Goal: Task Accomplishment & Management: Manage account settings

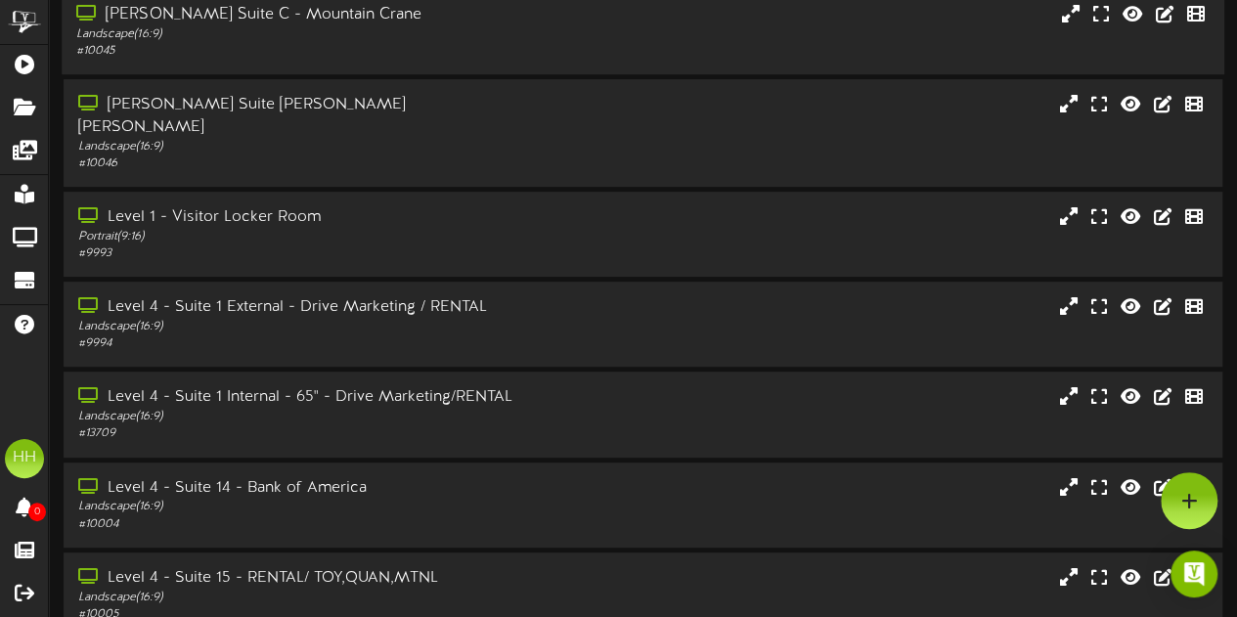
scroll to position [292, 0]
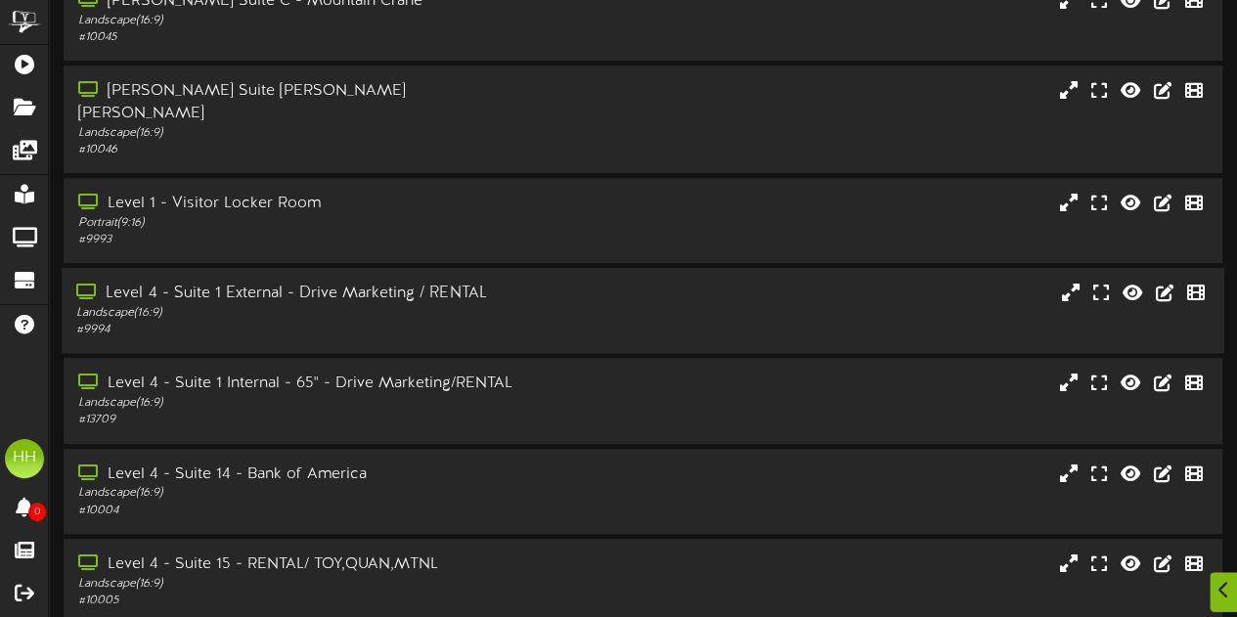
click at [555, 308] on div "Level 4 - Suite 1 External - Drive Marketing / RENTAL Landscape ( 16:9 ) # 9994" at bounding box center [643, 311] width 1163 height 56
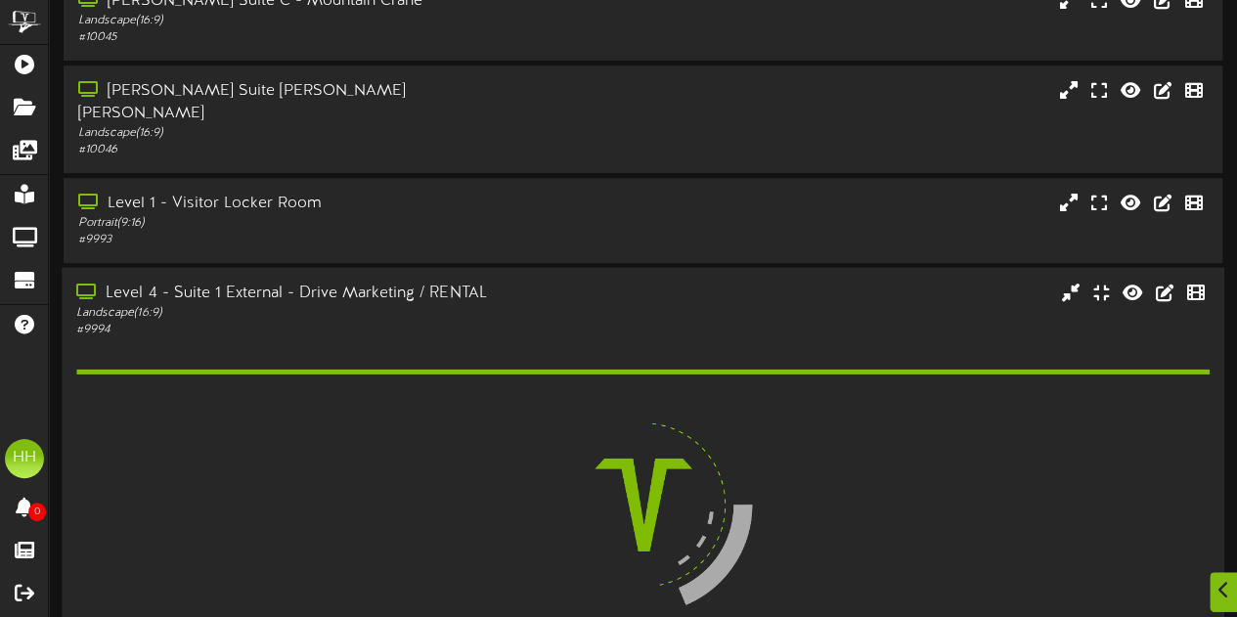
click at [555, 308] on div "Level 4 - Suite 1 External - Drive Marketing / RENTAL Landscape ( 16:9 ) # 9994" at bounding box center [643, 311] width 1163 height 56
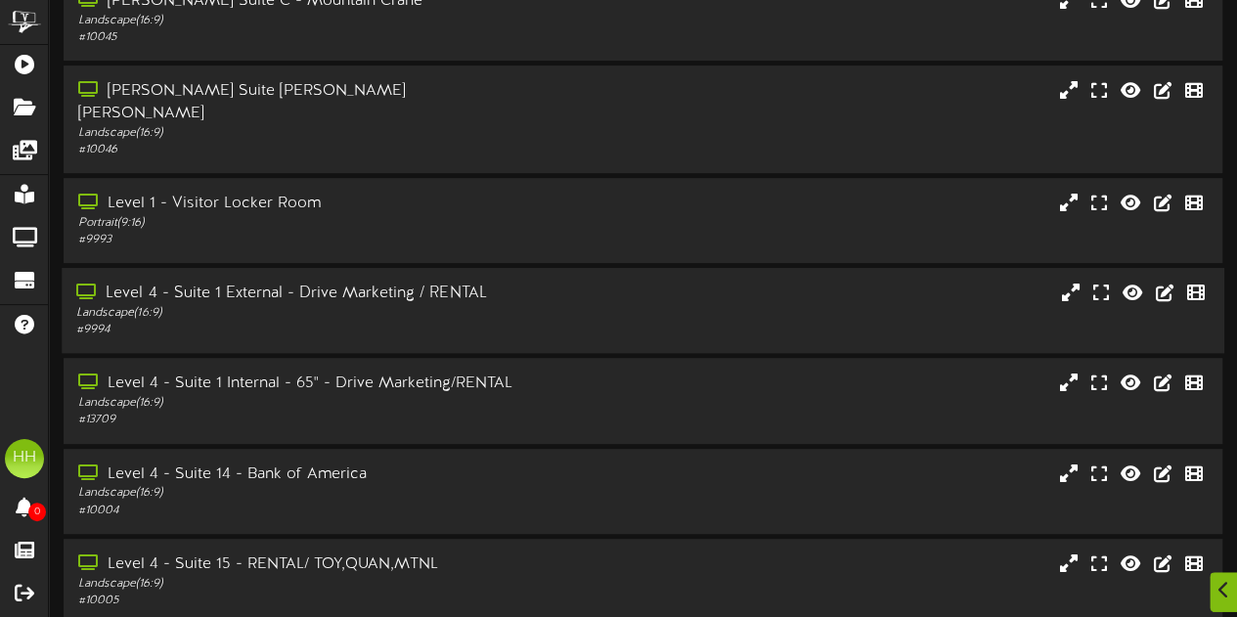
scroll to position [450, 0]
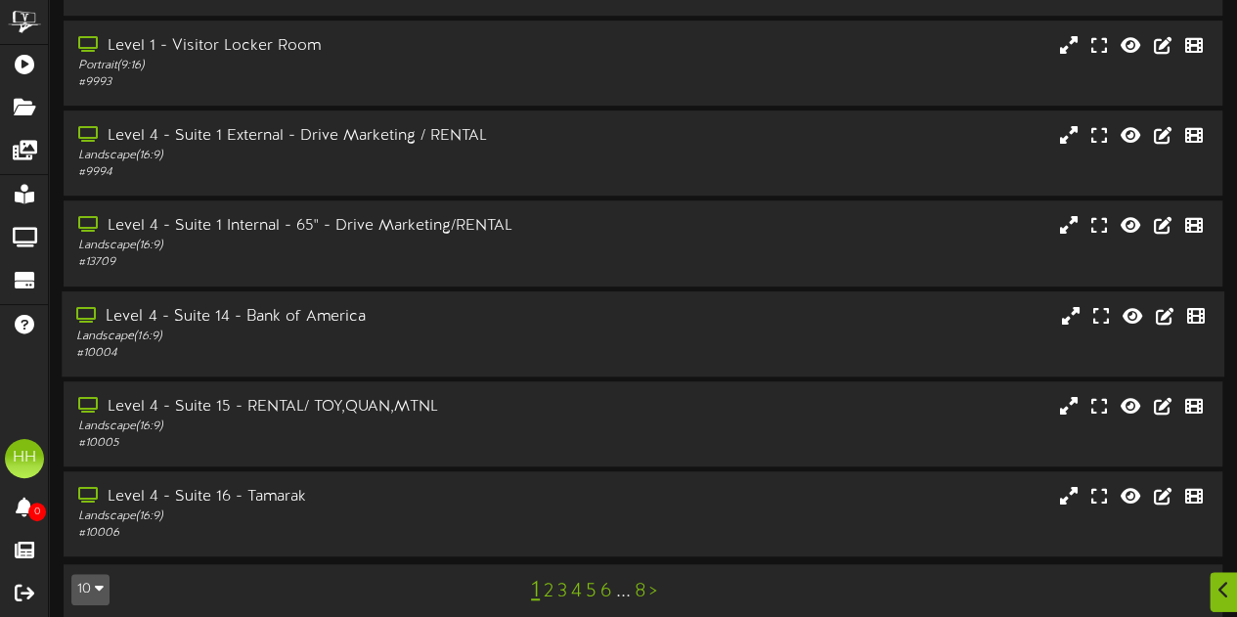
click at [503, 328] on div "Landscape ( 16:9 )" at bounding box center [303, 336] width 455 height 17
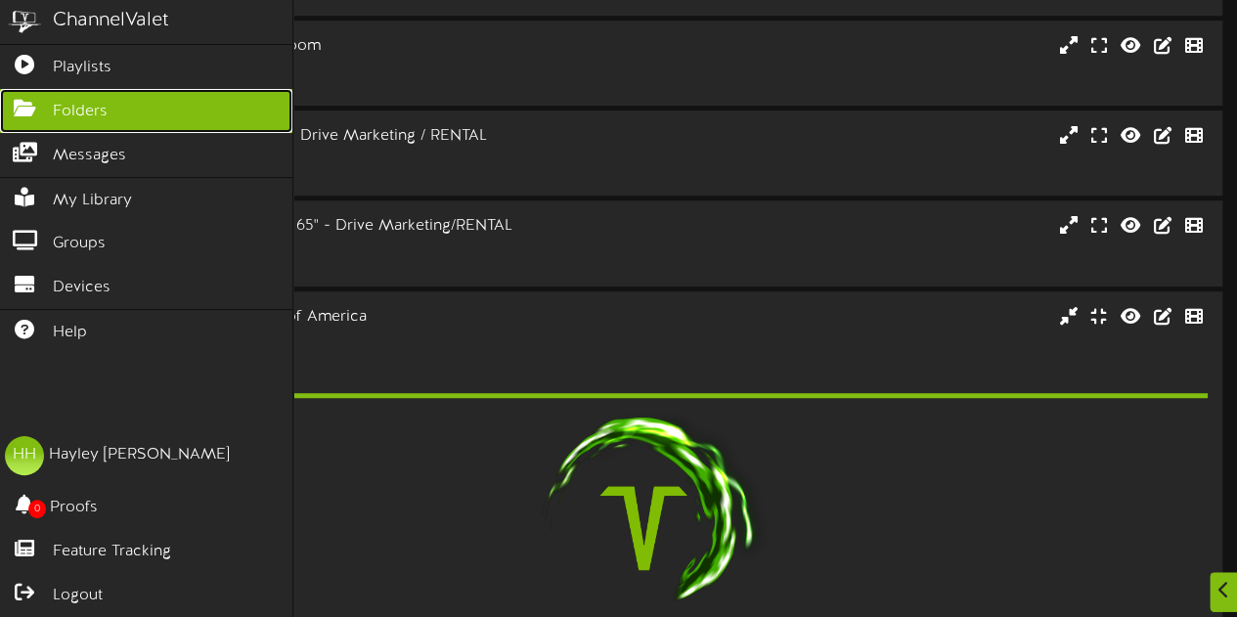
click at [93, 109] on span "Folders" at bounding box center [80, 112] width 55 height 22
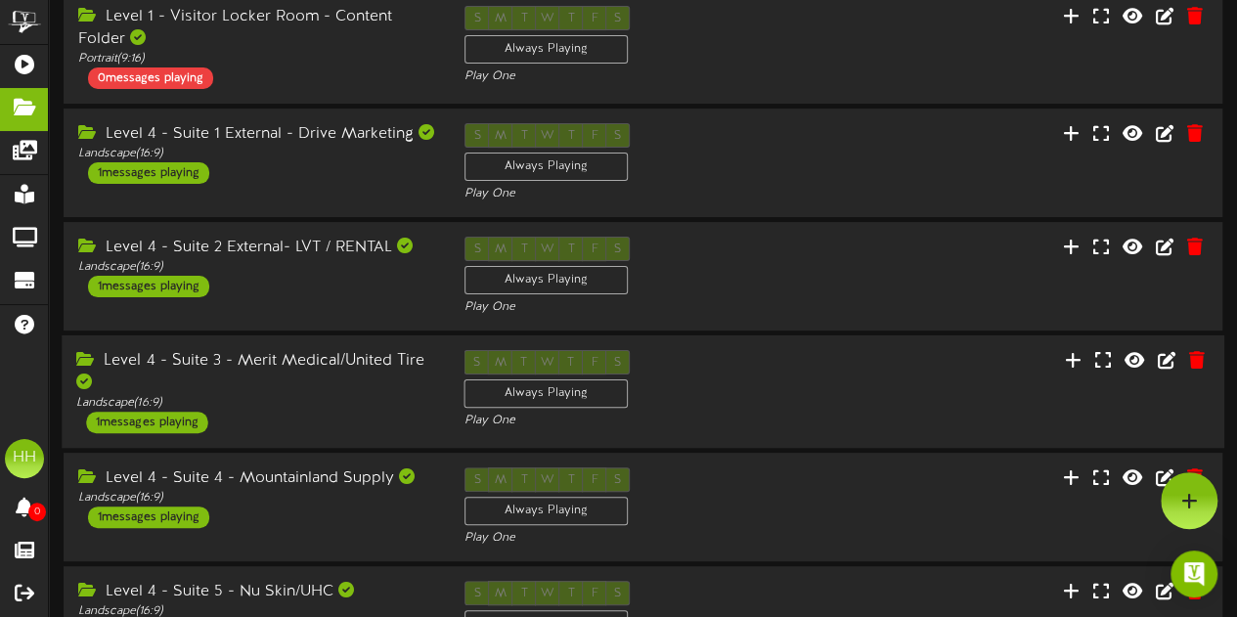
click at [360, 383] on div "Level 4 - Suite 3 - Merit Medical/United Tire" at bounding box center [255, 372] width 358 height 45
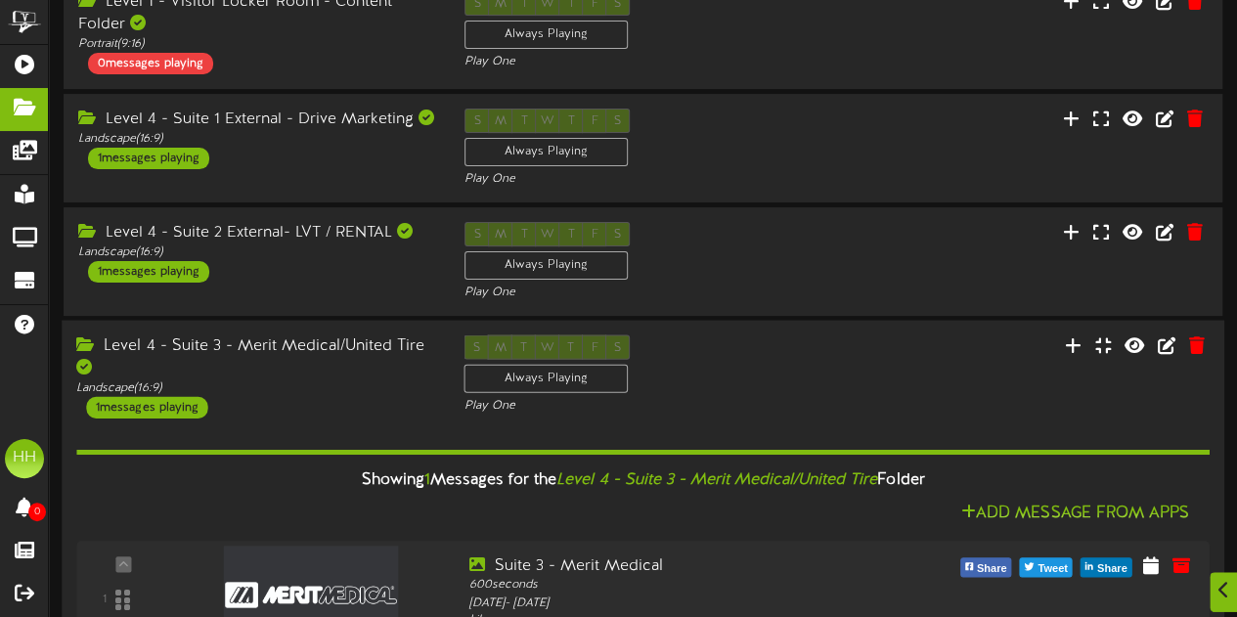
scroll to position [430, 0]
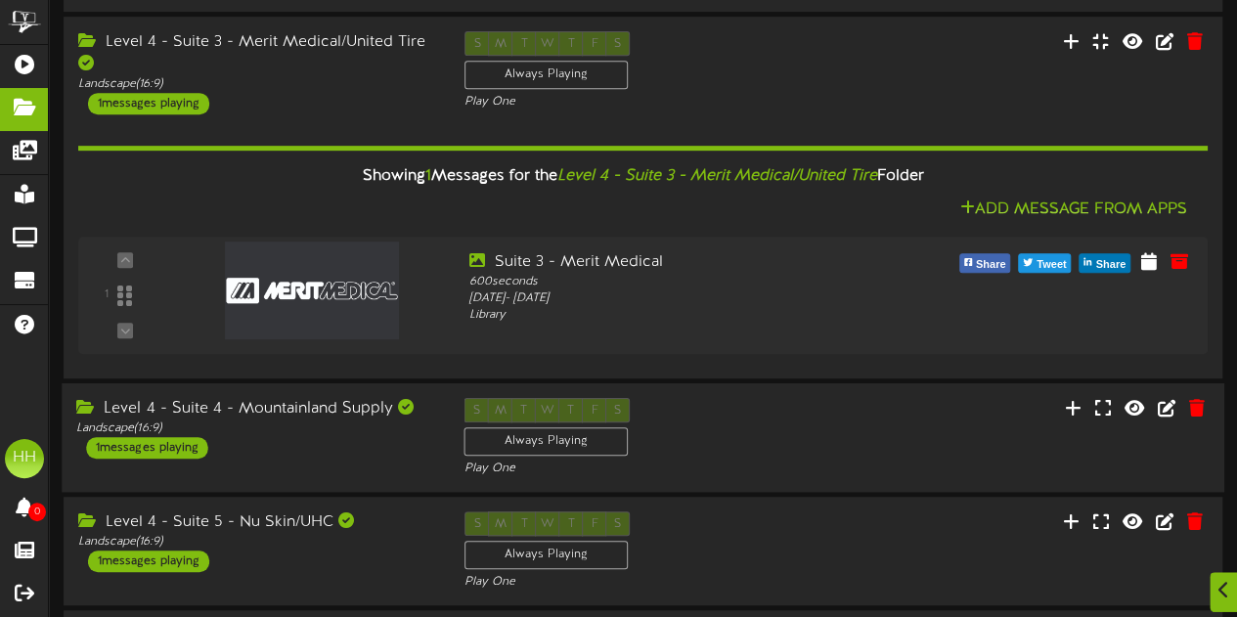
click at [368, 442] on div "Level 4 - Suite 4 - Mountainland Supply Landscape ( 16:9 ) 1 messages playing" at bounding box center [255, 428] width 387 height 61
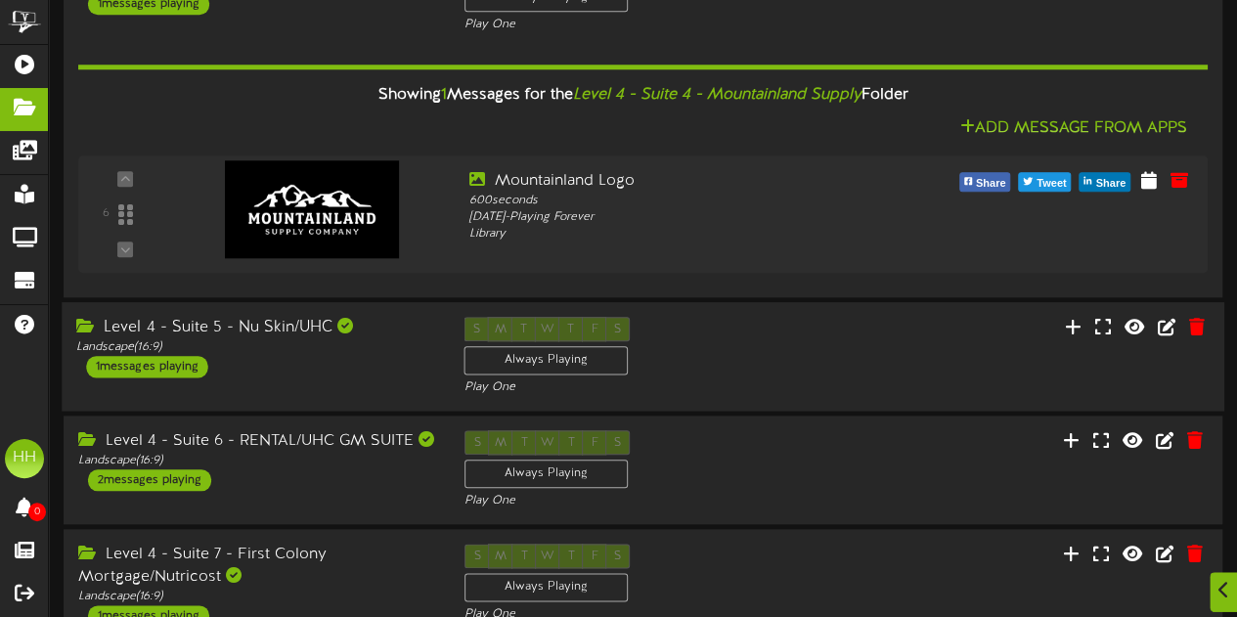
click at [336, 355] on div "Level 4 - Suite 5 - Nu Skin/UHC Landscape ( 16:9 ) 1 messages playing" at bounding box center [255, 347] width 387 height 61
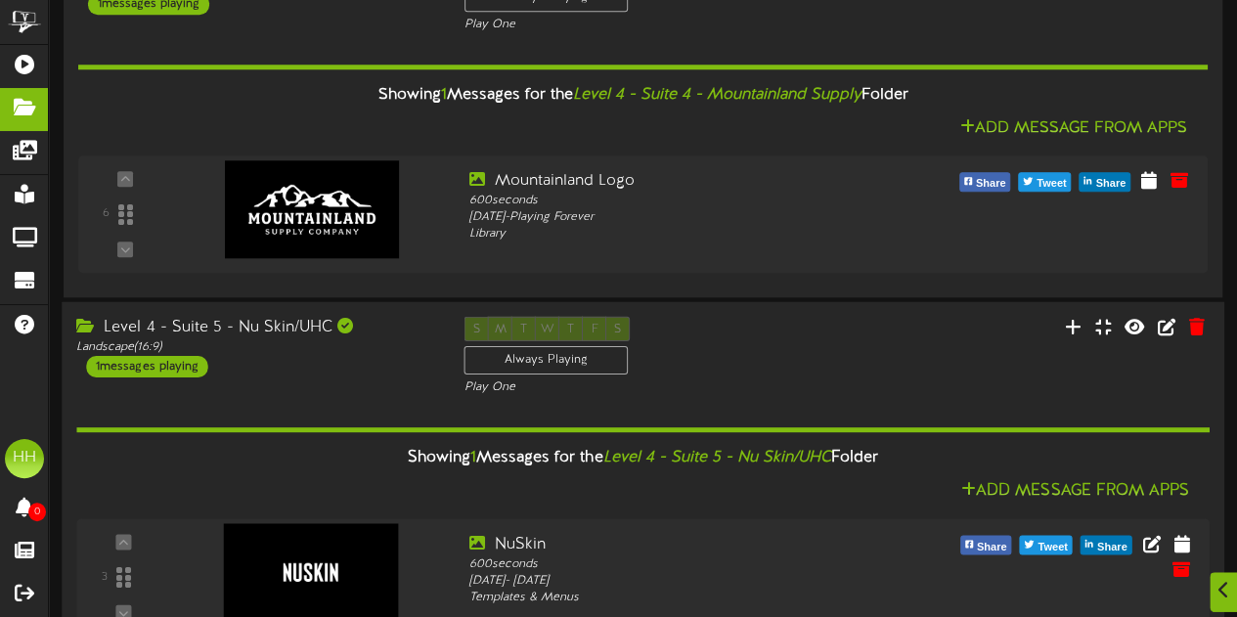
scroll to position [1150, 0]
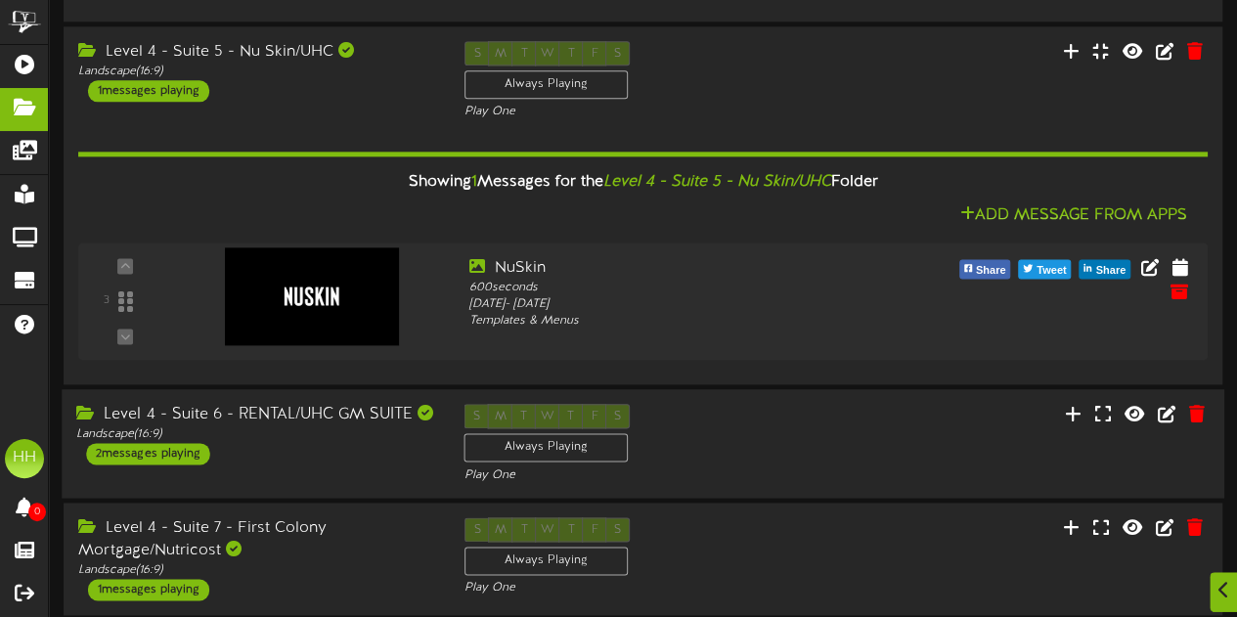
click at [342, 441] on div "Level 4 - Suite 6 - RENTAL/UHC GM SUITE Landscape ( 16:9 ) 2 messages playing" at bounding box center [255, 434] width 387 height 61
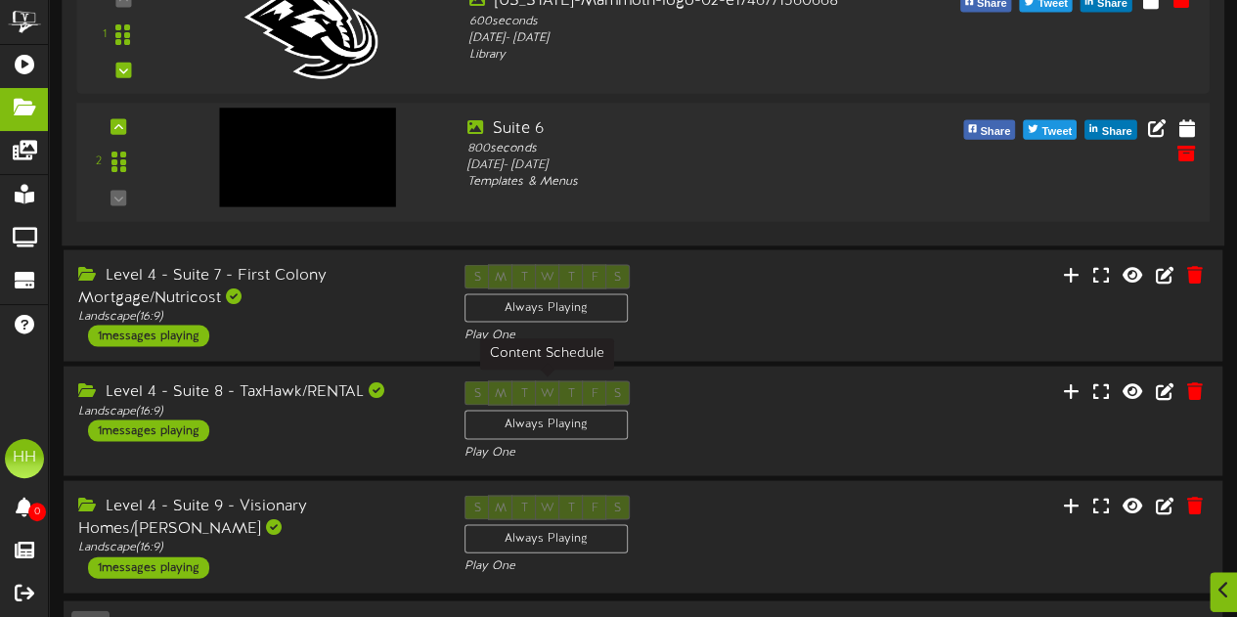
scroll to position [1772, 0]
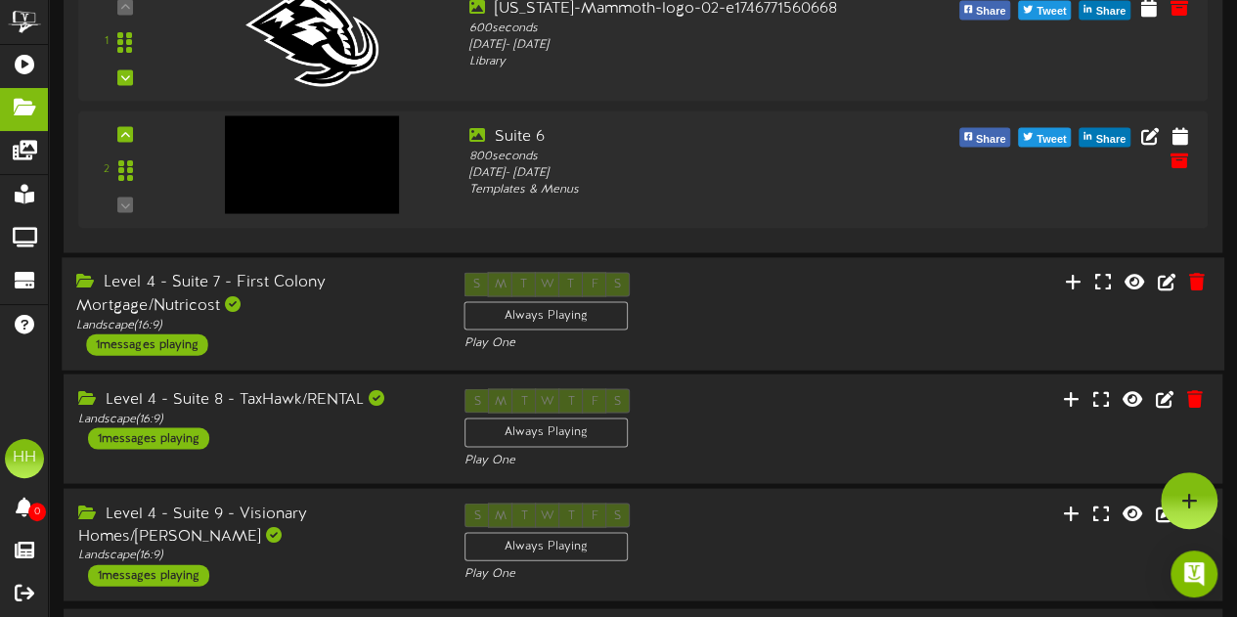
click at [377, 319] on div "Landscape ( 16:9 )" at bounding box center [255, 324] width 358 height 17
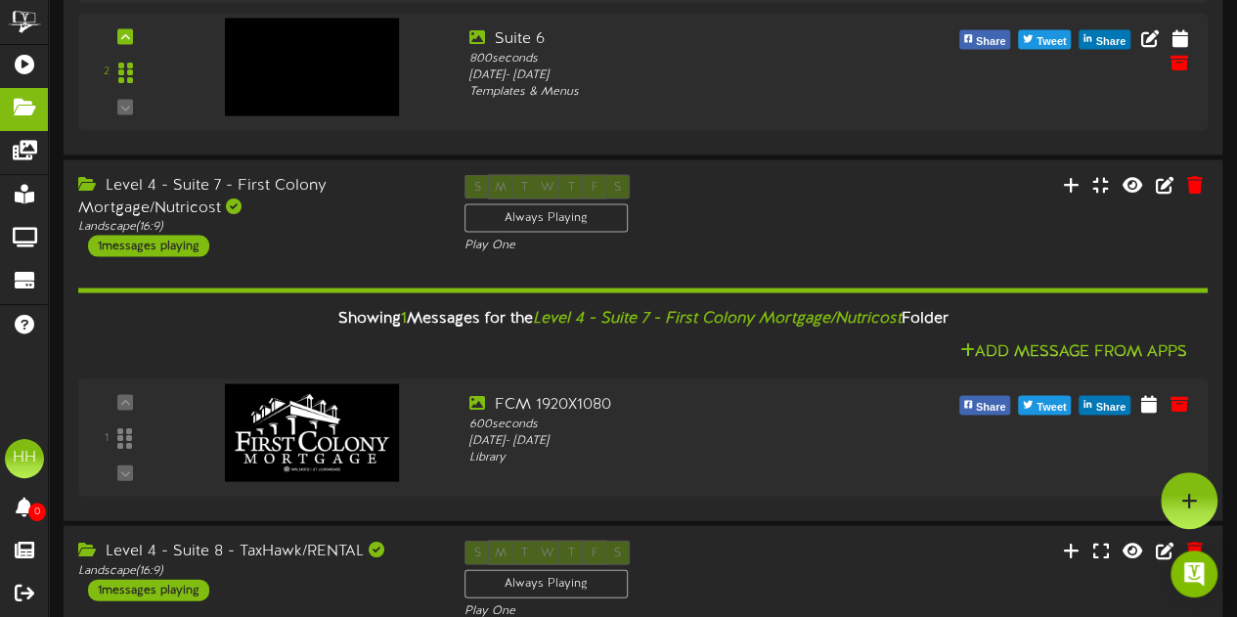
scroll to position [2020, 0]
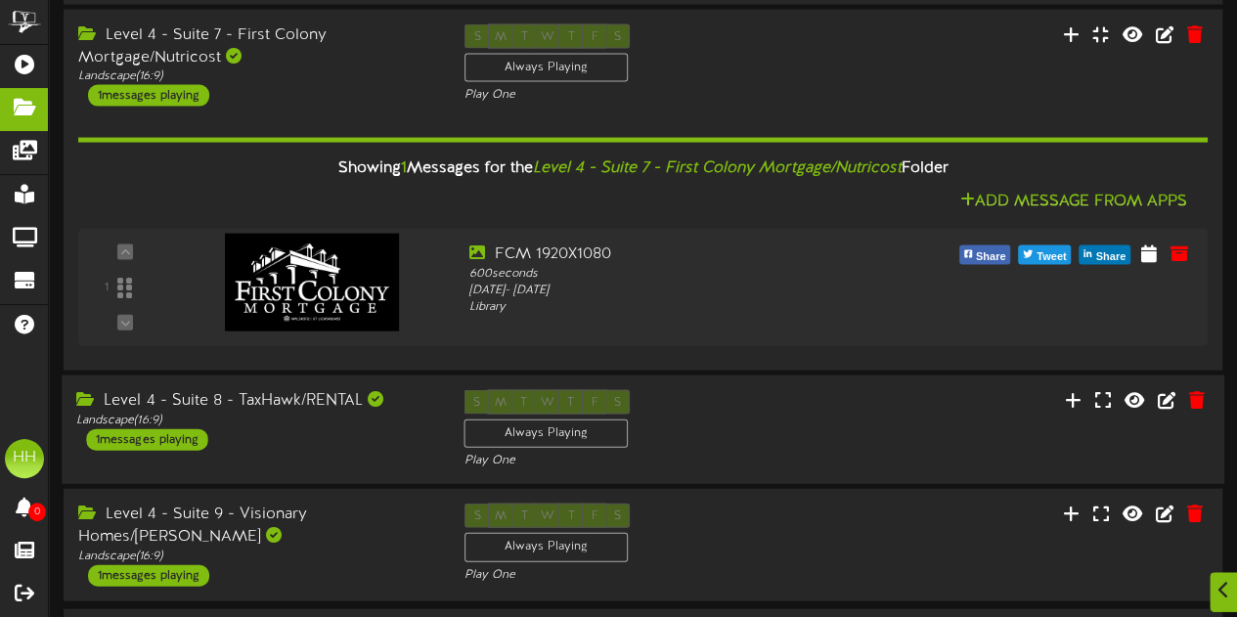
click at [306, 440] on div "Level 4 - Suite 8 - TaxHawk/RENTAL Landscape ( 16:9 ) 1 messages playing" at bounding box center [255, 420] width 387 height 61
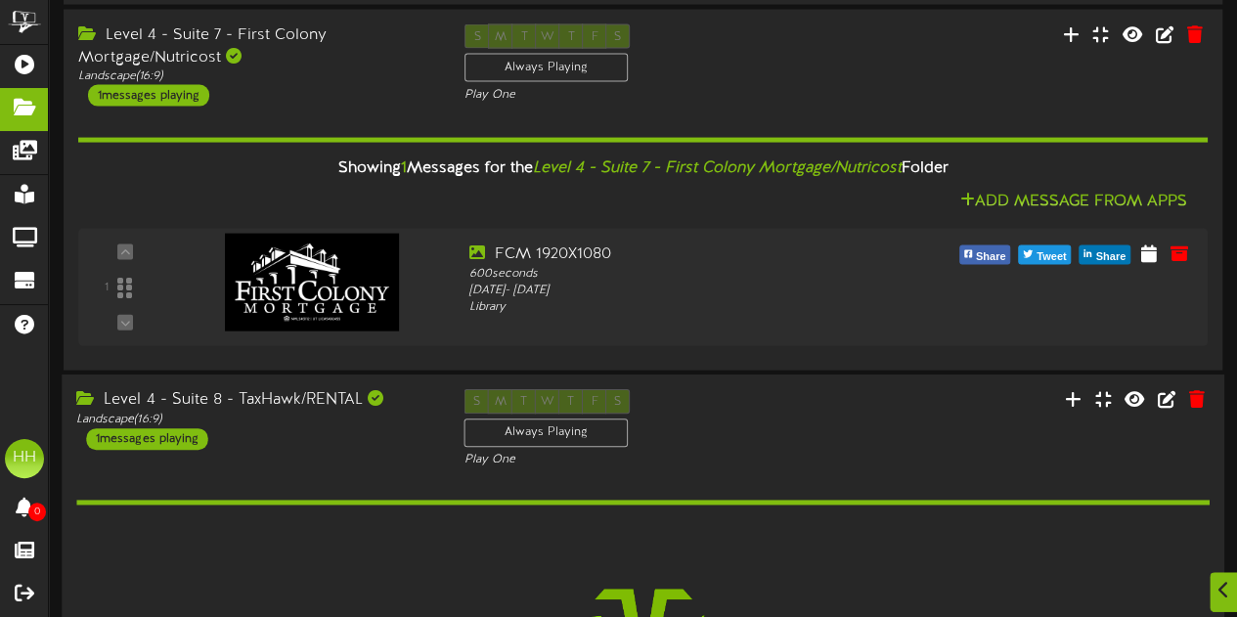
scroll to position [2330, 0]
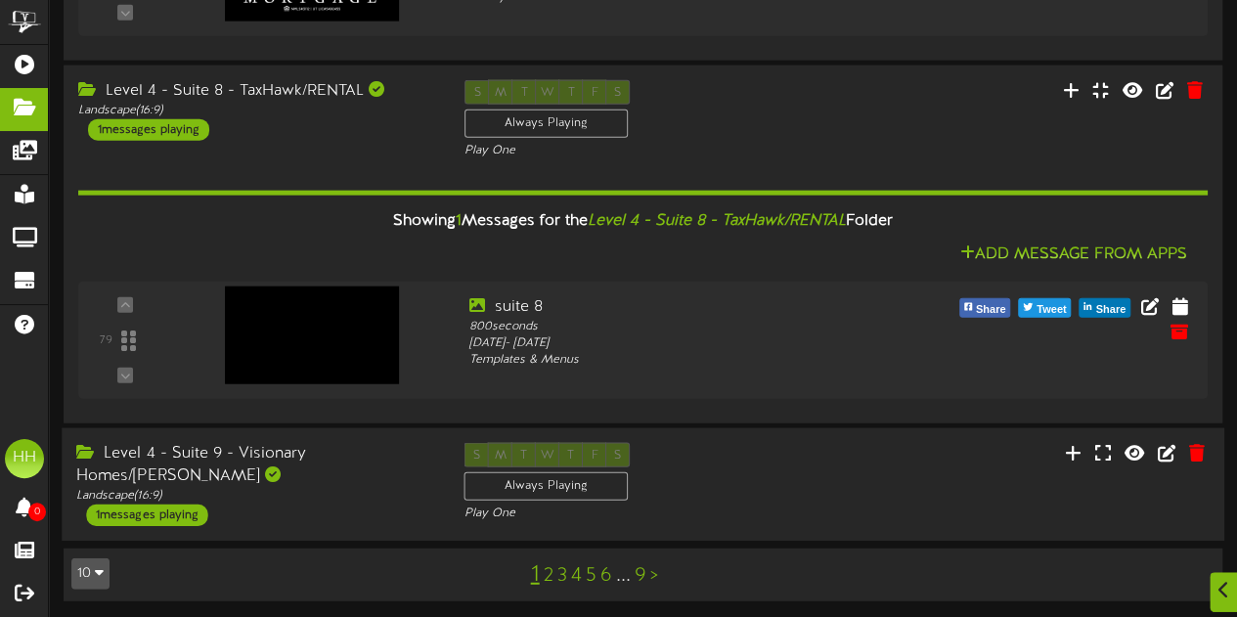
click at [295, 512] on div "Level 4 - Suite 9 - Visionary Homes/[PERSON_NAME] Landscape ( 16:9 ) 1 messages…" at bounding box center [255, 484] width 387 height 83
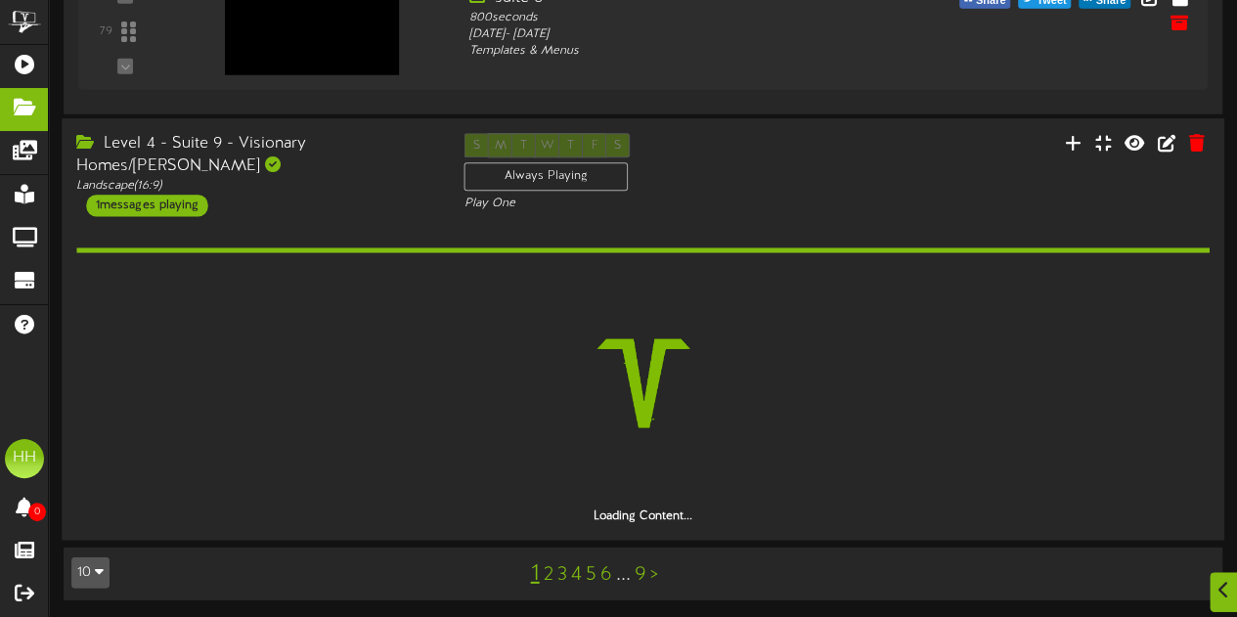
scroll to position [2579, 0]
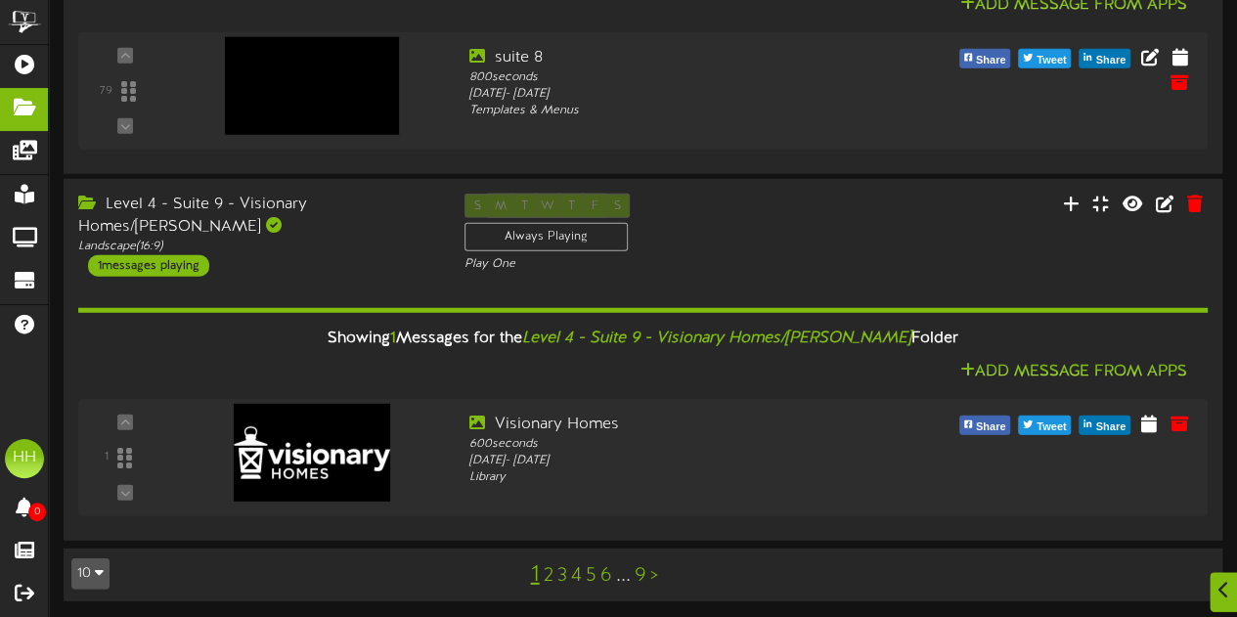
click at [550, 581] on link "2" at bounding box center [549, 576] width 10 height 22
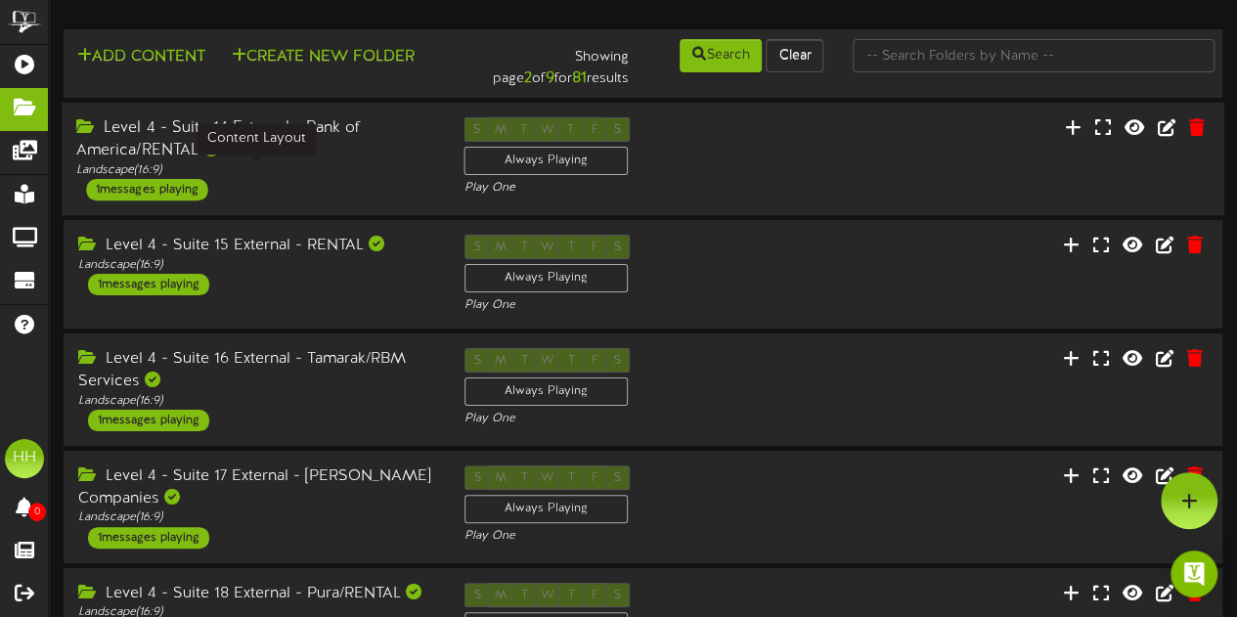
click at [307, 168] on div "Landscape ( 16:9 )" at bounding box center [255, 170] width 358 height 17
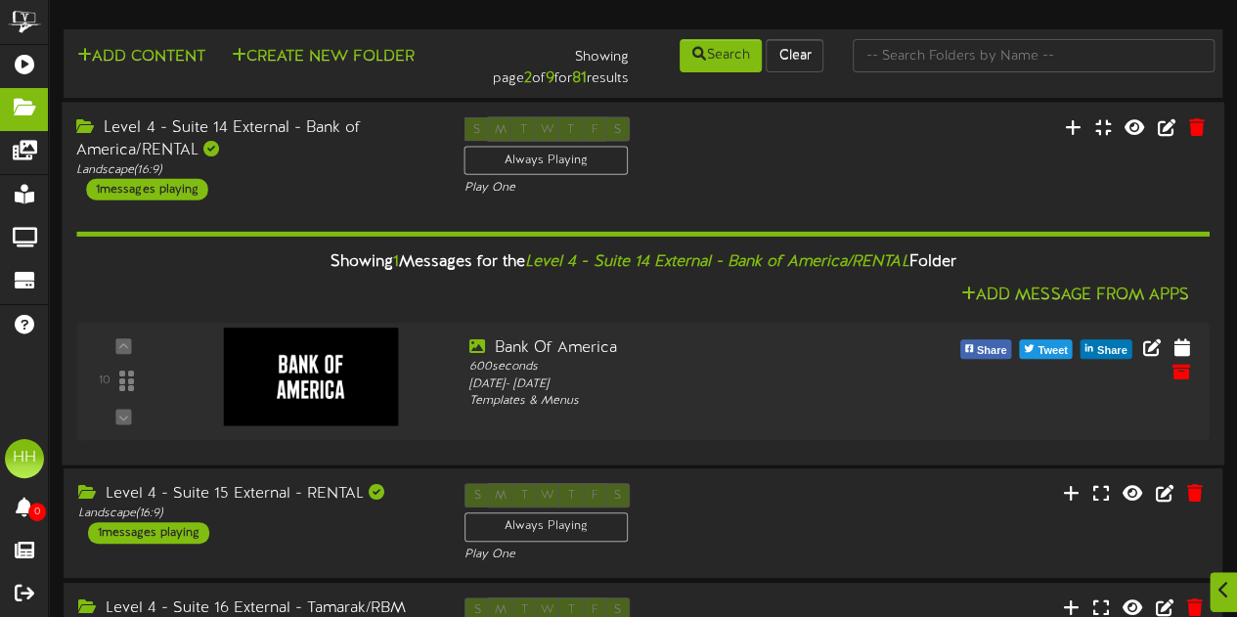
scroll to position [173, 0]
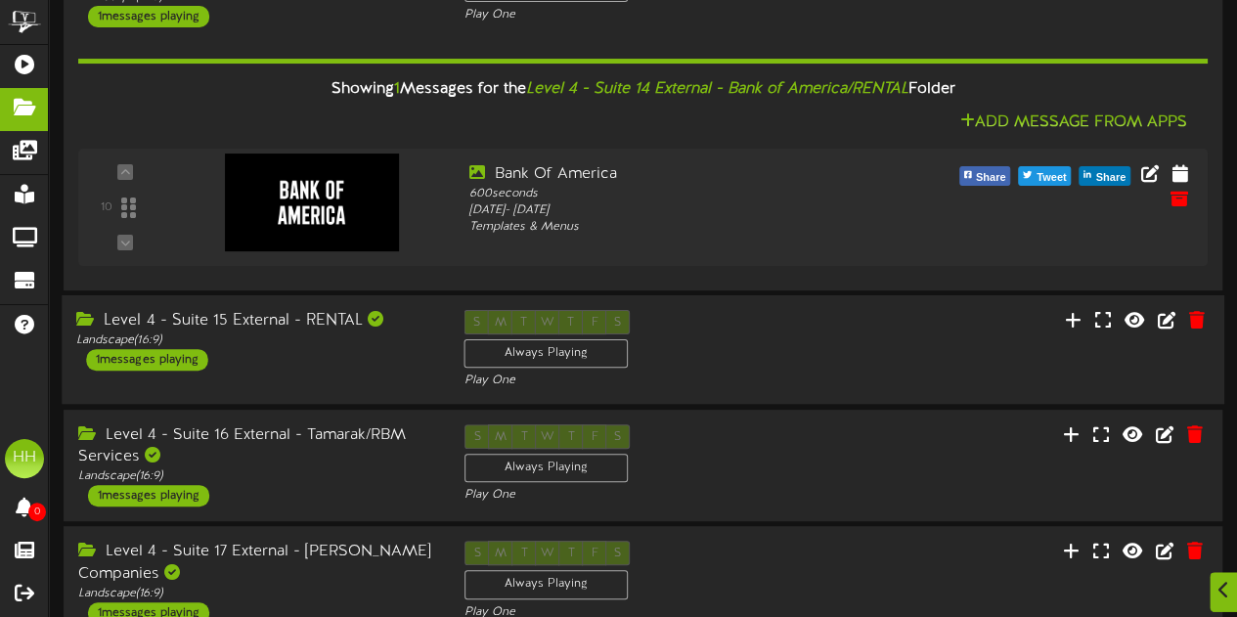
click at [329, 356] on div "Level 4 - Suite 15 External - RENTAL Landscape ( 16:9 ) 1 messages playing" at bounding box center [255, 340] width 387 height 61
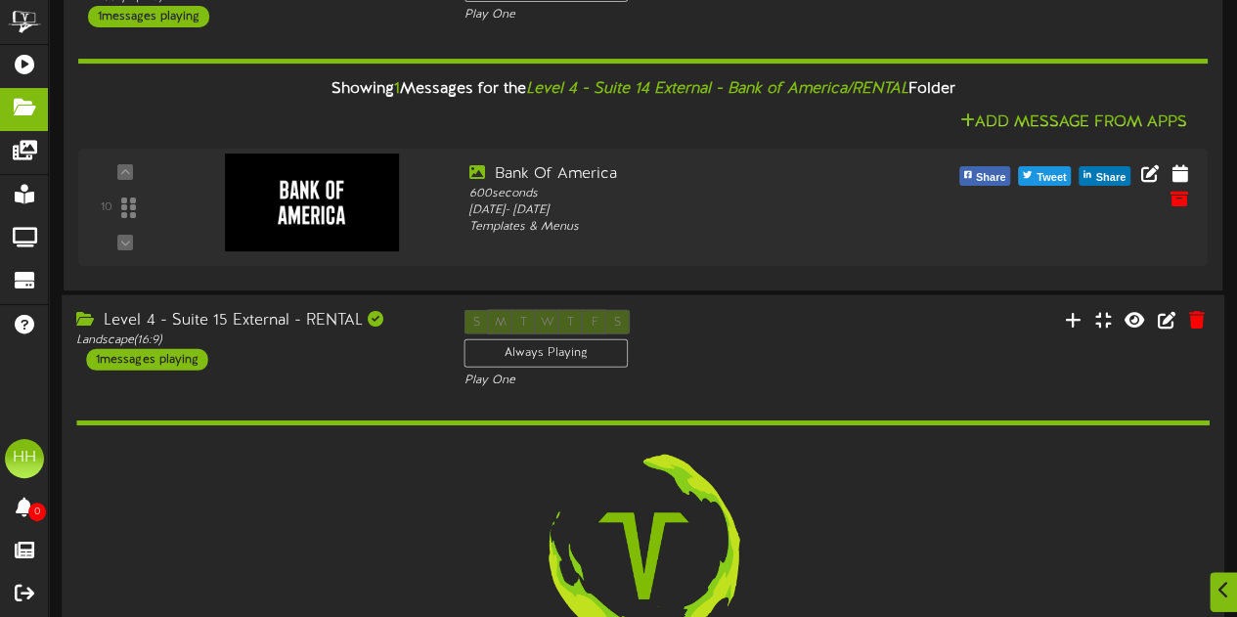
scroll to position [532, 0]
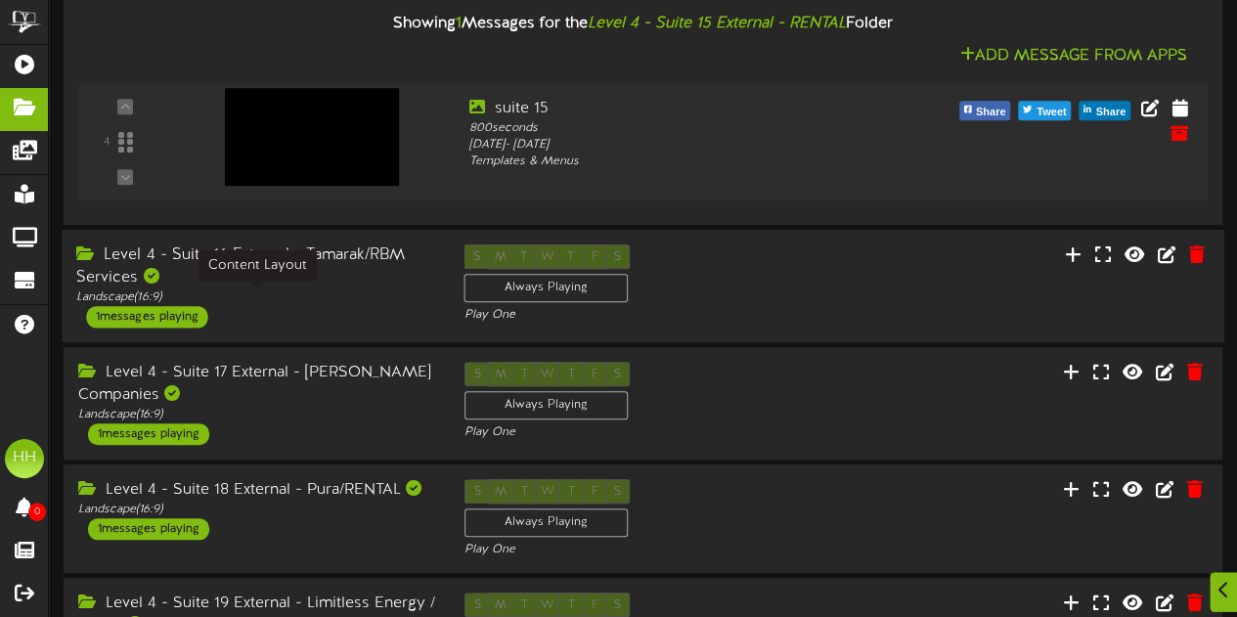
click at [366, 301] on div "Landscape ( 16:9 )" at bounding box center [255, 298] width 358 height 17
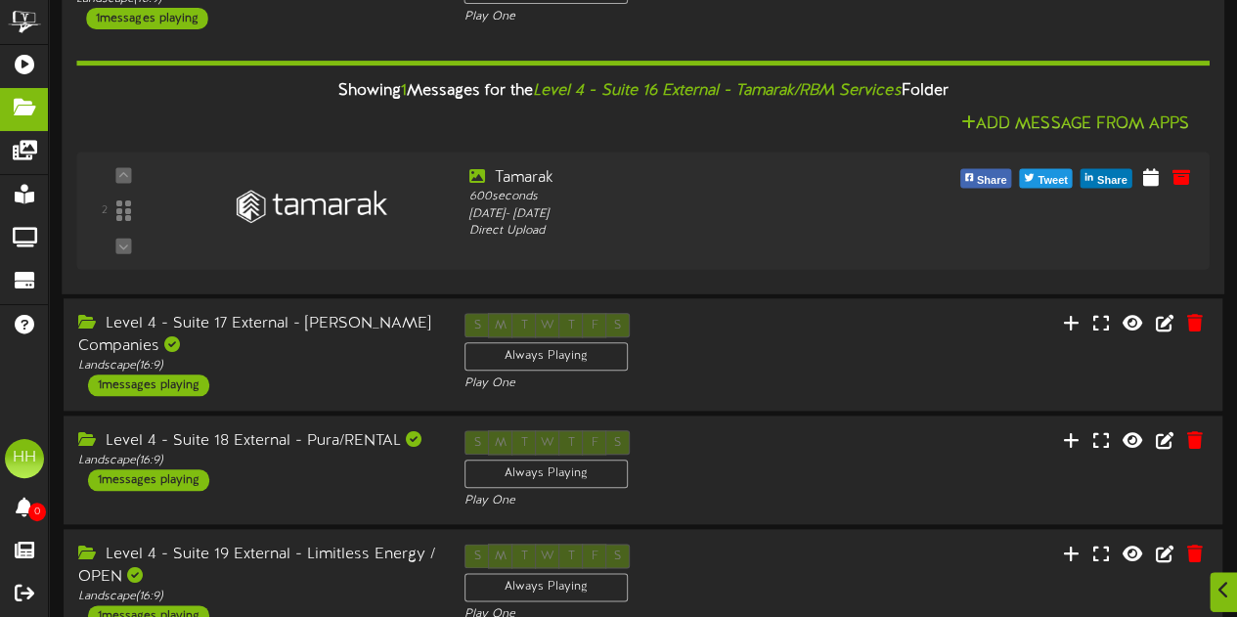
scroll to position [902, 0]
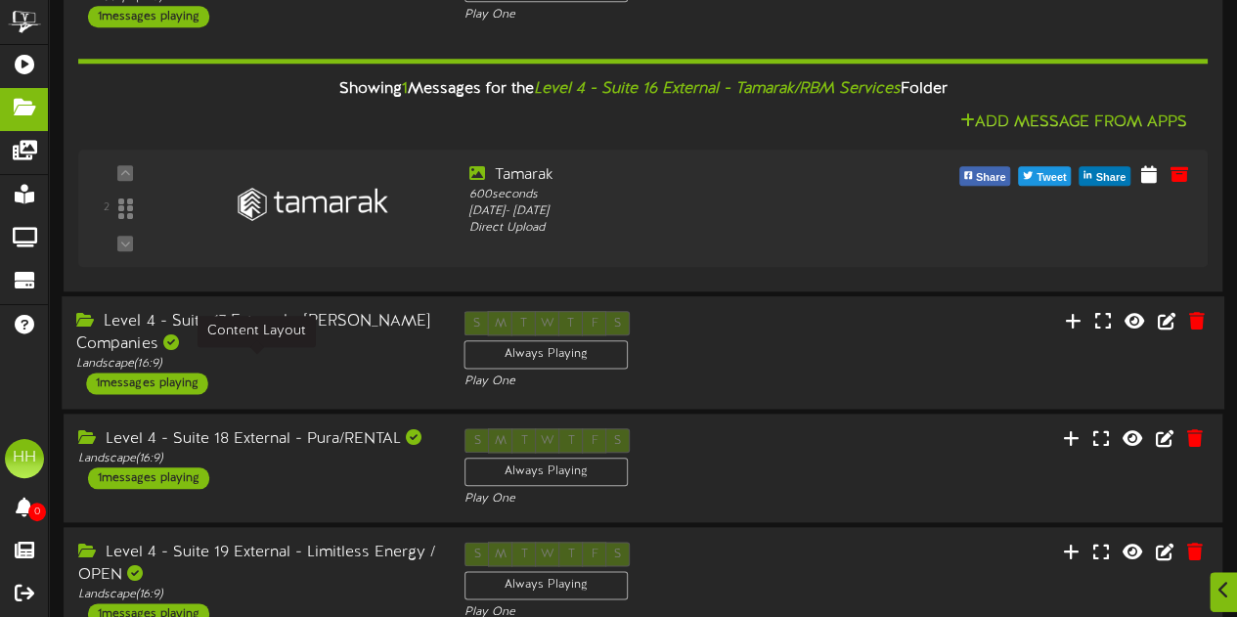
click at [366, 369] on div "Landscape ( 16:9 )" at bounding box center [255, 364] width 358 height 17
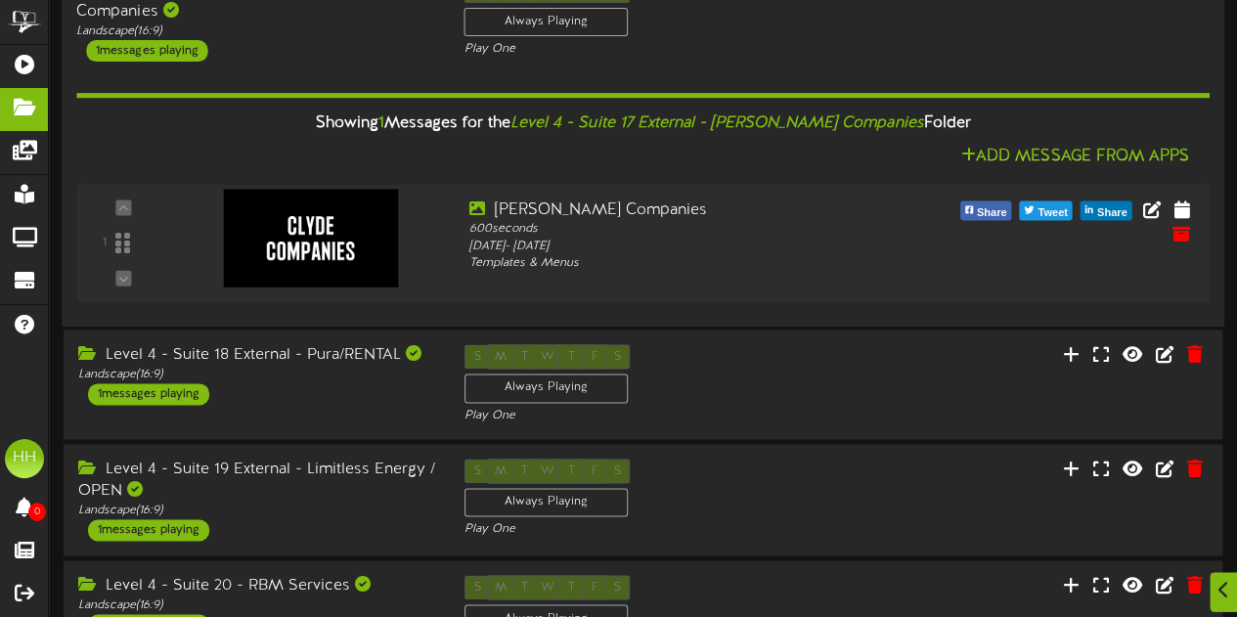
scroll to position [1295, 0]
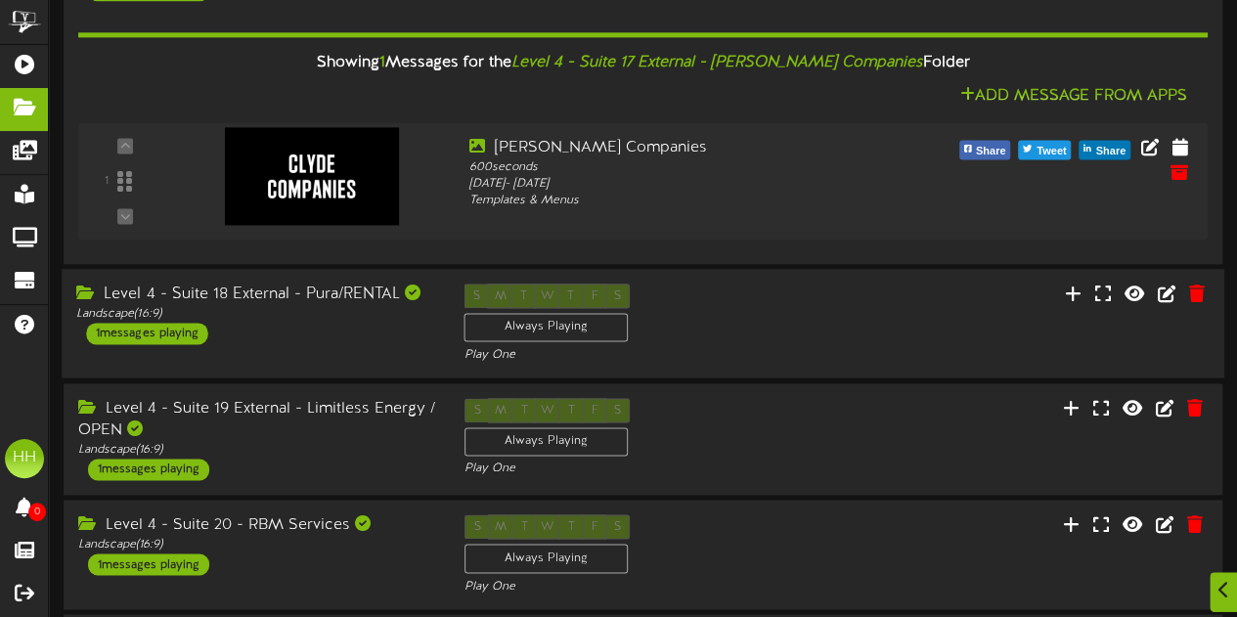
click at [351, 319] on div "Landscape ( 16:9 )" at bounding box center [255, 314] width 358 height 17
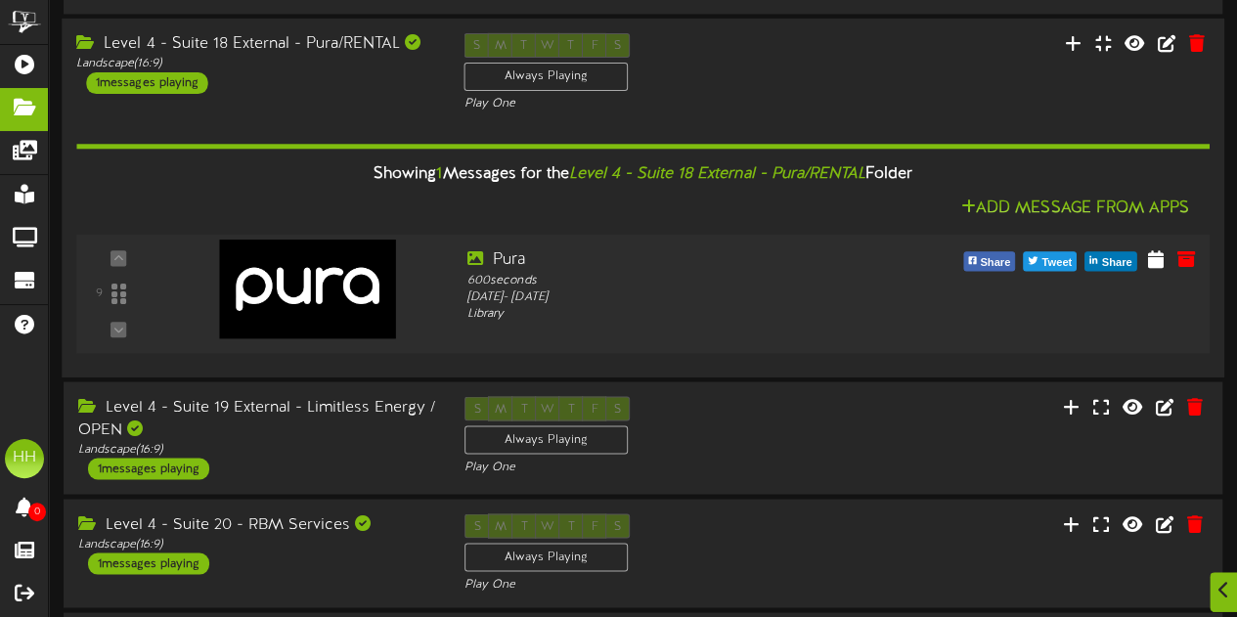
scroll to position [1784, 0]
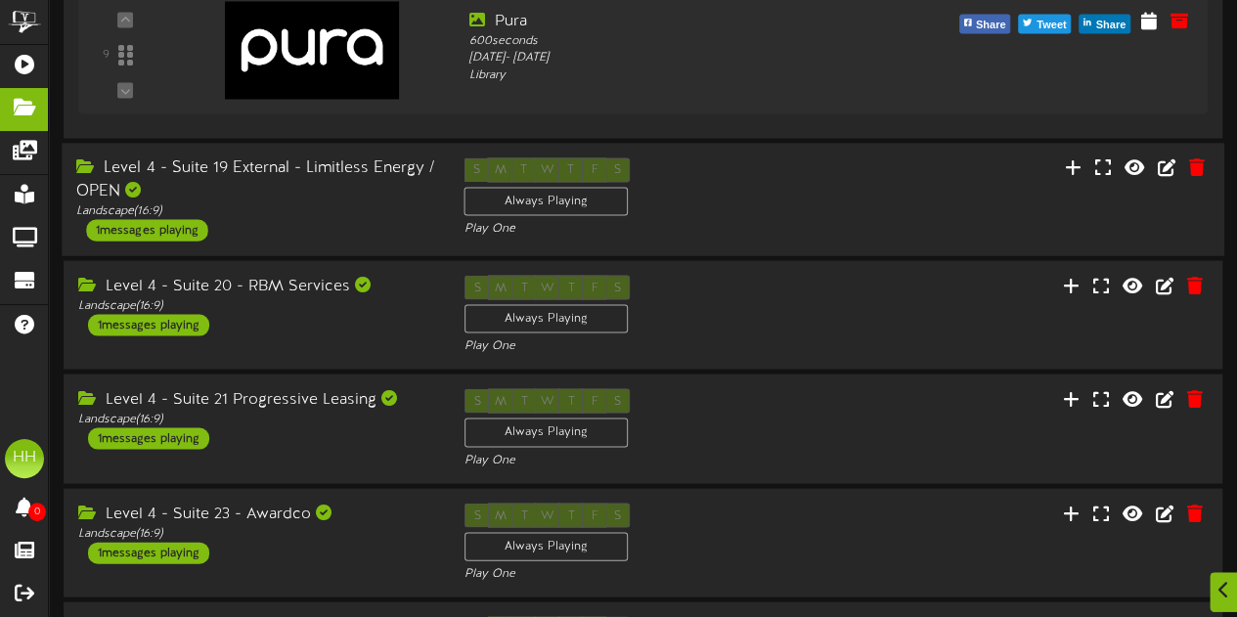
click at [340, 164] on div "Level 4 - Suite 19 External - Limitless Energy / OPEN" at bounding box center [255, 179] width 358 height 45
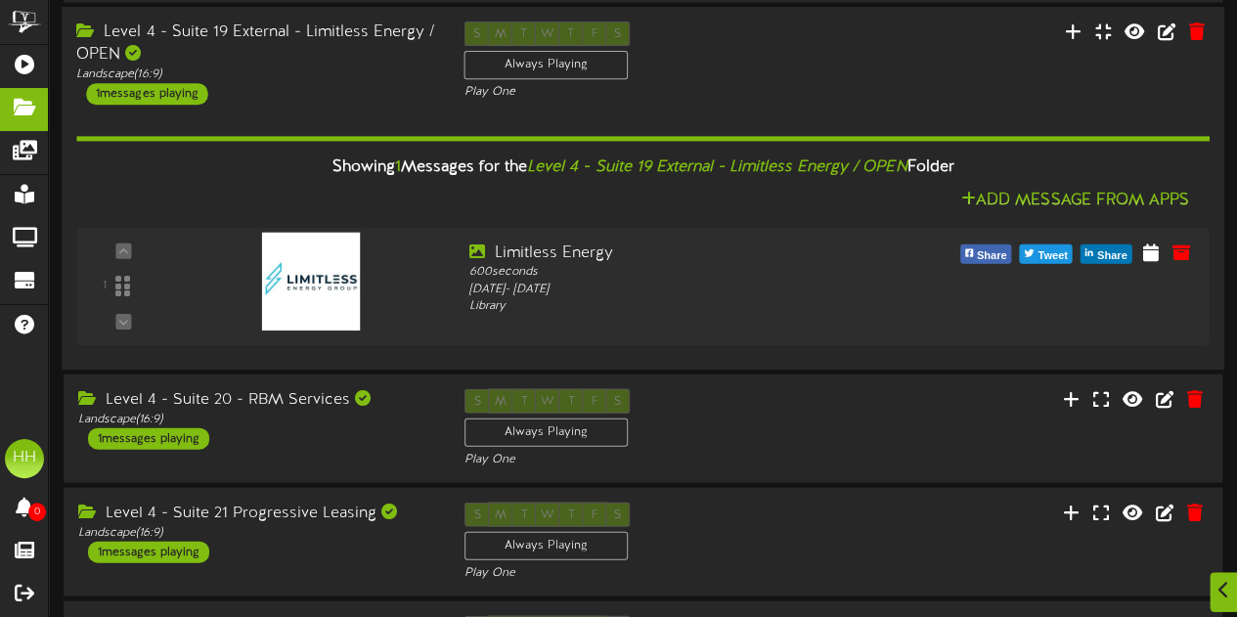
scroll to position [1997, 0]
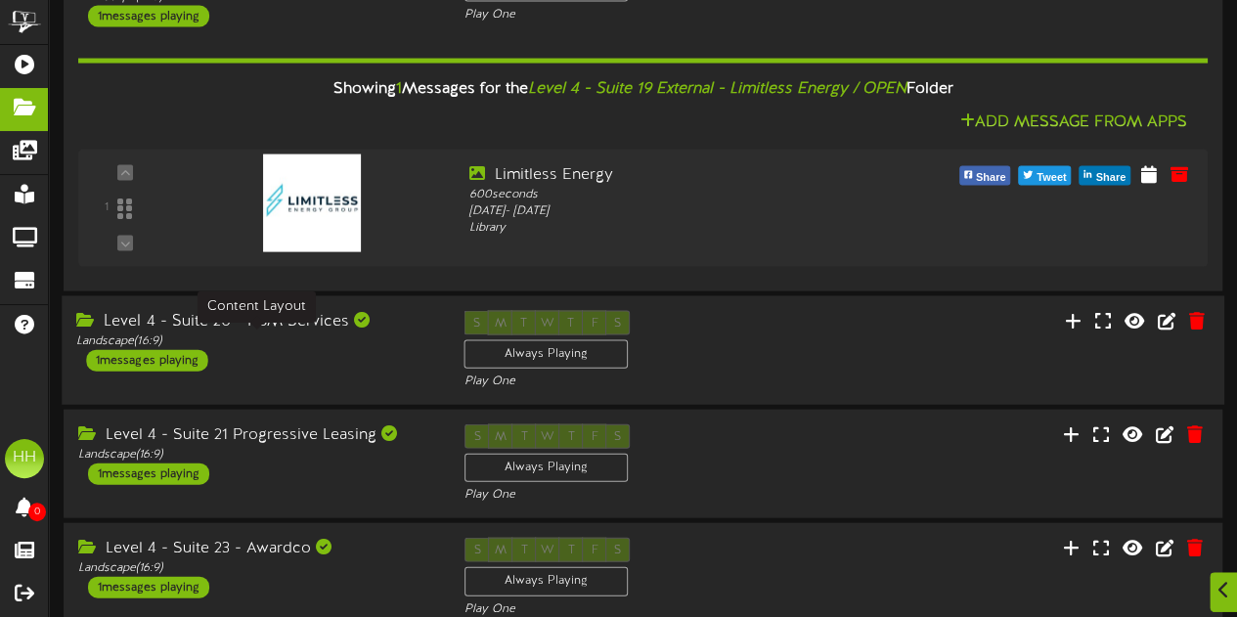
click at [314, 345] on div "Landscape ( 16:9 )" at bounding box center [255, 342] width 358 height 17
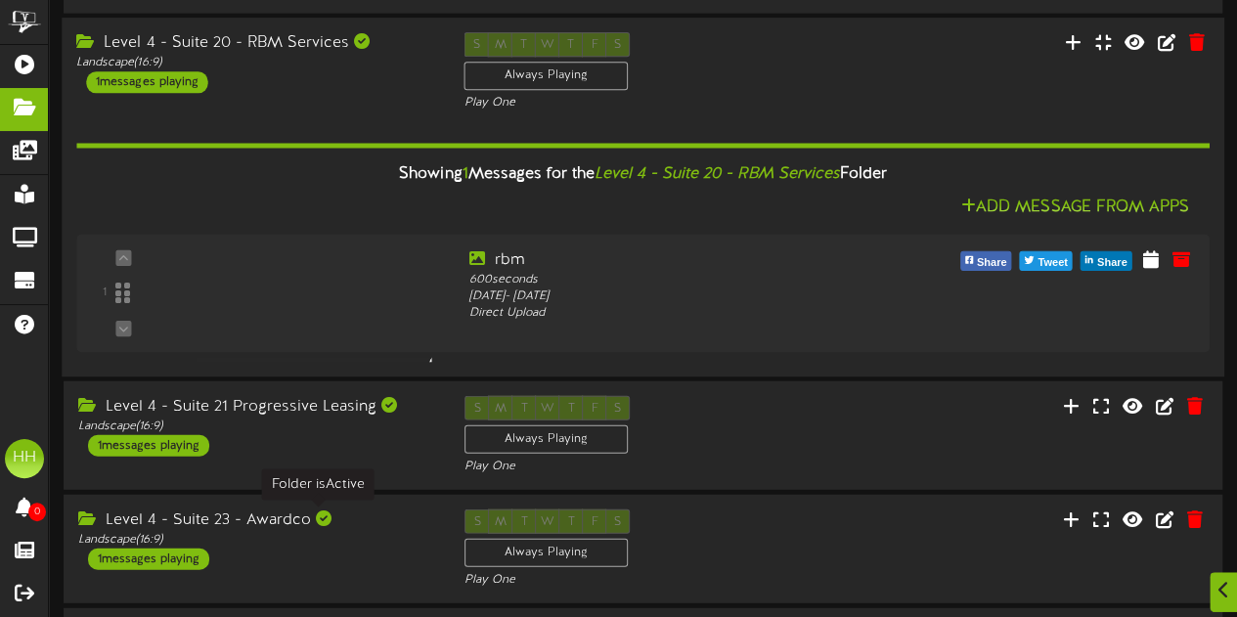
scroll to position [2452, 0]
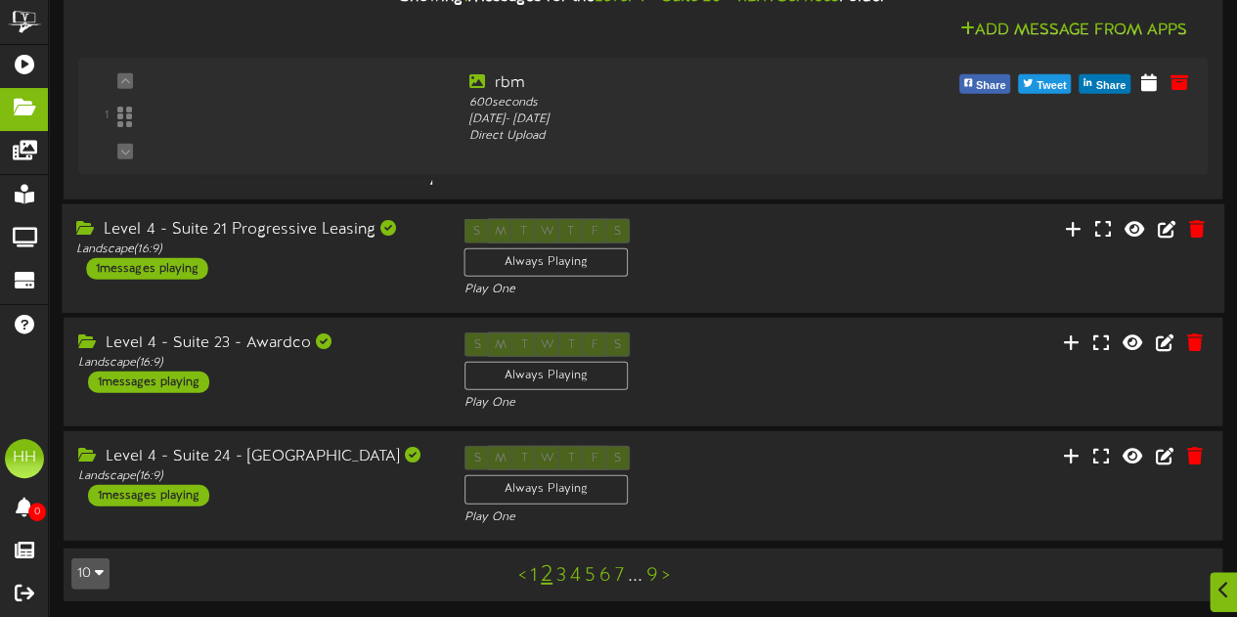
click at [301, 298] on div "Level 4 - Suite 21 Progressive Leasing Landscape ( 16:9 ) 1 messages playing S …" at bounding box center [643, 259] width 1163 height 110
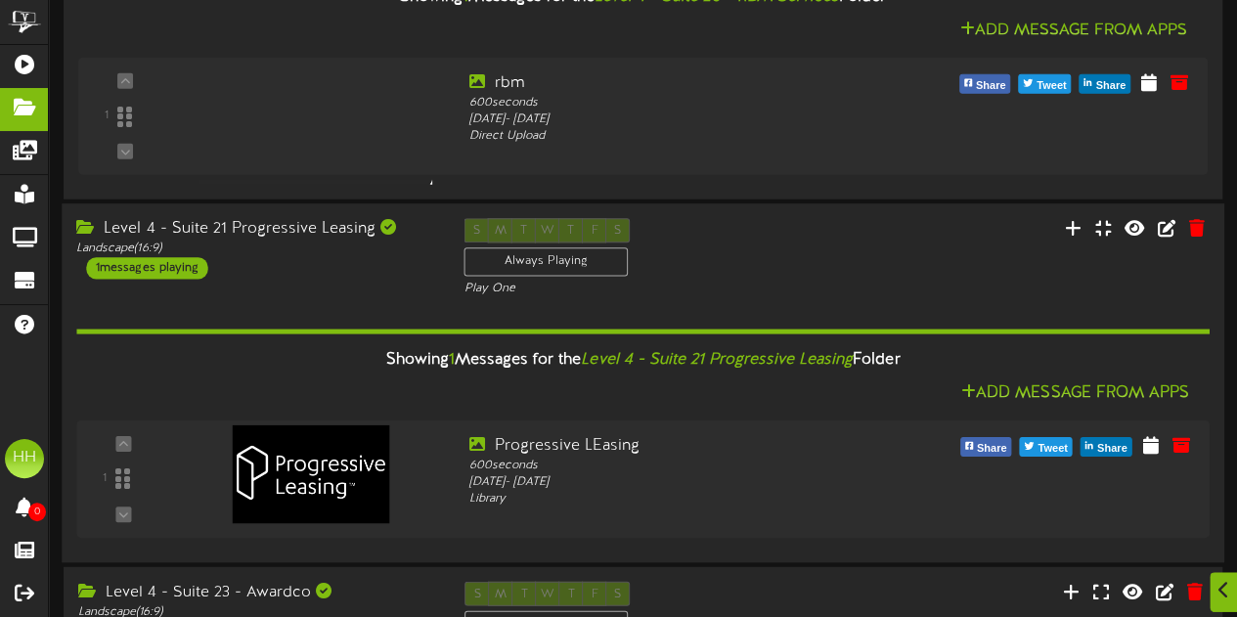
scroll to position [2701, 0]
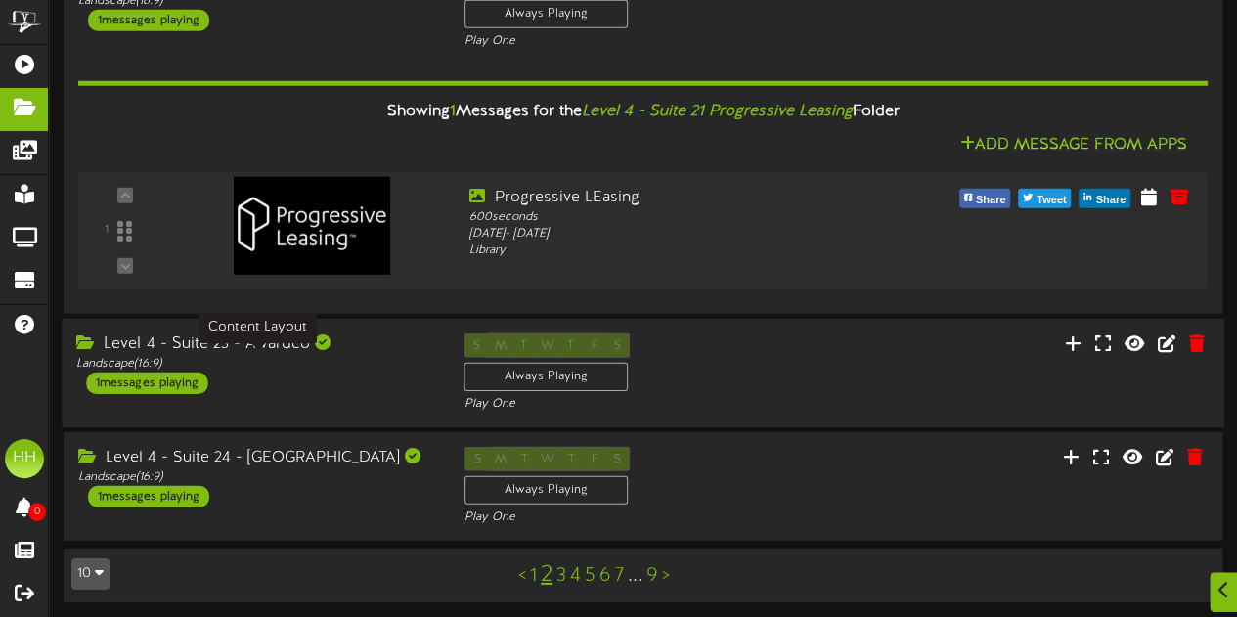
click at [326, 371] on div "Level 4 - Suite 23 - Awardco Landscape ( 16:9 ) 1 messages playing" at bounding box center [255, 364] width 387 height 61
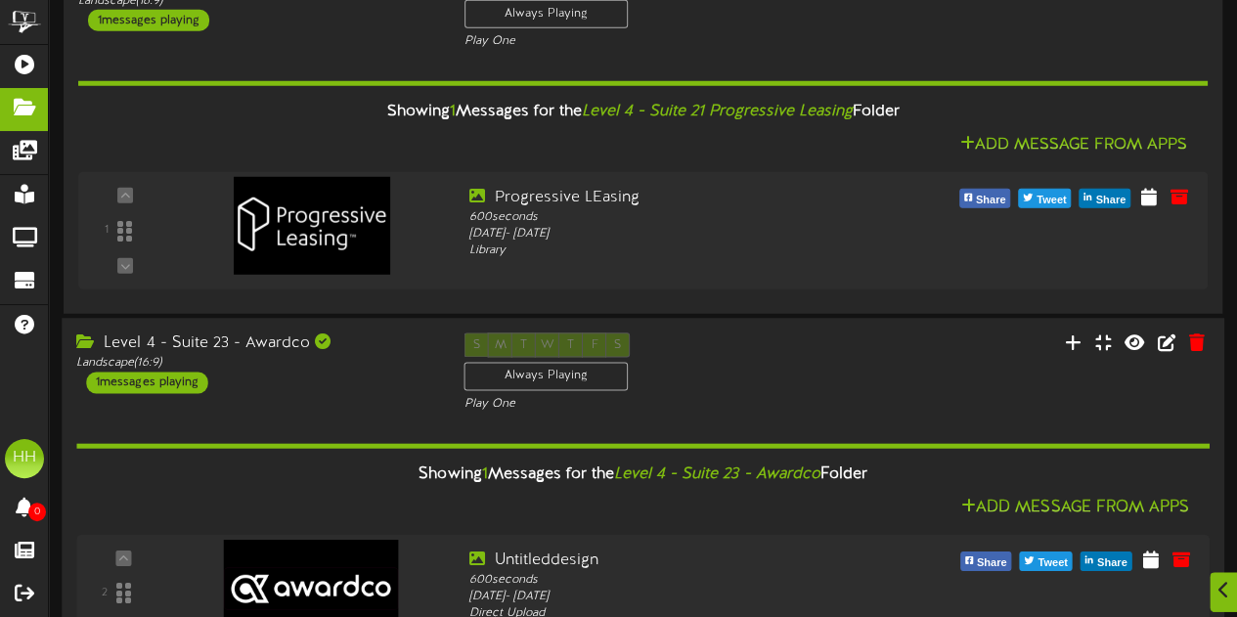
scroll to position [2950, 0]
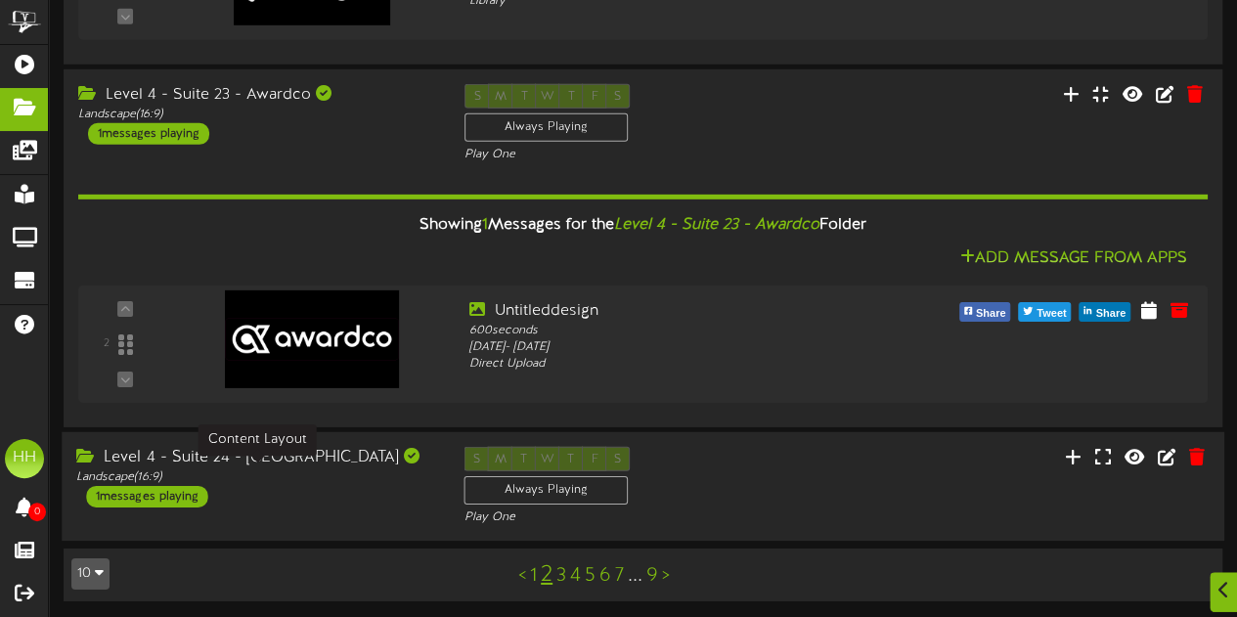
click at [387, 470] on div "Landscape ( 16:9 )" at bounding box center [255, 478] width 358 height 17
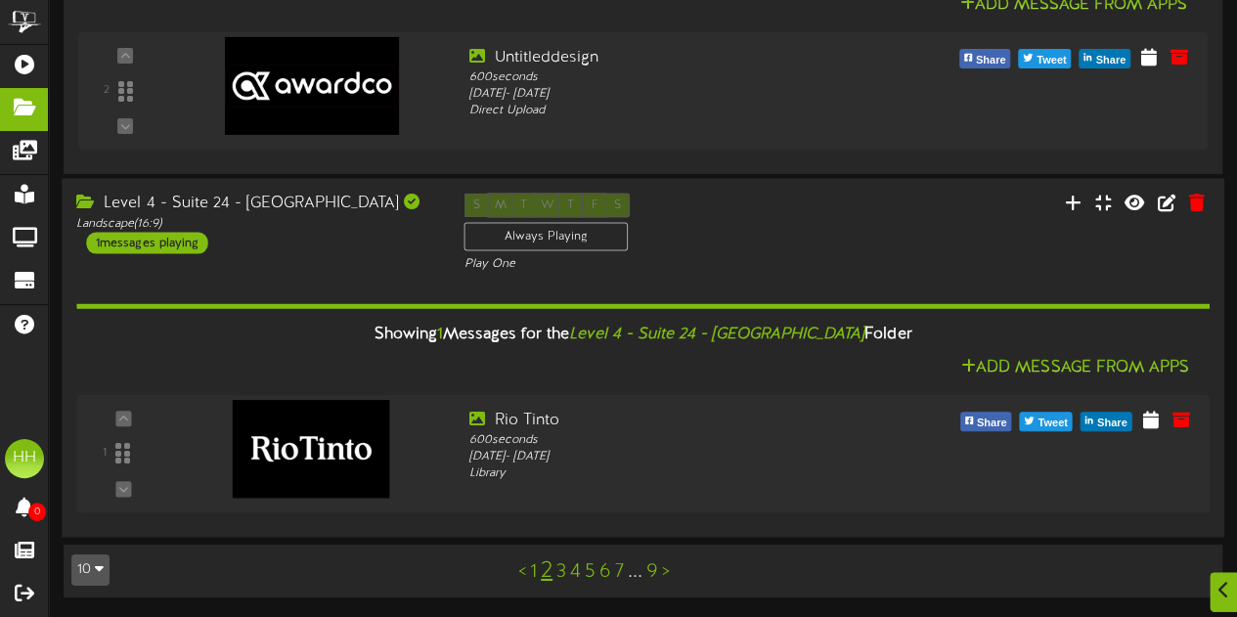
scroll to position [3198, 0]
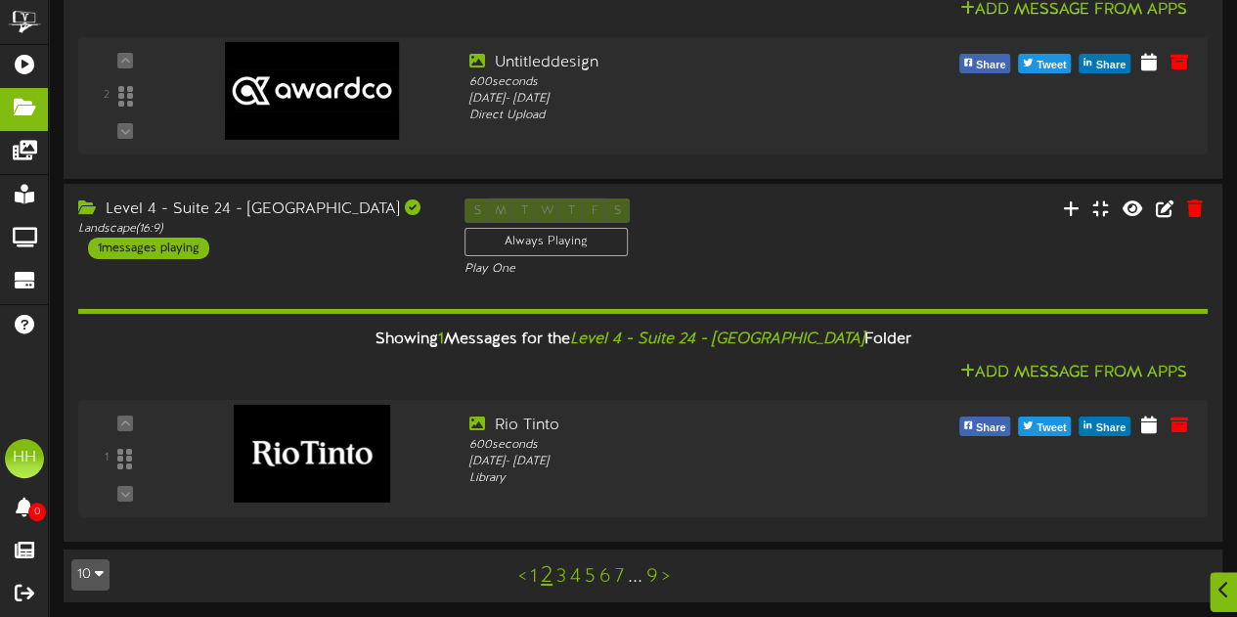
click at [558, 574] on link "3" at bounding box center [562, 577] width 10 height 22
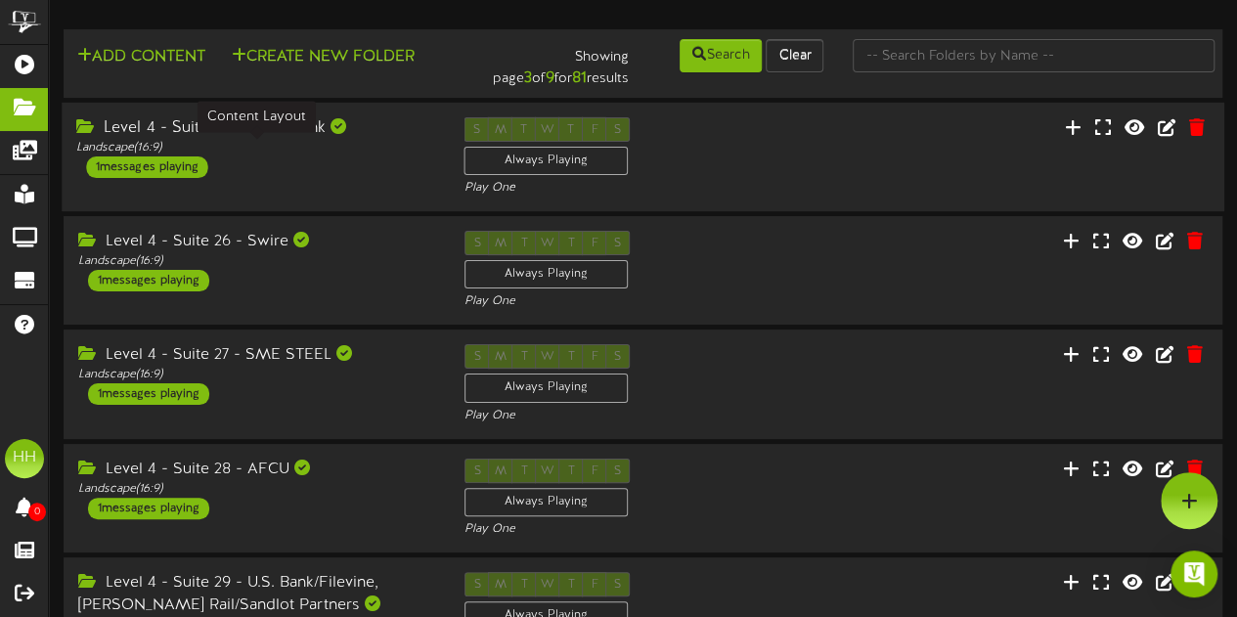
click at [376, 157] on div "Landscape ( 16:9 )" at bounding box center [255, 148] width 358 height 17
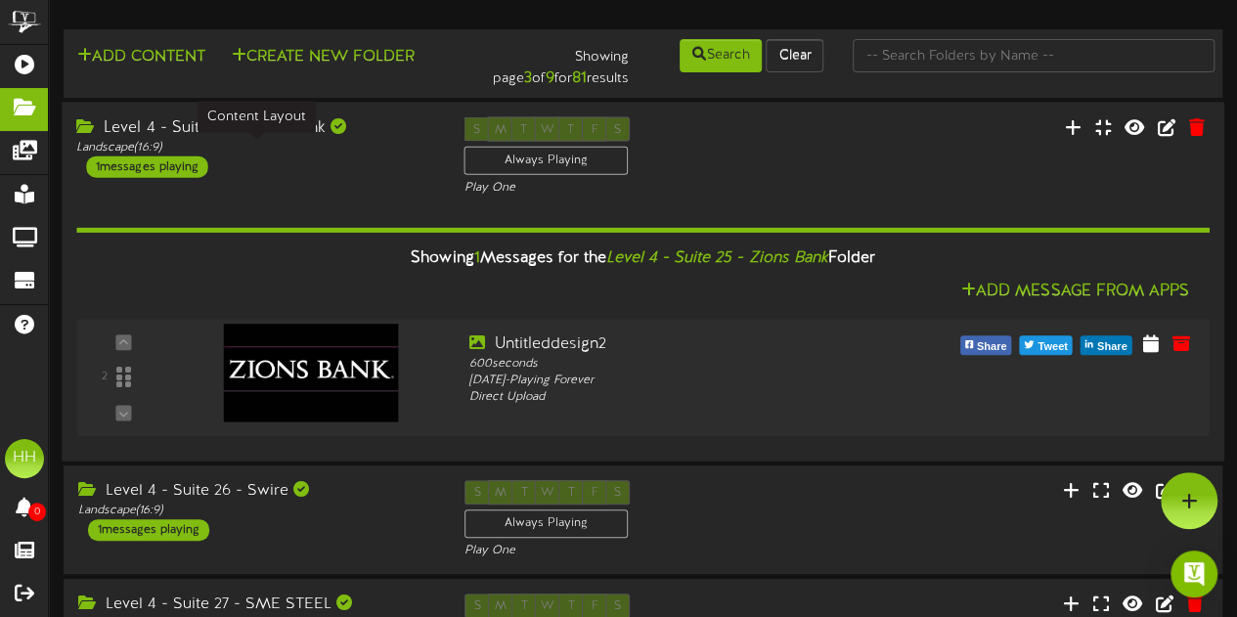
scroll to position [189, 0]
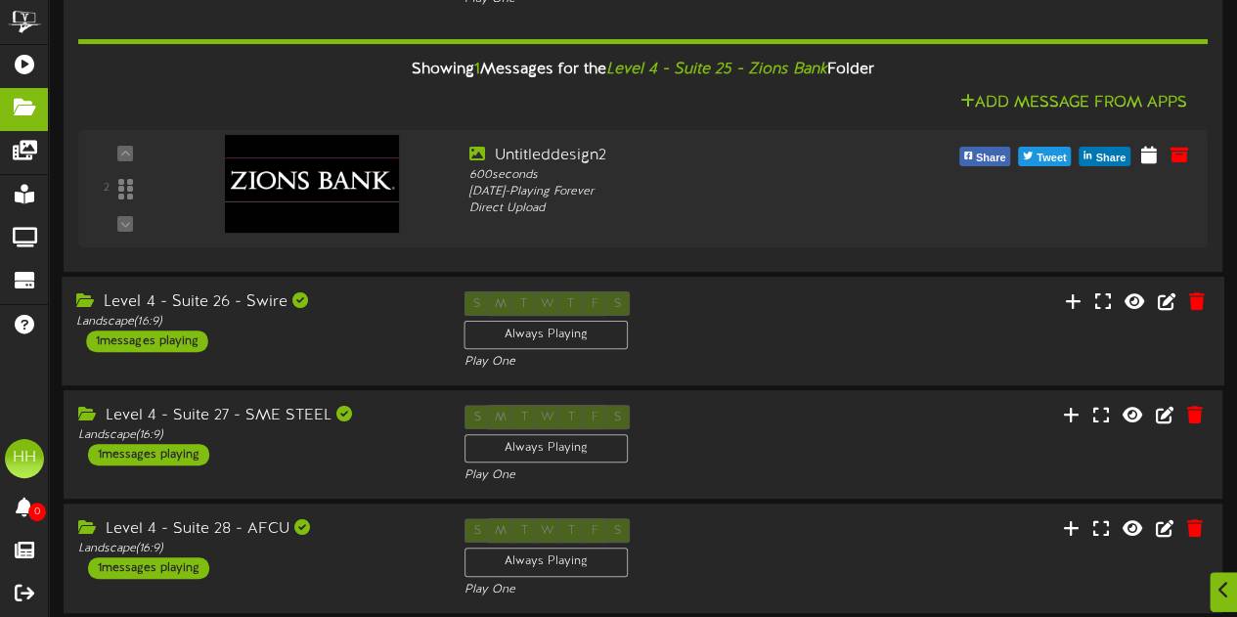
click at [393, 332] on div "Level 4 - Suite 26 - Swire Landscape ( 16:9 ) 1 messages playing" at bounding box center [255, 321] width 387 height 61
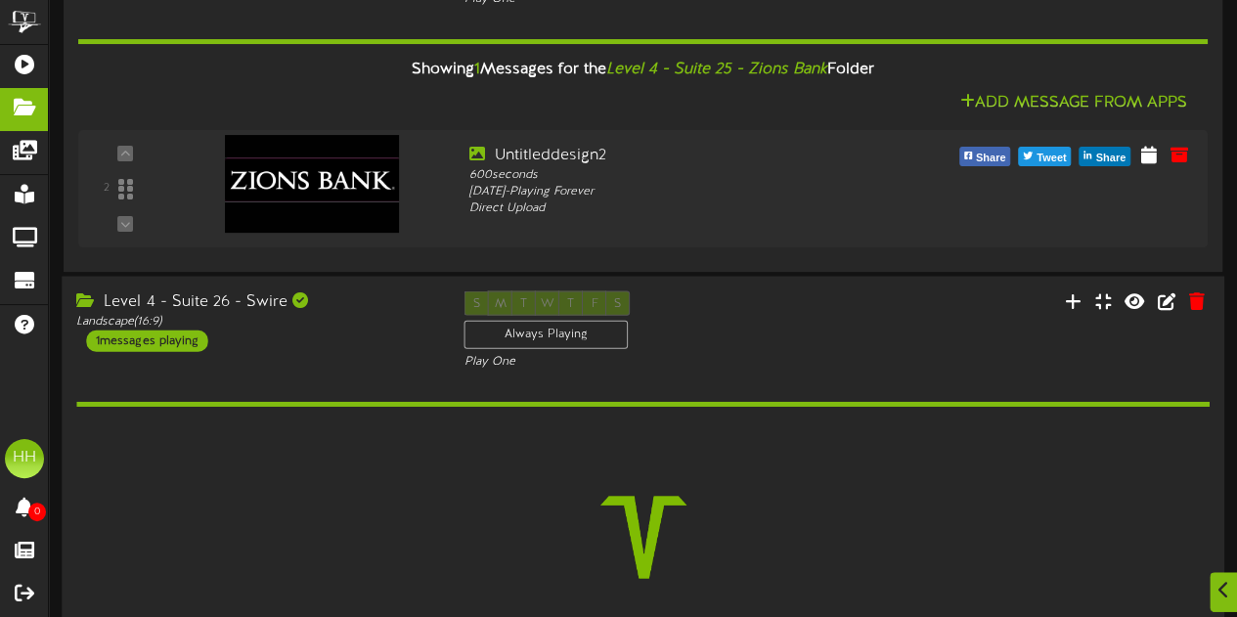
scroll to position [504, 0]
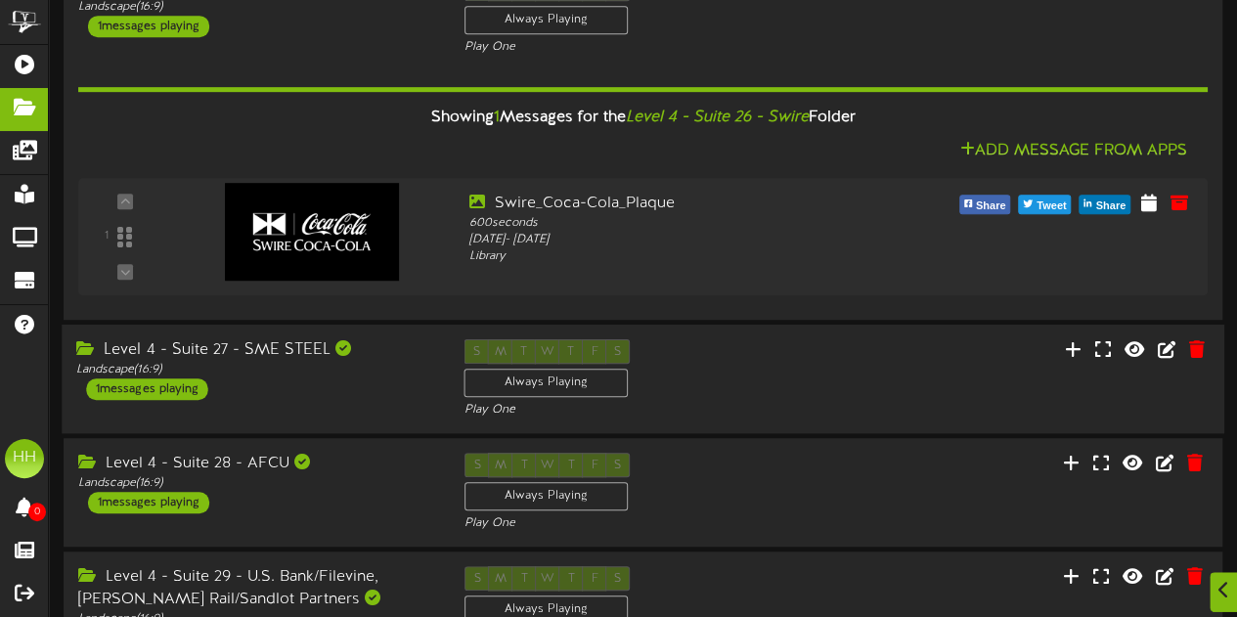
click at [381, 396] on div "Level 4 - Suite 27 - SME STEEL Landscape ( 16:9 ) 1 messages playing" at bounding box center [255, 369] width 387 height 61
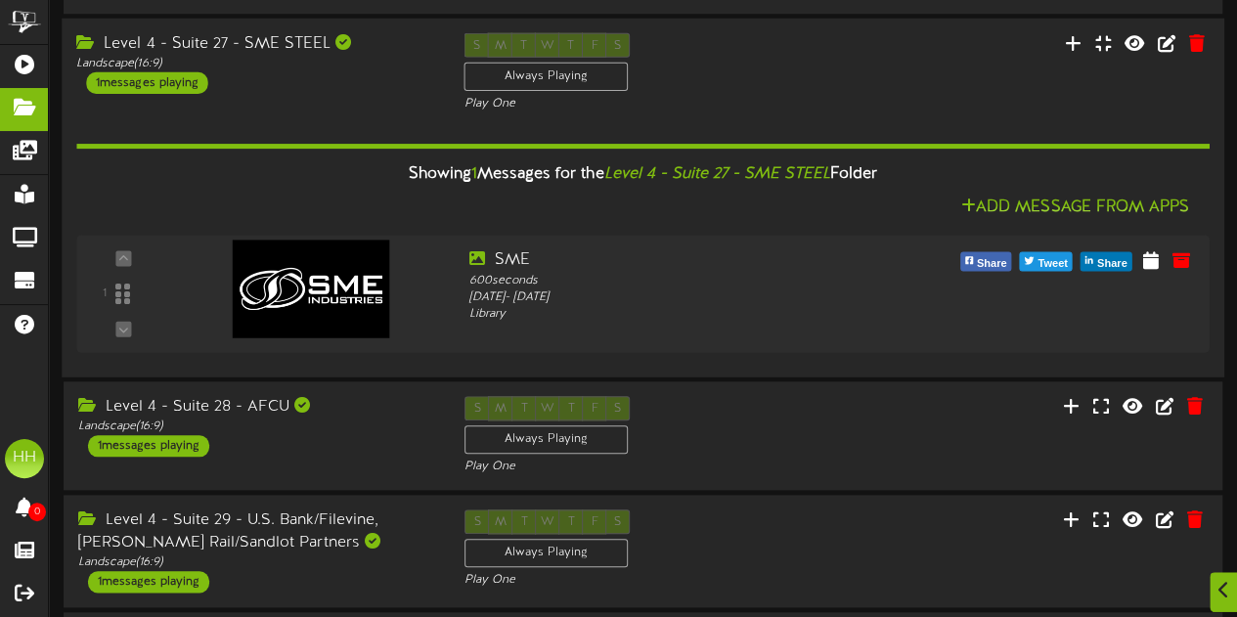
scroll to position [811, 0]
click at [372, 443] on div "Level 4 - Suite 28 - AFCU Landscape ( 16:9 ) 1 messages playing" at bounding box center [255, 425] width 387 height 61
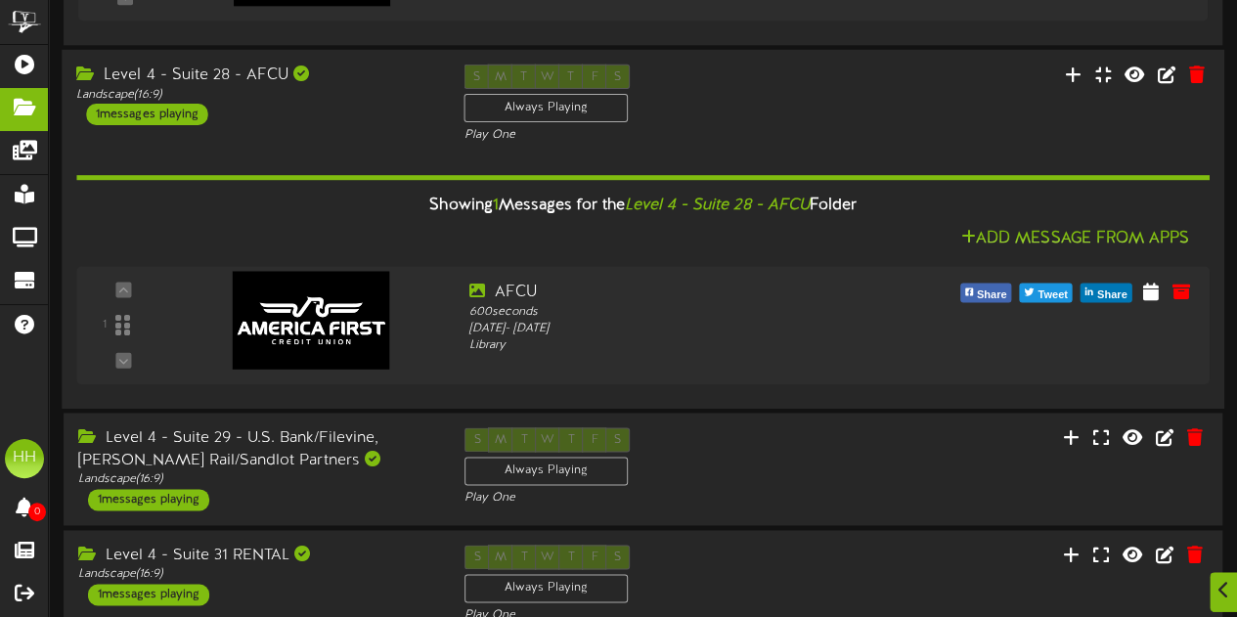
scroll to position [1142, 0]
click at [399, 130] on div "Level 4 - Suite 28 - AFCU Landscape ( 16:9 ) 1 messages playing S M T W T F S A…" at bounding box center [643, 103] width 1163 height 80
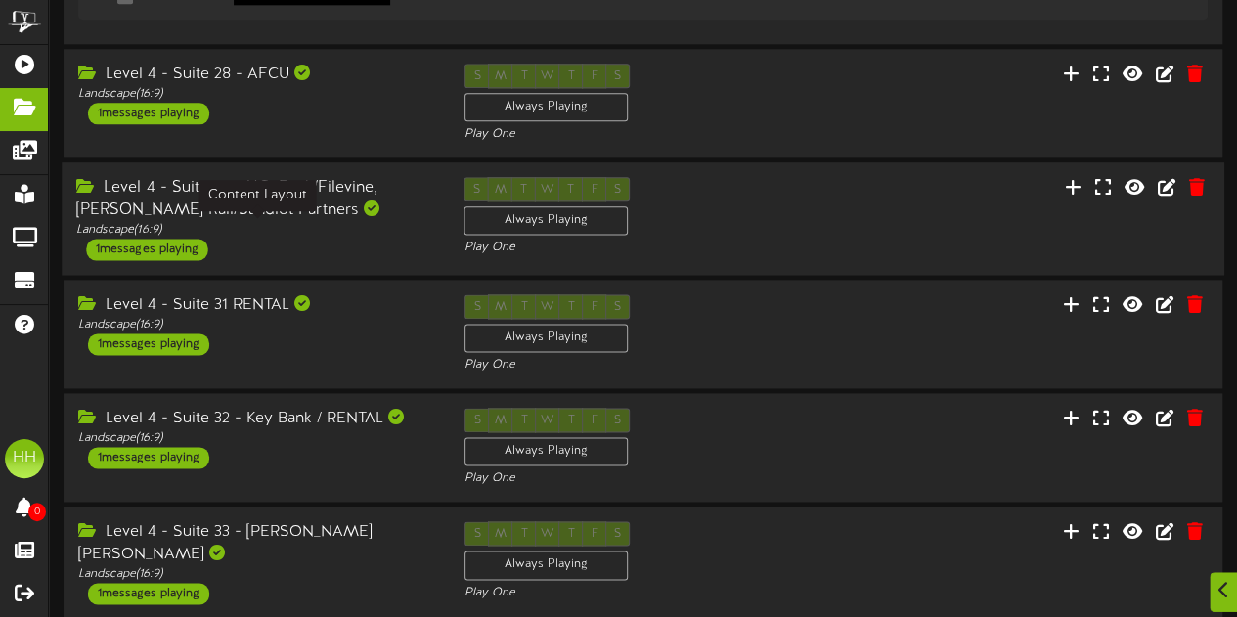
click at [374, 226] on div "Landscape ( 16:9 )" at bounding box center [255, 230] width 358 height 17
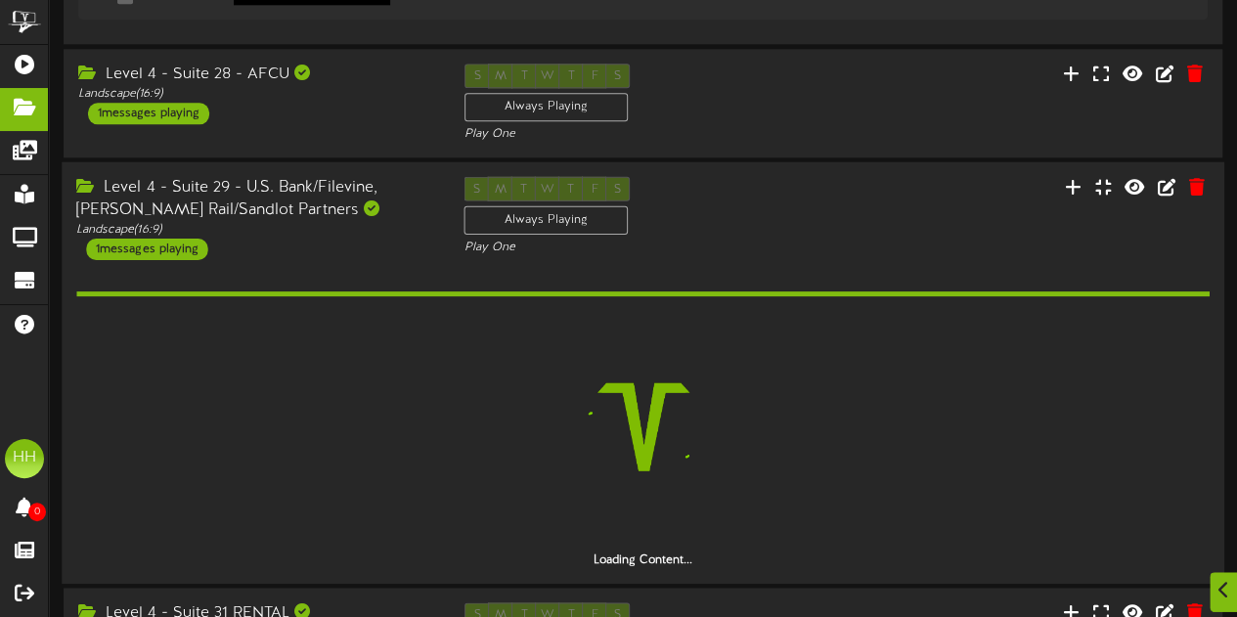
scroll to position [1330, 0]
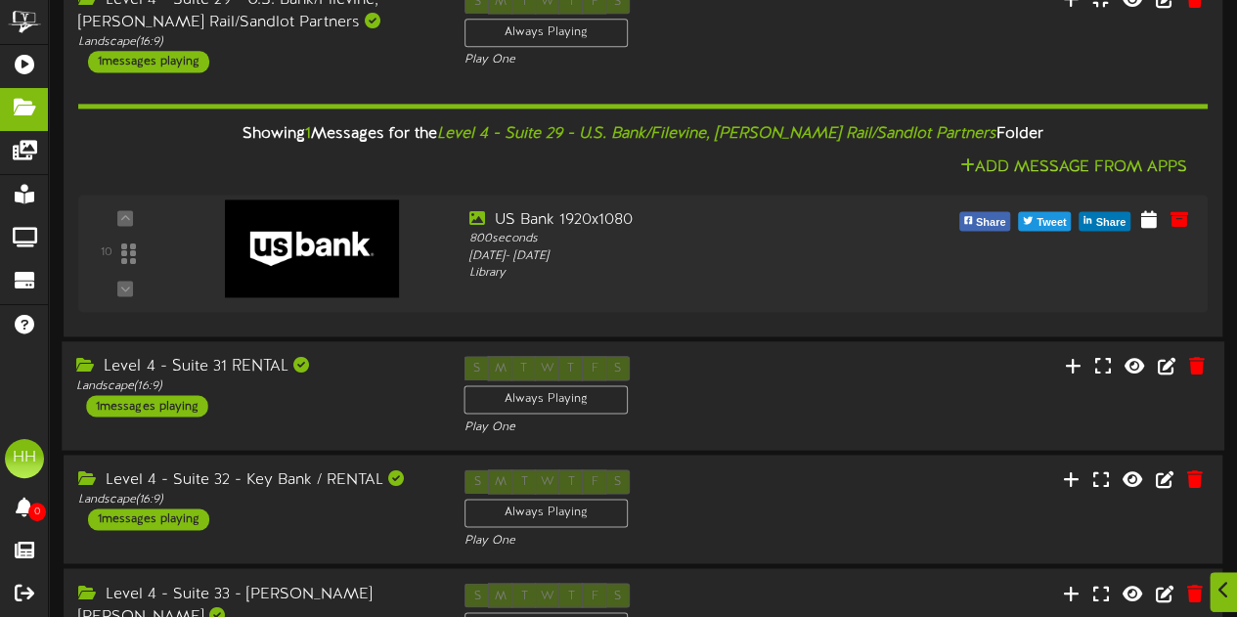
click at [358, 364] on div "Level 4 - Suite 31 RENTAL" at bounding box center [255, 366] width 358 height 22
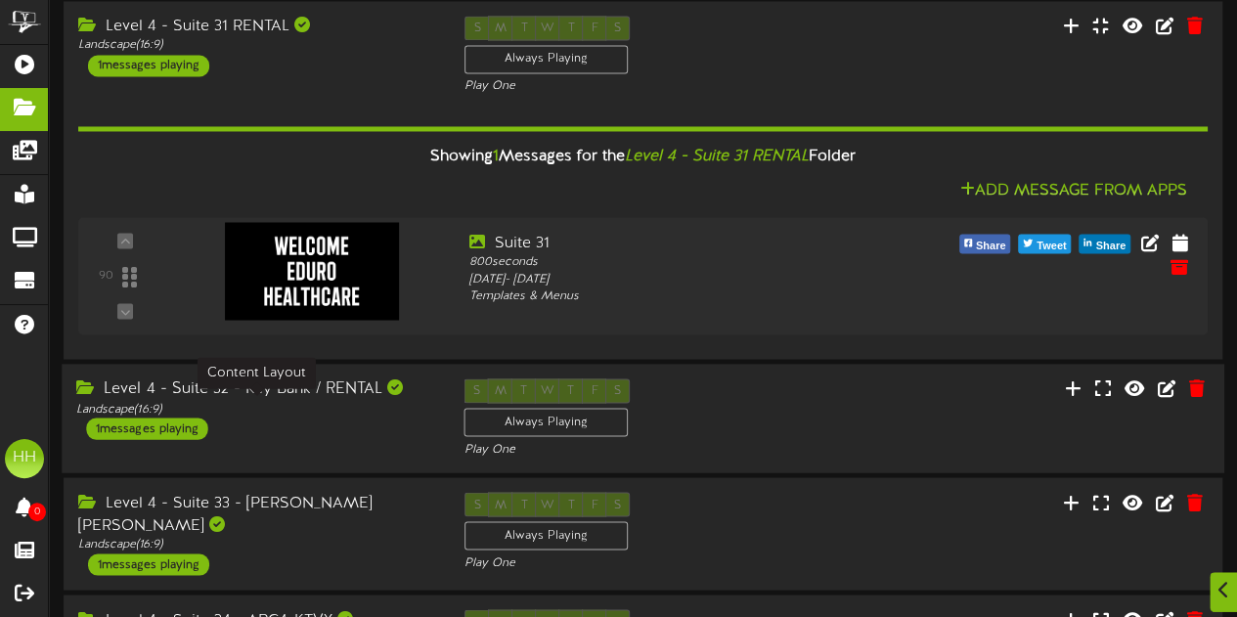
click at [360, 400] on div "Landscape ( 16:9 )" at bounding box center [255, 408] width 358 height 17
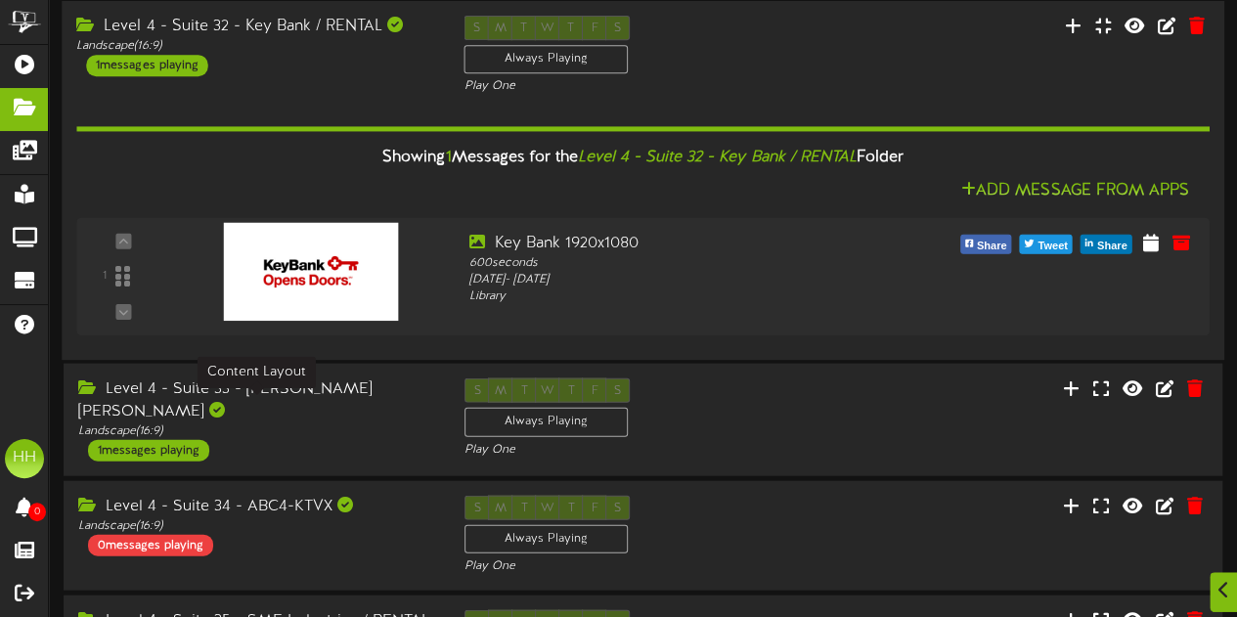
click at [360, 424] on div "Landscape ( 16:9 )" at bounding box center [256, 432] width 357 height 17
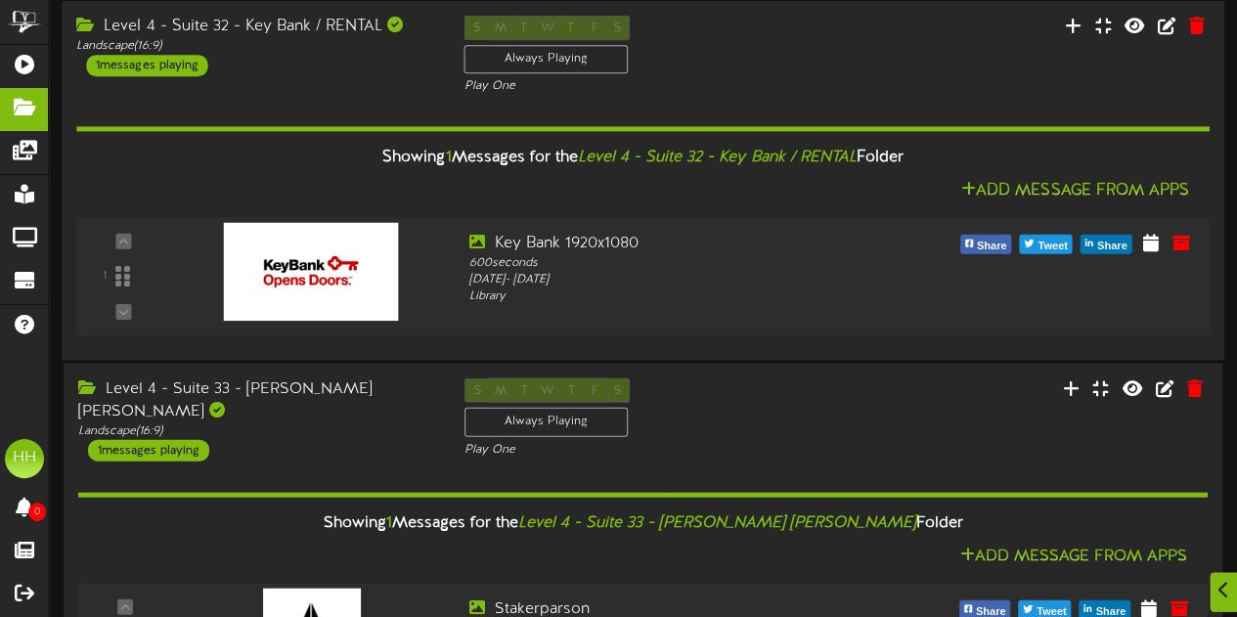
scroll to position [2382, 0]
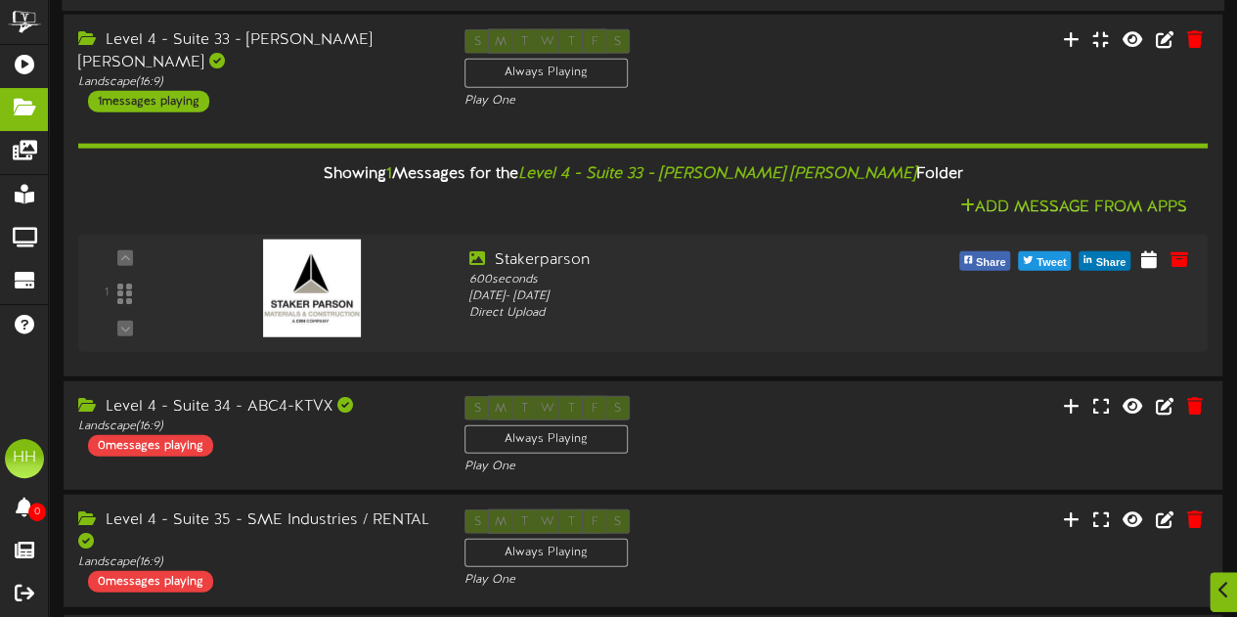
click at [360, 400] on div "Level 4 - Suite 34 - ABC4-KTVX" at bounding box center [256, 407] width 357 height 22
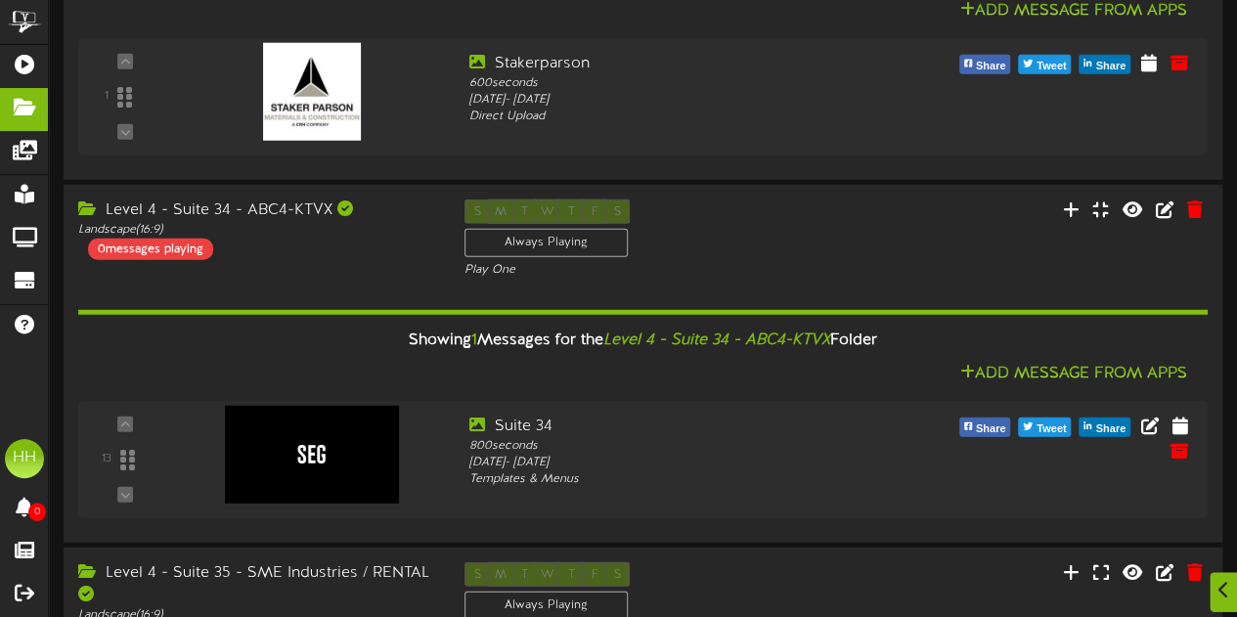
scroll to position [2693, 0]
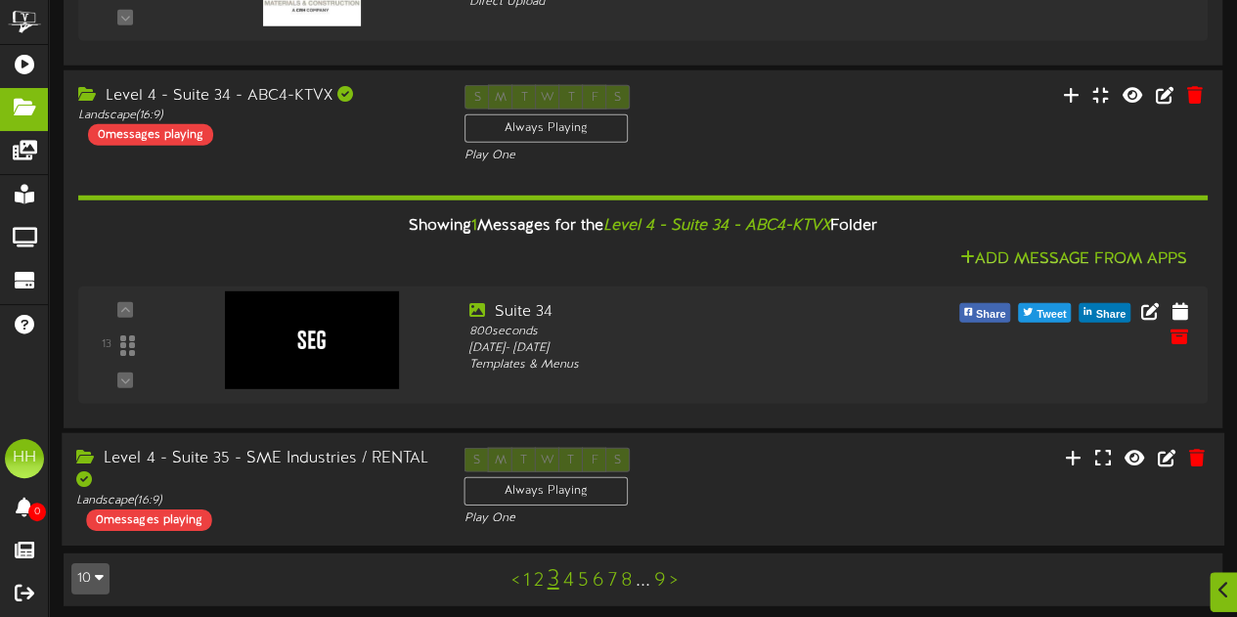
click at [370, 493] on div "Landscape ( 16:9 )" at bounding box center [255, 501] width 358 height 17
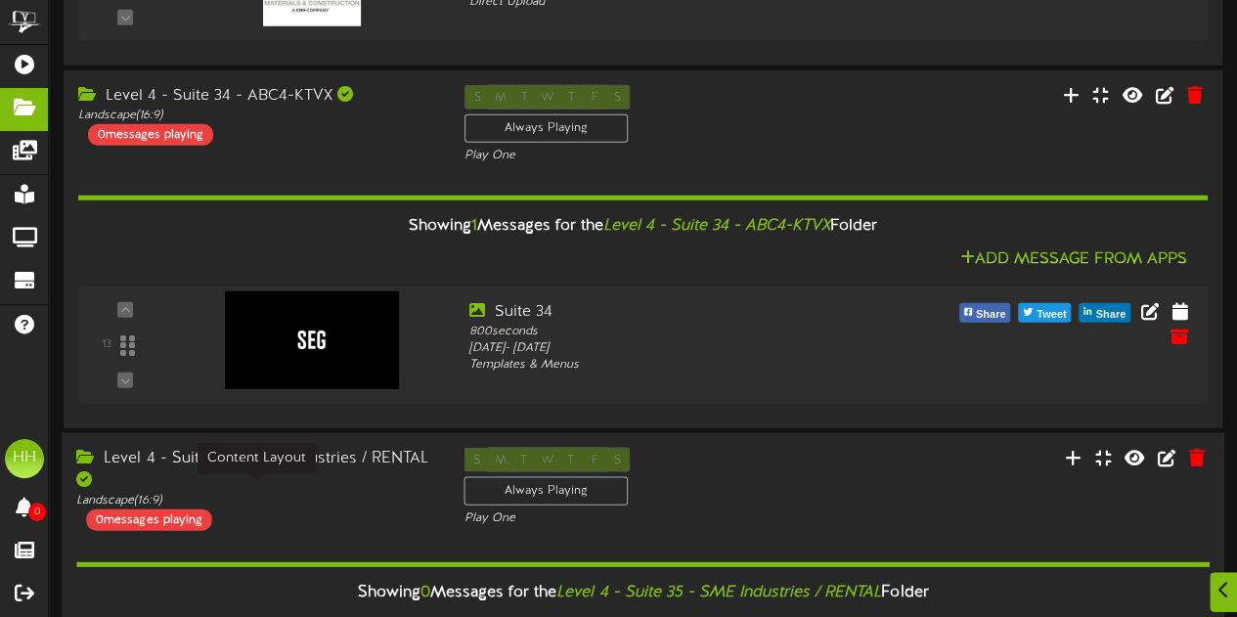
scroll to position [2866, 0]
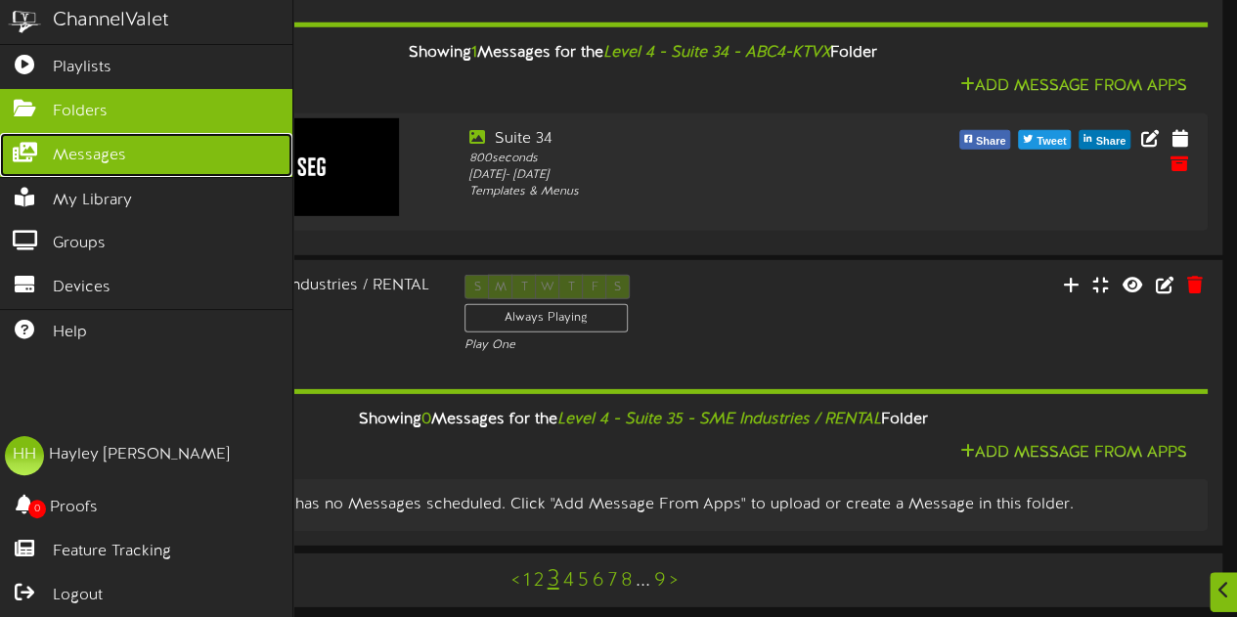
click at [94, 157] on span "Messages" at bounding box center [89, 156] width 73 height 22
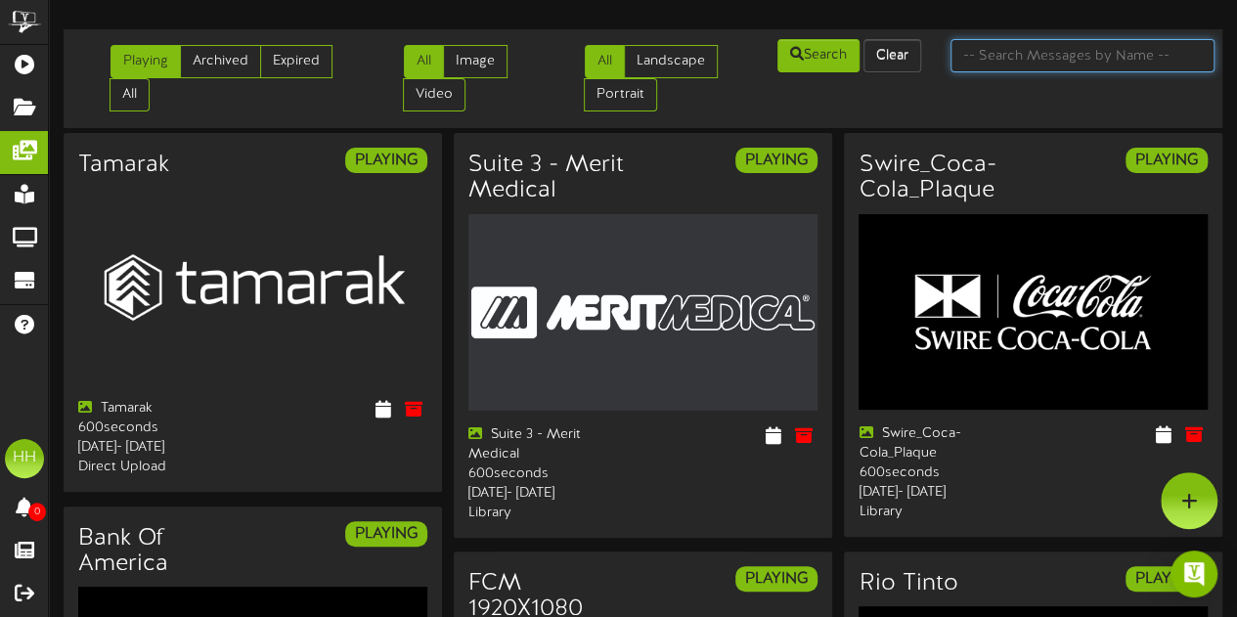
click at [1007, 48] on input "text" at bounding box center [1083, 55] width 264 height 33
type input "sme"
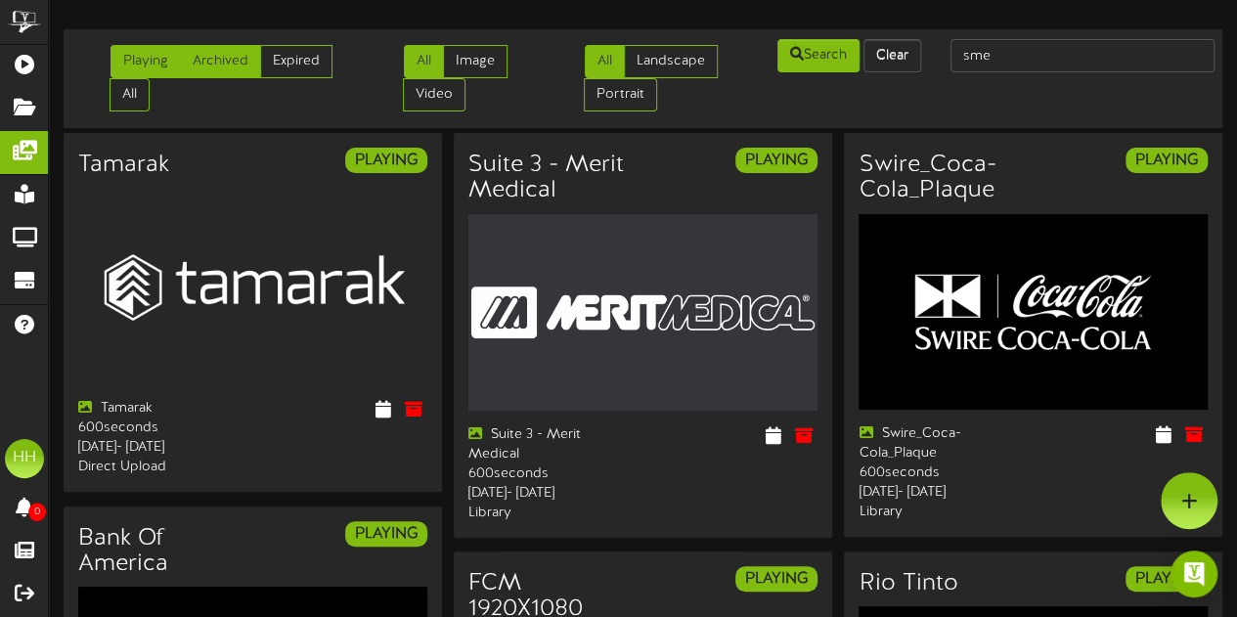
click at [243, 55] on link "Archived" at bounding box center [220, 61] width 81 height 33
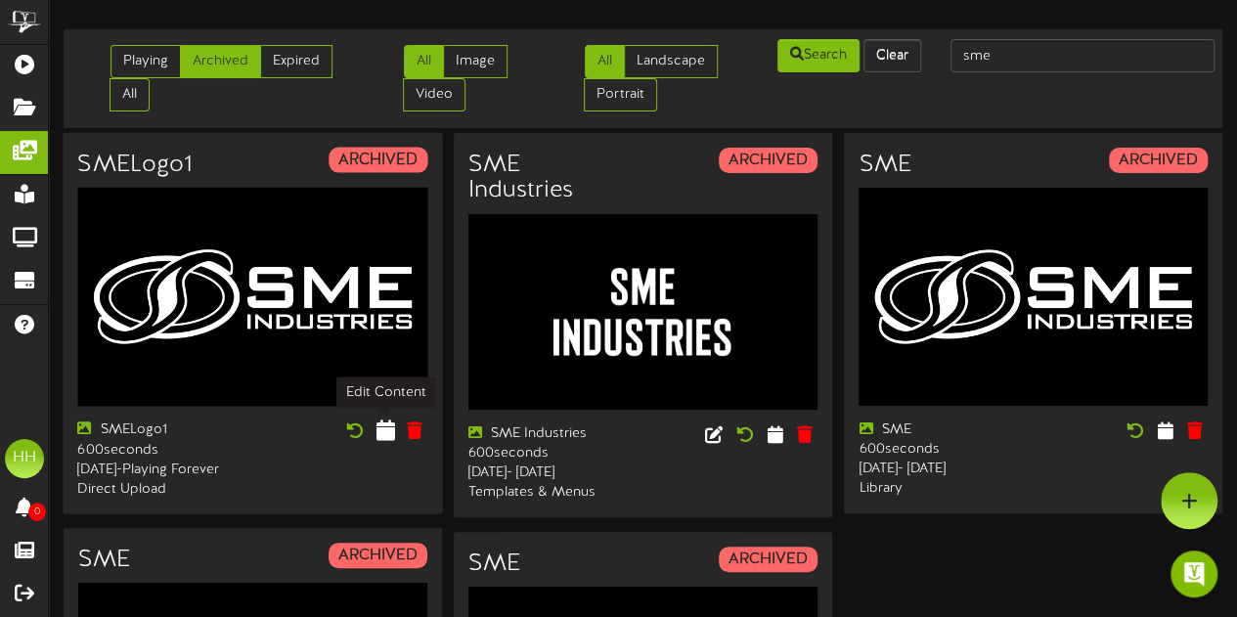
click at [390, 434] on icon at bounding box center [385, 431] width 19 height 22
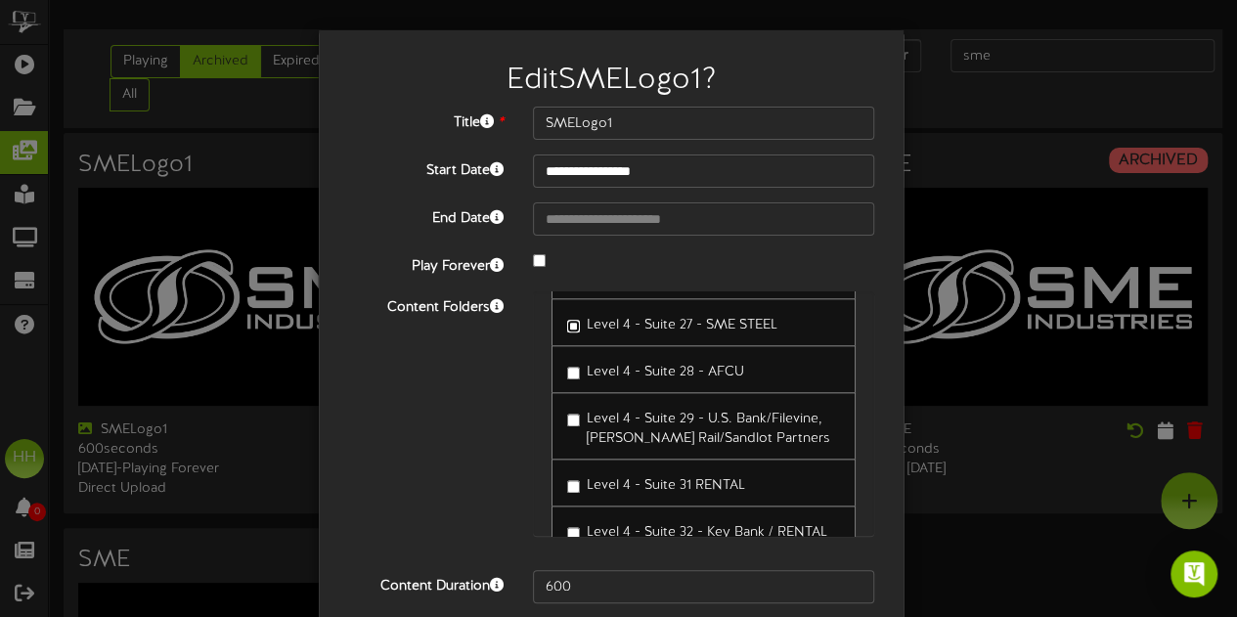
scroll to position [160, 0]
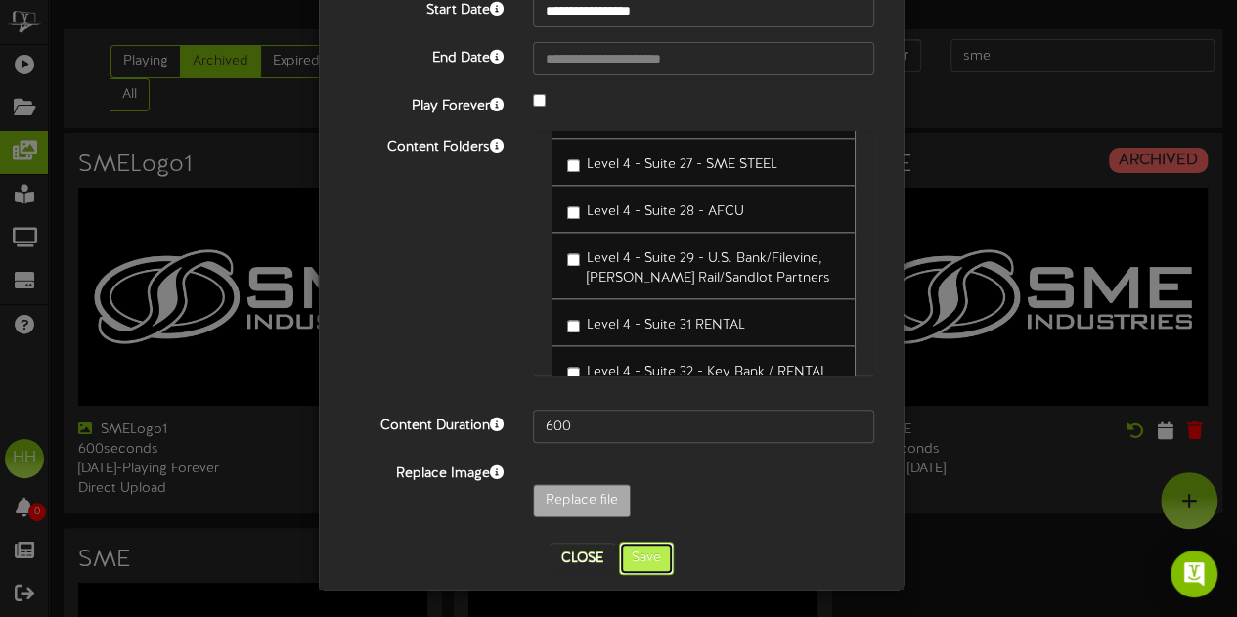
click at [638, 556] on button "Save" at bounding box center [646, 558] width 55 height 33
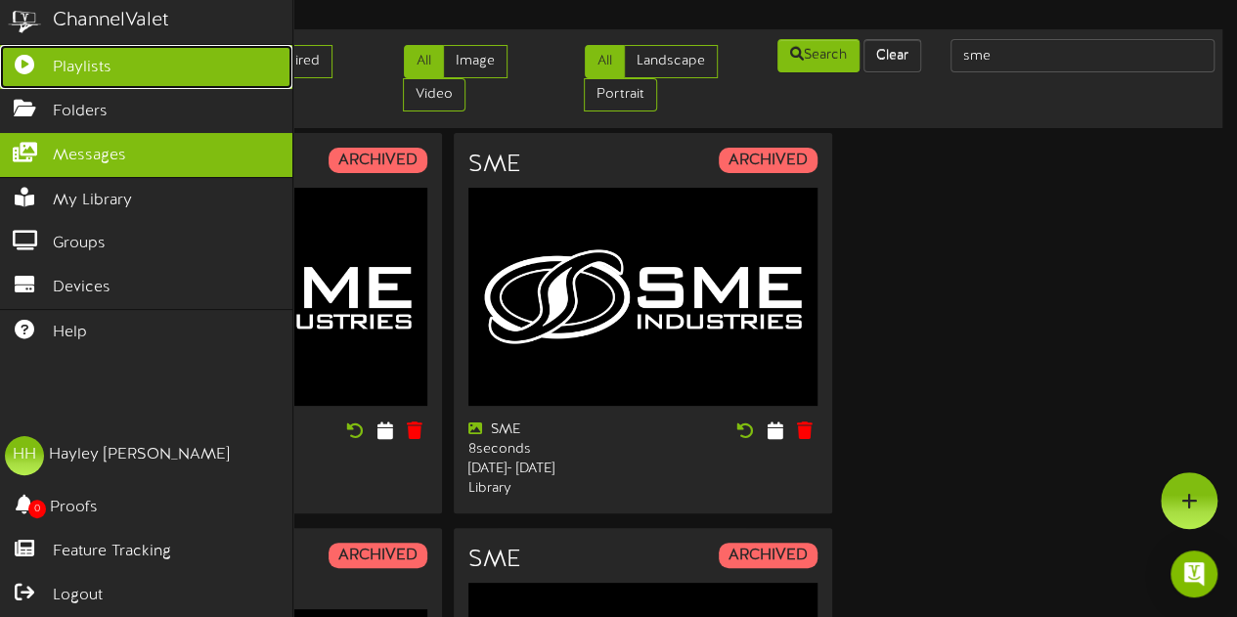
click at [73, 58] on span "Playlists" at bounding box center [82, 68] width 59 height 22
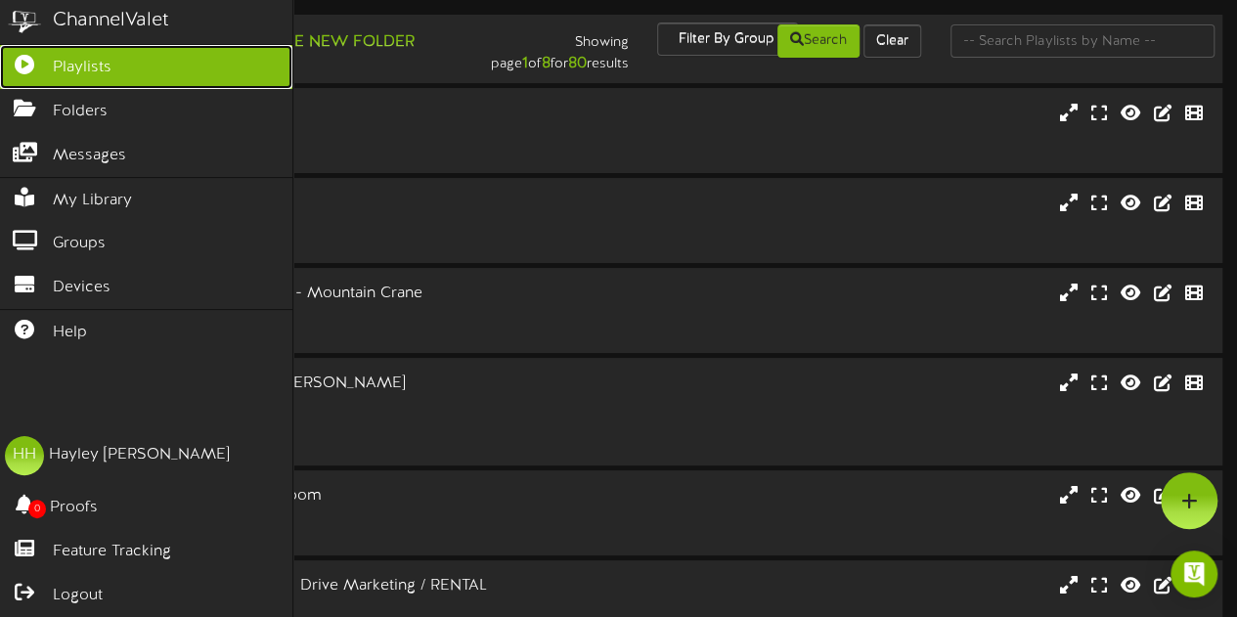
click at [76, 69] on span "Playlists" at bounding box center [82, 68] width 59 height 22
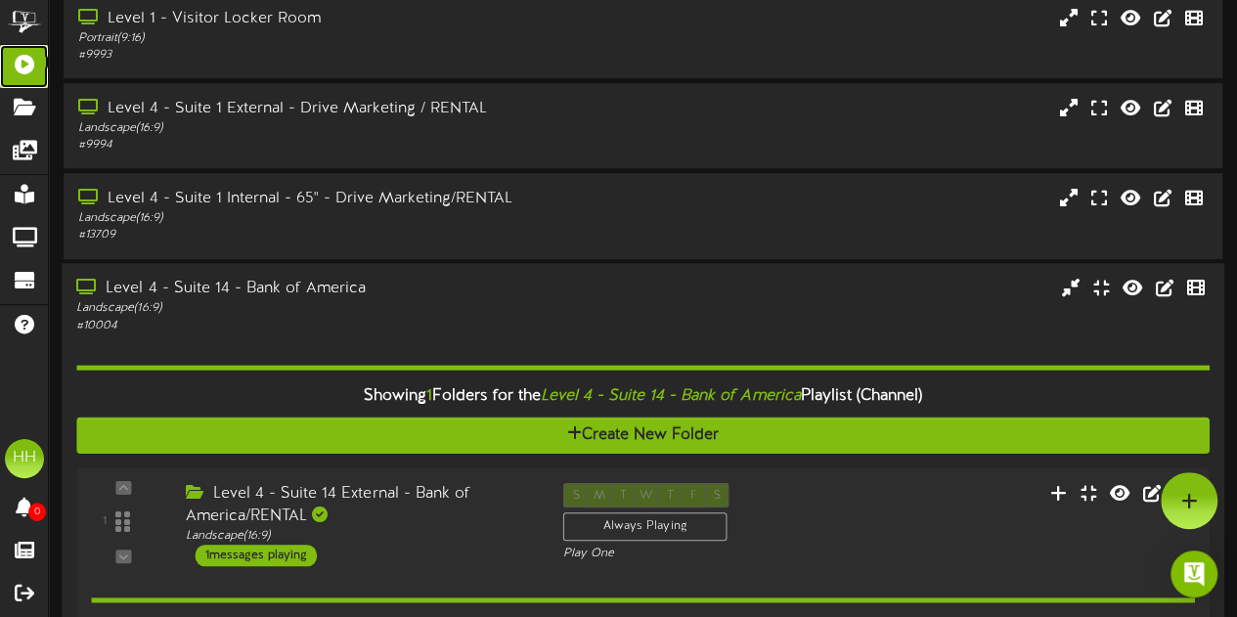
scroll to position [943, 0]
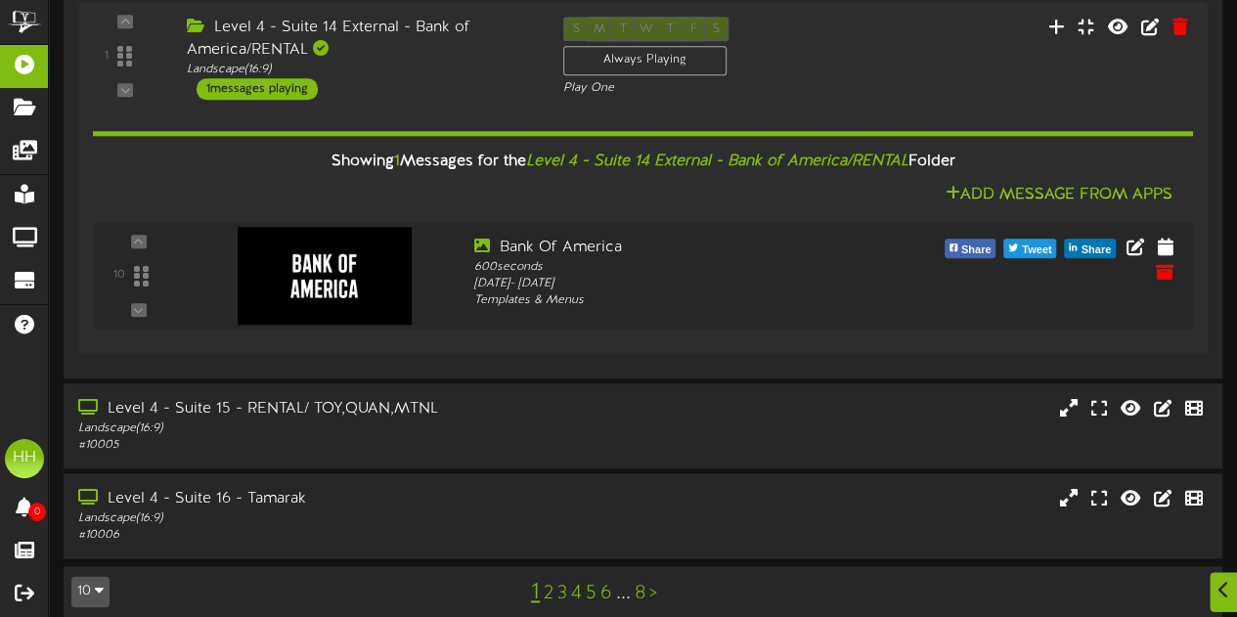
click at [550, 583] on link "2" at bounding box center [549, 594] width 10 height 22
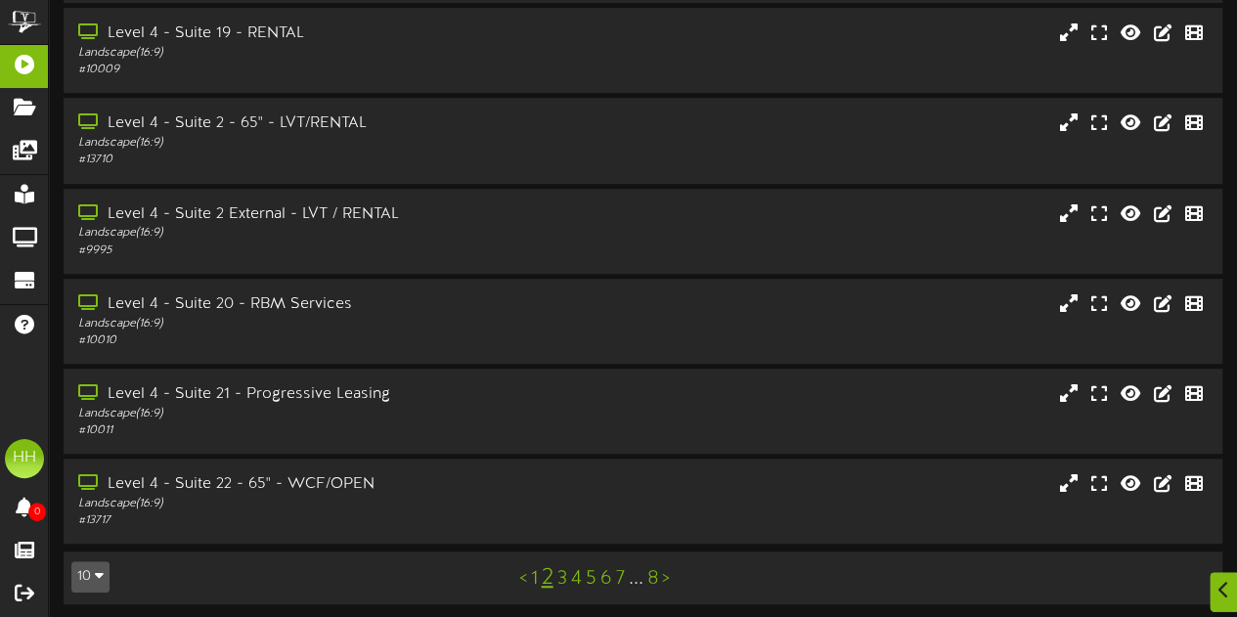
scroll to position [450, 0]
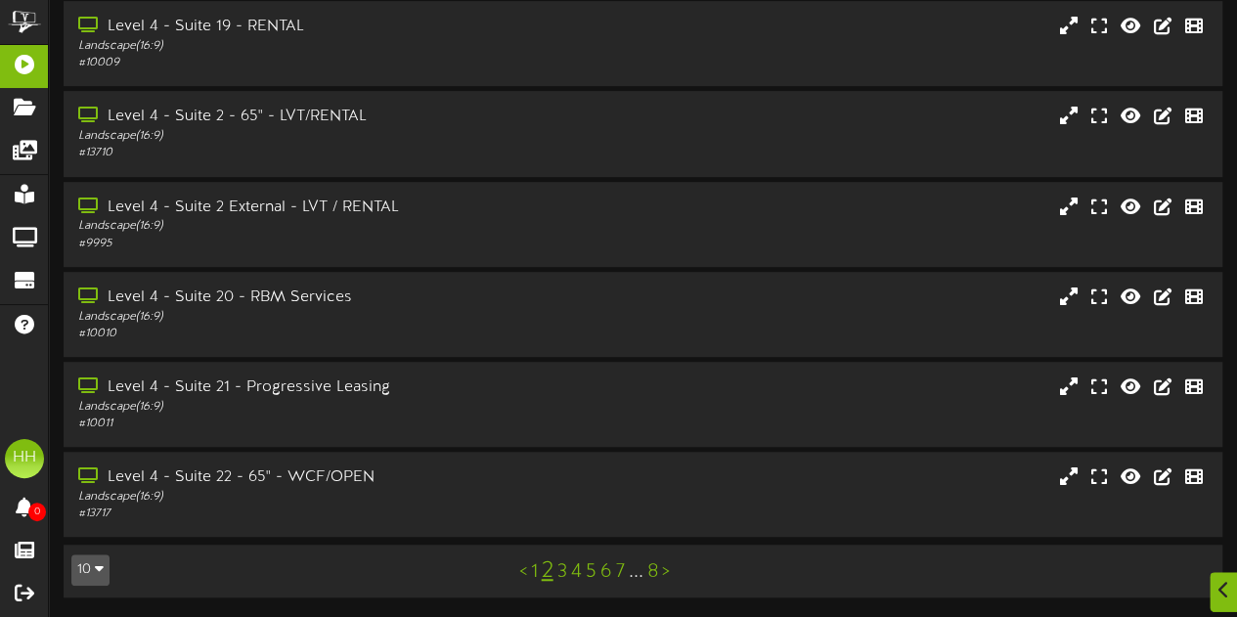
click at [561, 572] on link "3" at bounding box center [563, 572] width 10 height 22
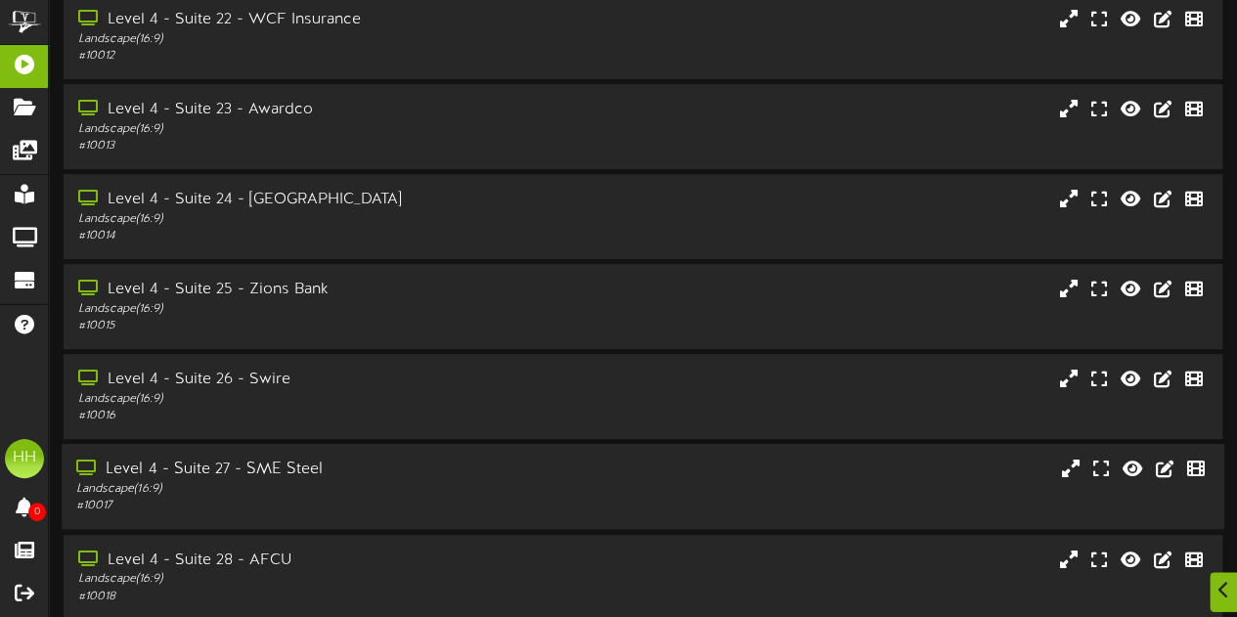
click at [396, 485] on div "Landscape ( 16:9 )" at bounding box center [303, 489] width 455 height 17
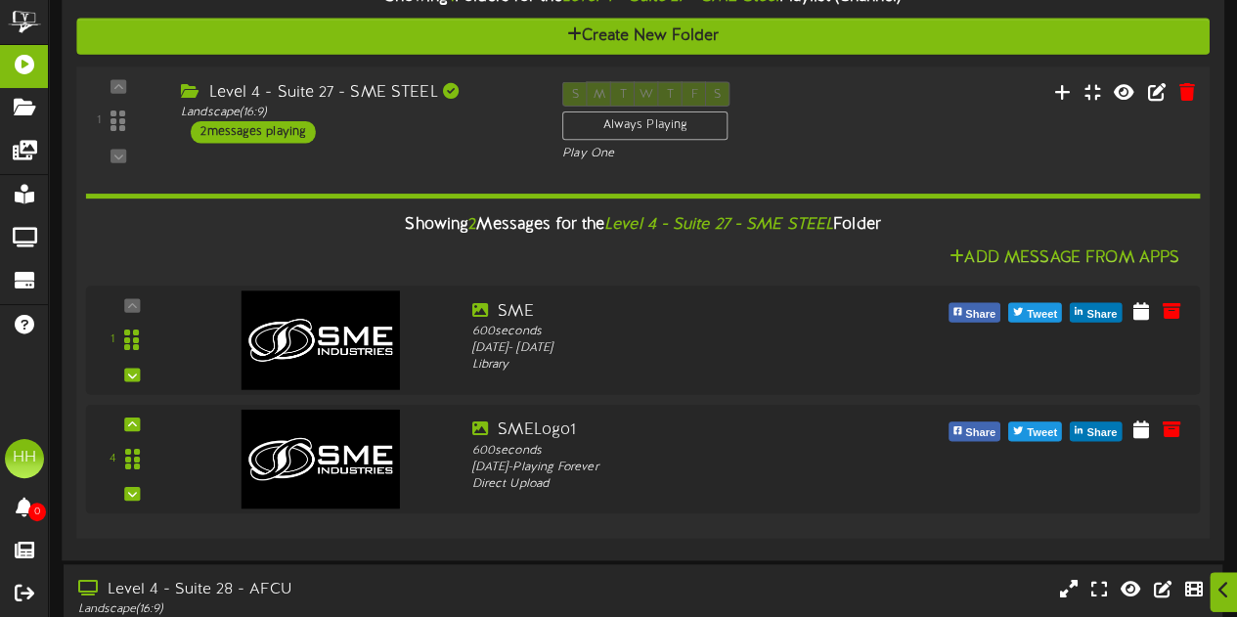
scroll to position [679, 0]
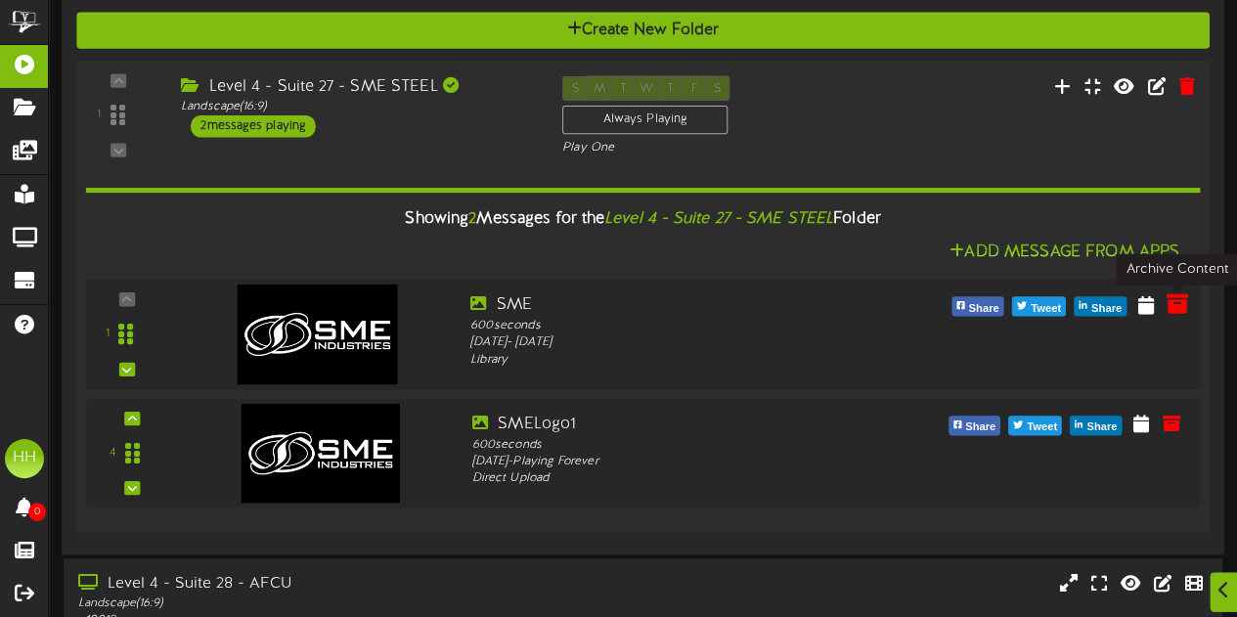
click at [1184, 302] on icon at bounding box center [1177, 304] width 22 height 22
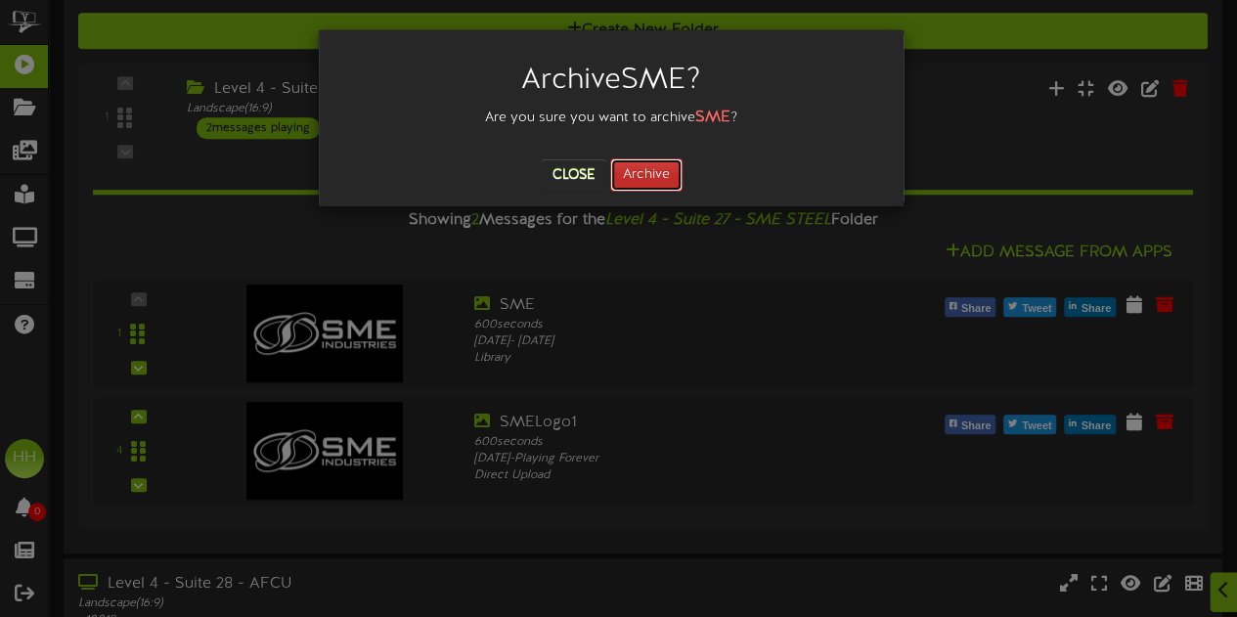
click at [653, 171] on button "Archive" at bounding box center [646, 174] width 72 height 33
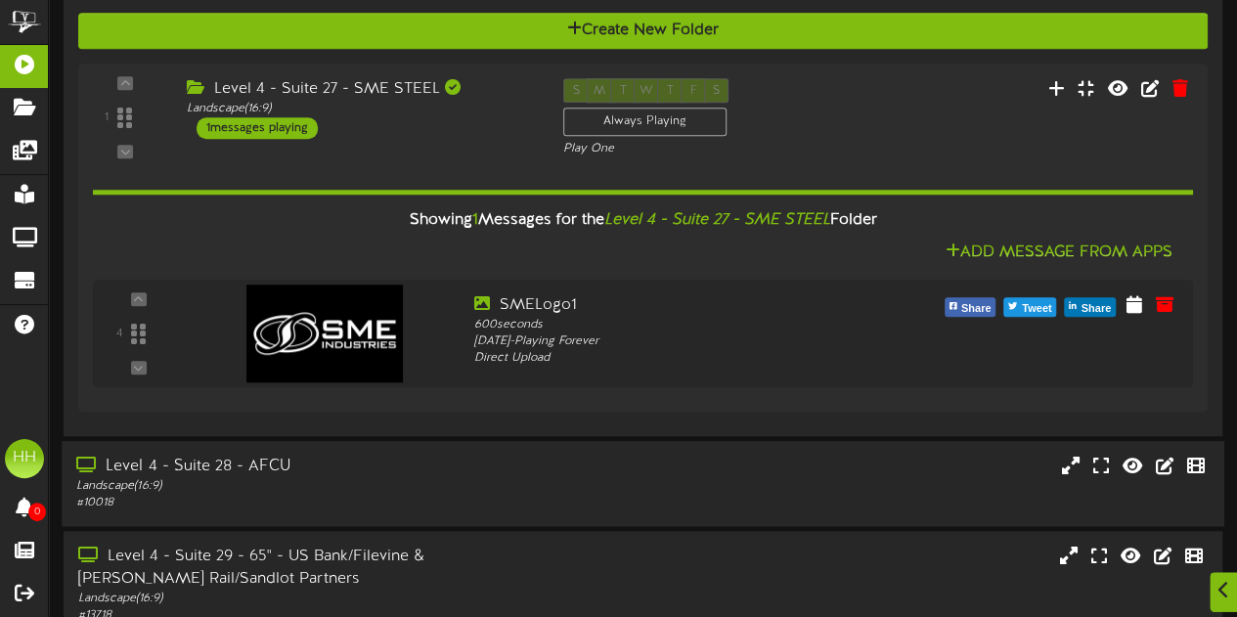
click at [442, 488] on div "Landscape ( 16:9 )" at bounding box center [303, 486] width 455 height 17
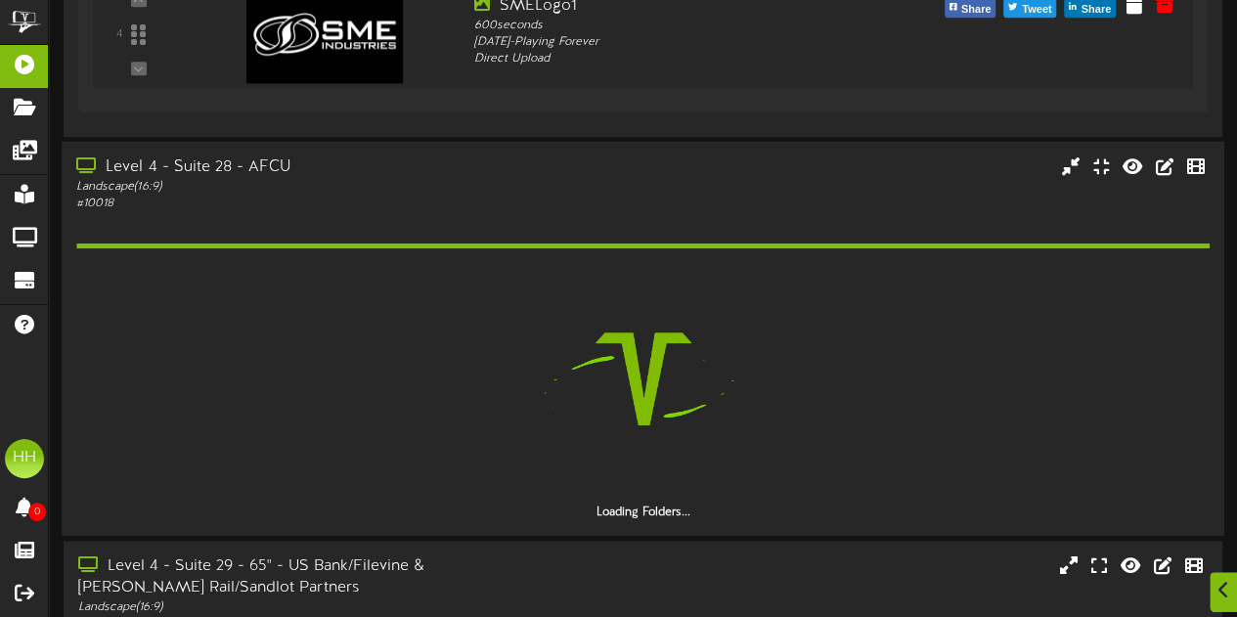
scroll to position [996, 0]
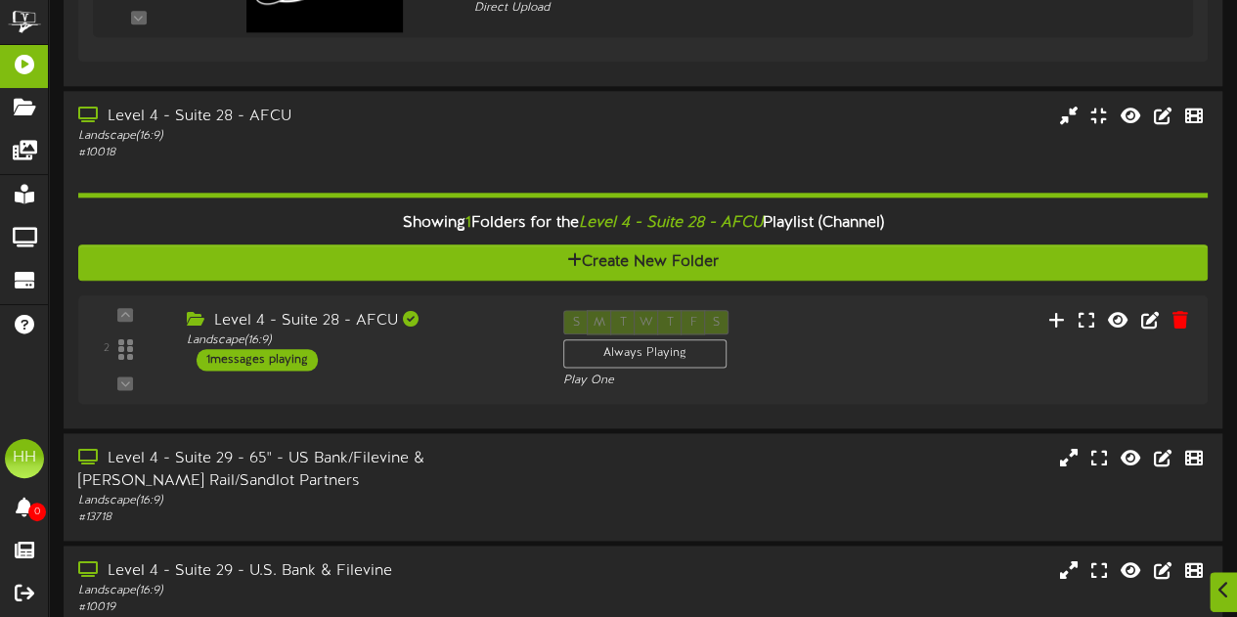
click at [495, 318] on div "Level 4 - Suite 28 - AFCU" at bounding box center [360, 321] width 347 height 22
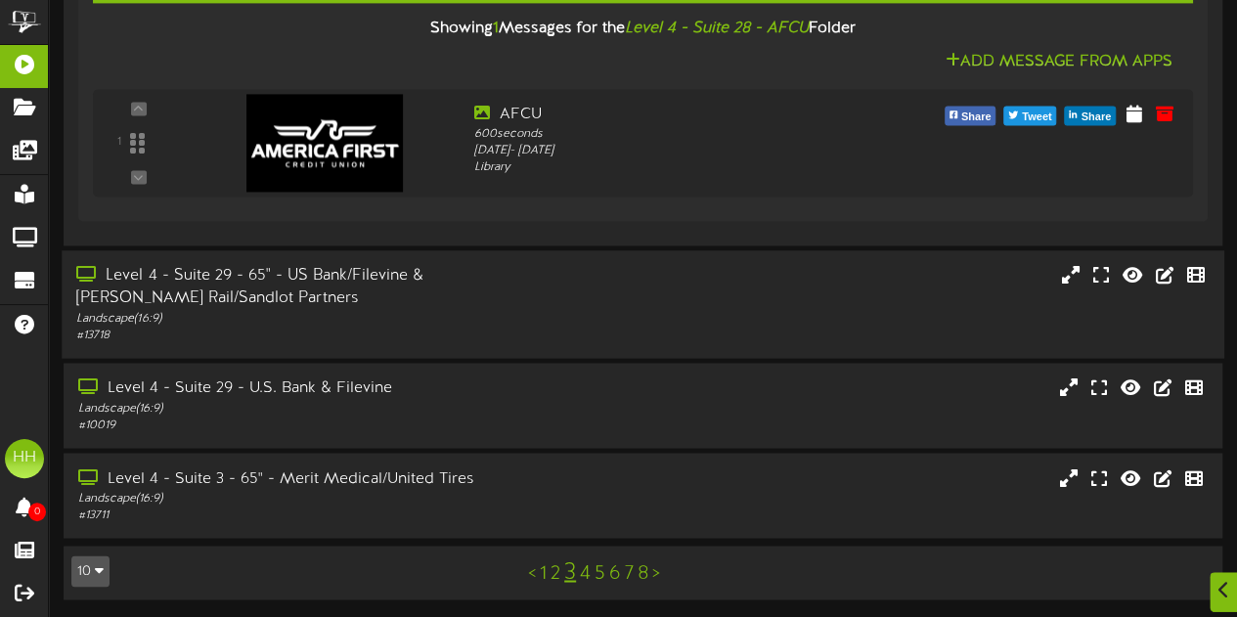
click at [446, 293] on div "Level 4 - Suite 29 - 65" - US Bank/Filevine & [PERSON_NAME] Rail/Sandlot Partne…" at bounding box center [303, 287] width 455 height 45
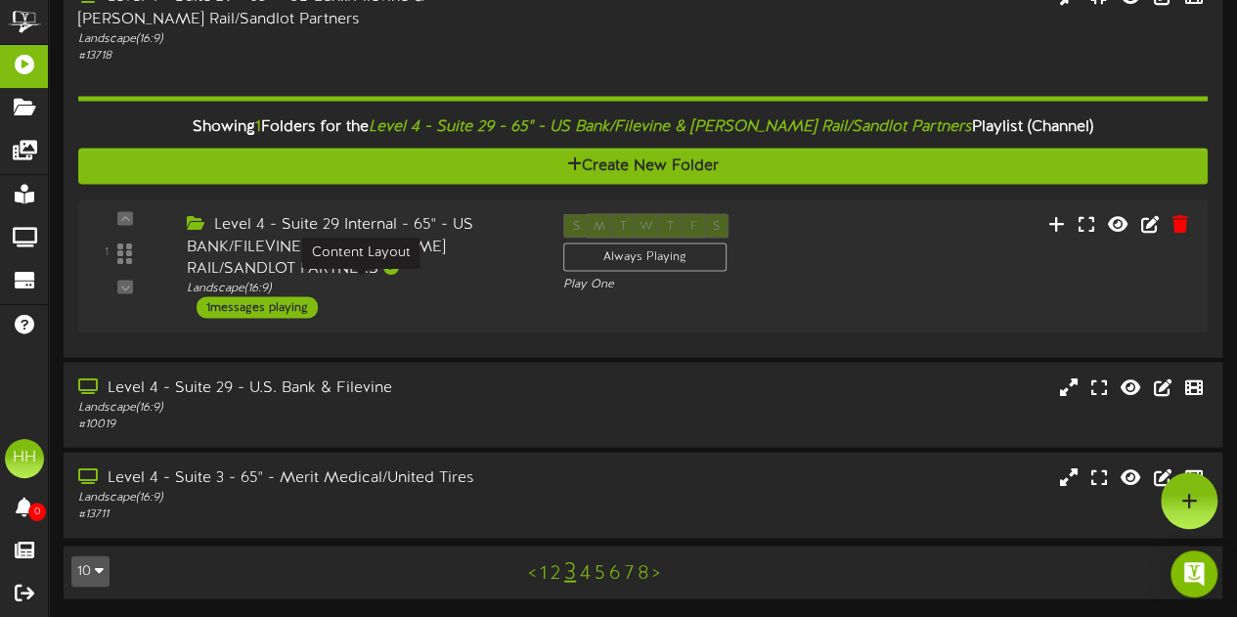
scroll to position [1728, 0]
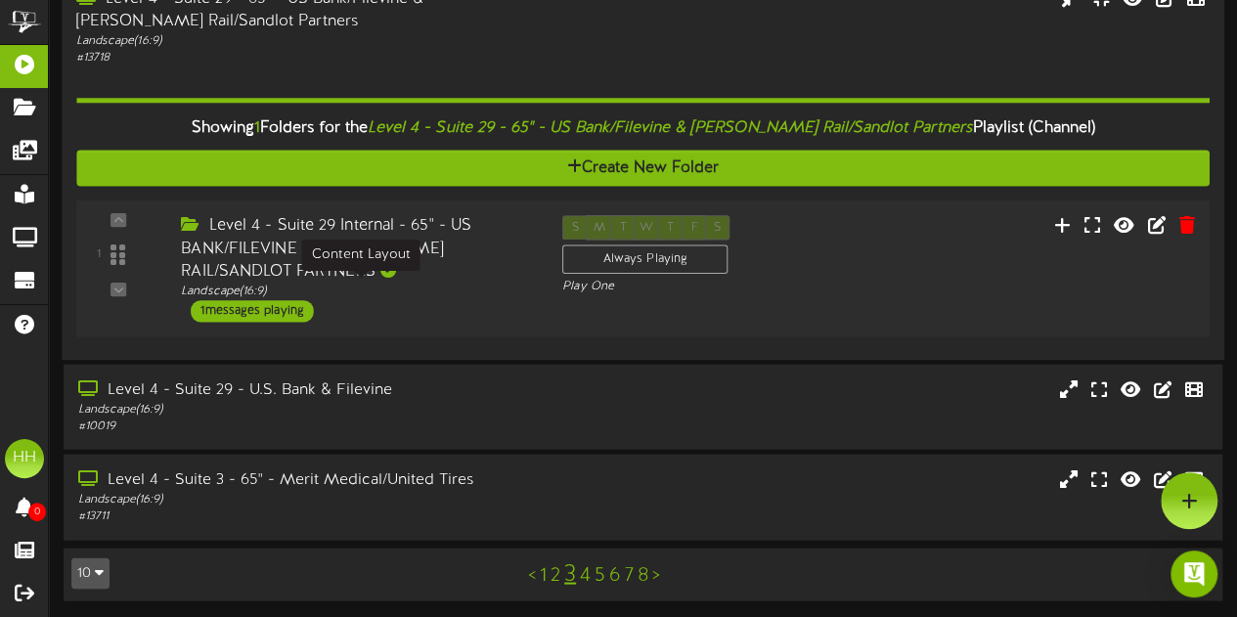
click at [357, 283] on div "Landscape ( 16:9 )" at bounding box center [357, 291] width 352 height 17
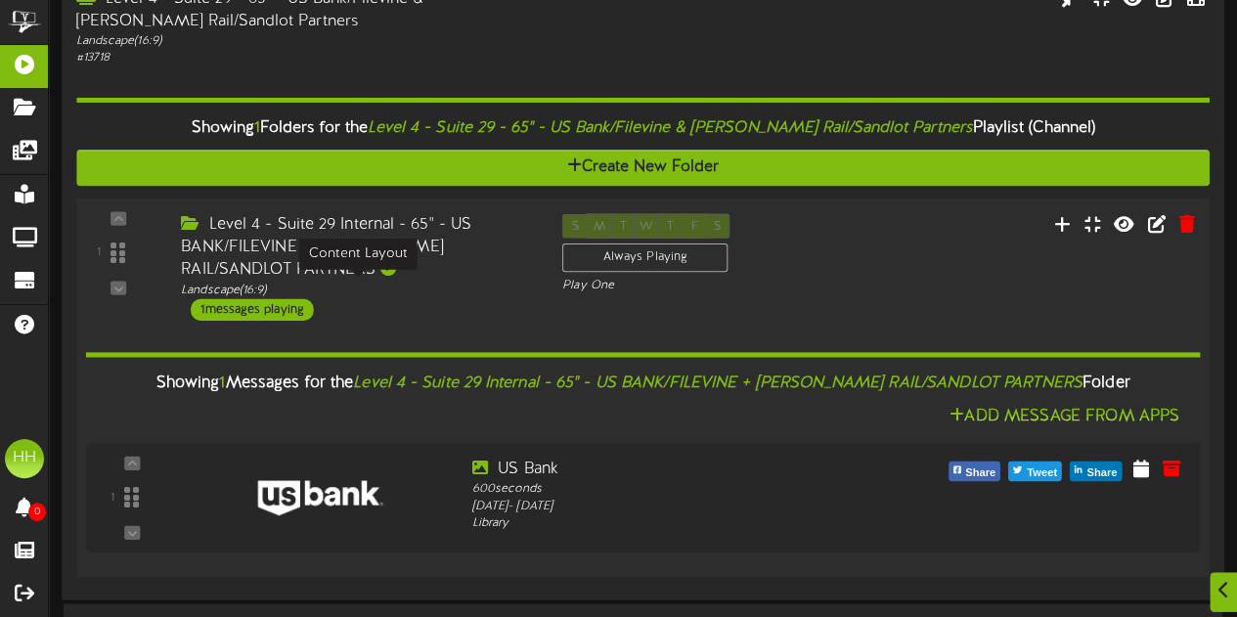
scroll to position [1950, 0]
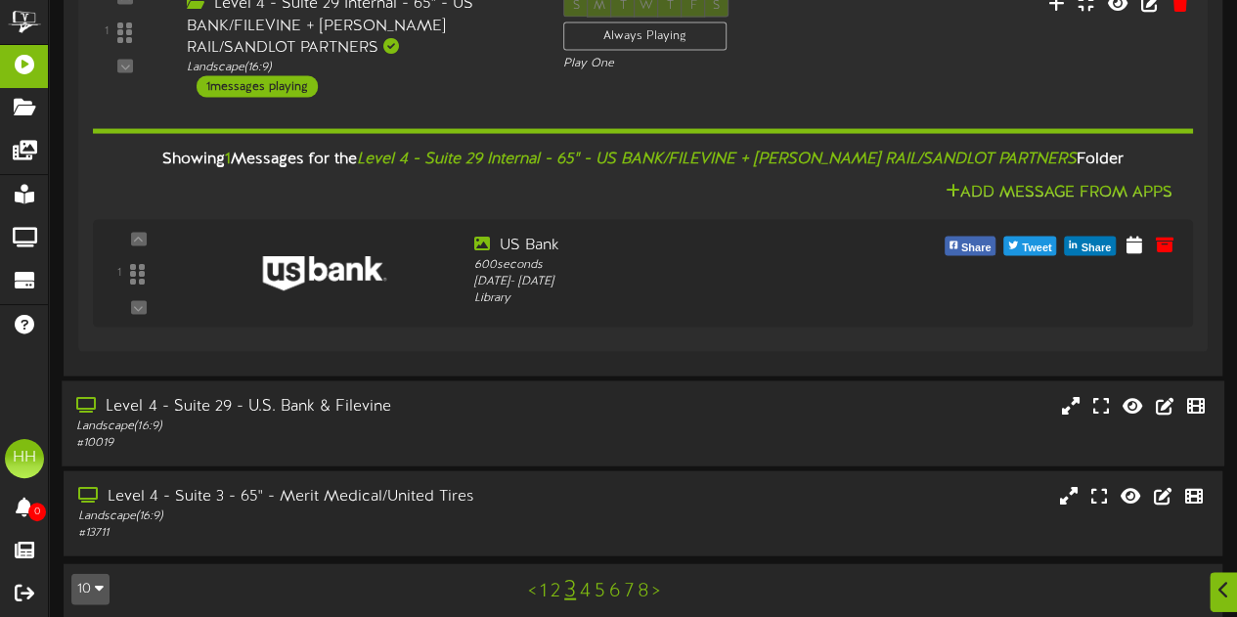
click at [368, 455] on div "Level 4 - Suite 29 - U.S. Bank & Filevine Landscape ( 16:9 ) # 10019" at bounding box center [643, 423] width 1163 height 85
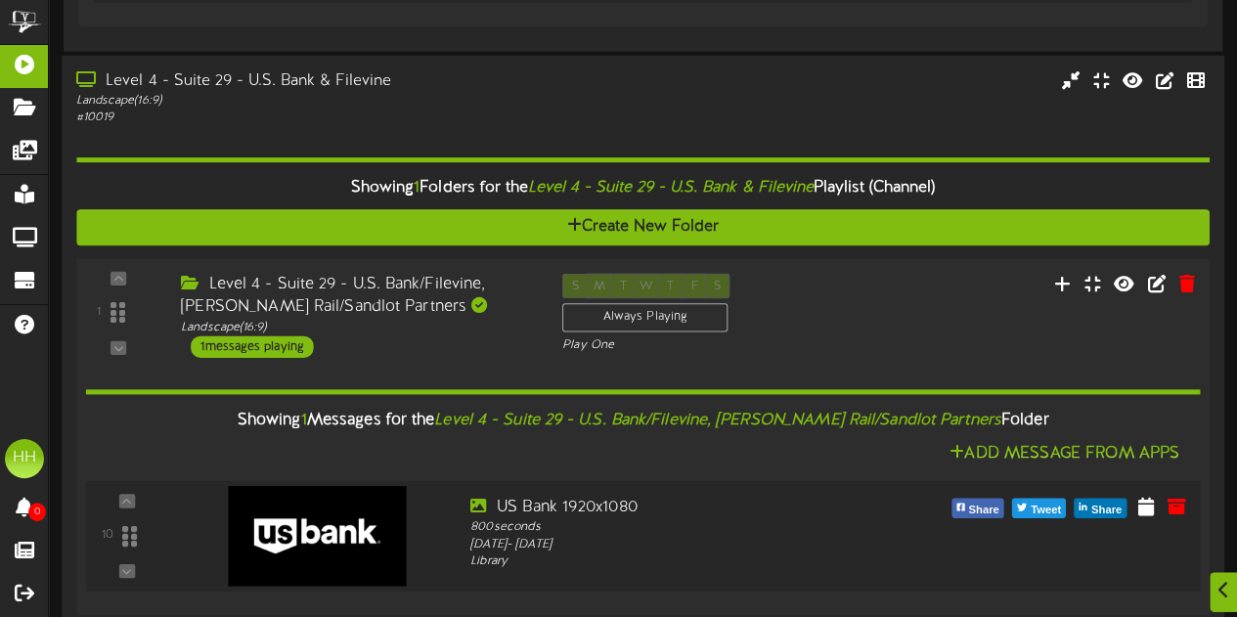
scroll to position [2461, 0]
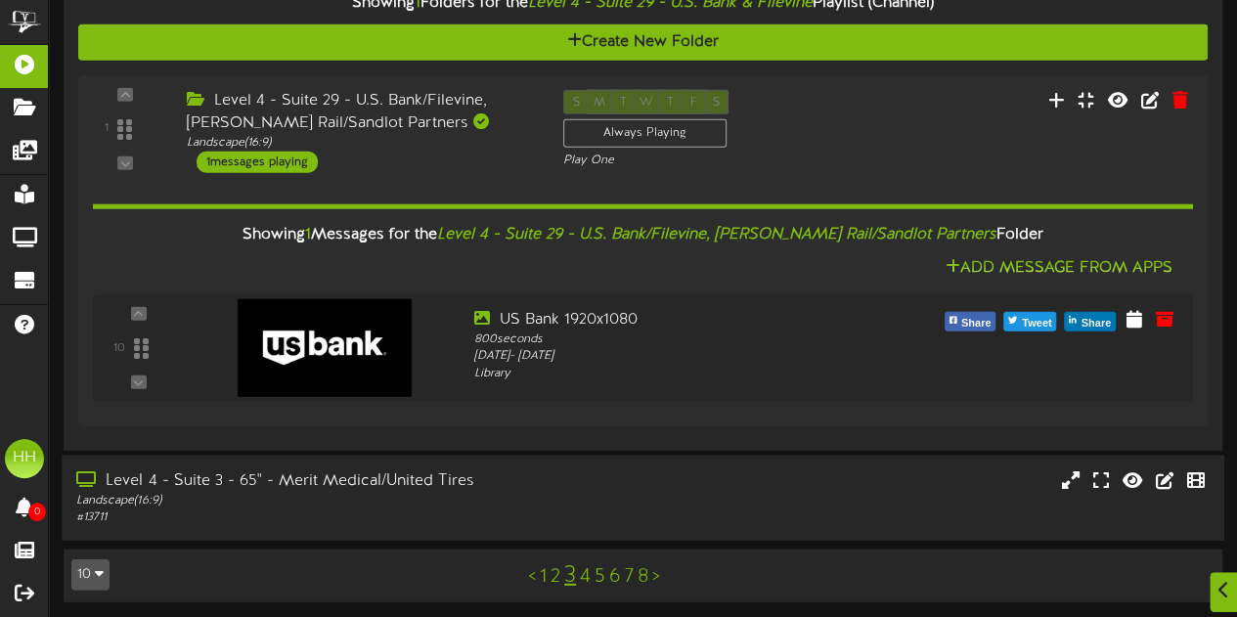
click at [395, 476] on div "Level 4 - Suite 3 - 65" - Merit Medical/United Tires" at bounding box center [303, 481] width 455 height 22
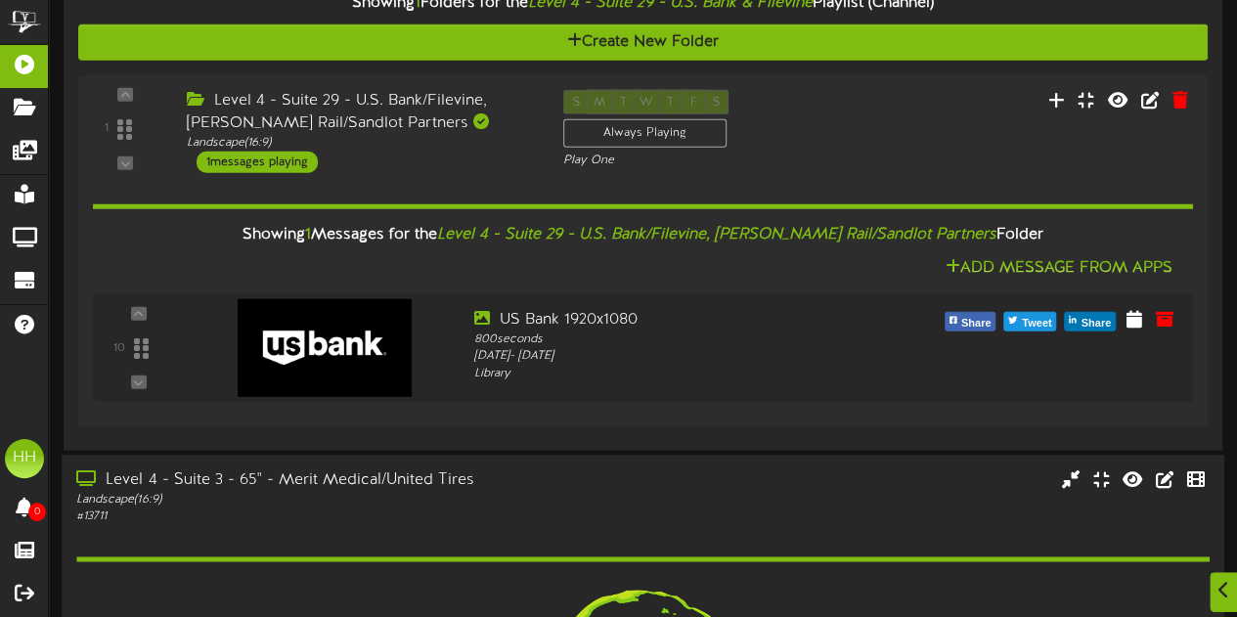
scroll to position [2769, 0]
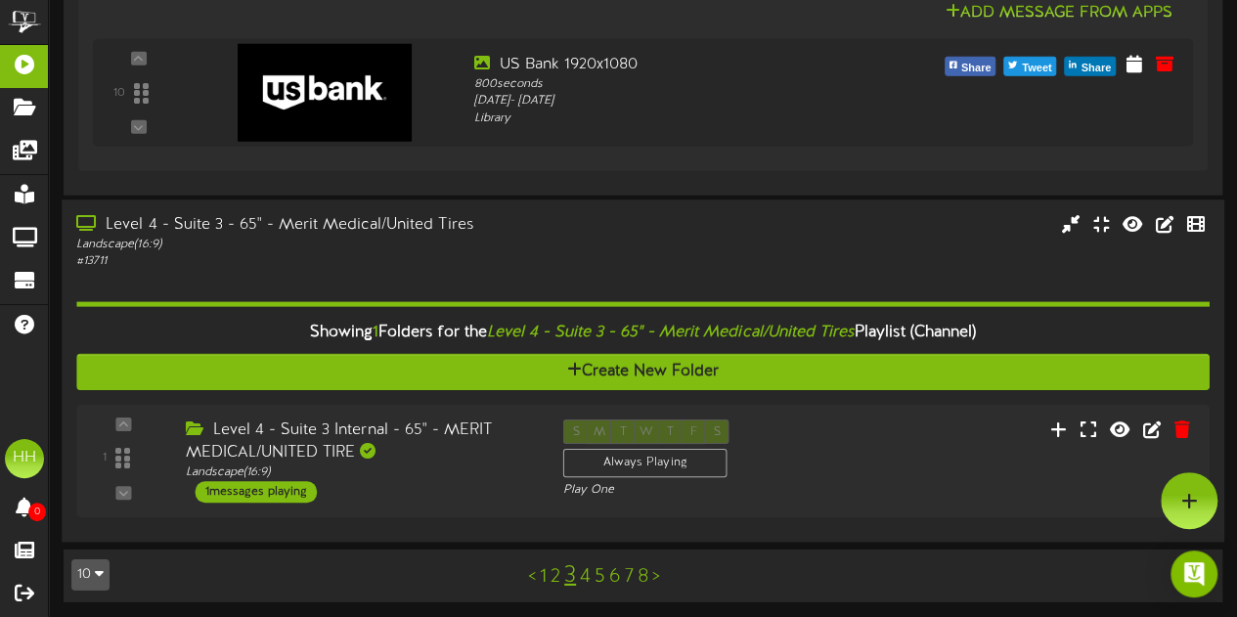
click at [411, 515] on div "Showing 1 Folders for the Level 4 - Suite 3 - 65" - Merit Medical/United Tires …" at bounding box center [642, 399] width 1133 height 256
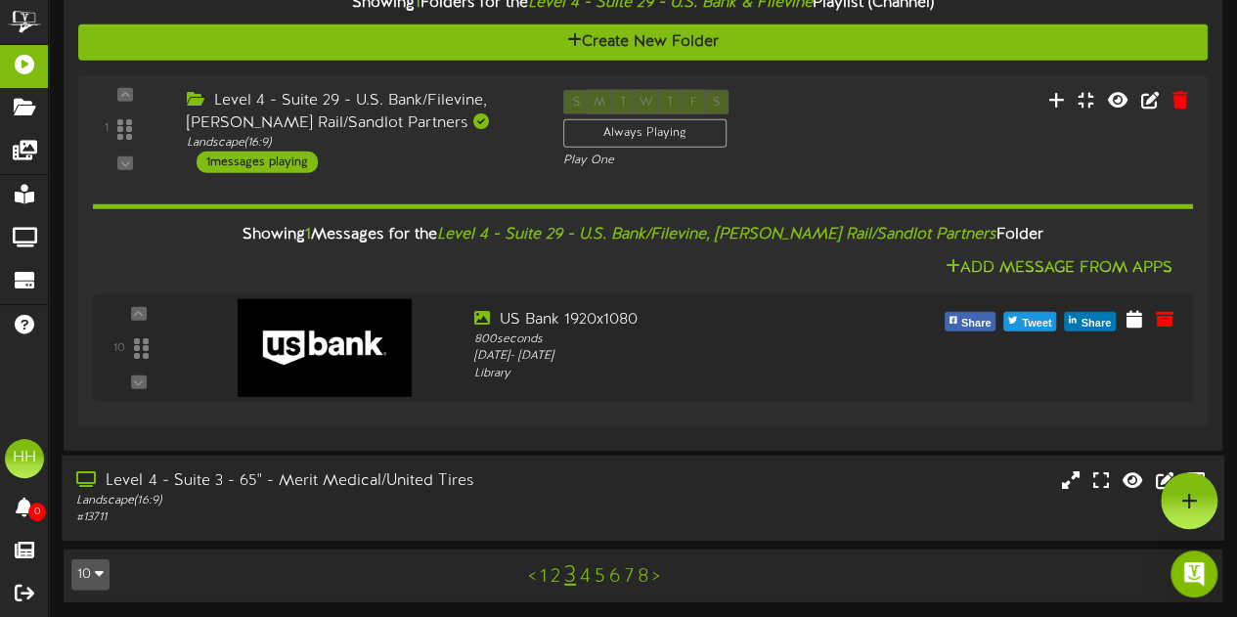
click at [410, 510] on div "# 13711" at bounding box center [303, 518] width 455 height 17
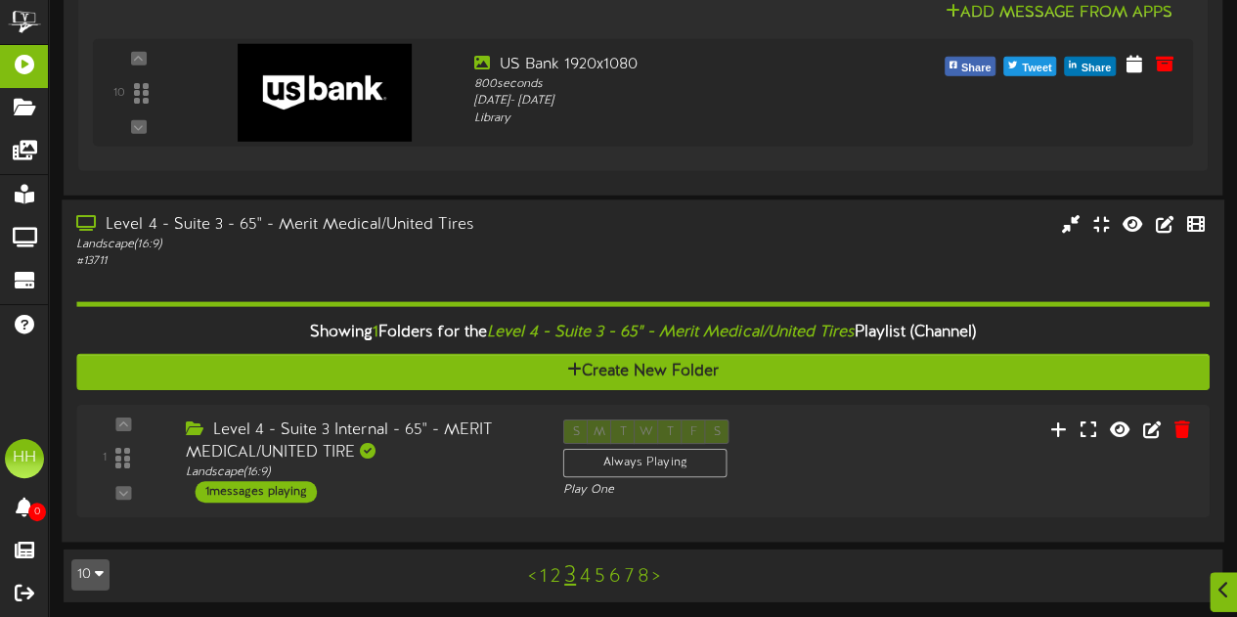
click at [410, 507] on div "1 Landscape (" at bounding box center [642, 461] width 1133 height 112
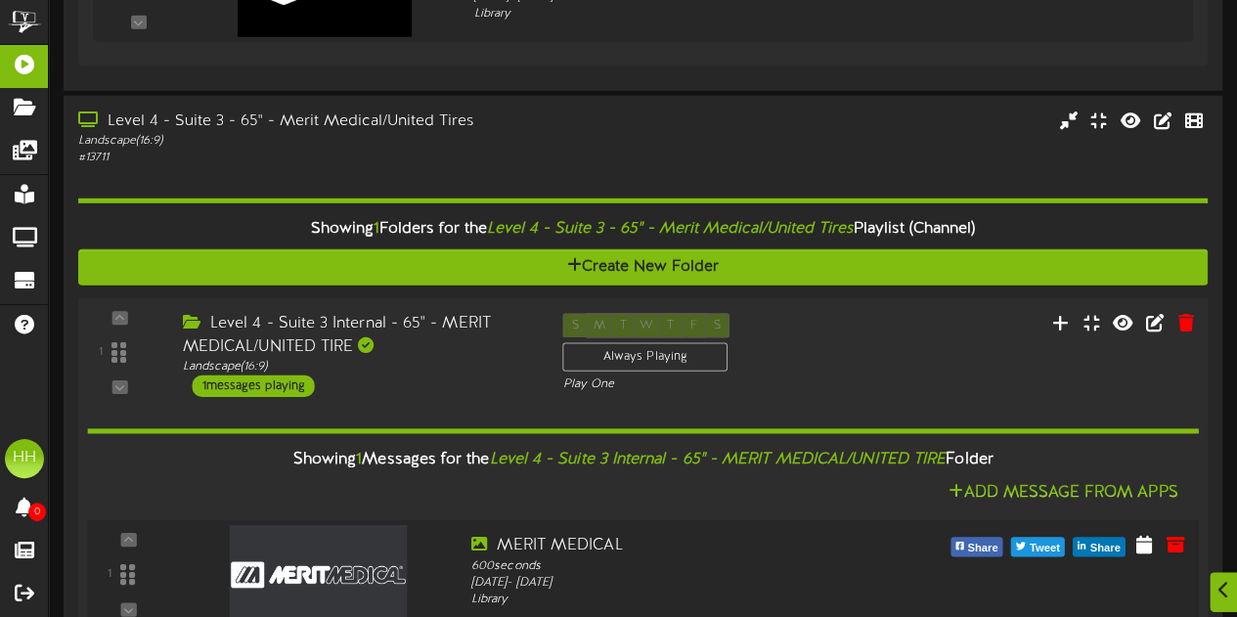
scroll to position [2956, 0]
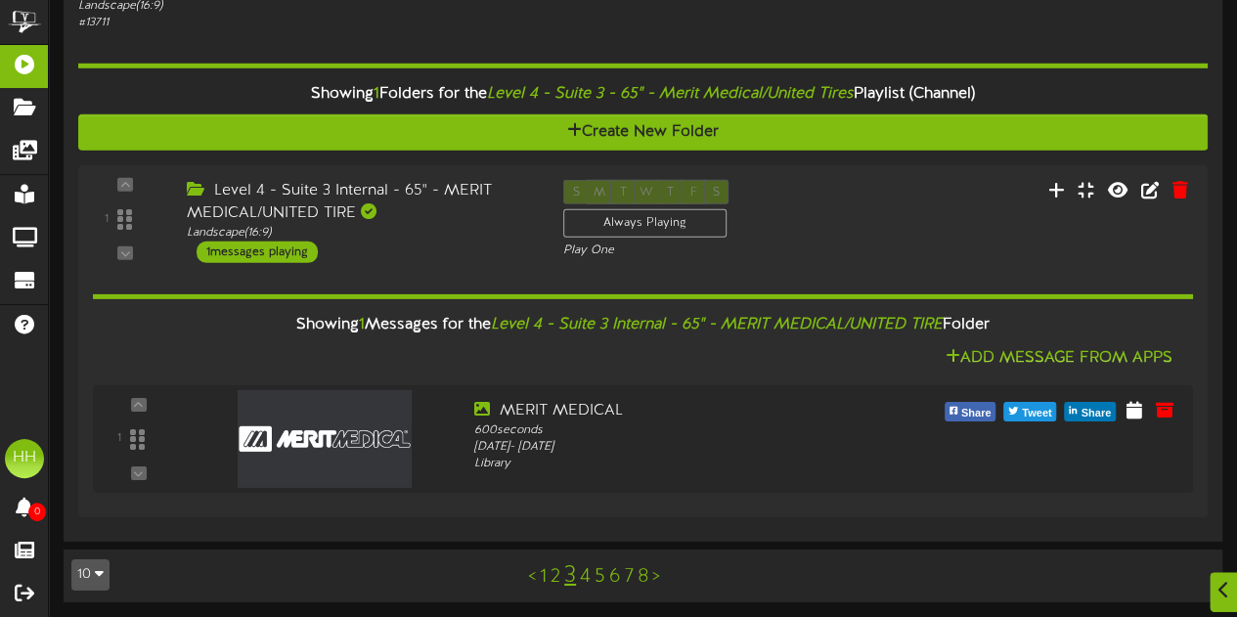
click at [587, 578] on link "4" at bounding box center [585, 577] width 11 height 22
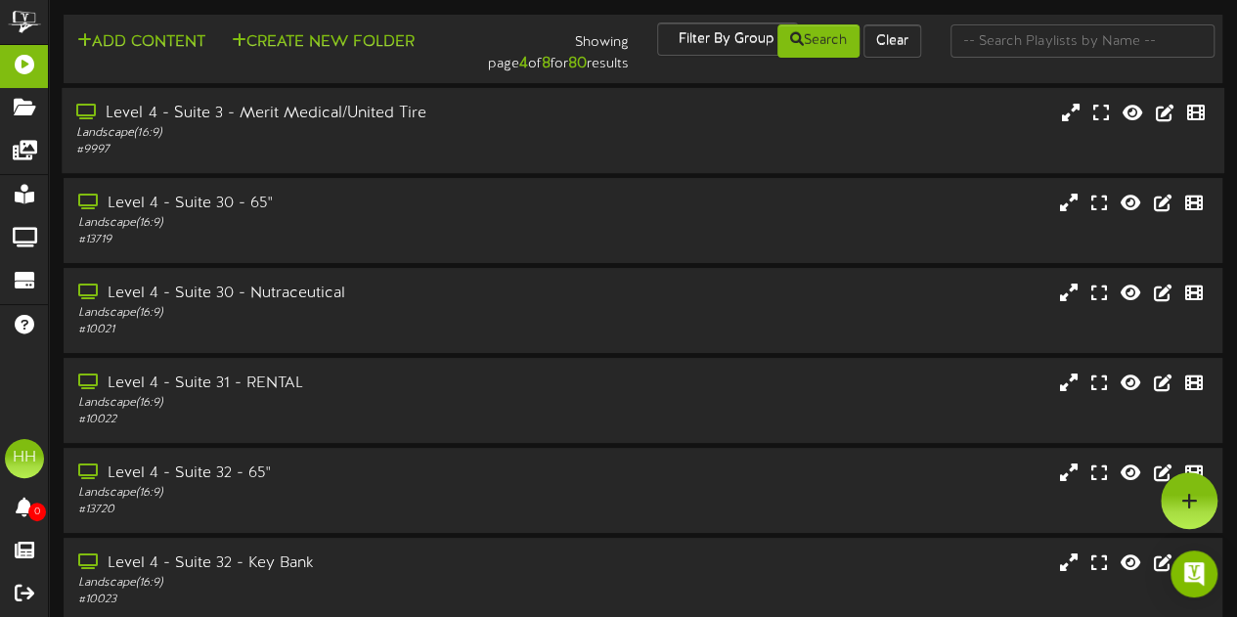
click at [437, 125] on div "Level 4 - Suite 3 - Merit Medical/United Tire" at bounding box center [303, 114] width 455 height 22
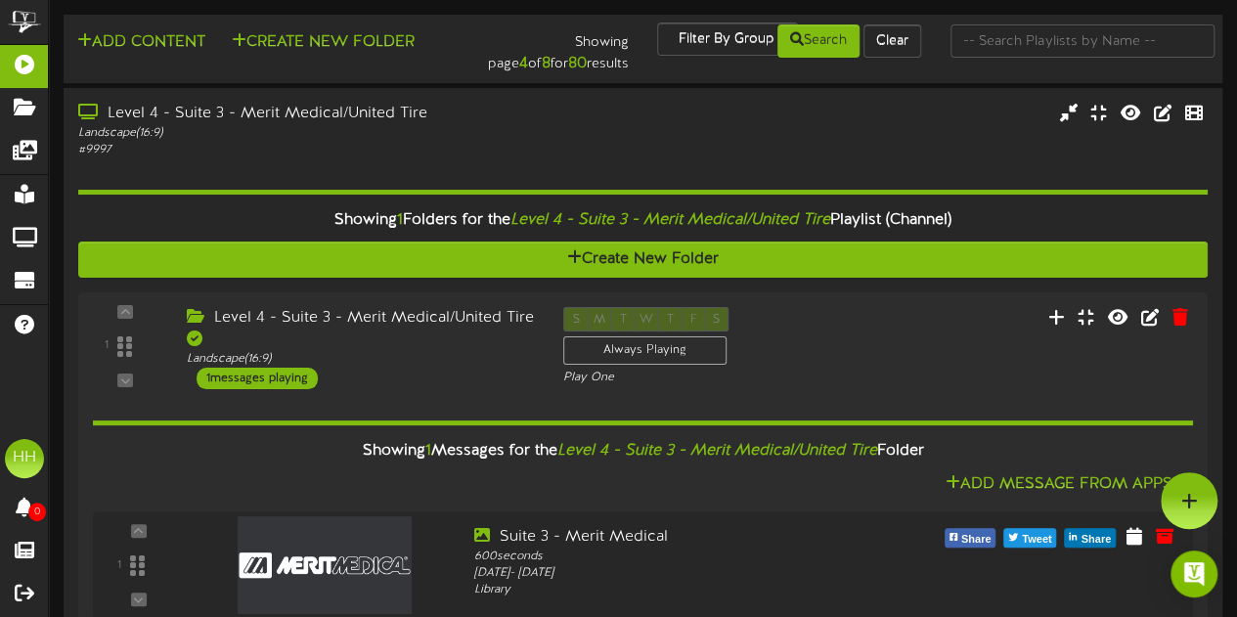
click at [442, 337] on div "Level 4 - Suite 3 - Merit Medical/United Tire" at bounding box center [360, 329] width 347 height 45
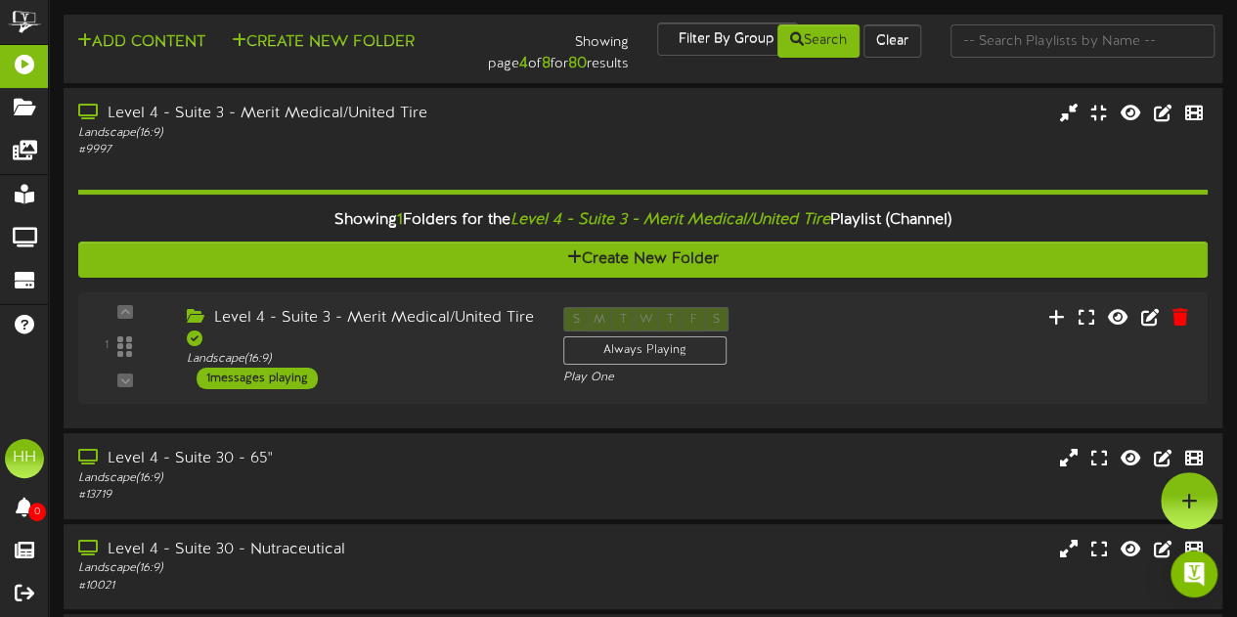
click at [442, 337] on div "Level 4 - Suite 3 - Merit Medical/United Tire" at bounding box center [360, 329] width 347 height 45
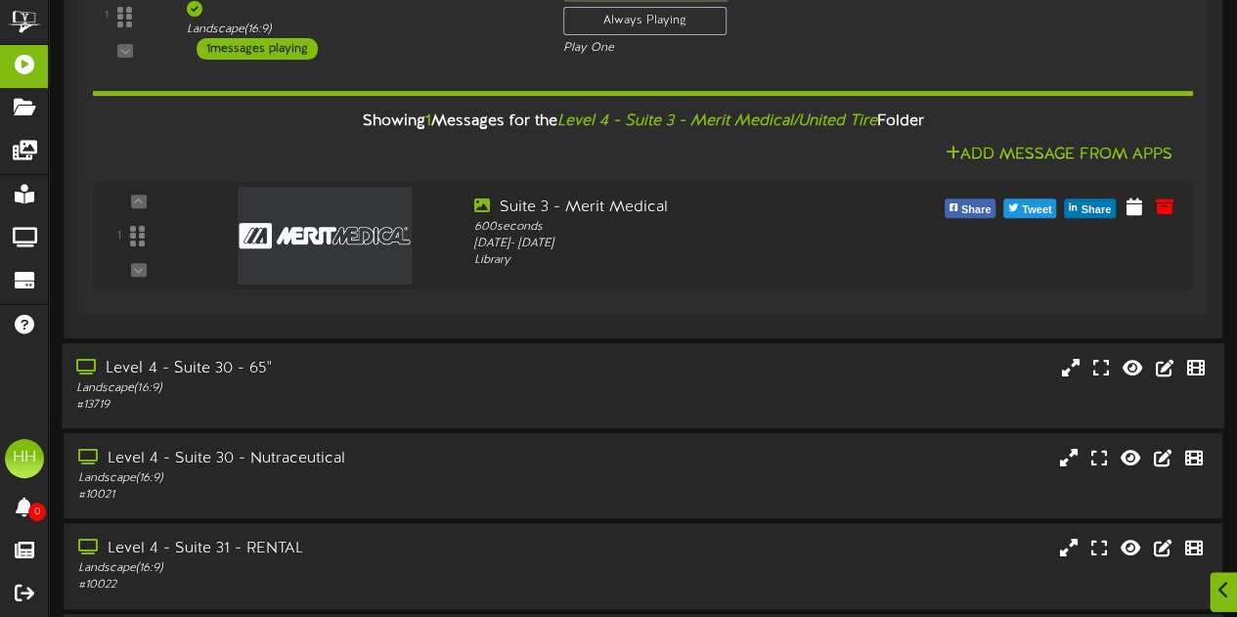
click at [409, 393] on div "Landscape ( 16:9 )" at bounding box center [303, 388] width 455 height 17
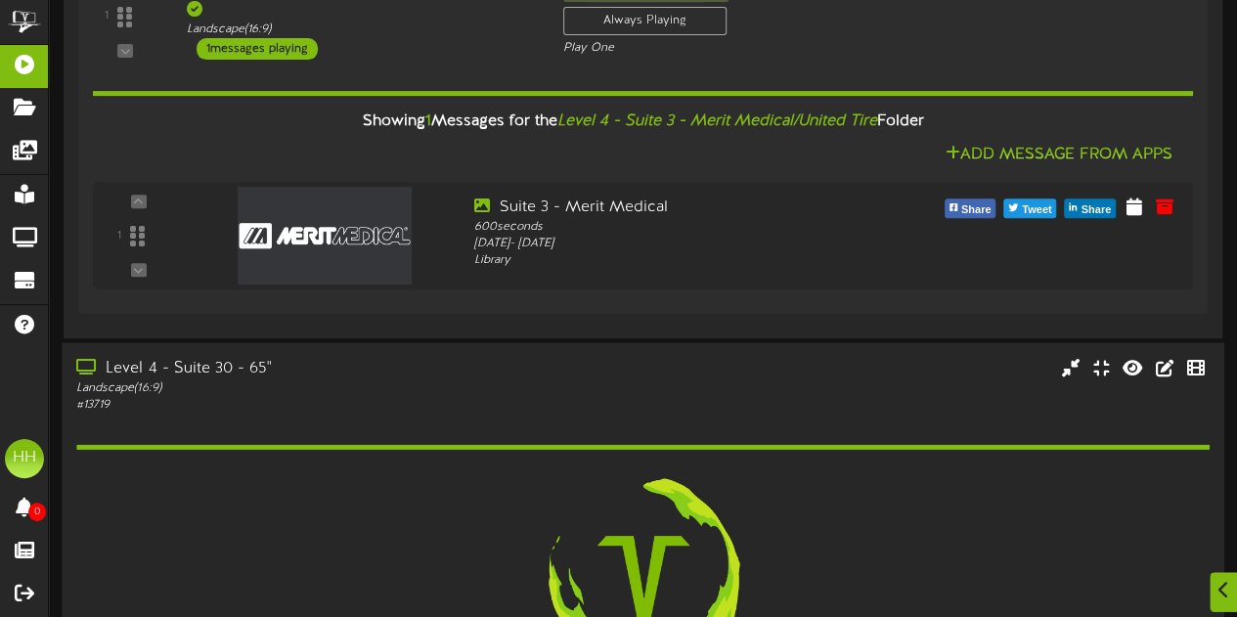
scroll to position [652, 0]
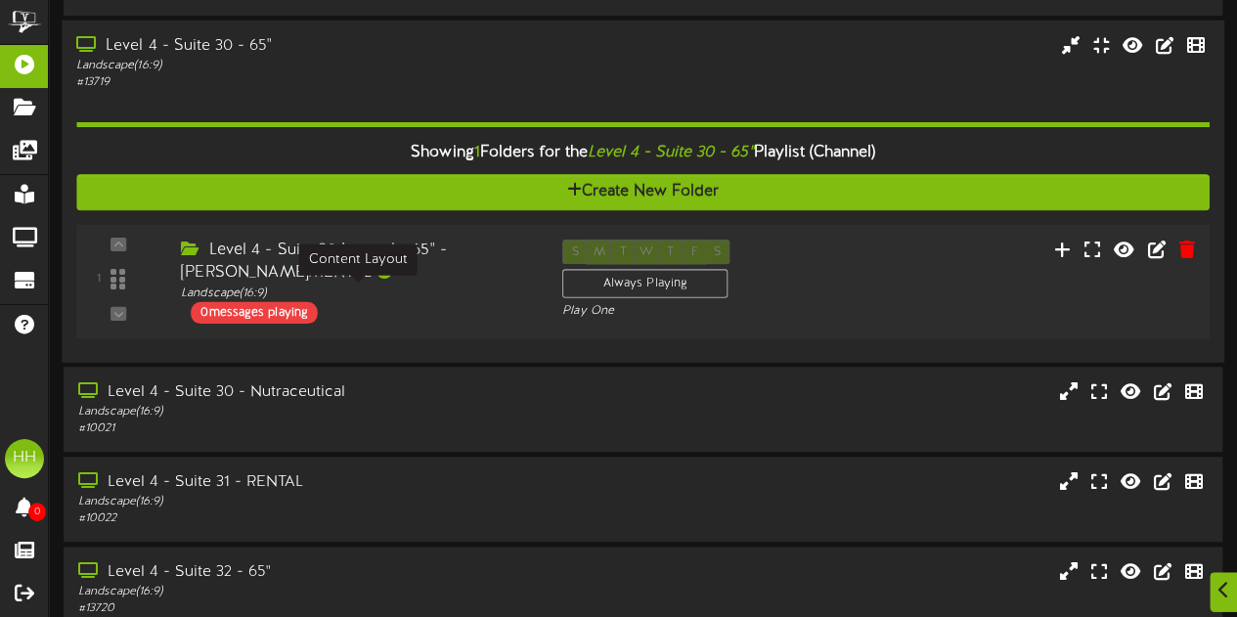
click at [397, 292] on div "Landscape ( 16:9 )" at bounding box center [357, 293] width 352 height 17
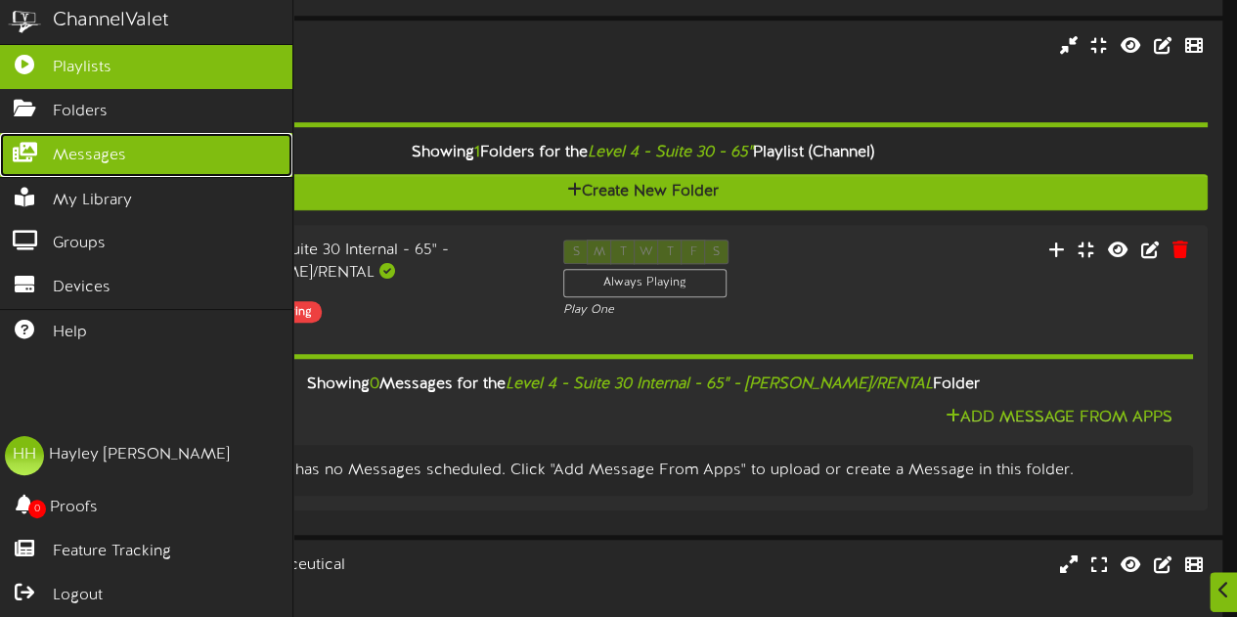
click at [98, 145] on span "Messages" at bounding box center [89, 156] width 73 height 22
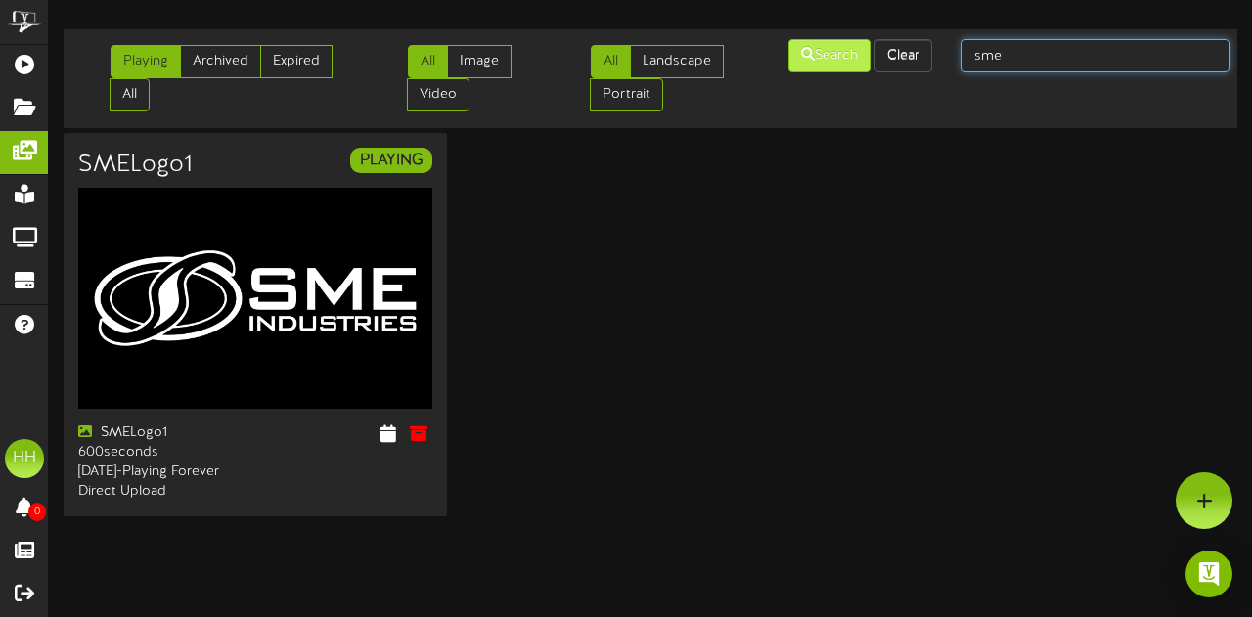
drag, startPoint x: 1017, startPoint y: 60, endPoint x: 845, endPoint y: 53, distance: 172.3
click at [845, 53] on div "Playing Archived Expired All All Image Video All Landscape Portrait" at bounding box center [650, 78] width 1187 height 83
type input "hillwood"
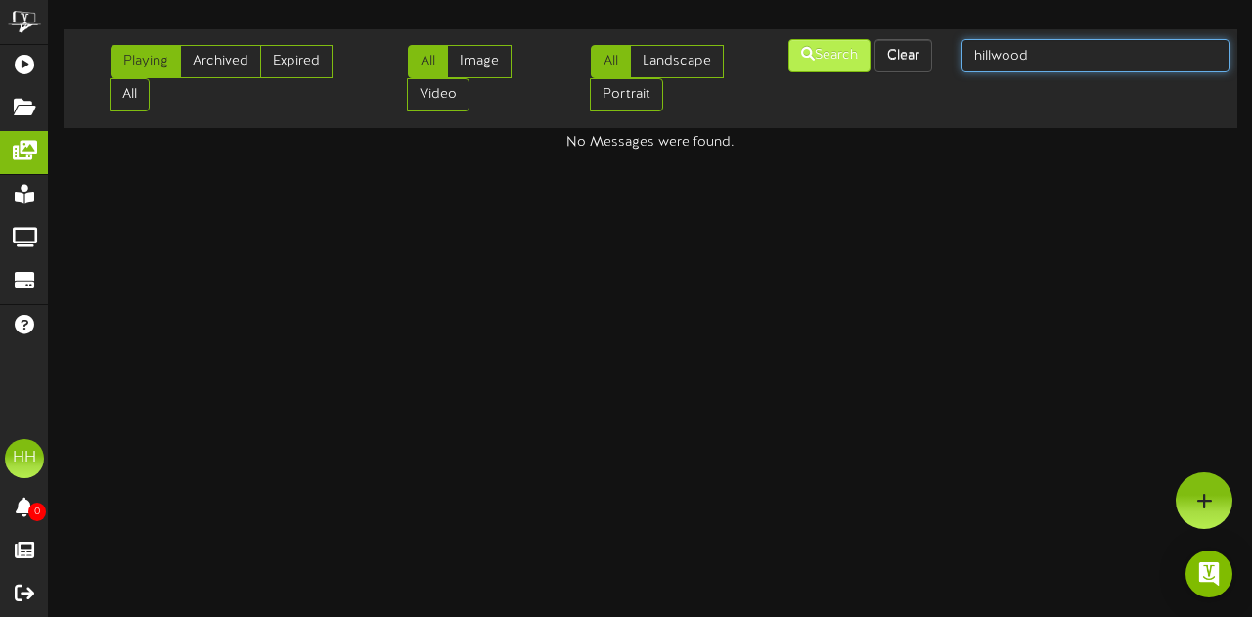
drag, startPoint x: 1073, startPoint y: 49, endPoint x: 867, endPoint y: 40, distance: 206.6
click at [867, 40] on div "Playing Archived Expired All All Image Video All Landscape Portrait" at bounding box center [650, 78] width 1187 height 83
type input "[PERSON_NAME]"
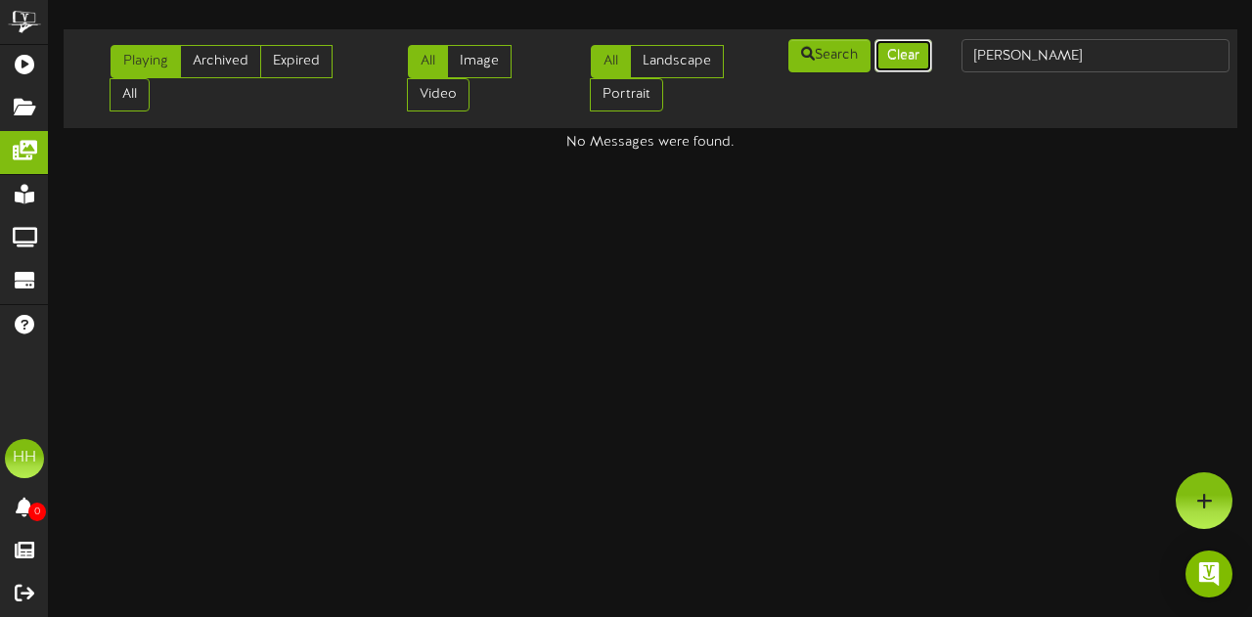
click at [912, 58] on button "Clear" at bounding box center [903, 55] width 58 height 33
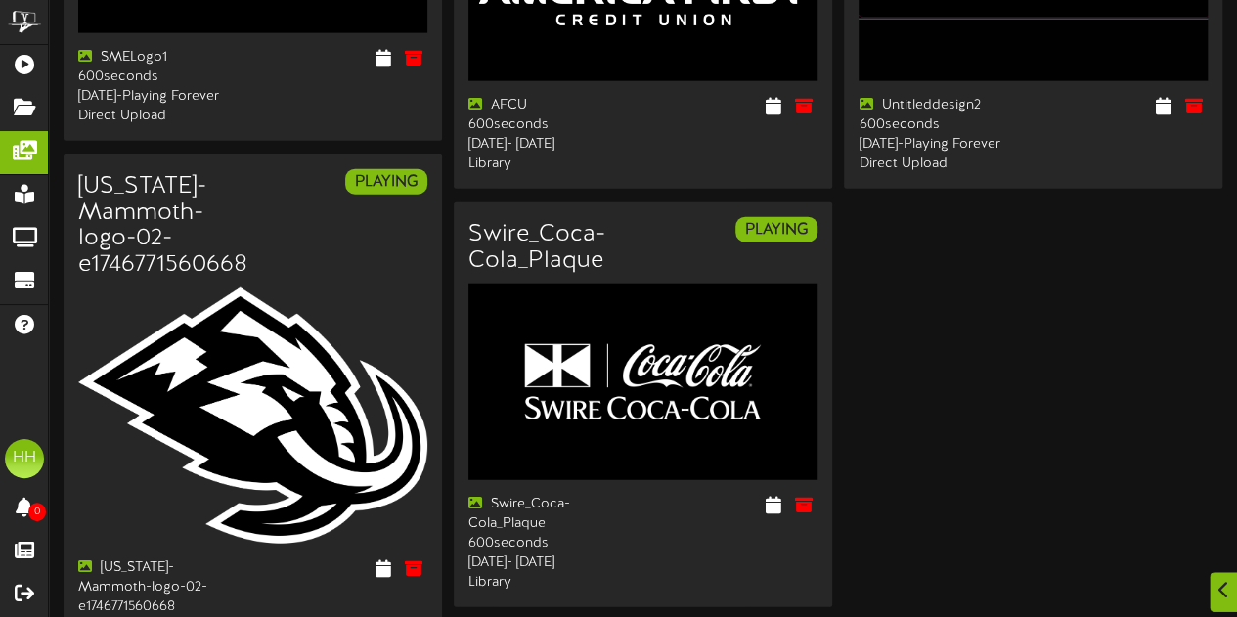
scroll to position [2583, 0]
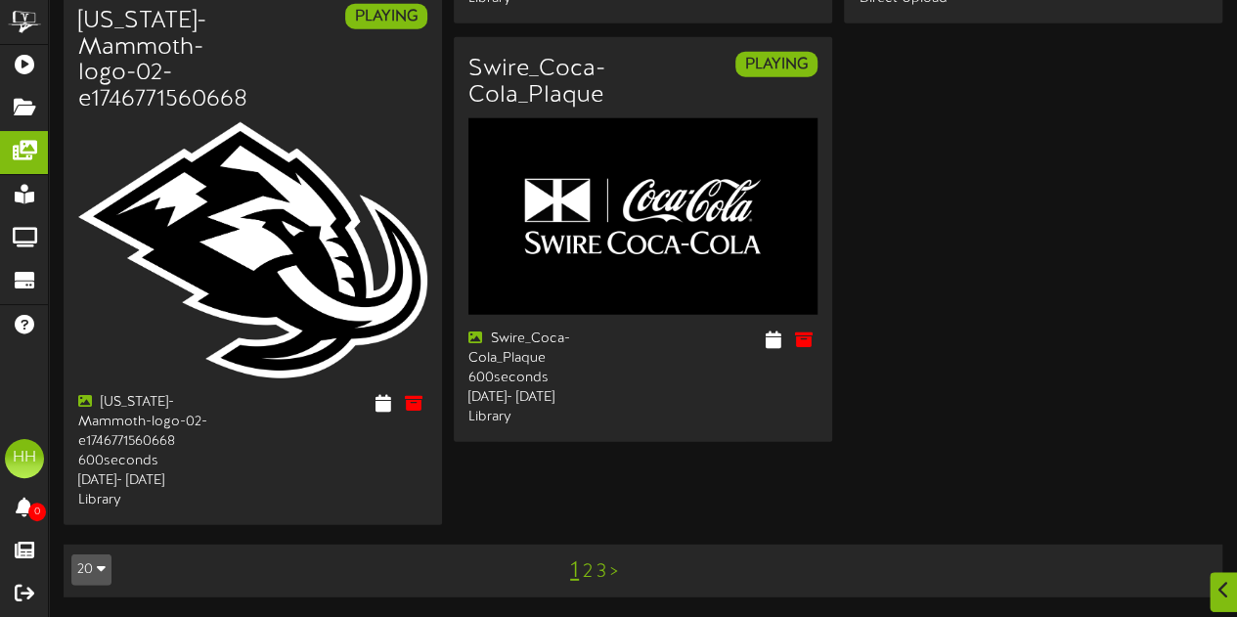
click at [587, 570] on link "2" at bounding box center [588, 572] width 10 height 22
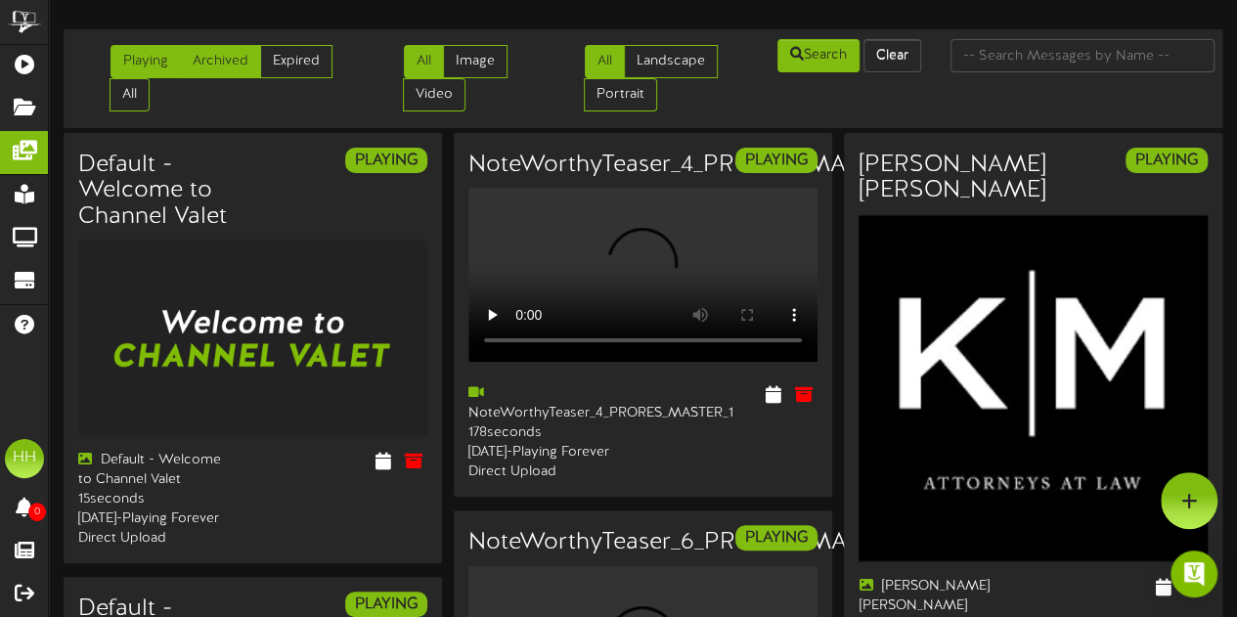
click at [227, 75] on link "Archived" at bounding box center [220, 61] width 81 height 33
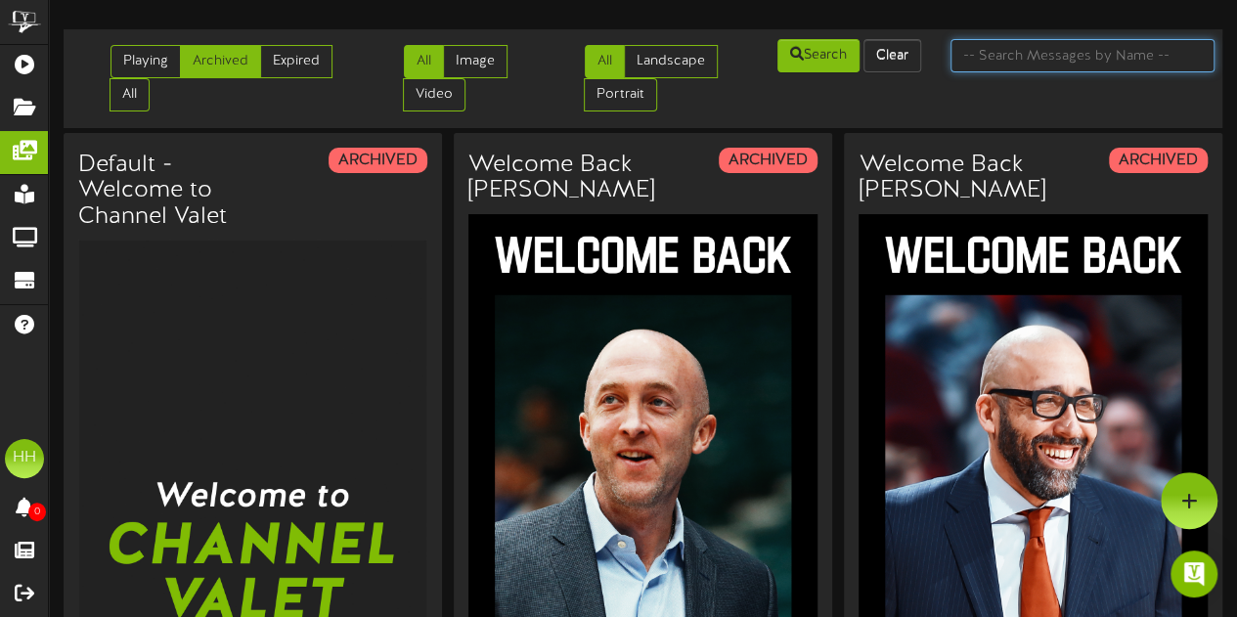
click at [1021, 52] on input "text" at bounding box center [1083, 55] width 264 height 33
type input "hillwood"
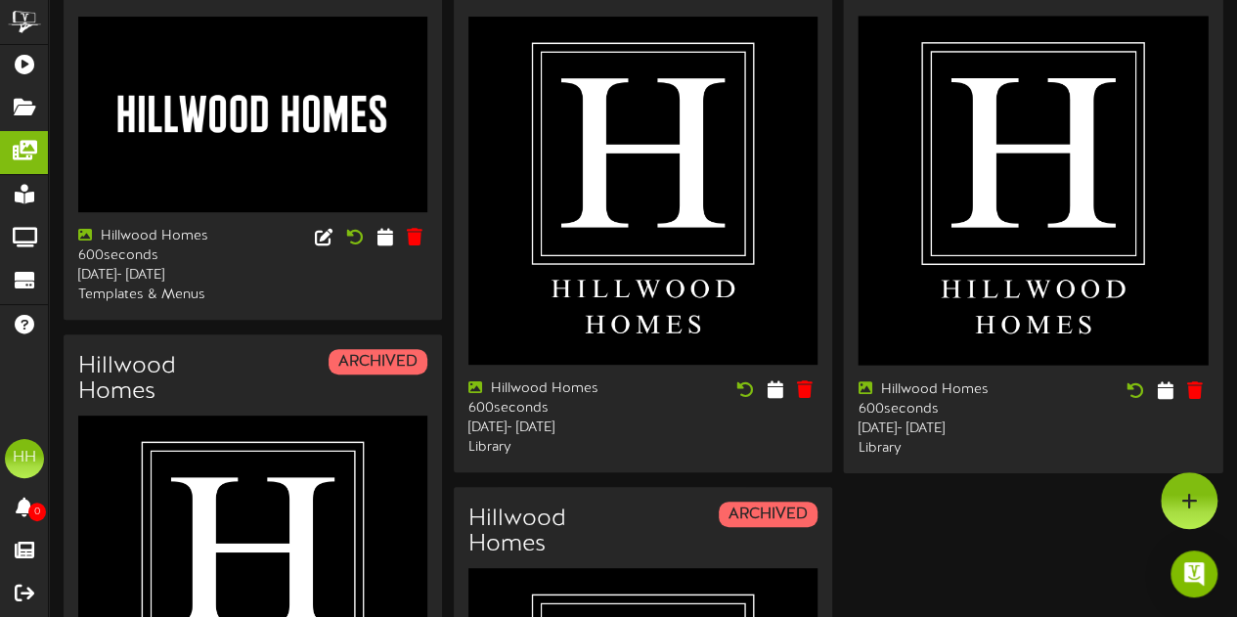
scroll to position [183, 0]
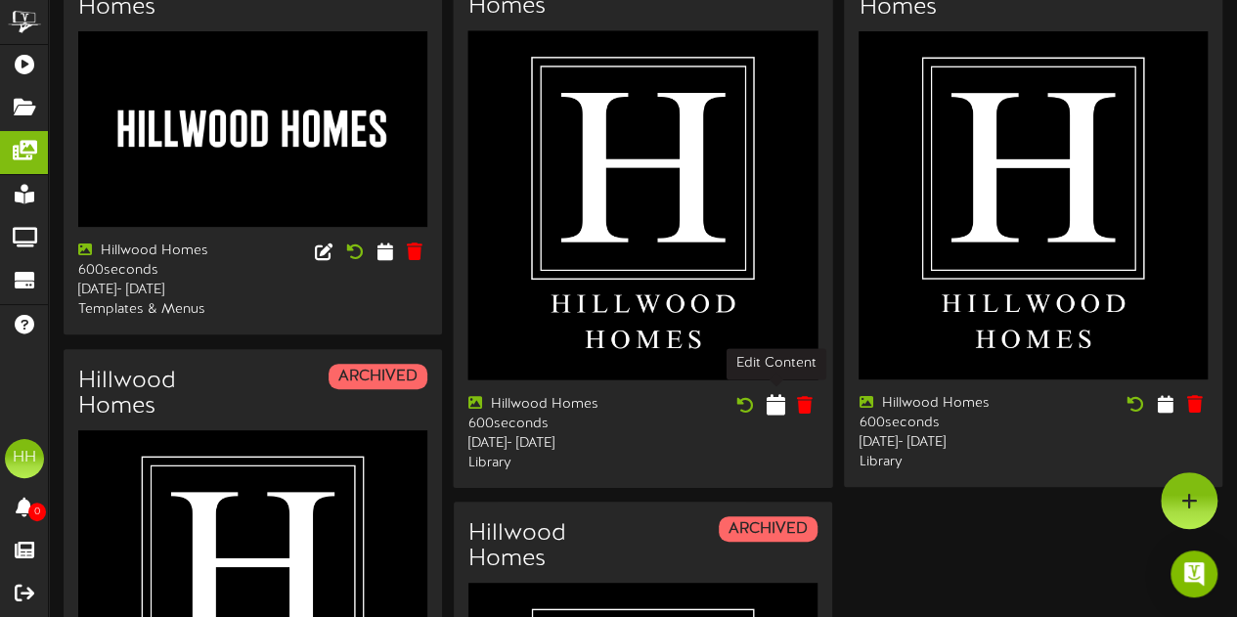
click at [779, 398] on icon at bounding box center [776, 405] width 19 height 22
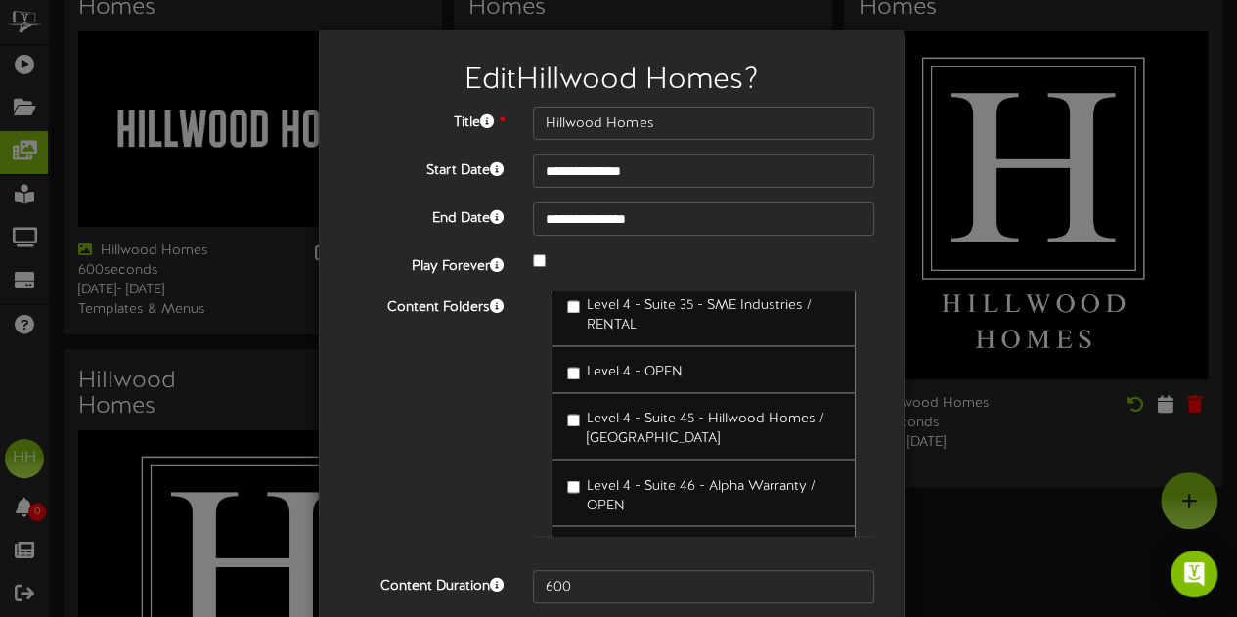
scroll to position [1666, 0]
click at [570, 408] on label "Level 4 - Suite 45 - Hillwood Homes / [GEOGRAPHIC_DATA]" at bounding box center [703, 427] width 273 height 46
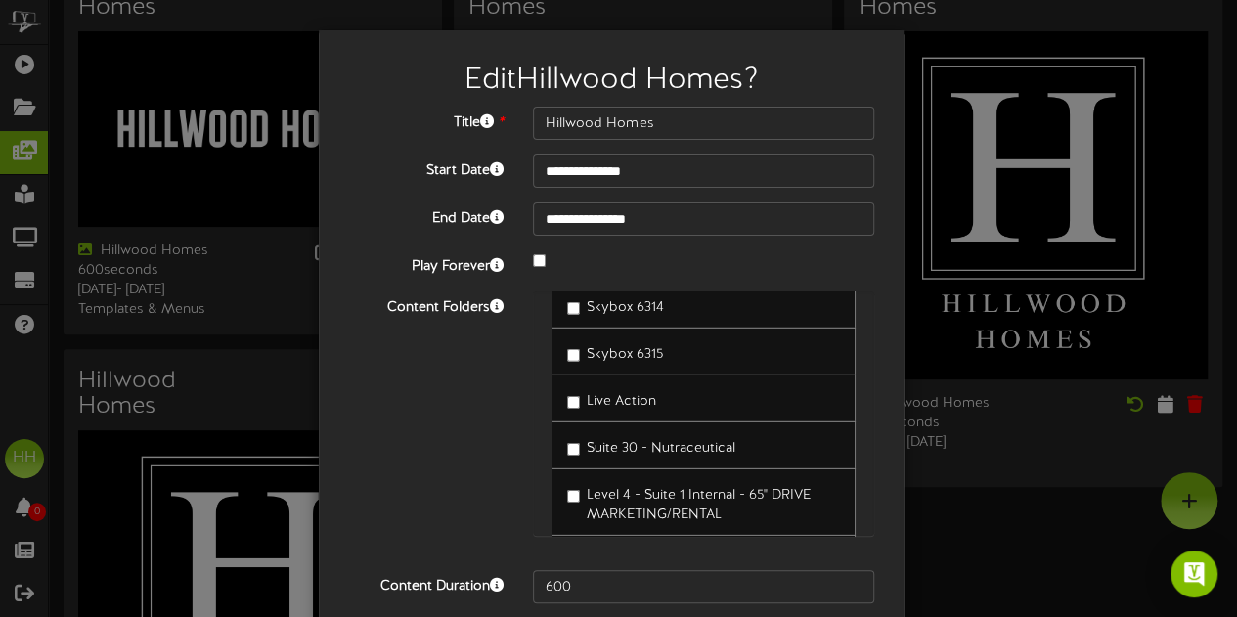
scroll to position [3282, 0]
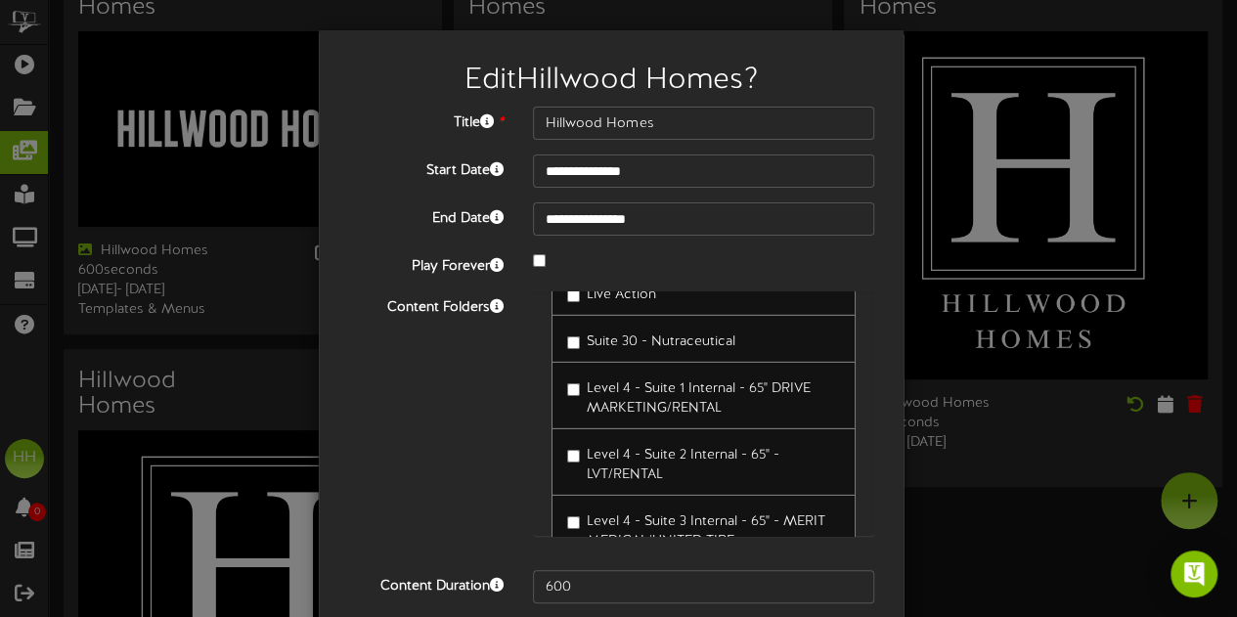
click at [1049, 201] on div "**********" at bounding box center [618, 308] width 1237 height 617
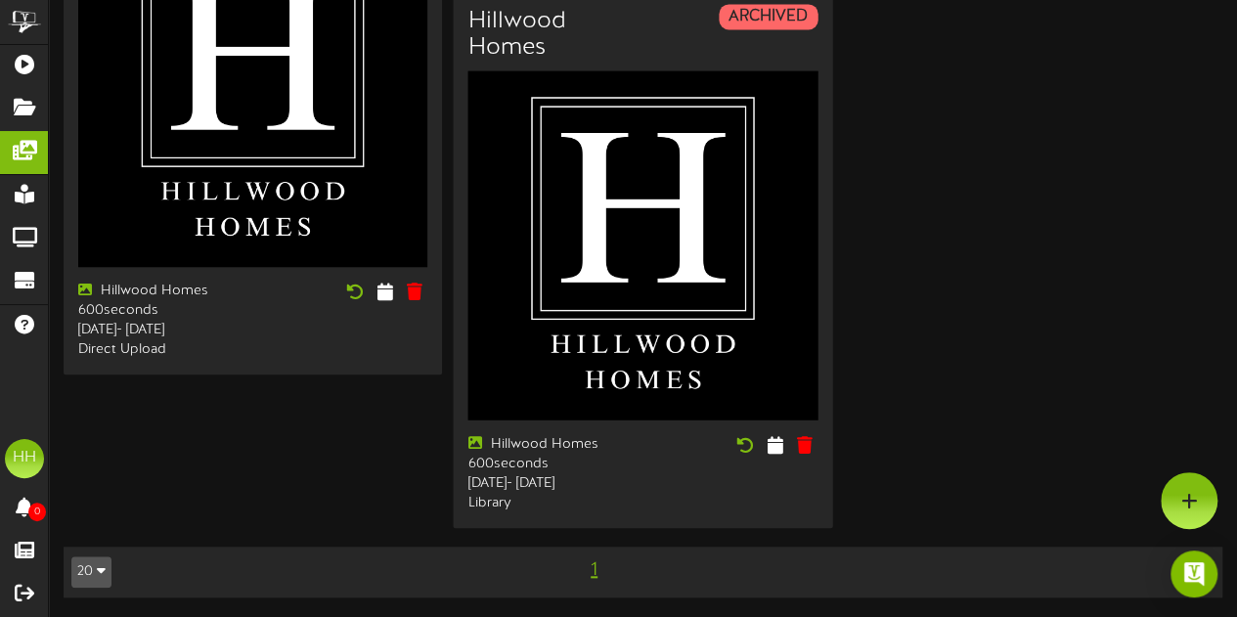
scroll to position [0, 0]
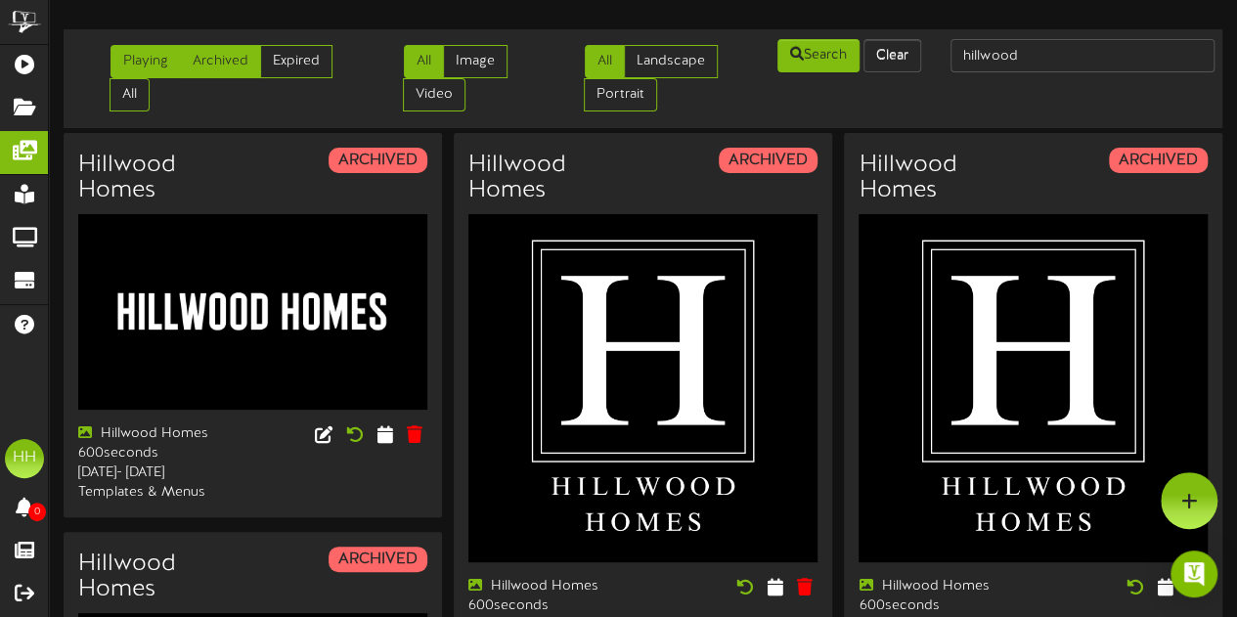
click at [149, 51] on link "Playing" at bounding box center [146, 61] width 70 height 33
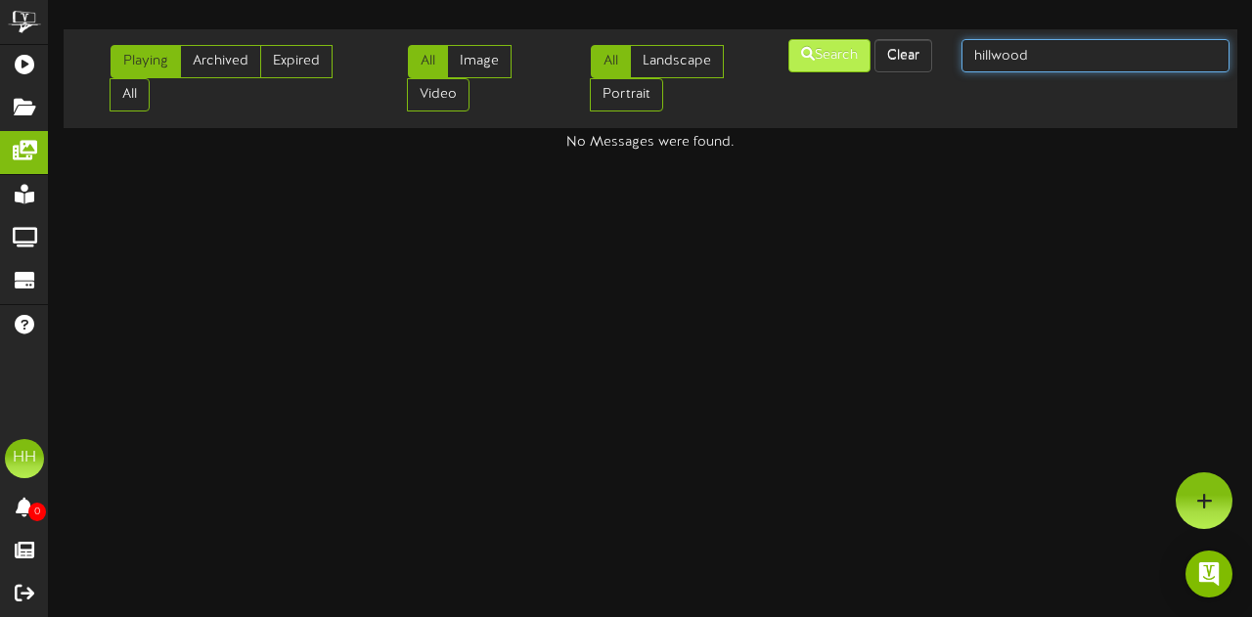
drag, startPoint x: 1060, startPoint y: 63, endPoint x: 788, endPoint y: 57, distance: 272.0
click at [788, 57] on div "Playing Archived Expired All All Image Video All Landscape Portrait" at bounding box center [650, 78] width 1187 height 83
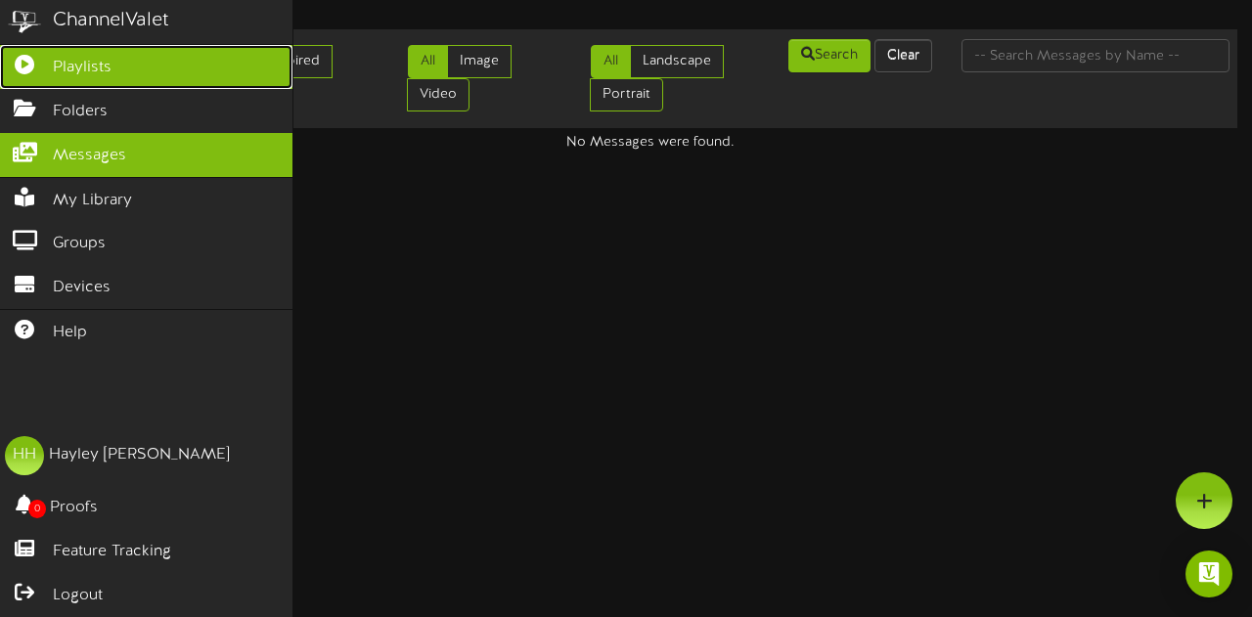
click at [45, 70] on link "Playlists" at bounding box center [146, 67] width 292 height 44
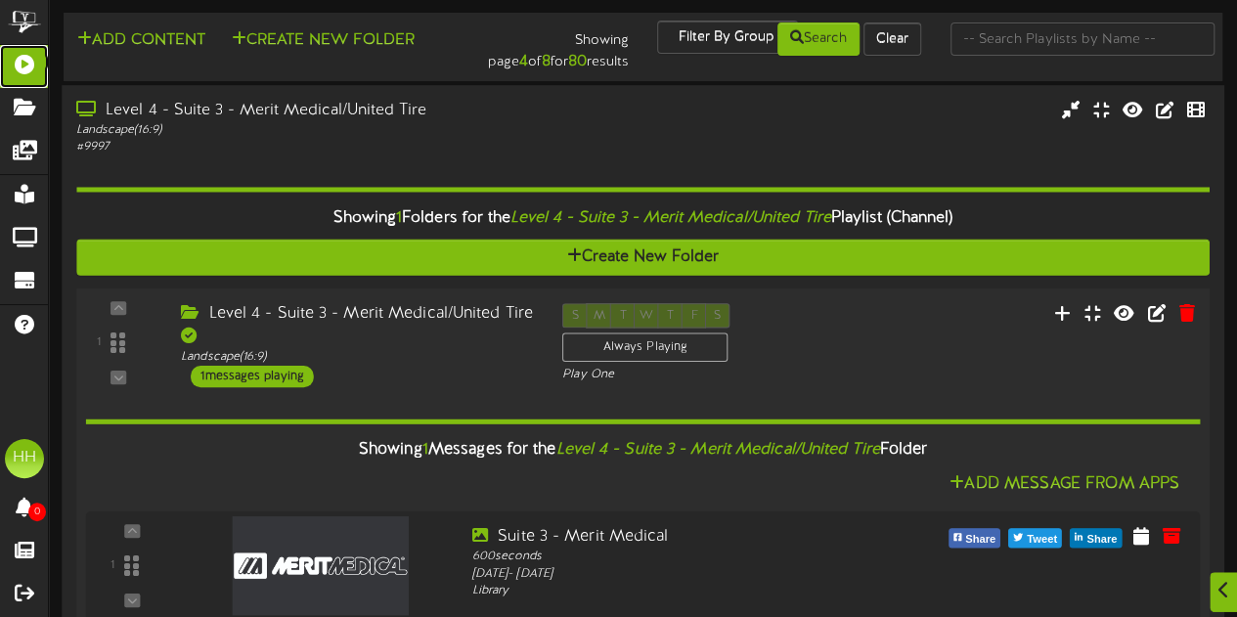
scroll to position [3, 0]
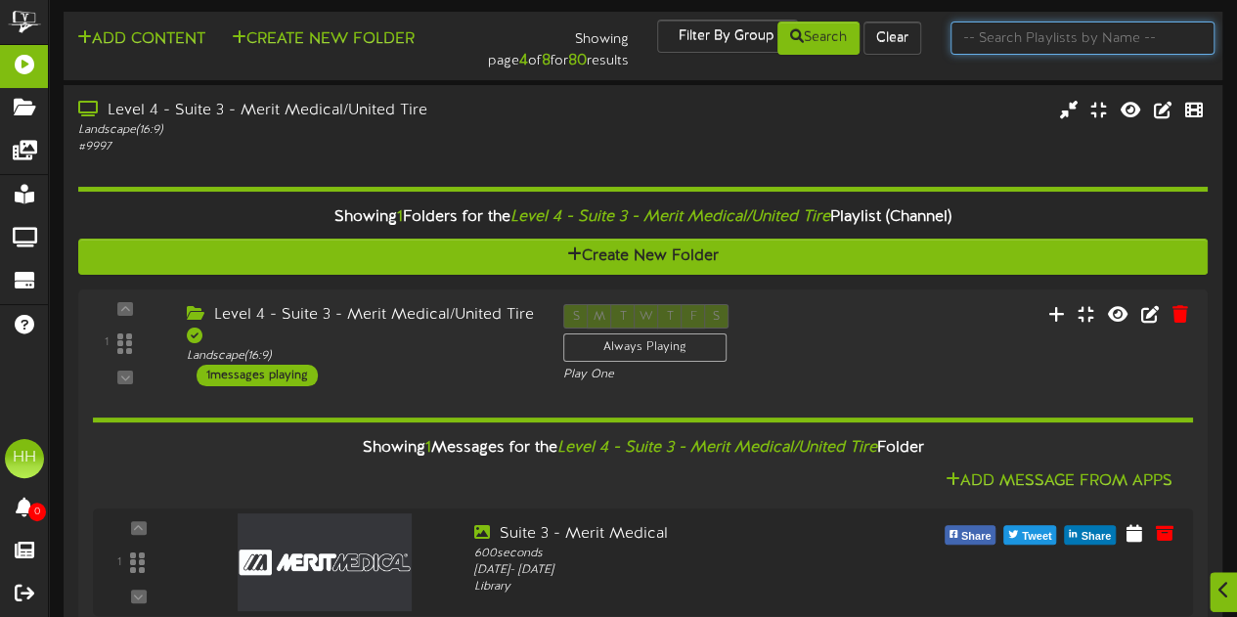
click at [1021, 51] on input "text" at bounding box center [1083, 38] width 264 height 33
type input "suite 30"
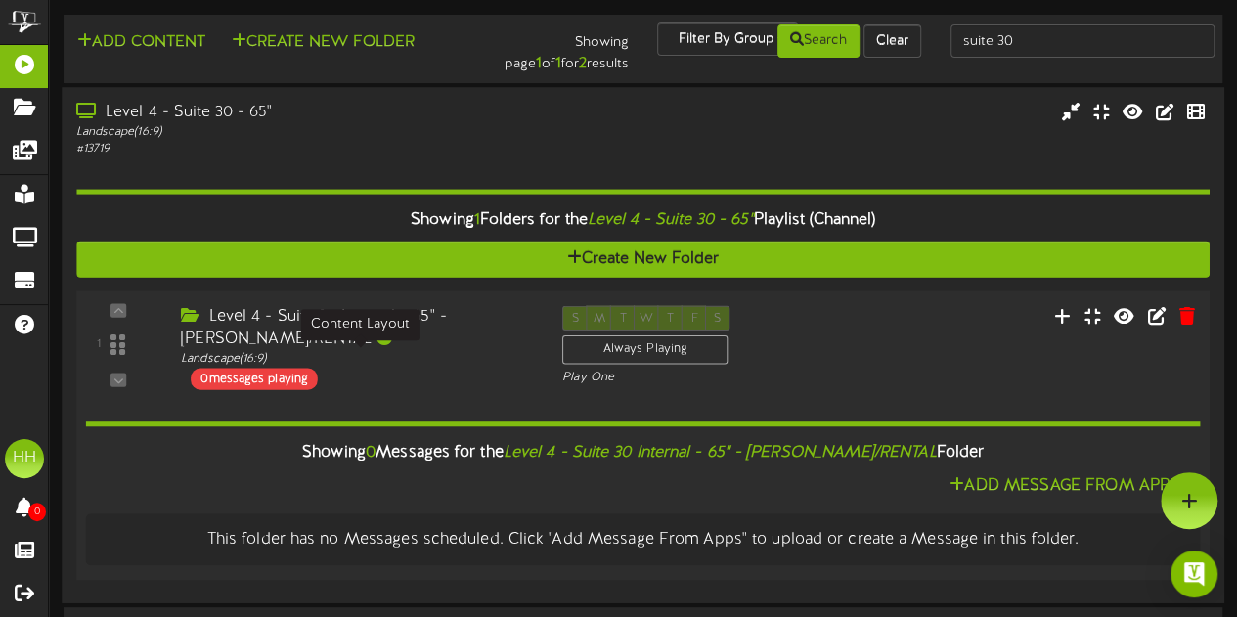
scroll to position [151, 0]
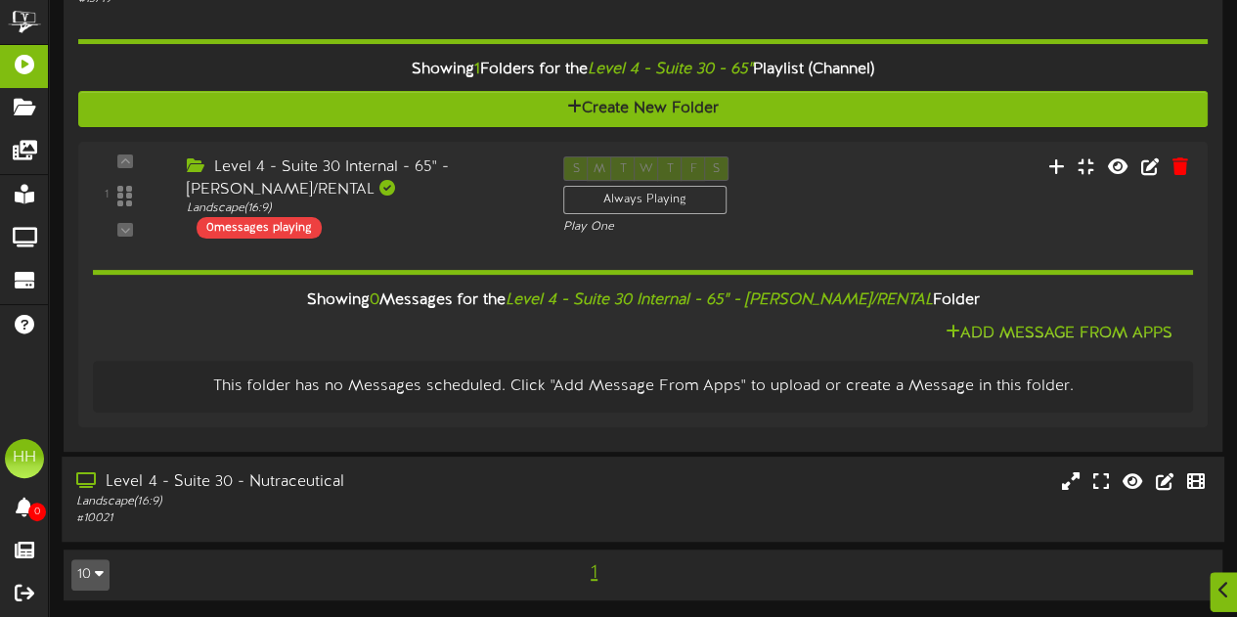
click at [347, 496] on div "Landscape ( 16:9 )" at bounding box center [303, 502] width 455 height 17
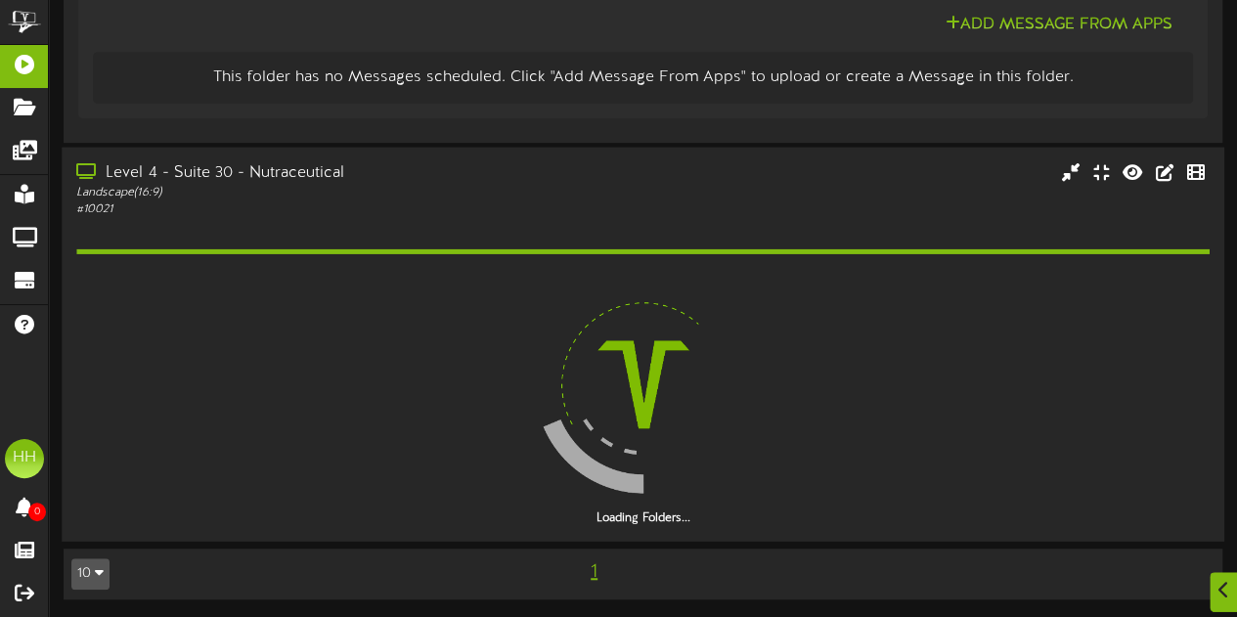
scroll to position [402, 0]
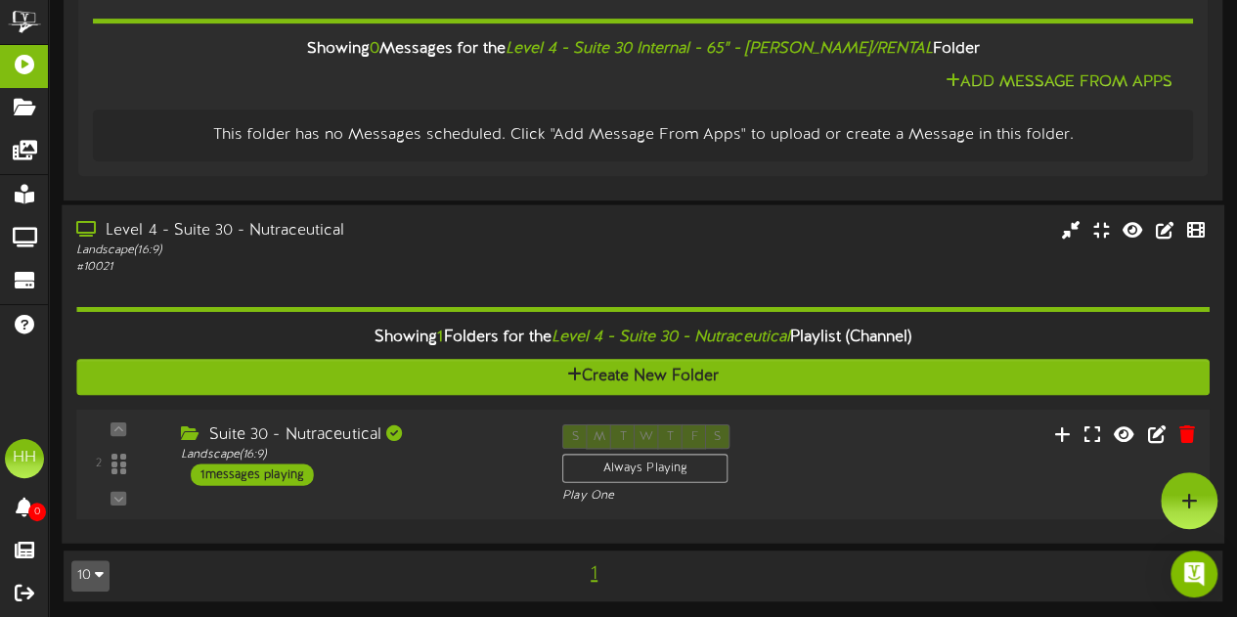
click at [845, 470] on div "2 ( 16:9" at bounding box center [642, 465] width 1144 height 80
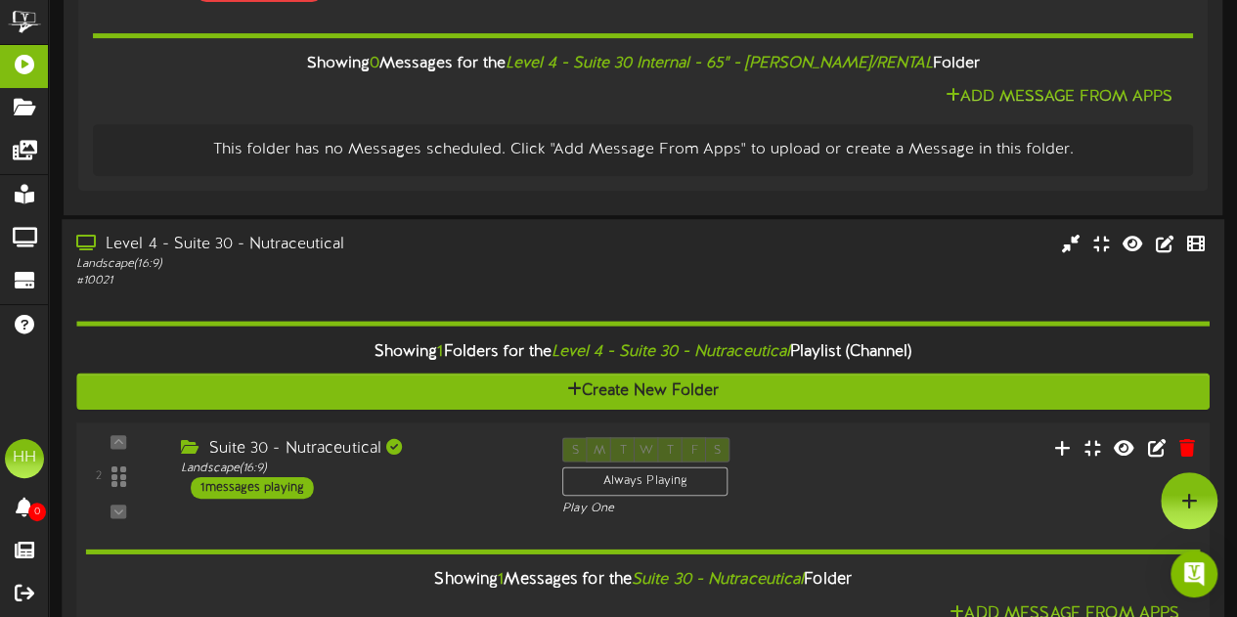
scroll to position [313, 0]
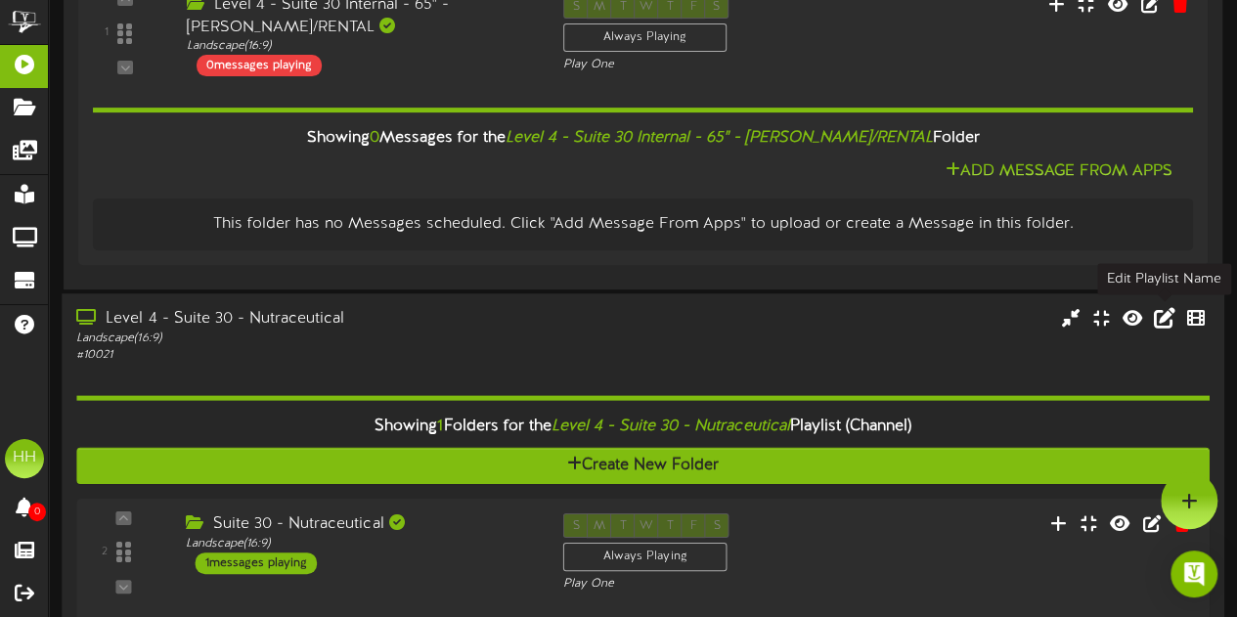
click at [1169, 324] on icon at bounding box center [1165, 318] width 22 height 22
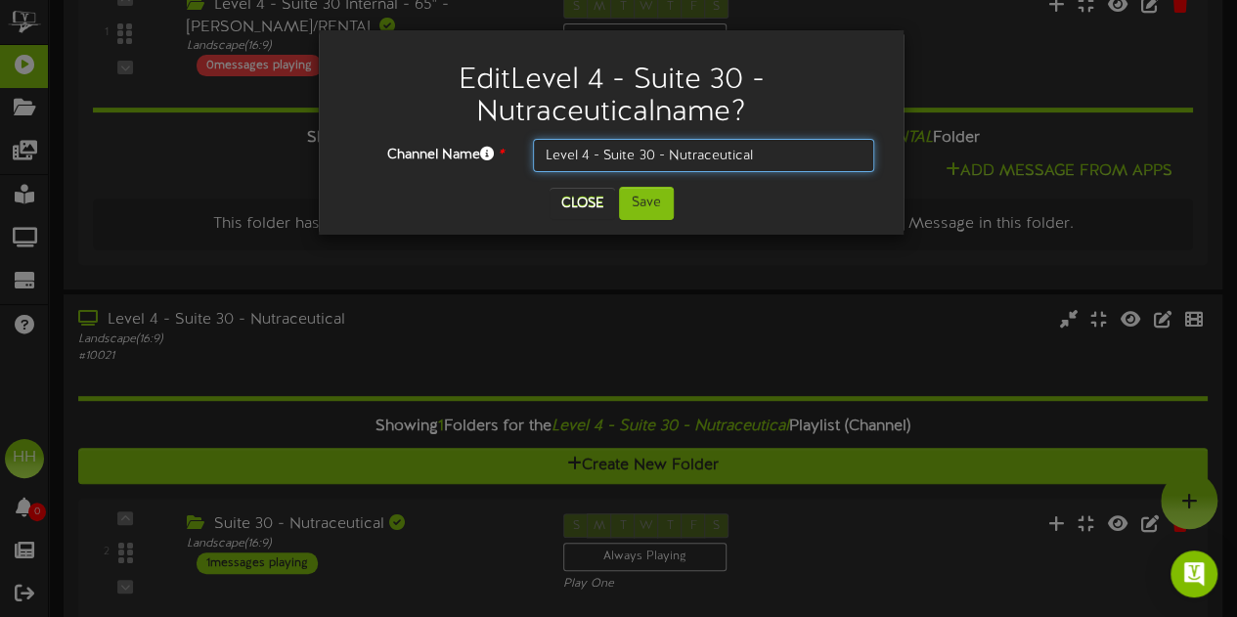
drag, startPoint x: 671, startPoint y: 155, endPoint x: 833, endPoint y: 155, distance: 162.4
click at [833, 155] on input "Level 4 - Suite 30 - Nutraceutical" at bounding box center [703, 155] width 341 height 33
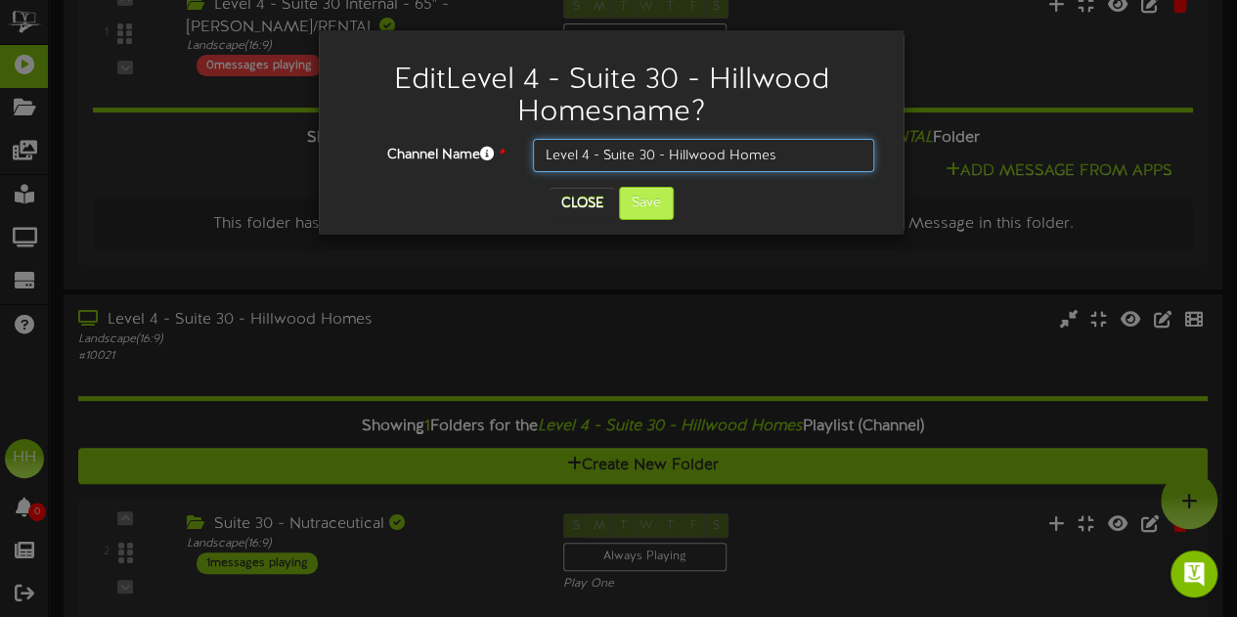
type input "Level 4 - Suite 30 - Hillwood Homes"
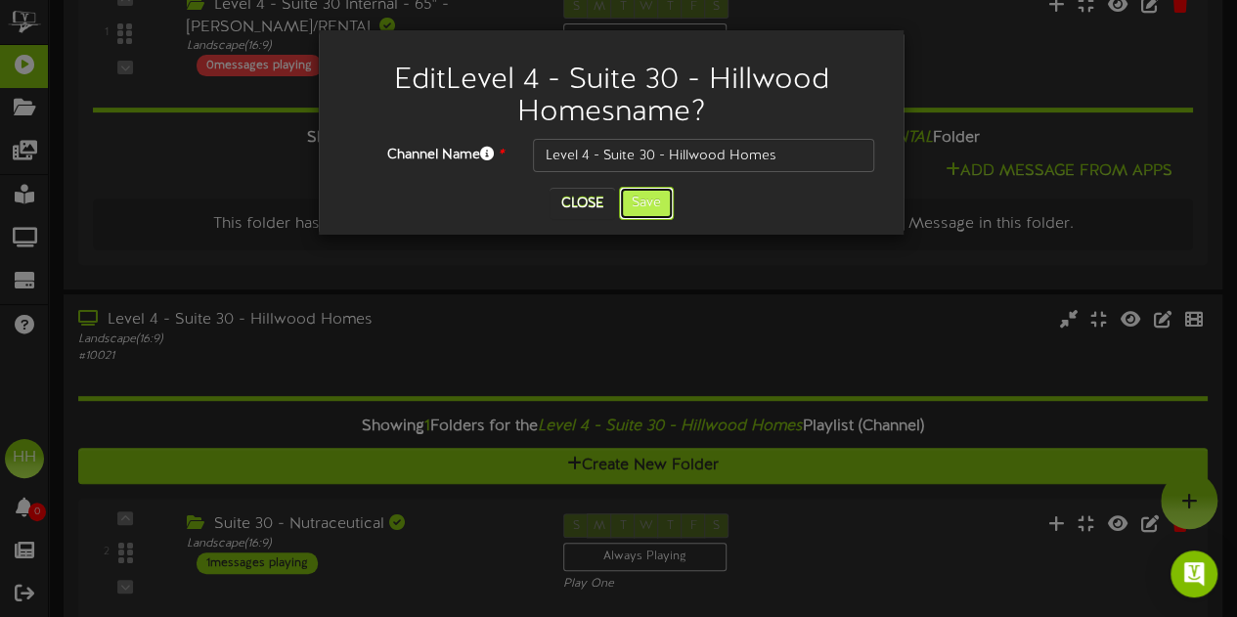
click at [651, 210] on button "Save" at bounding box center [646, 203] width 55 height 33
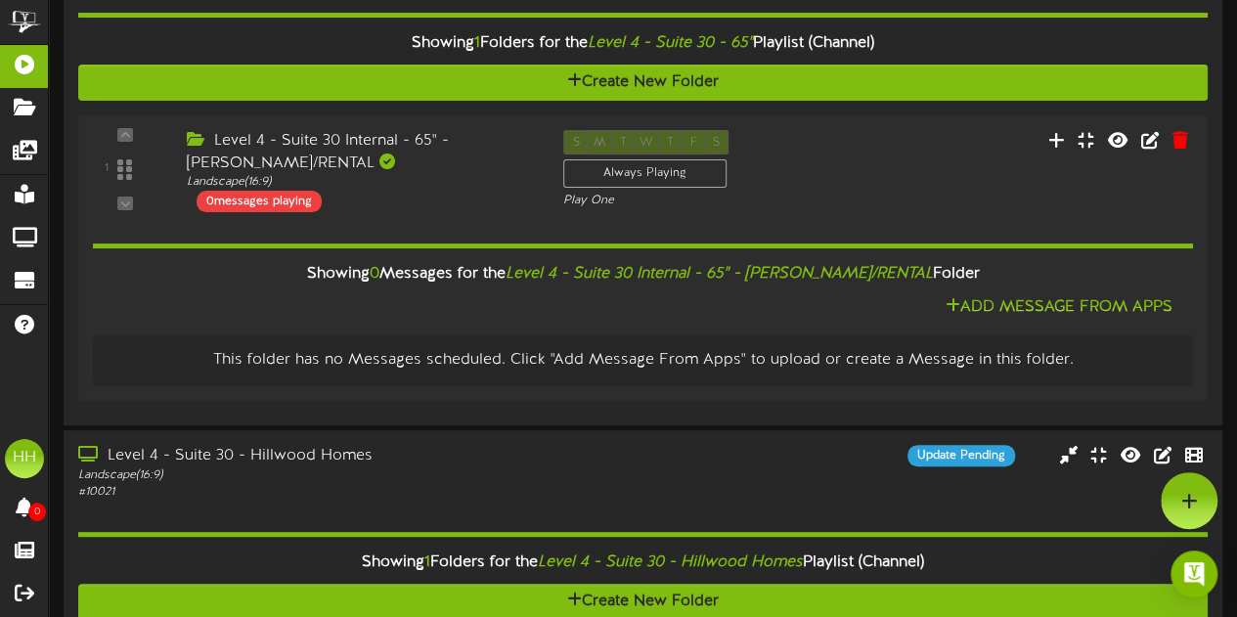
scroll to position [0, 0]
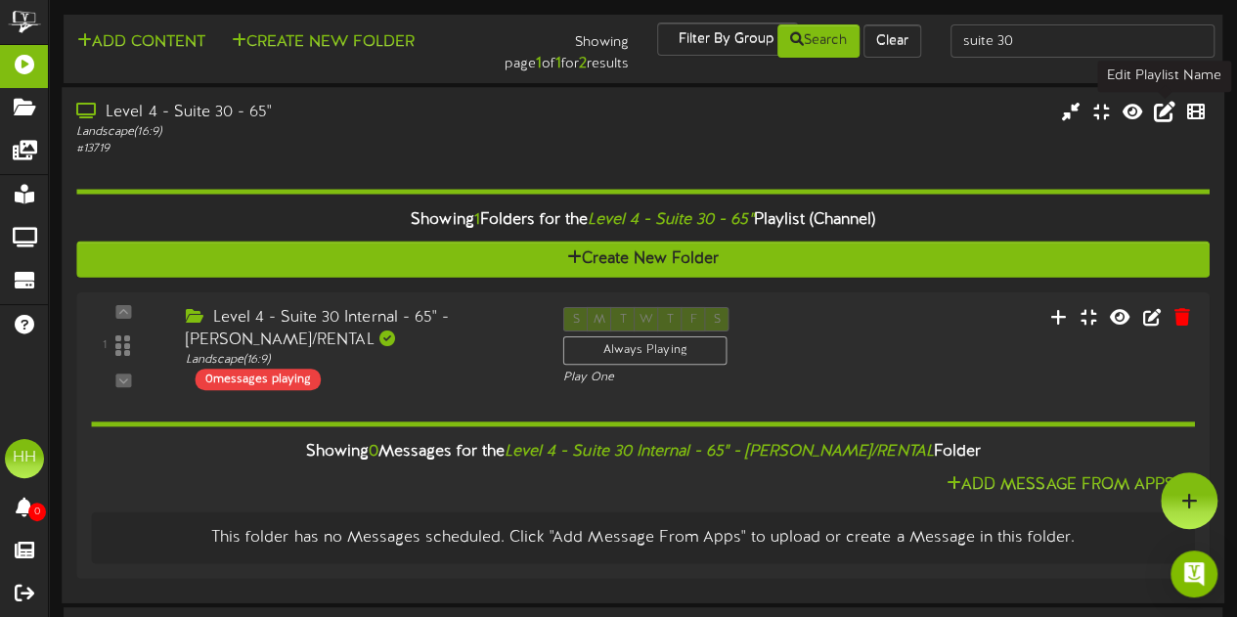
click at [1169, 114] on icon at bounding box center [1165, 112] width 22 height 22
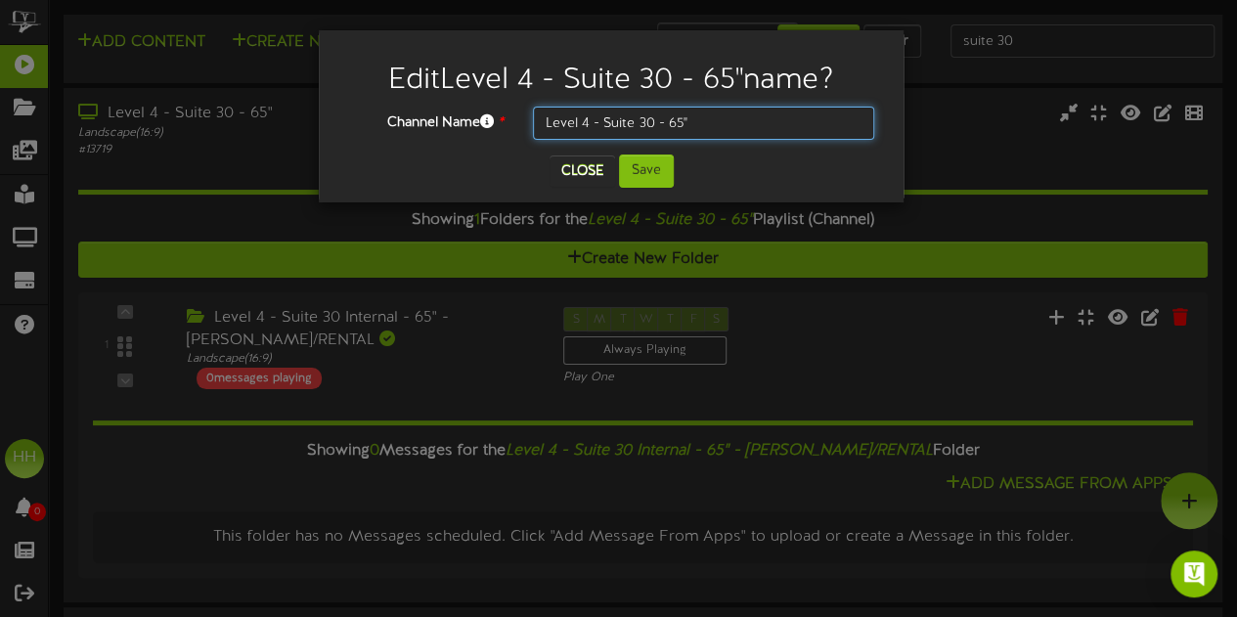
click at [657, 125] on input "Level 4 - Suite 30 - 65"" at bounding box center [703, 123] width 341 height 33
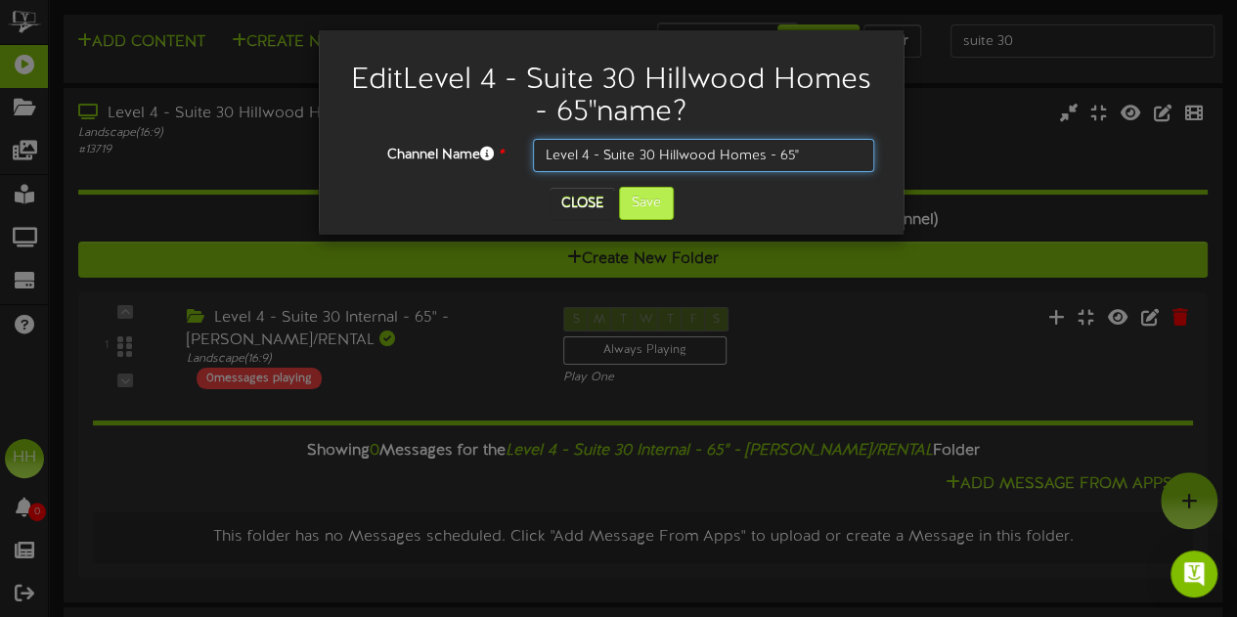
type input "Level 4 - Suite 30 Hillwood Homes - 65""
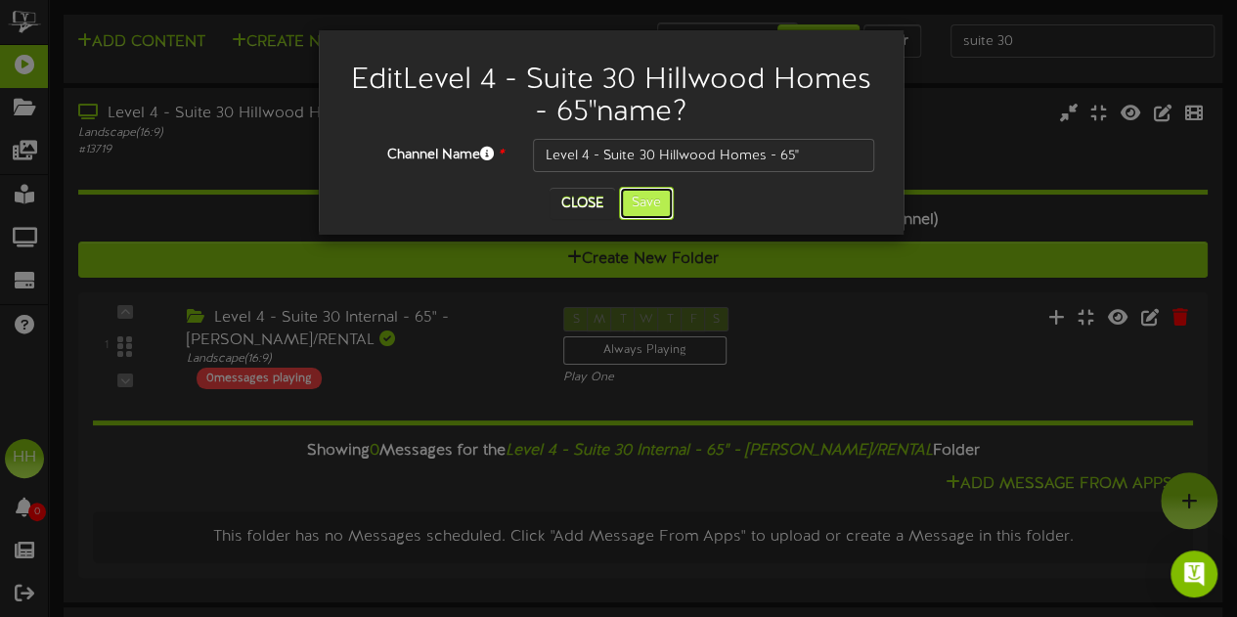
click at [651, 216] on button "Save" at bounding box center [646, 203] width 55 height 33
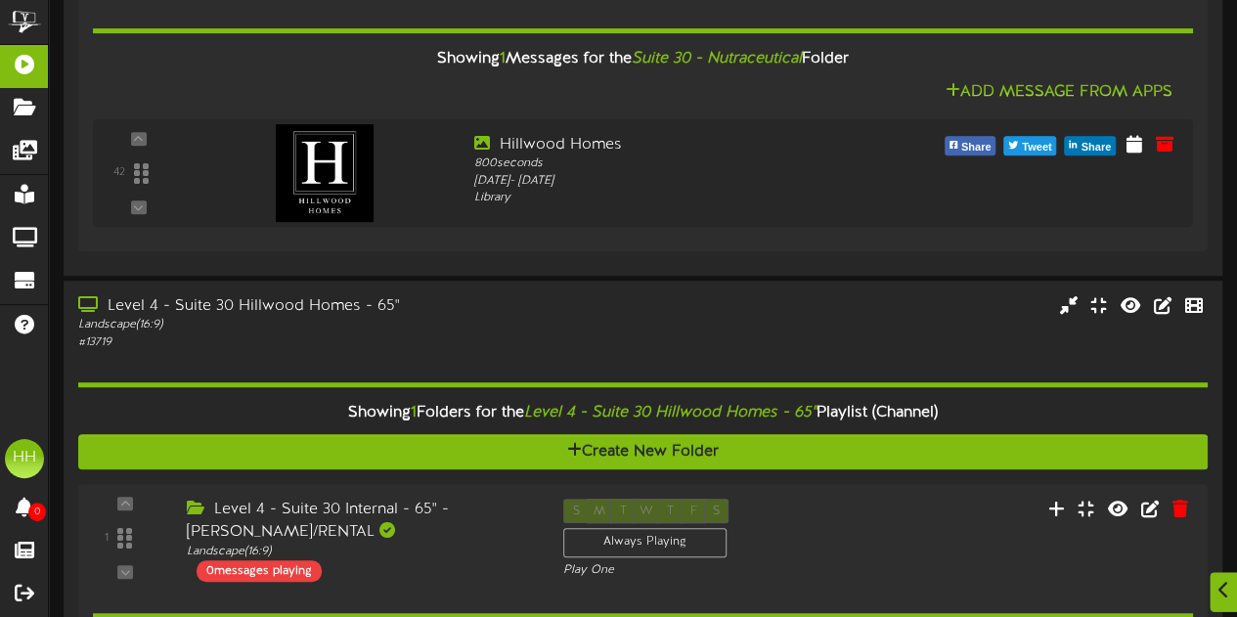
scroll to position [641, 0]
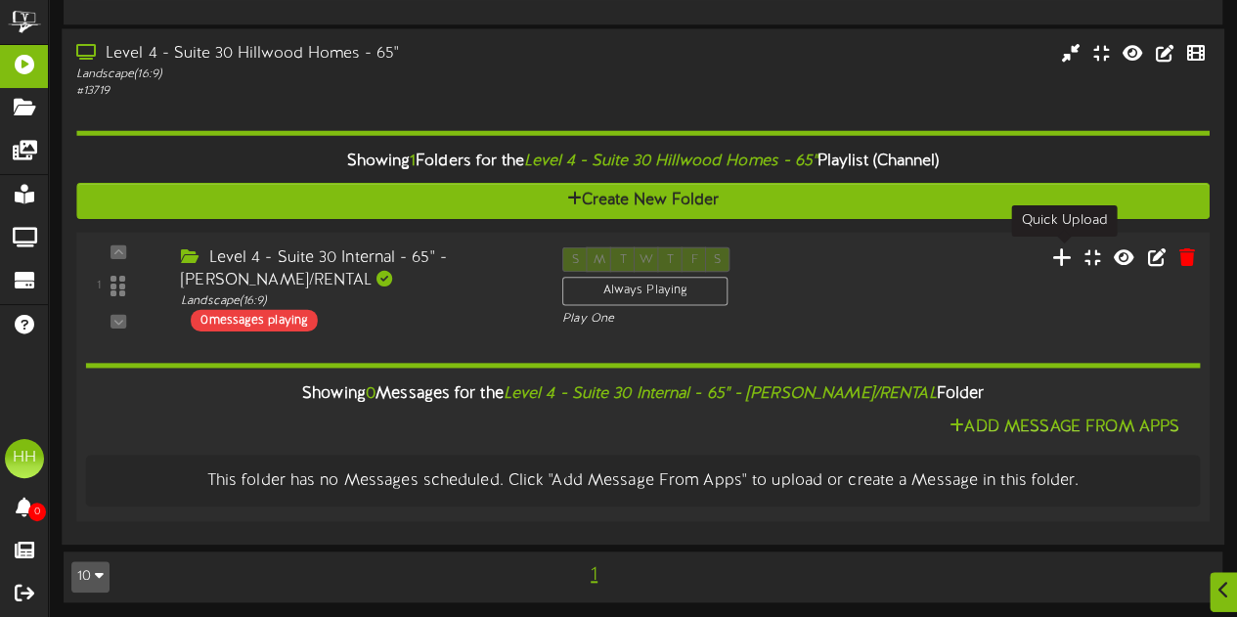
click at [1068, 257] on icon at bounding box center [1062, 257] width 21 height 22
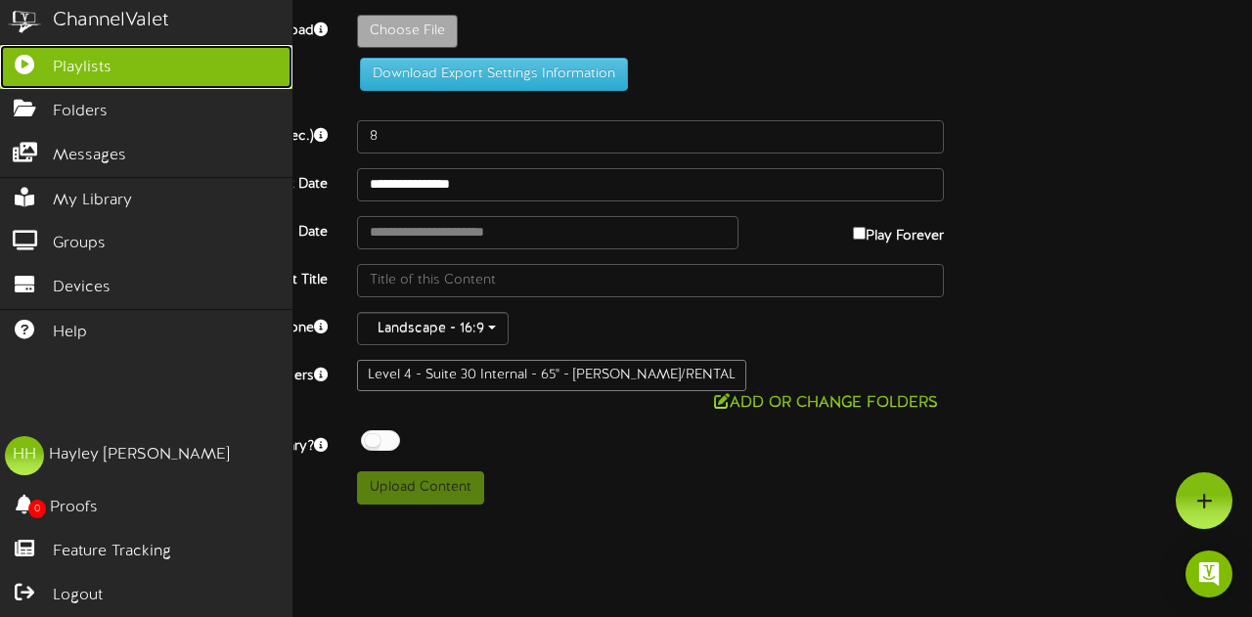
click at [82, 73] on span "Playlists" at bounding box center [82, 68] width 59 height 22
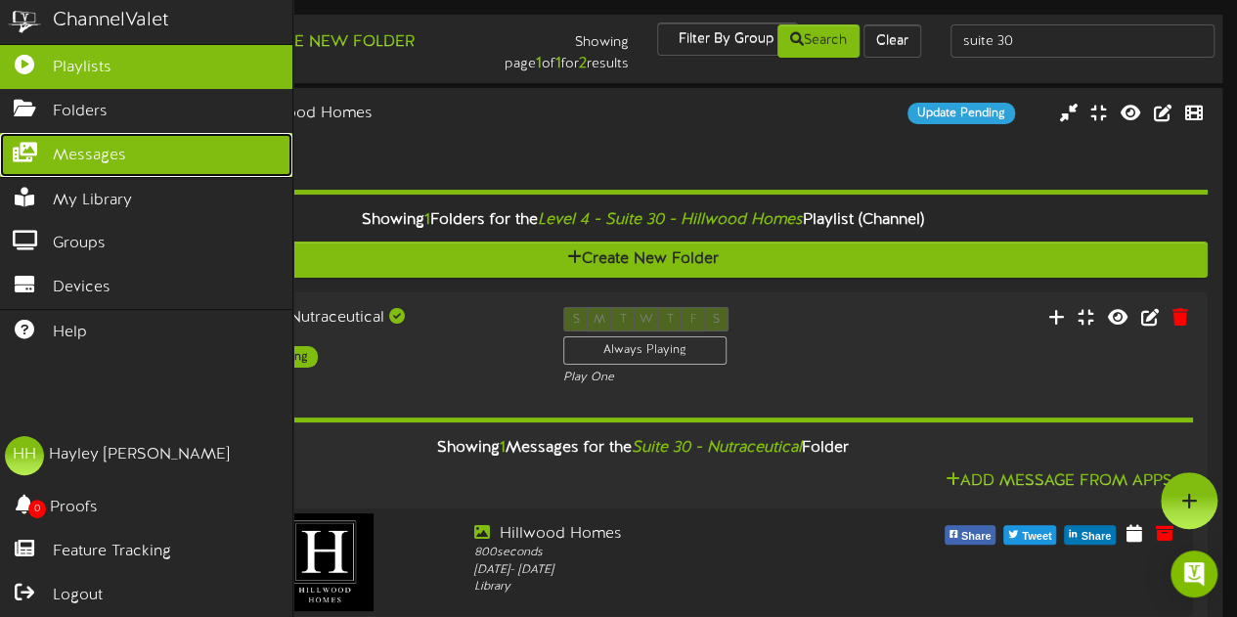
click at [126, 157] on link "Messages" at bounding box center [146, 155] width 292 height 44
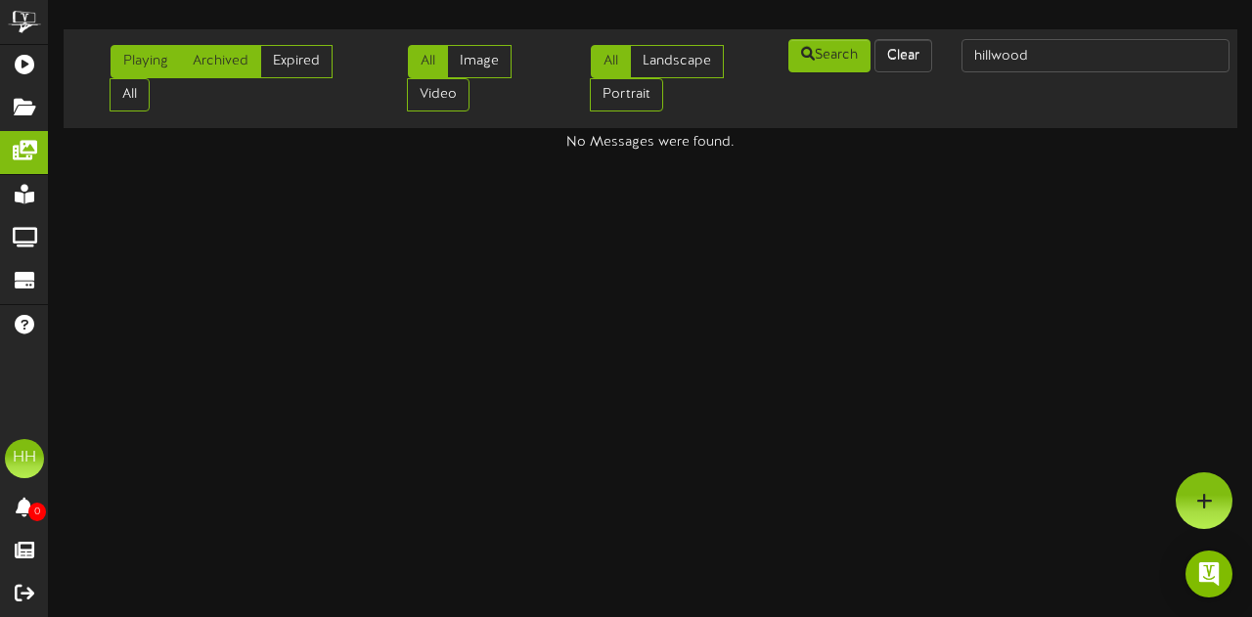
click at [221, 56] on link "Archived" at bounding box center [220, 61] width 81 height 33
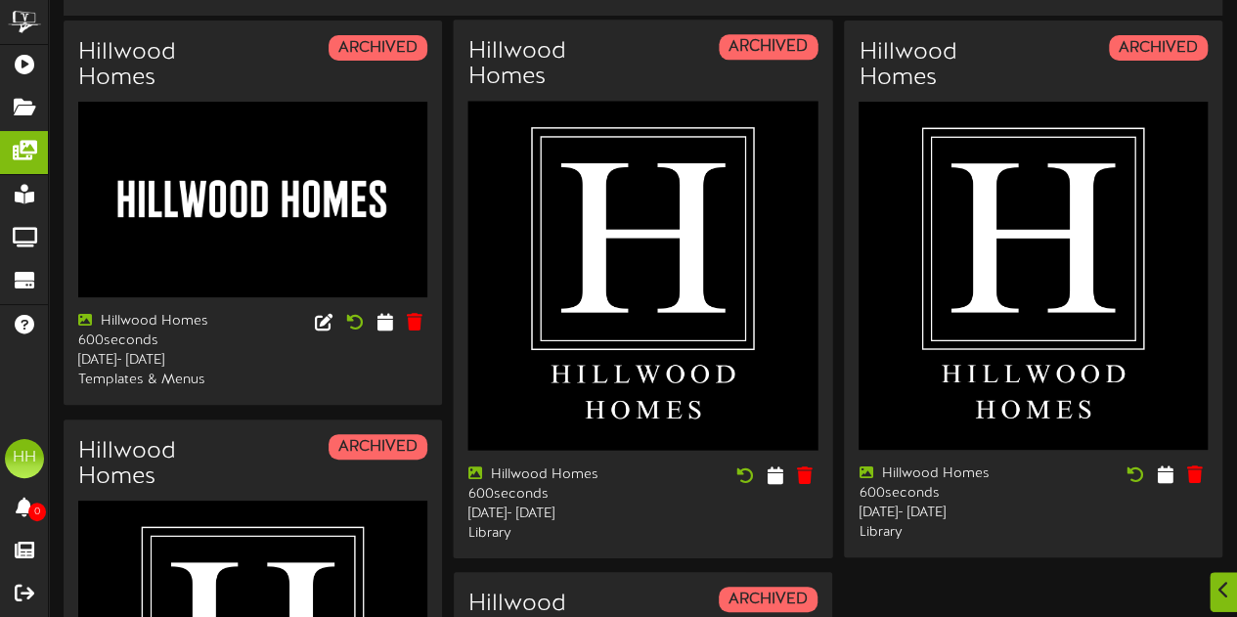
scroll to position [113, 0]
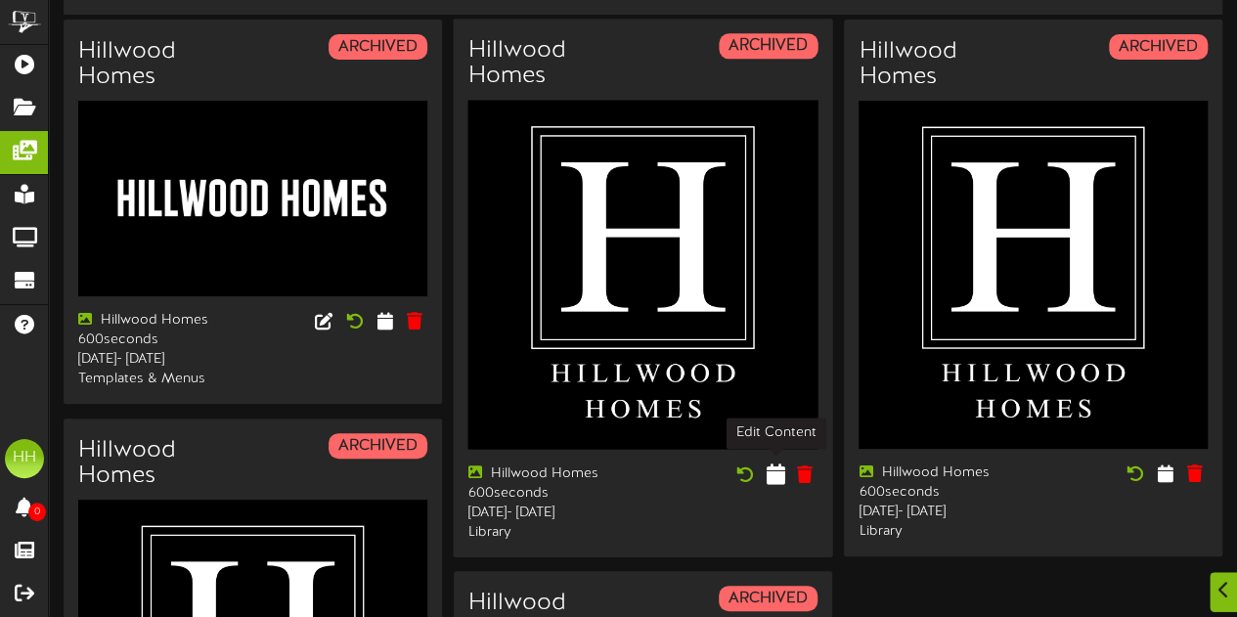
click at [775, 477] on icon at bounding box center [776, 475] width 19 height 22
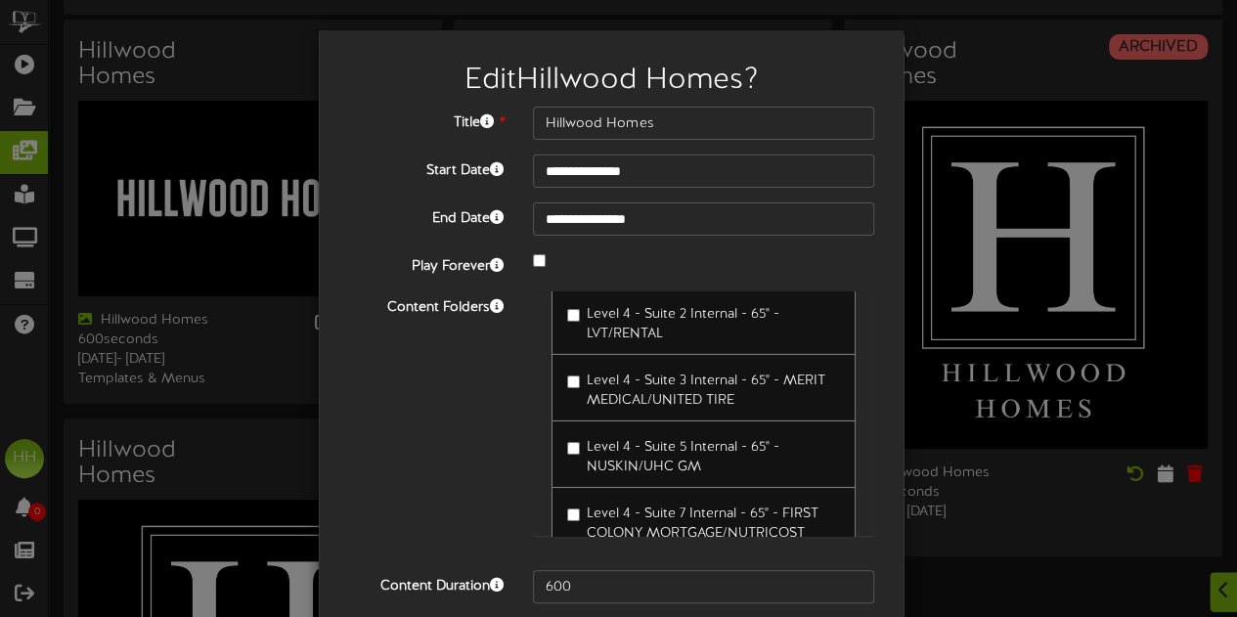
scroll to position [3018, 0]
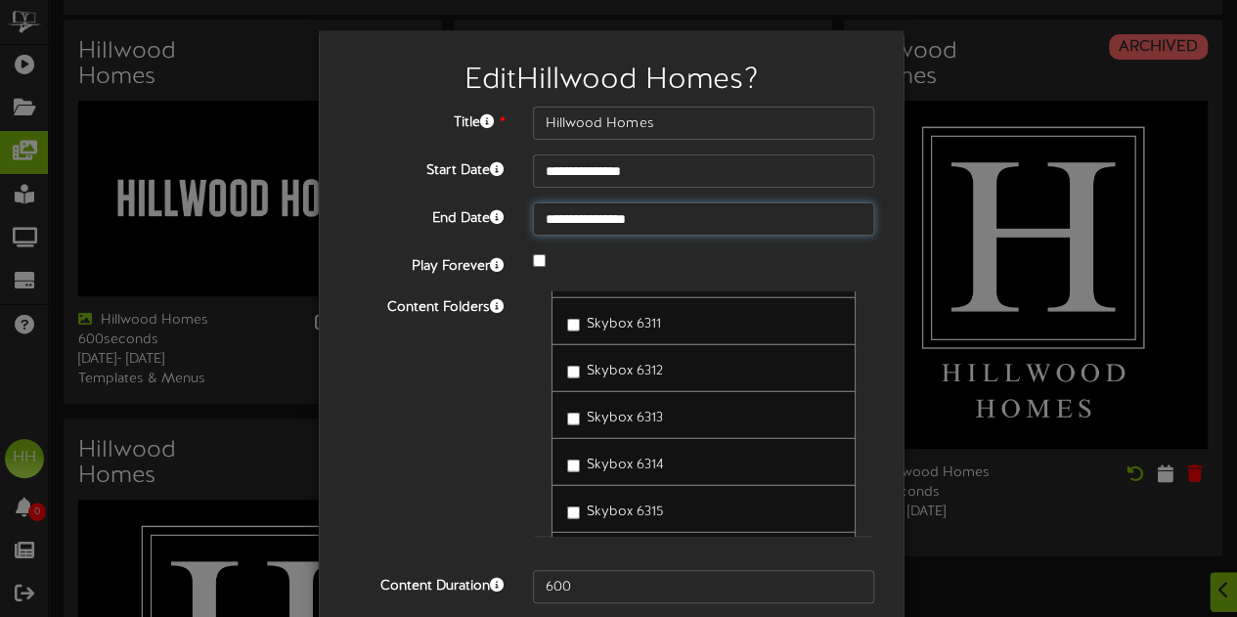
click at [646, 221] on input "**********" at bounding box center [703, 218] width 341 height 33
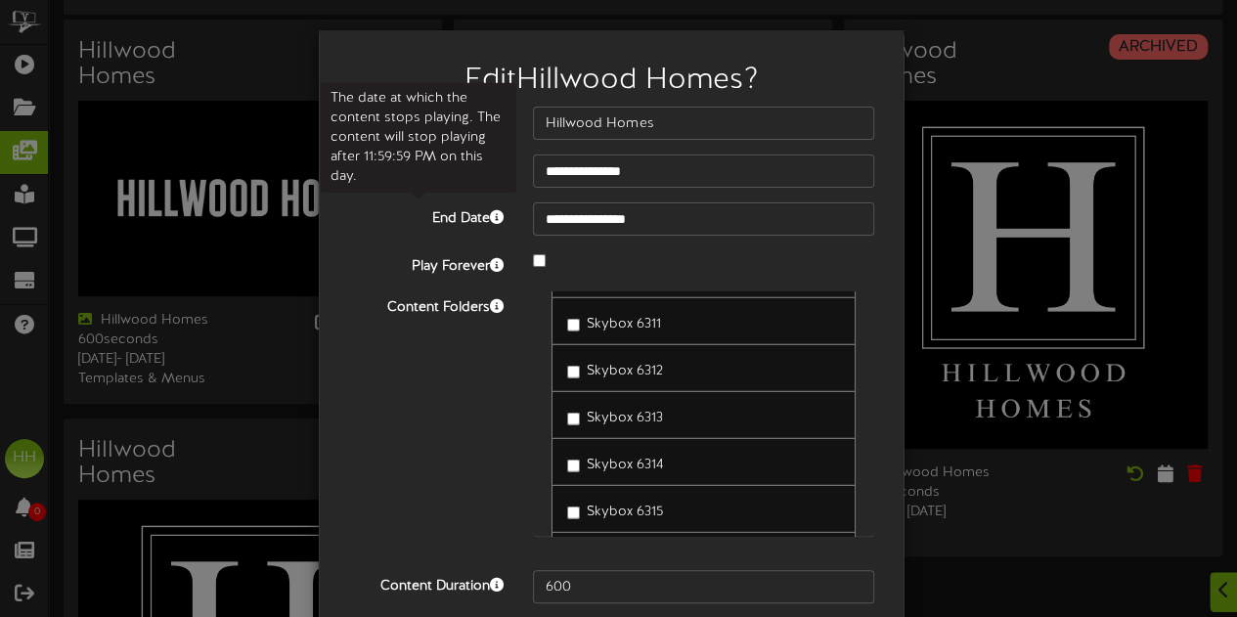
click at [479, 205] on label "End Date" at bounding box center [426, 215] width 185 height 26
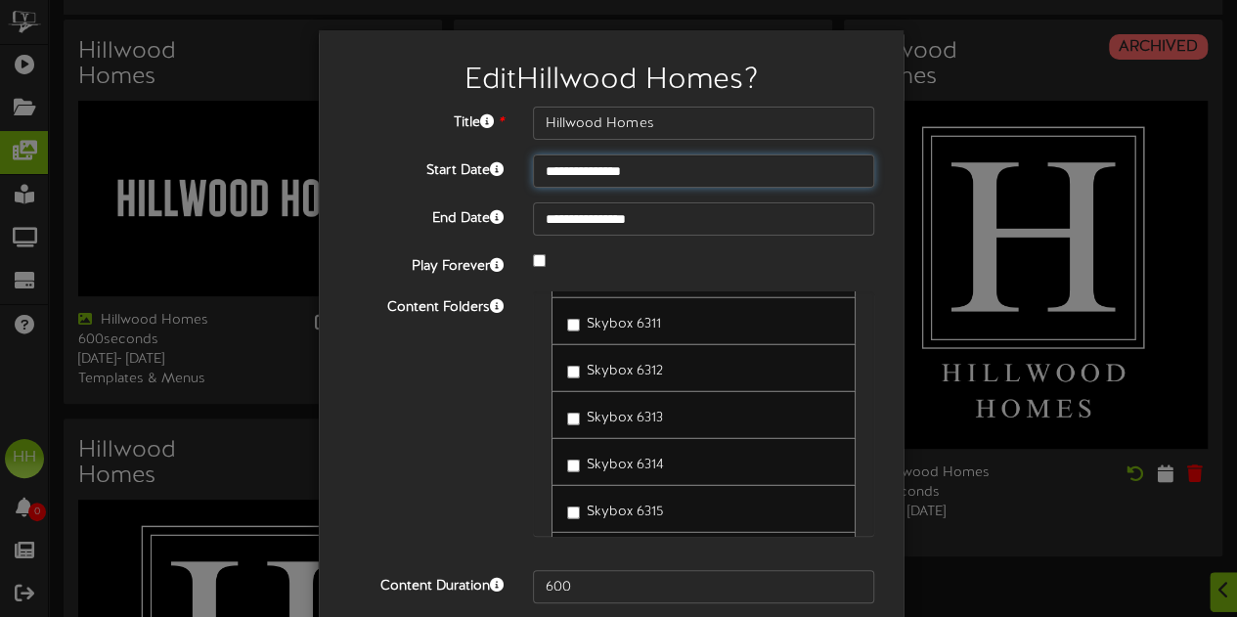
click at [610, 173] on input "**********" at bounding box center [703, 171] width 341 height 33
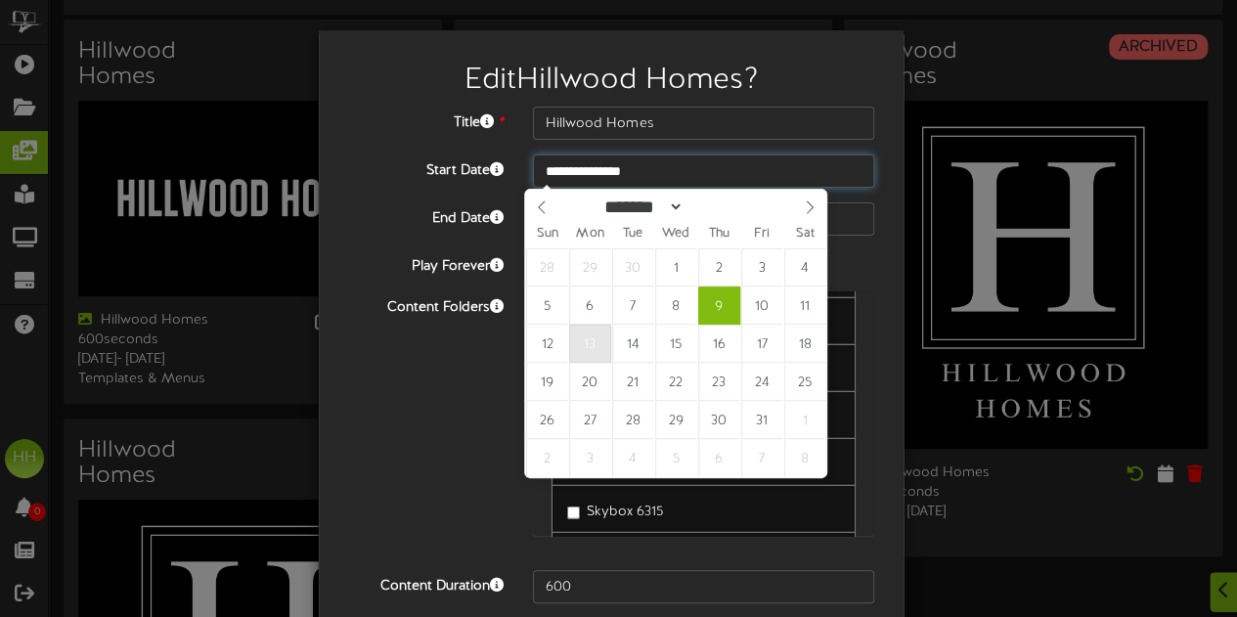
type input "**********"
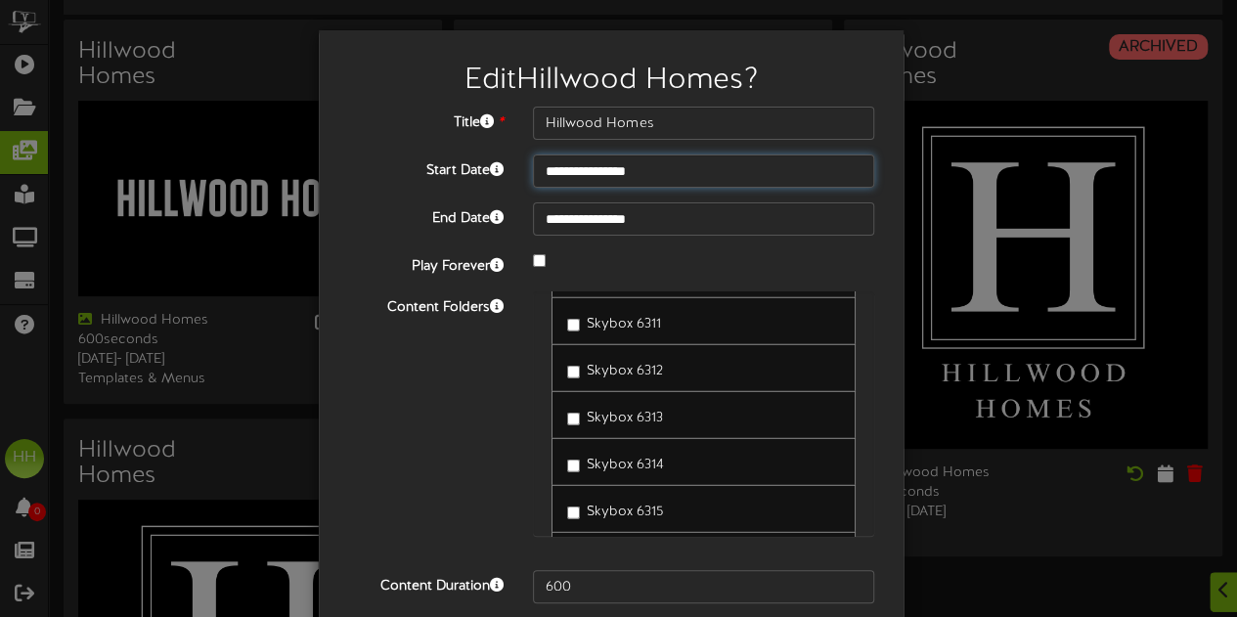
scroll to position [77, 0]
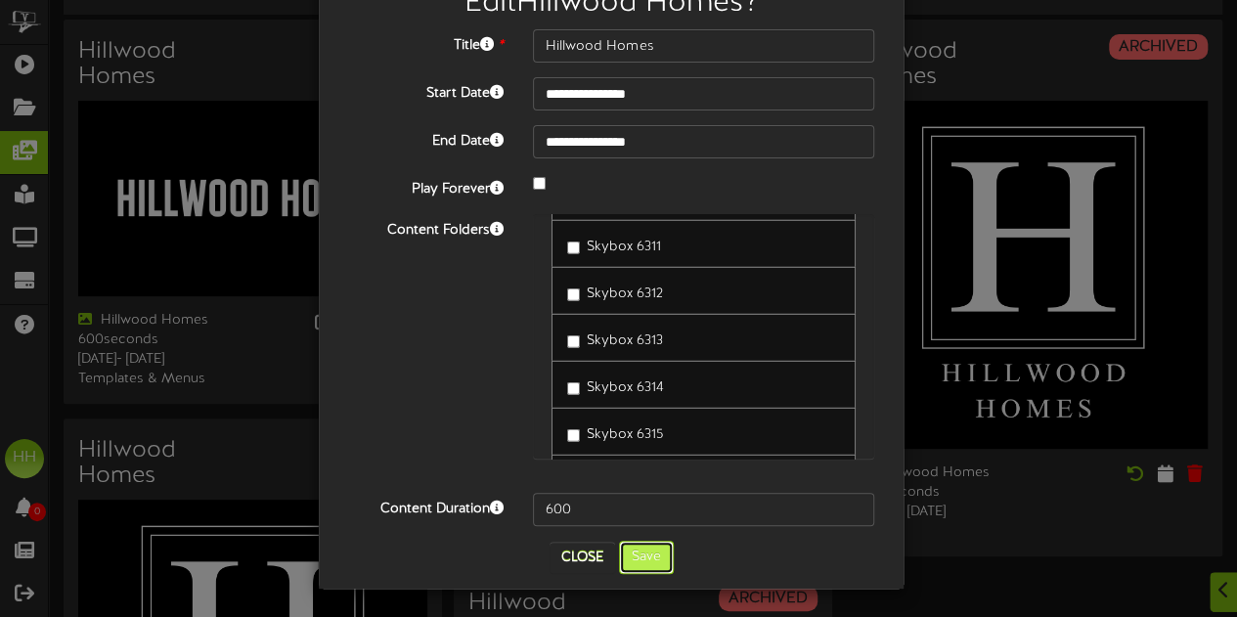
click at [648, 553] on button "Save" at bounding box center [646, 557] width 55 height 33
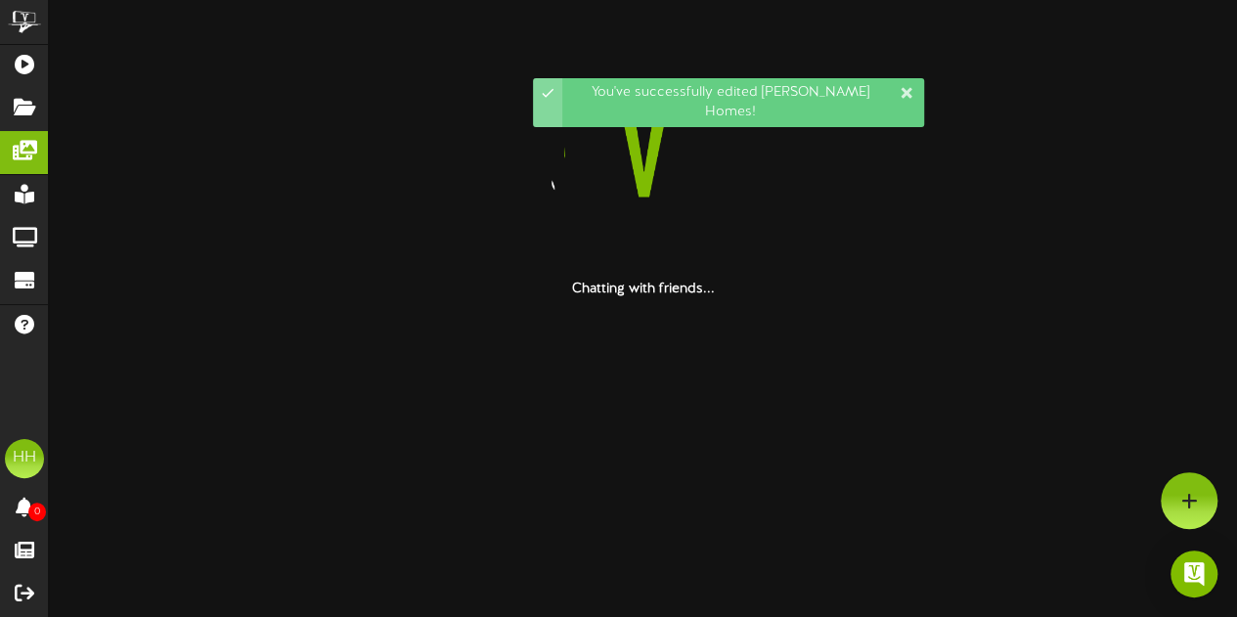
scroll to position [0, 0]
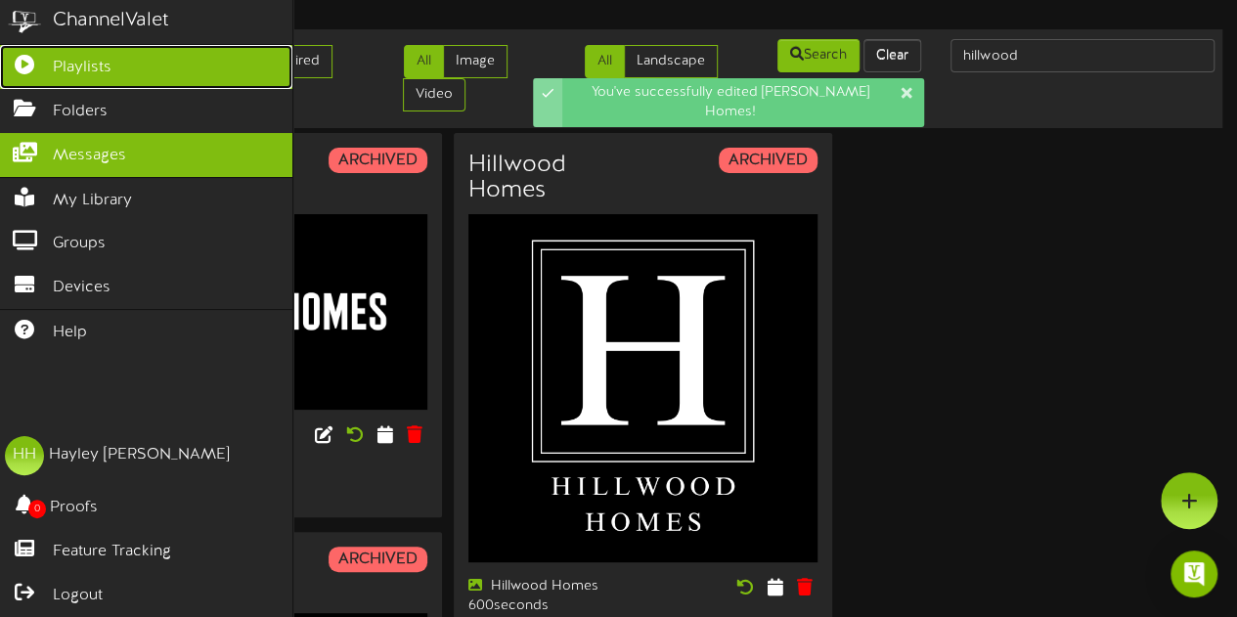
click at [86, 58] on span "Playlists" at bounding box center [82, 68] width 59 height 22
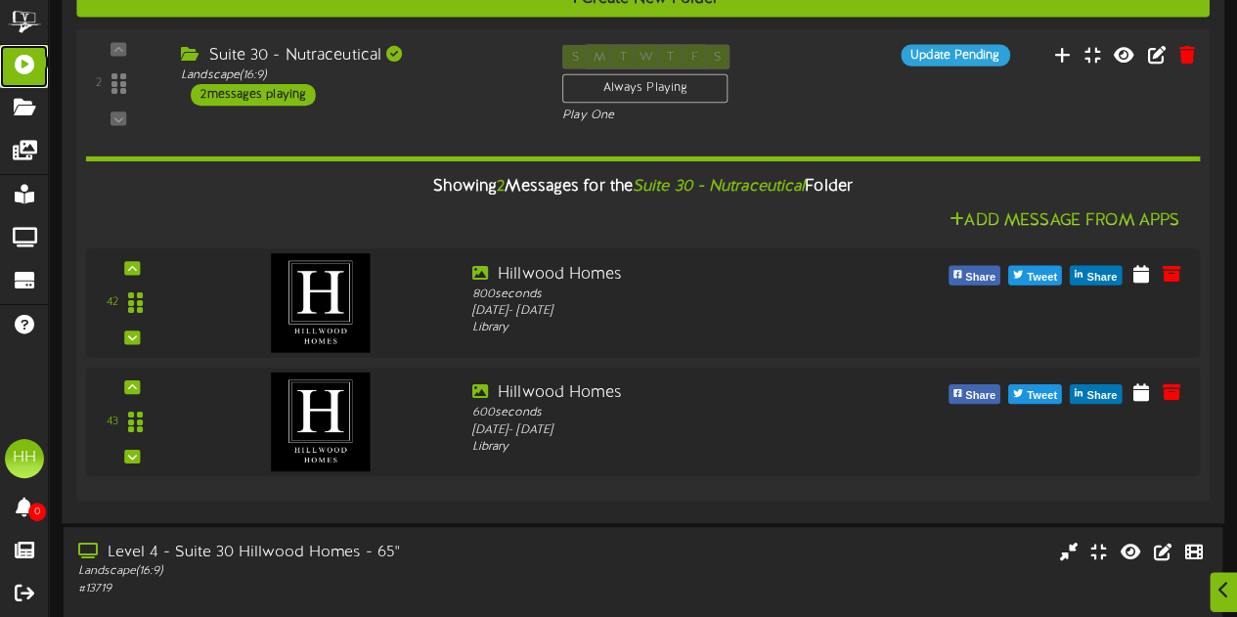
scroll to position [125, 0]
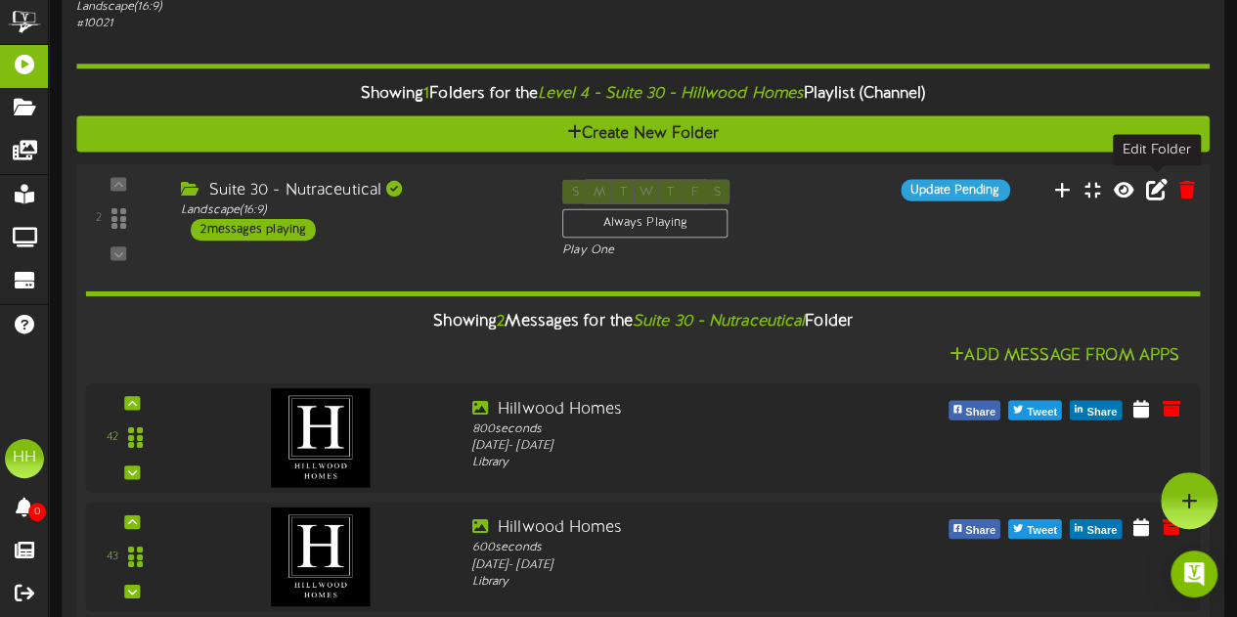
click at [1165, 188] on icon at bounding box center [1157, 189] width 22 height 22
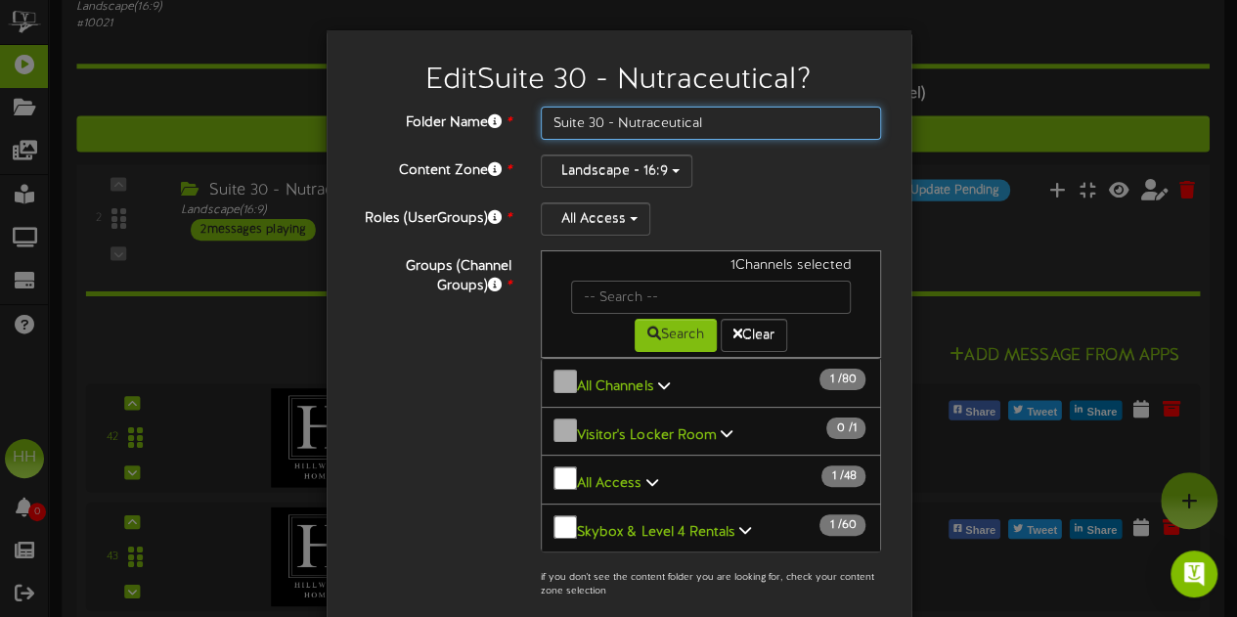
drag, startPoint x: 614, startPoint y: 123, endPoint x: 832, endPoint y: 137, distance: 218.6
click at [832, 137] on input "Suite 30 - Nutraceutical" at bounding box center [711, 123] width 341 height 33
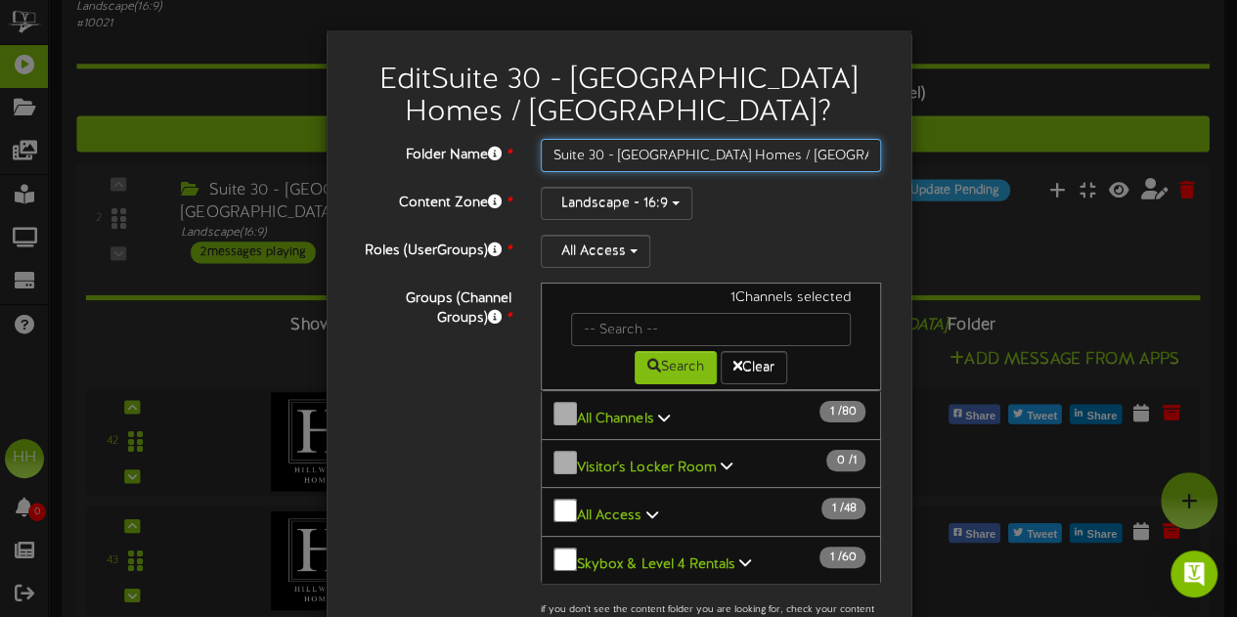
scroll to position [270, 0]
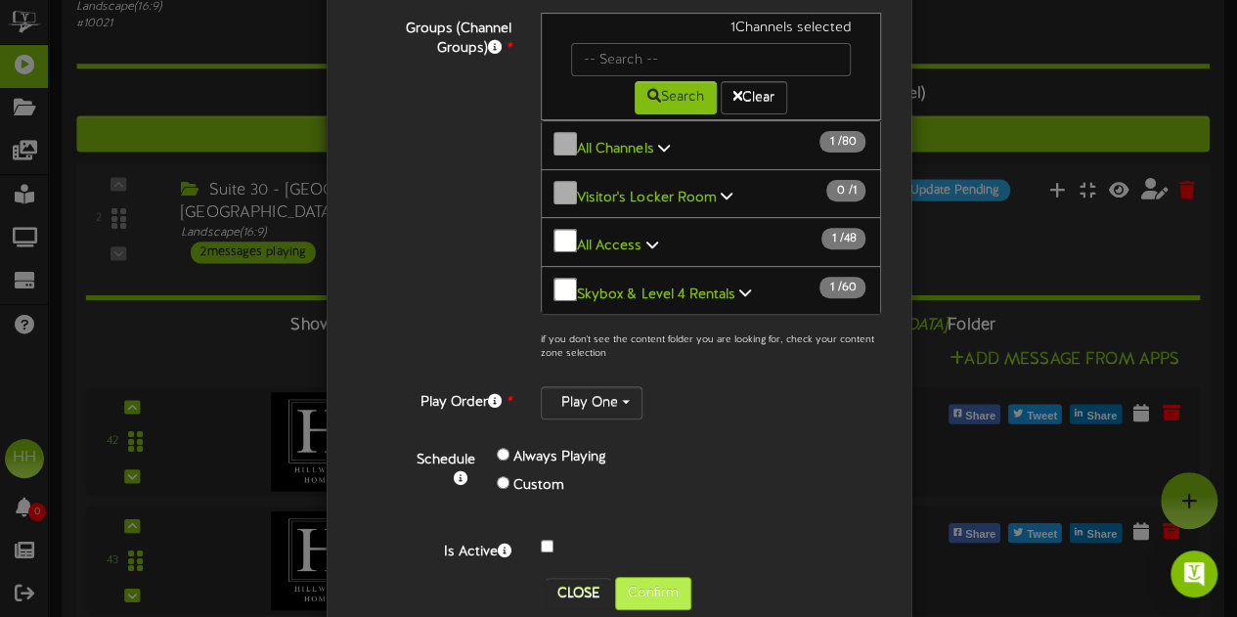
type input "Suite 30 - [GEOGRAPHIC_DATA] Homes / [GEOGRAPHIC_DATA]"
click at [667, 577] on button "Confirm" at bounding box center [653, 593] width 76 height 33
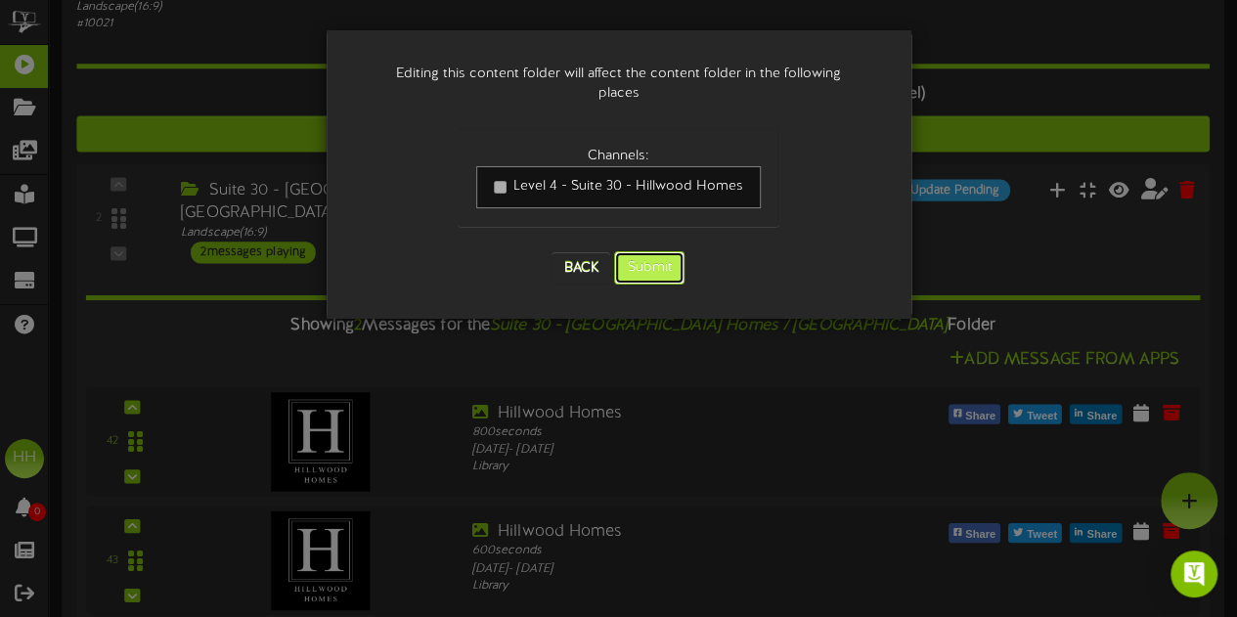
click at [658, 251] on button "Submit" at bounding box center [649, 267] width 70 height 33
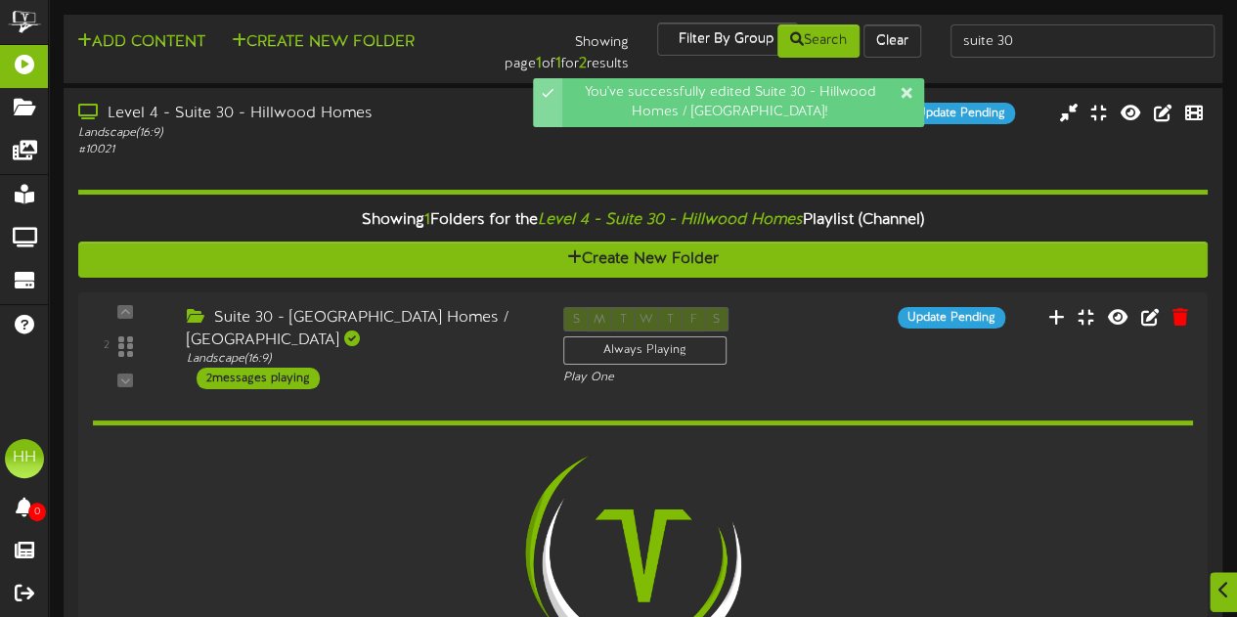
scroll to position [266, 0]
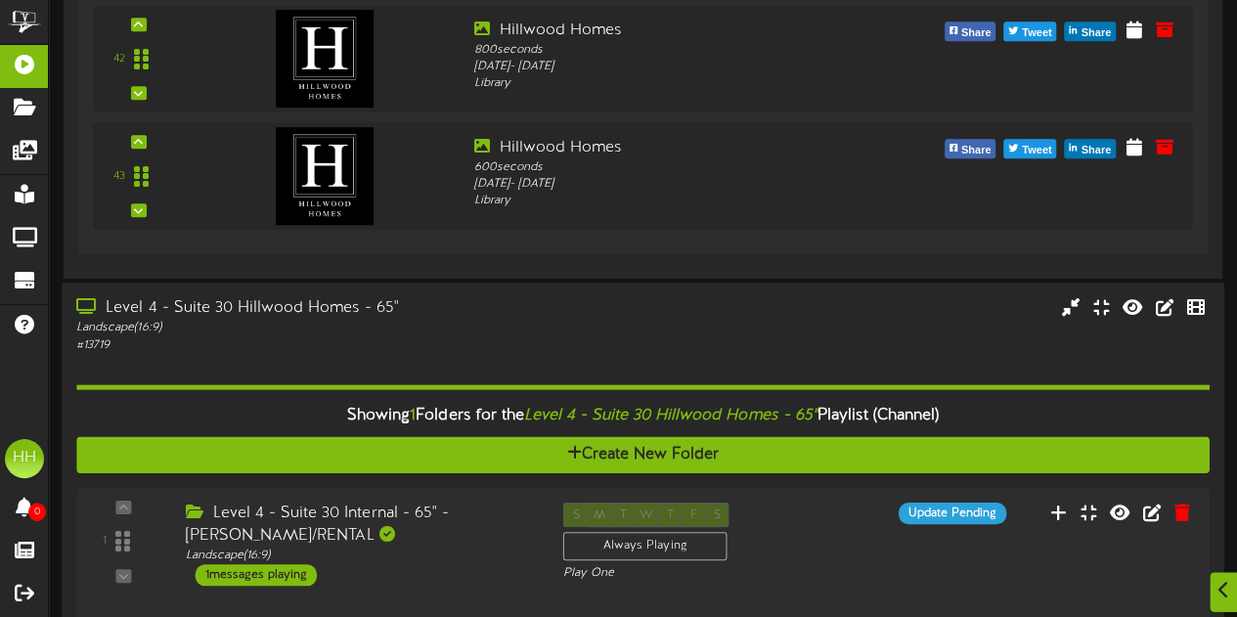
click at [646, 338] on div "Level 4 - Suite 30 Hillwood Homes - 65" Landscape ( 16:9 ) # 13719" at bounding box center [643, 325] width 1163 height 56
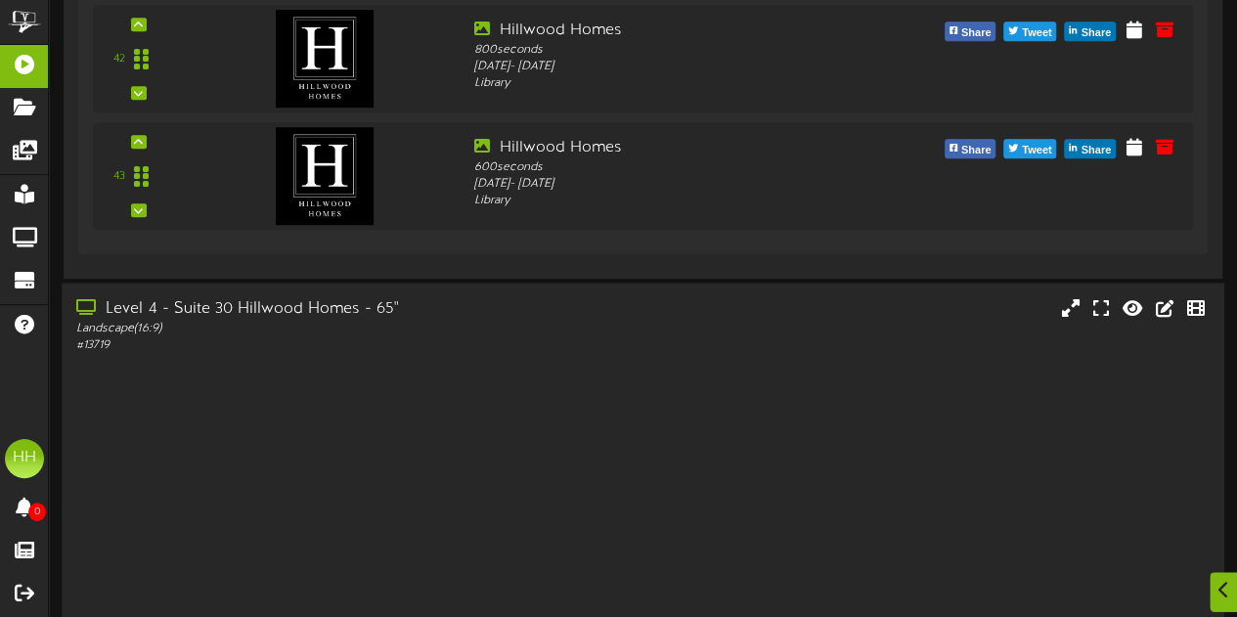
scroll to position [335, 0]
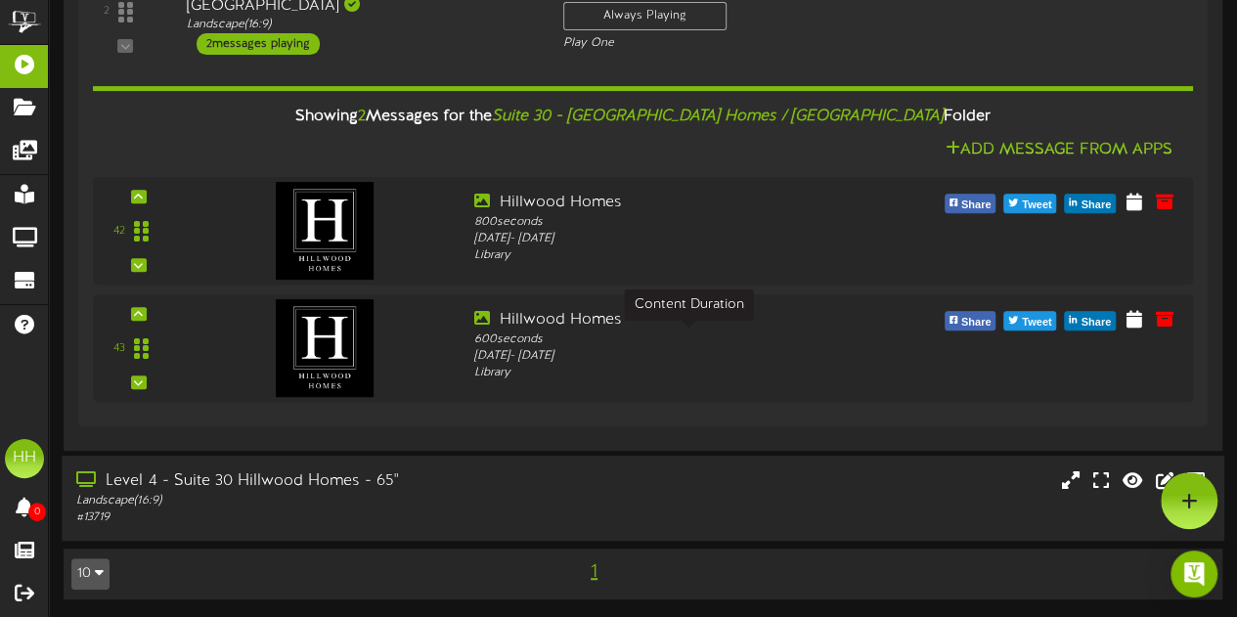
click at [646, 338] on div "600 seconds" at bounding box center [688, 340] width 429 height 17
click at [583, 493] on div "Level 4 - Suite 30 Hillwood Homes - 65" Landscape ( 16:9 ) # 13719" at bounding box center [643, 498] width 1163 height 56
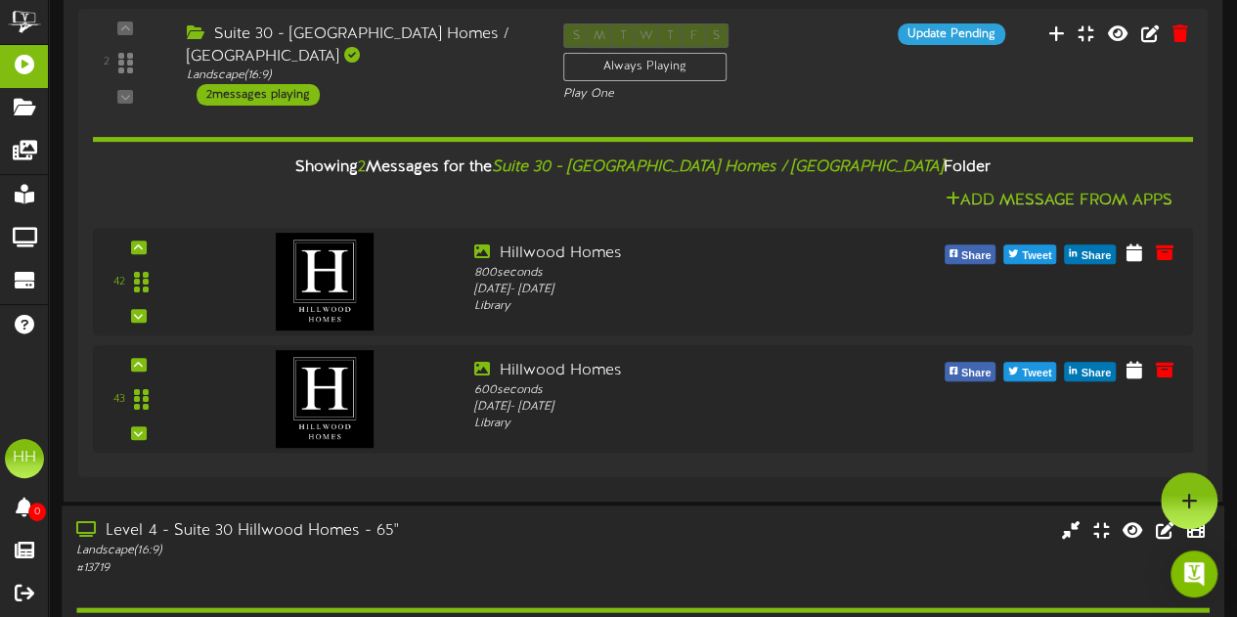
scroll to position [282, 0]
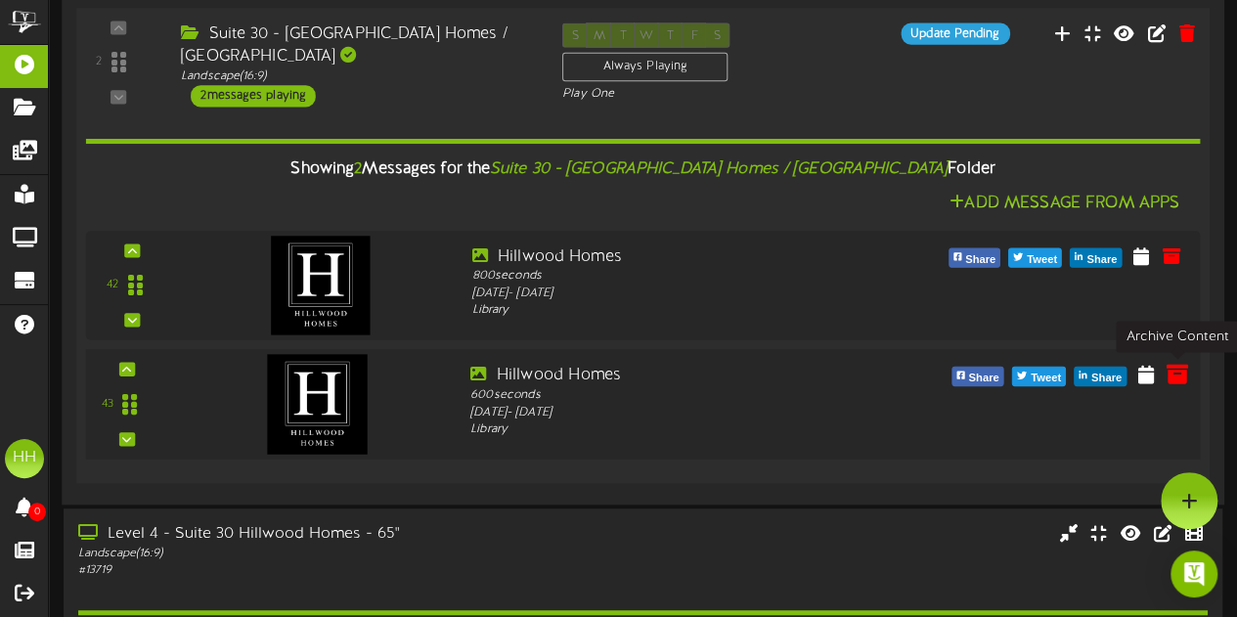
click at [1178, 373] on icon at bounding box center [1177, 373] width 22 height 22
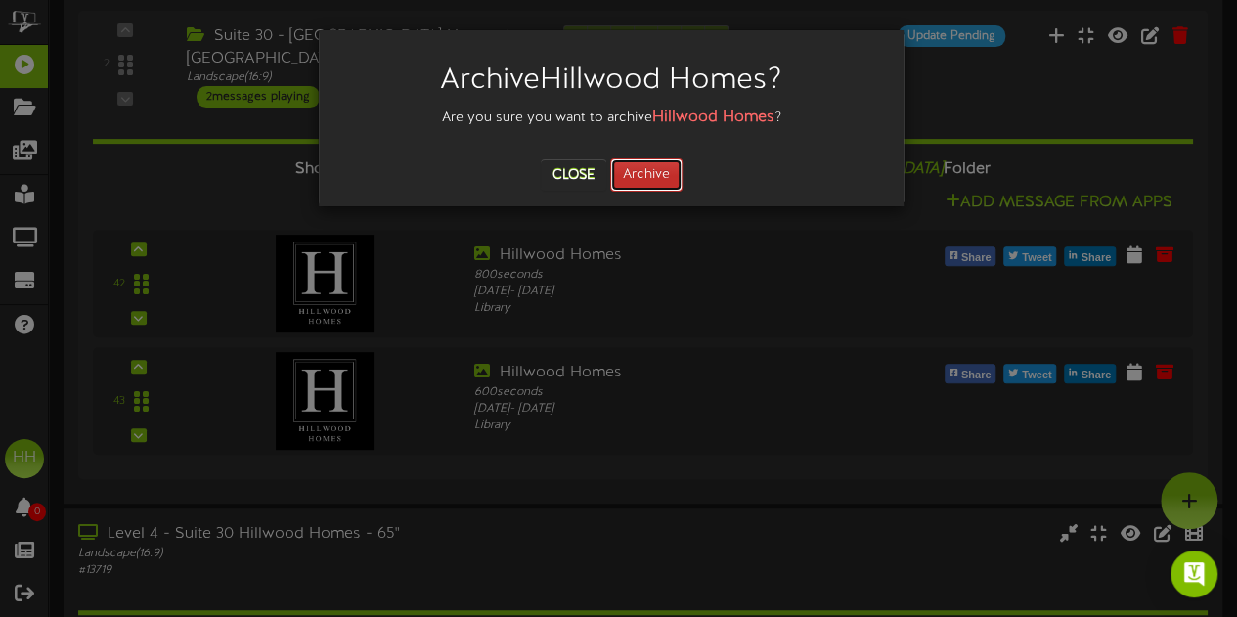
click at [657, 189] on button "Archive" at bounding box center [646, 174] width 72 height 33
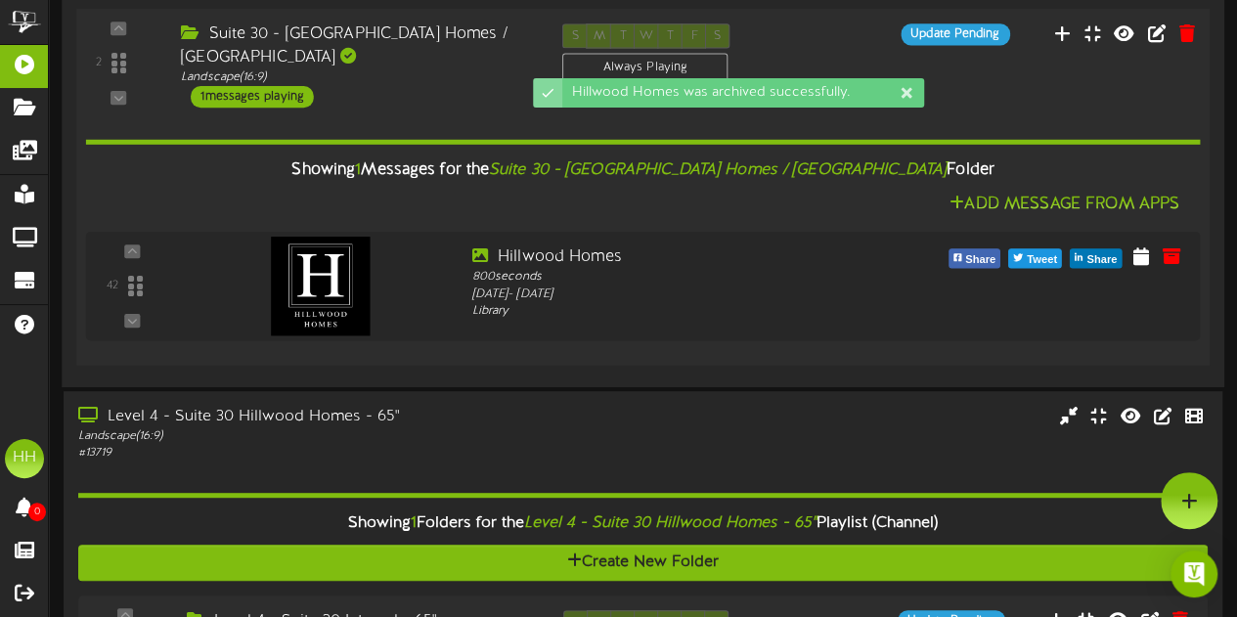
scroll to position [646, 0]
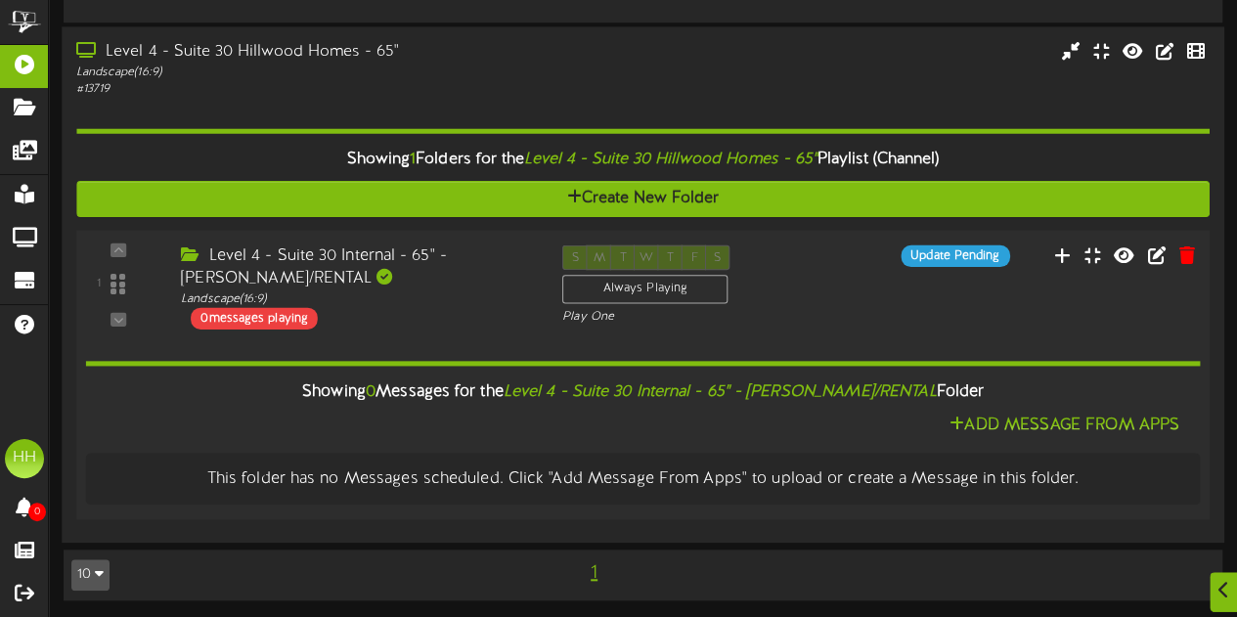
click at [853, 266] on div "1 ( 16:9" at bounding box center [642, 288] width 1144 height 84
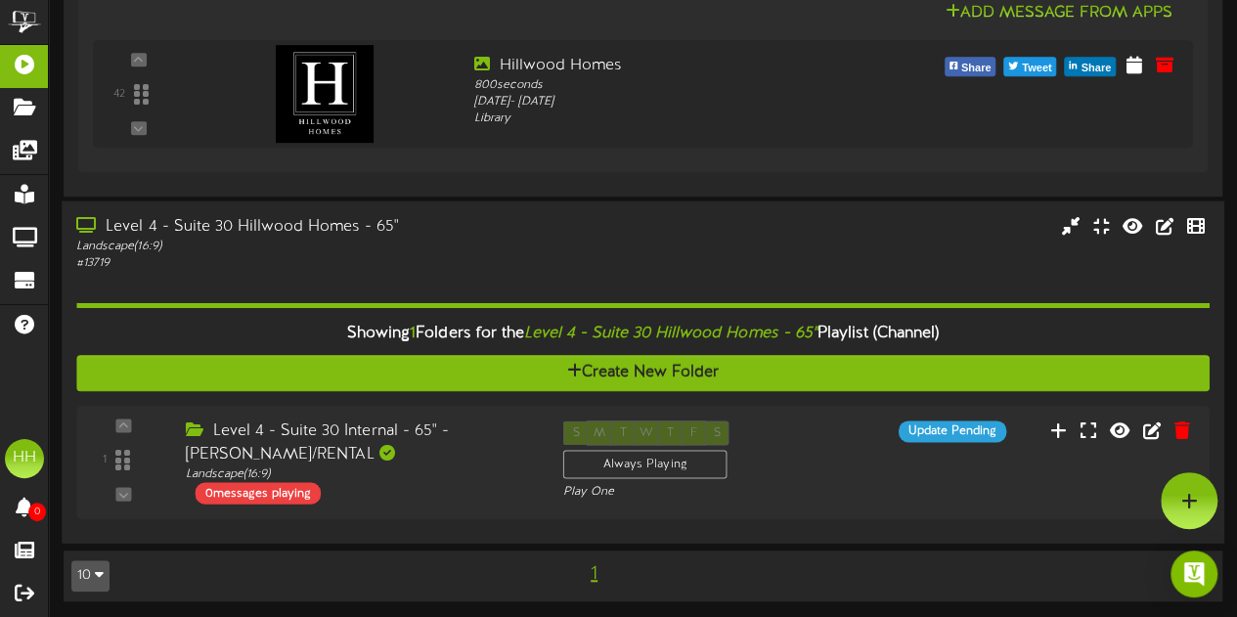
click at [826, 400] on div "Showing 1 Folders for the Level 4 - Suite 30 Hillwood Homes - 65" Playlist (Cha…" at bounding box center [642, 400] width 1133 height 256
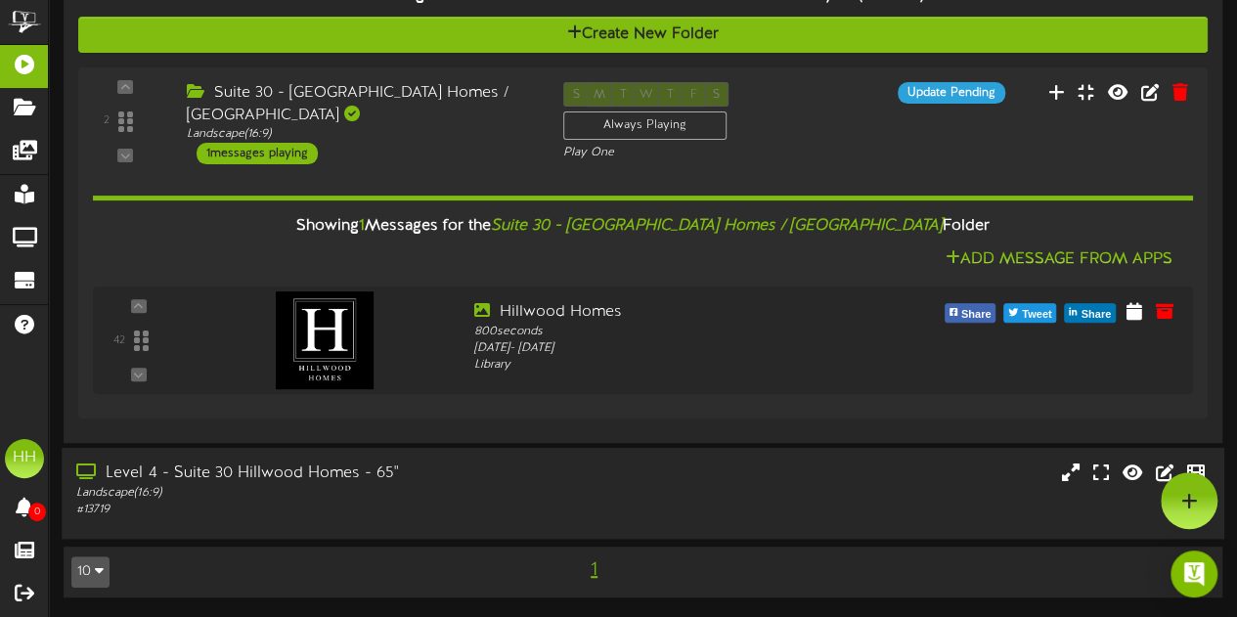
scroll to position [217, 0]
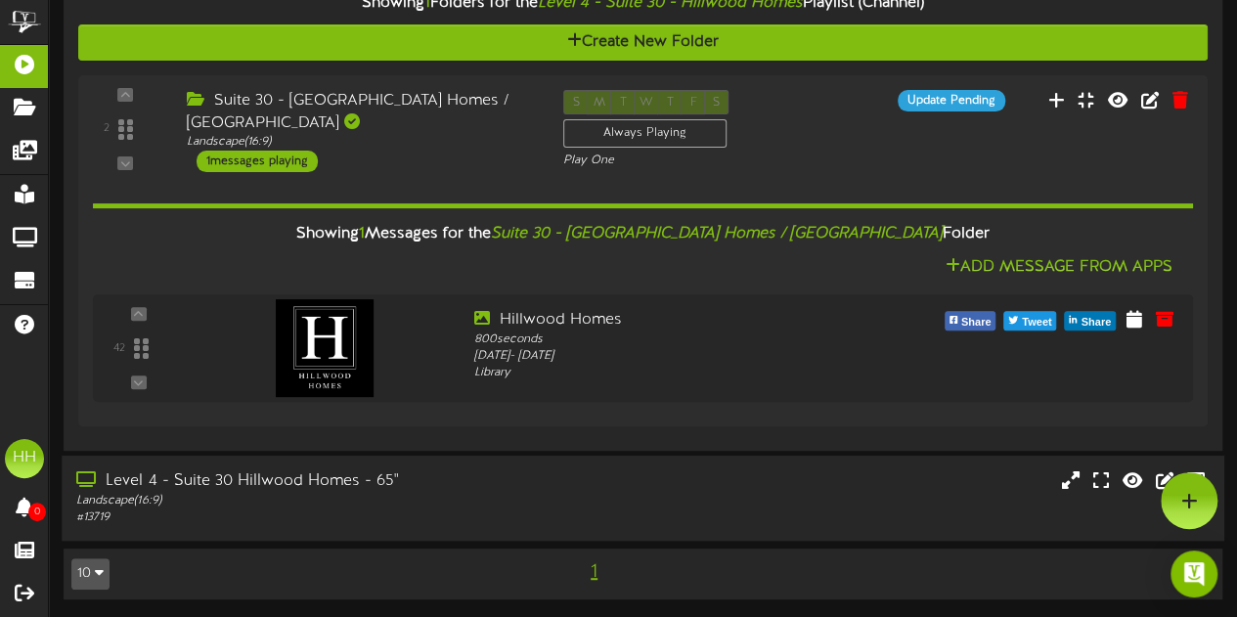
click at [747, 505] on div "Level 4 - Suite 30 Hillwood Homes - 65" Landscape ( 16:9 ) # 13719" at bounding box center [643, 498] width 1163 height 56
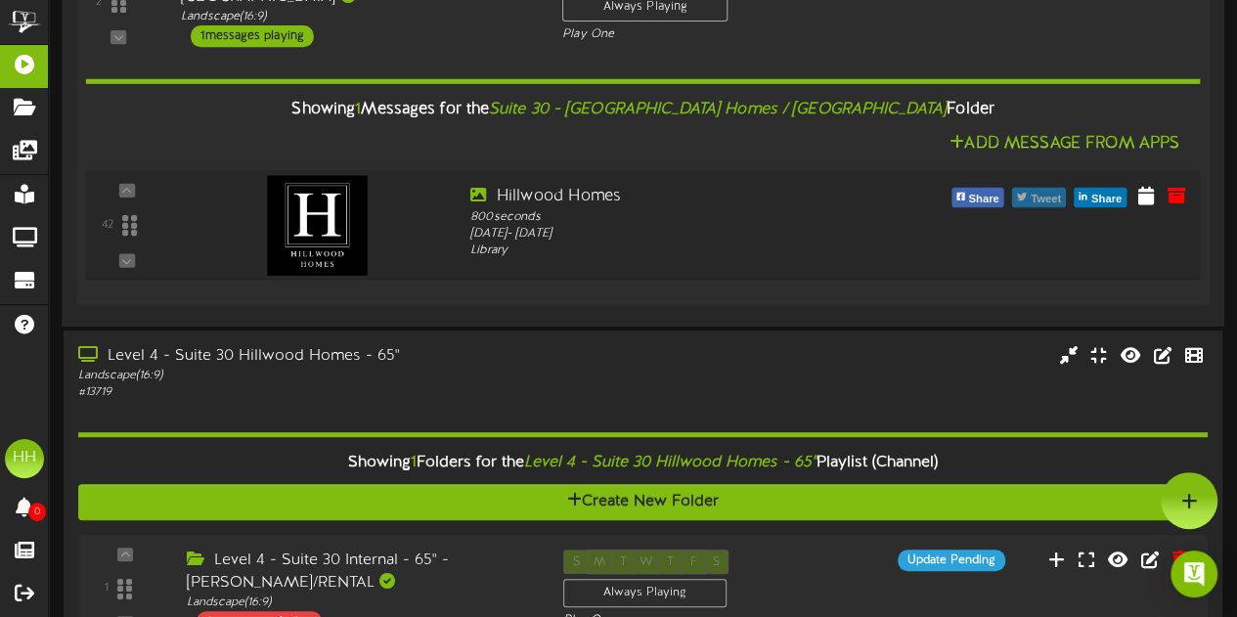
scroll to position [342, 0]
click at [1139, 199] on icon at bounding box center [1147, 194] width 20 height 22
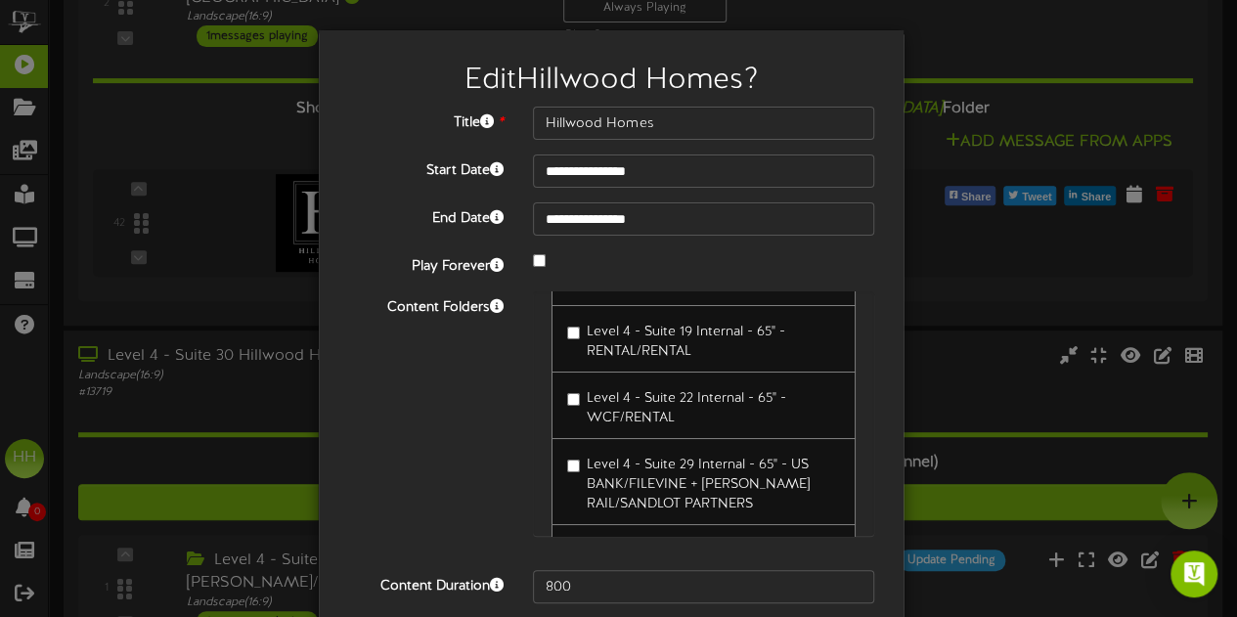
scroll to position [77, 0]
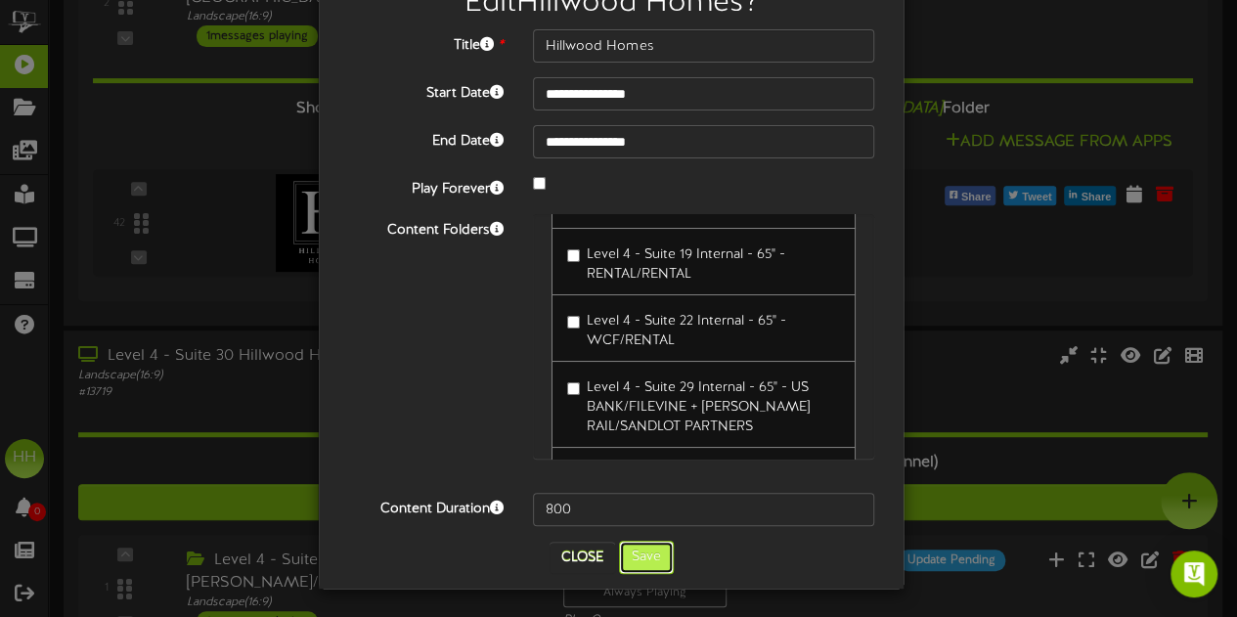
click at [645, 564] on button "Save" at bounding box center [646, 557] width 55 height 33
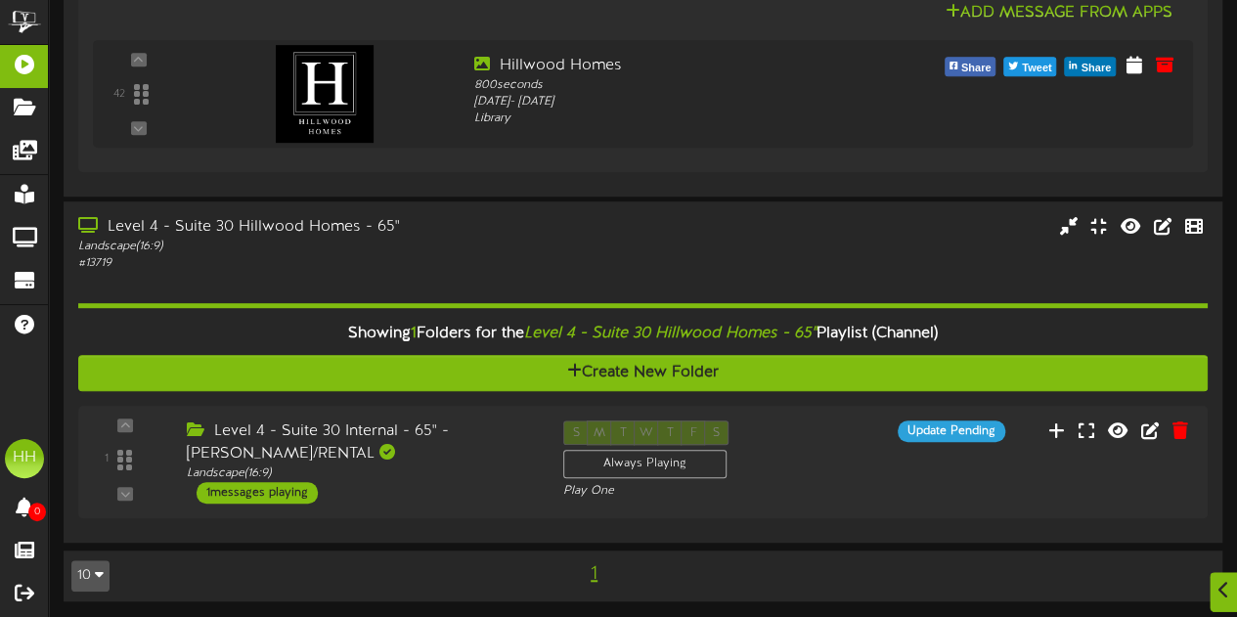
scroll to position [0, 0]
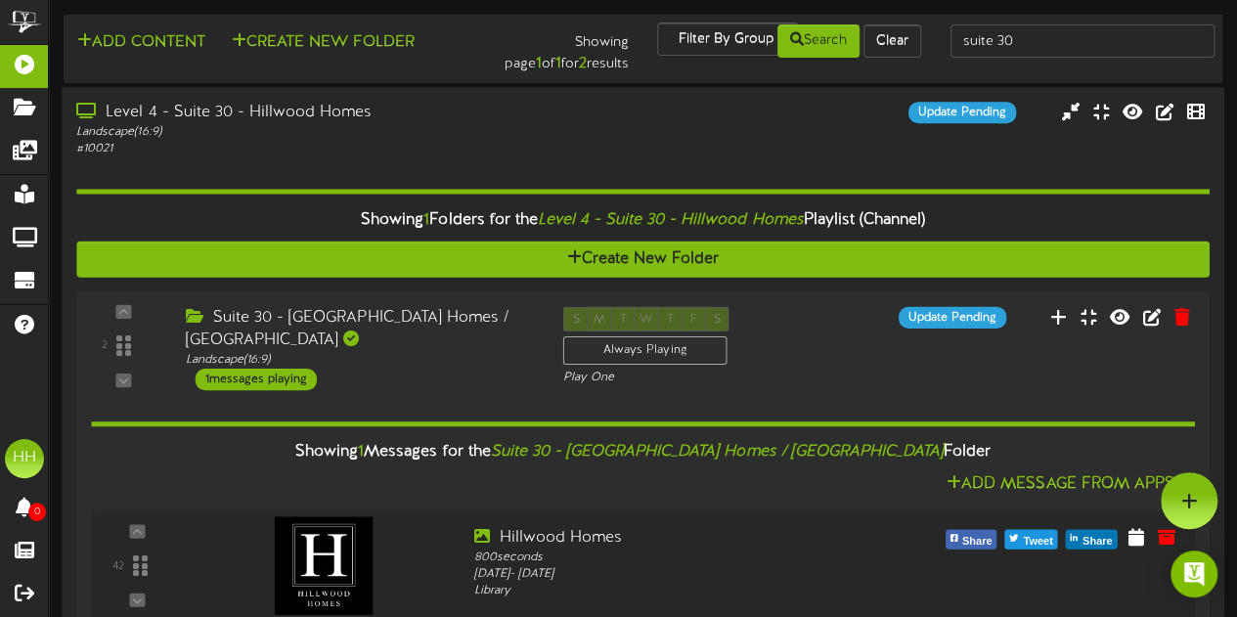
click at [411, 137] on div "Landscape ( 16:9 )" at bounding box center [303, 132] width 455 height 17
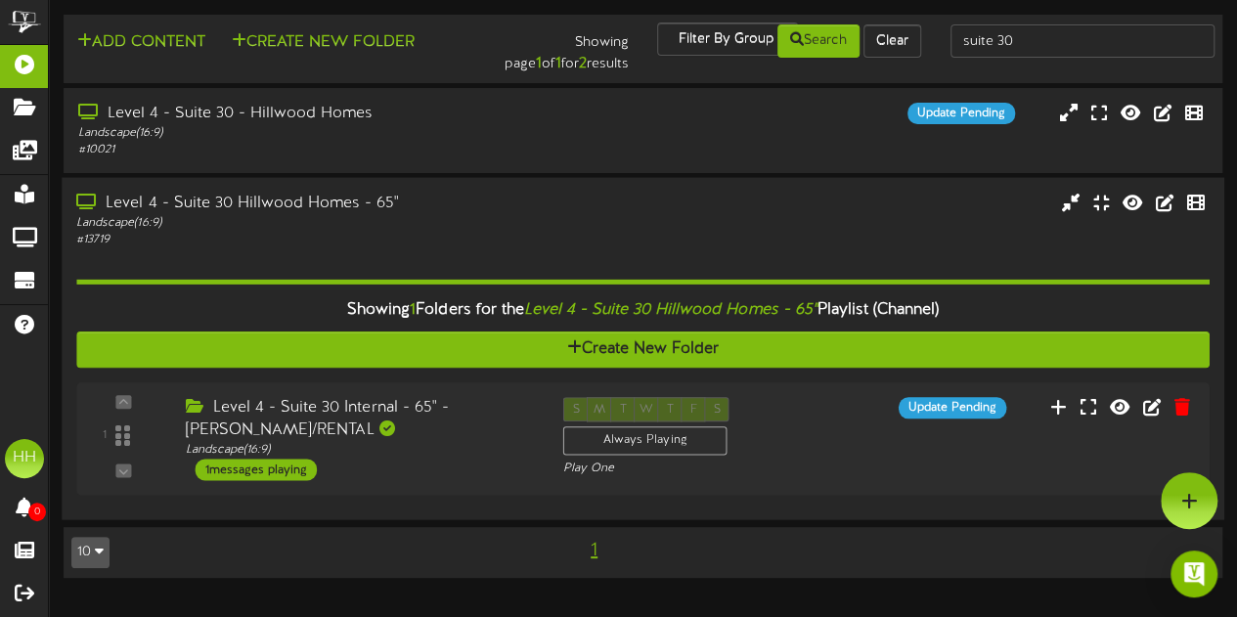
click at [419, 208] on div "Level 4 - Suite 30 Hillwood Homes - 65"" at bounding box center [303, 203] width 455 height 22
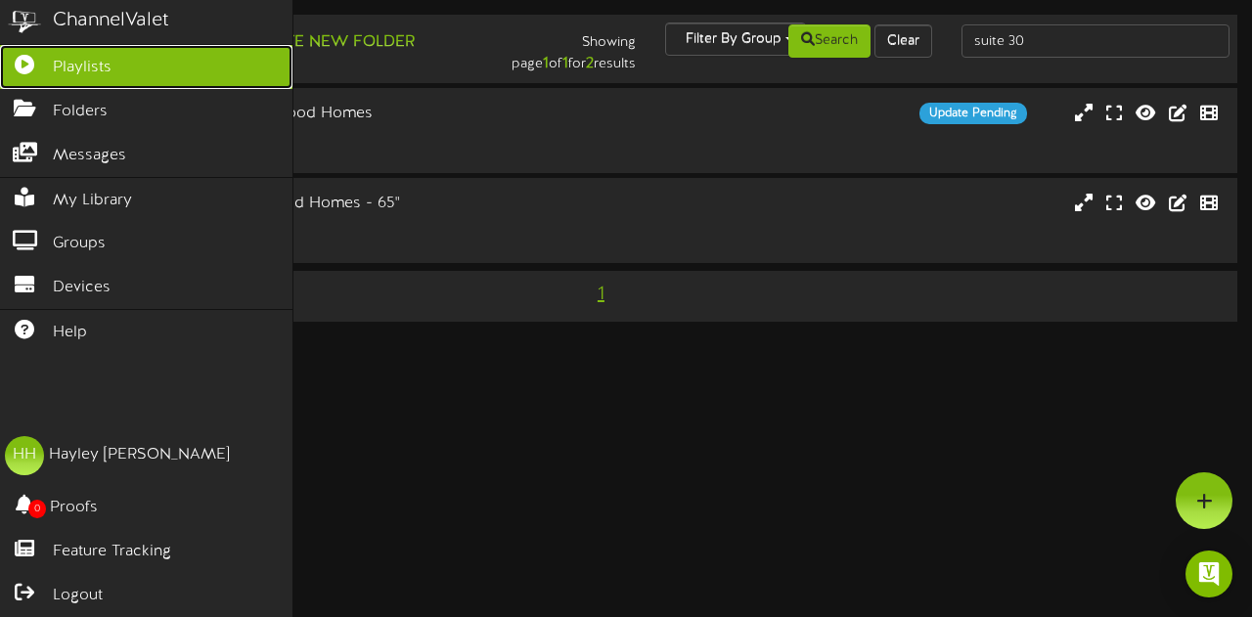
click at [65, 64] on span "Playlists" at bounding box center [82, 68] width 59 height 22
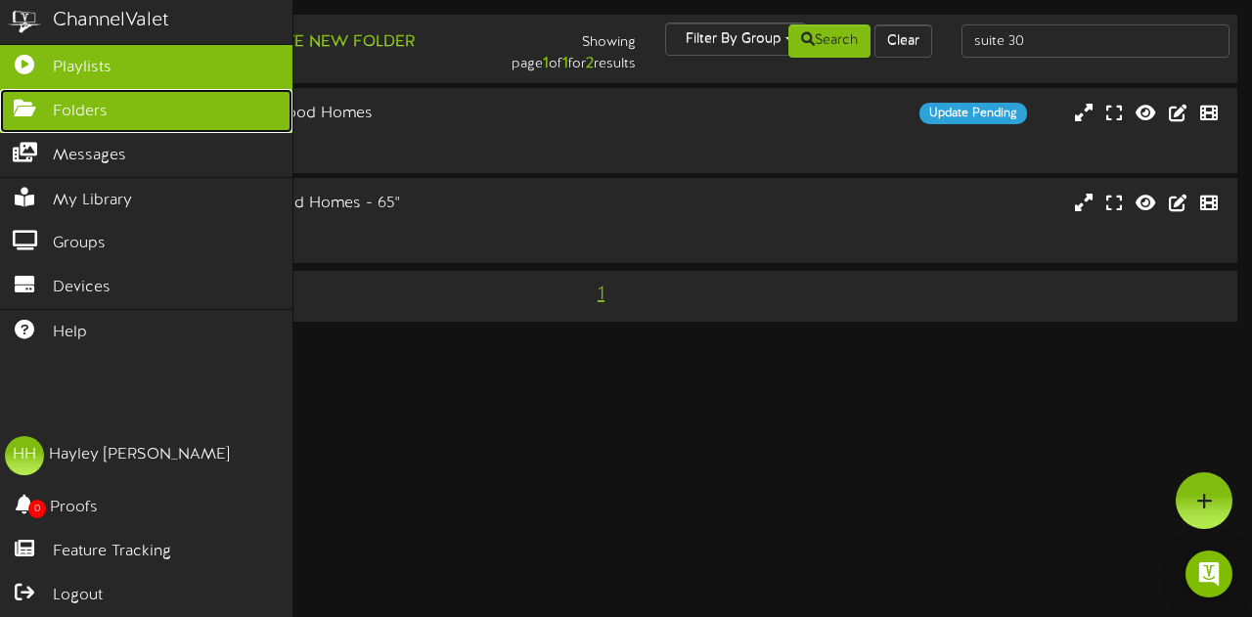
click at [96, 96] on link "Folders" at bounding box center [146, 111] width 292 height 44
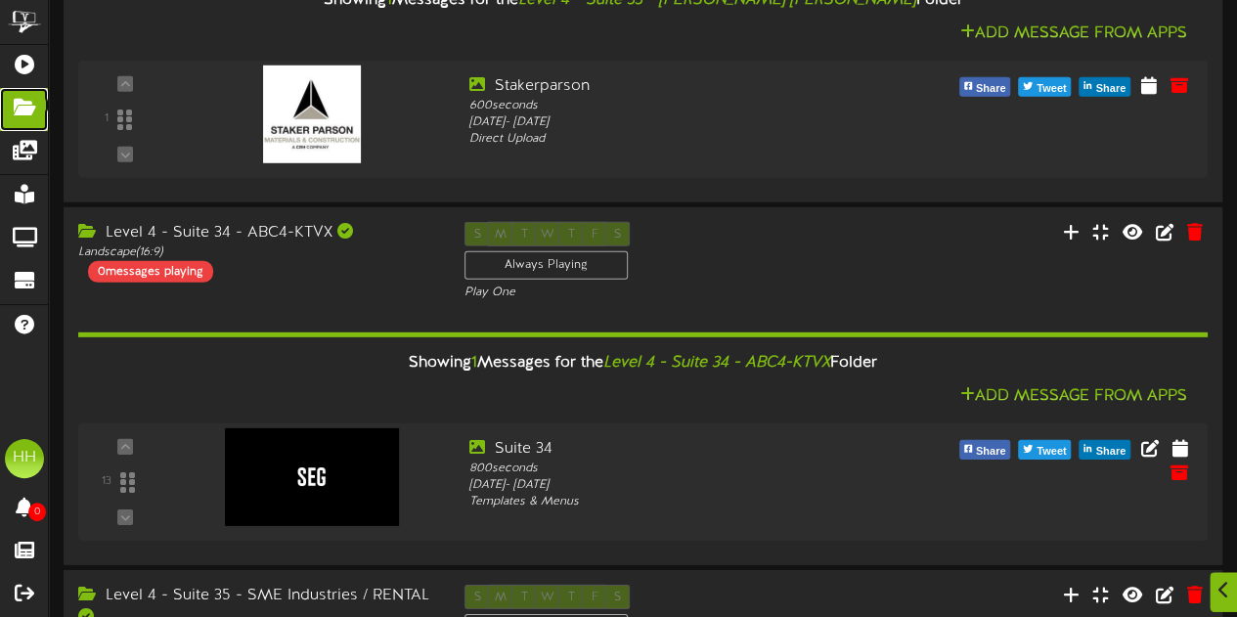
scroll to position [3112, 0]
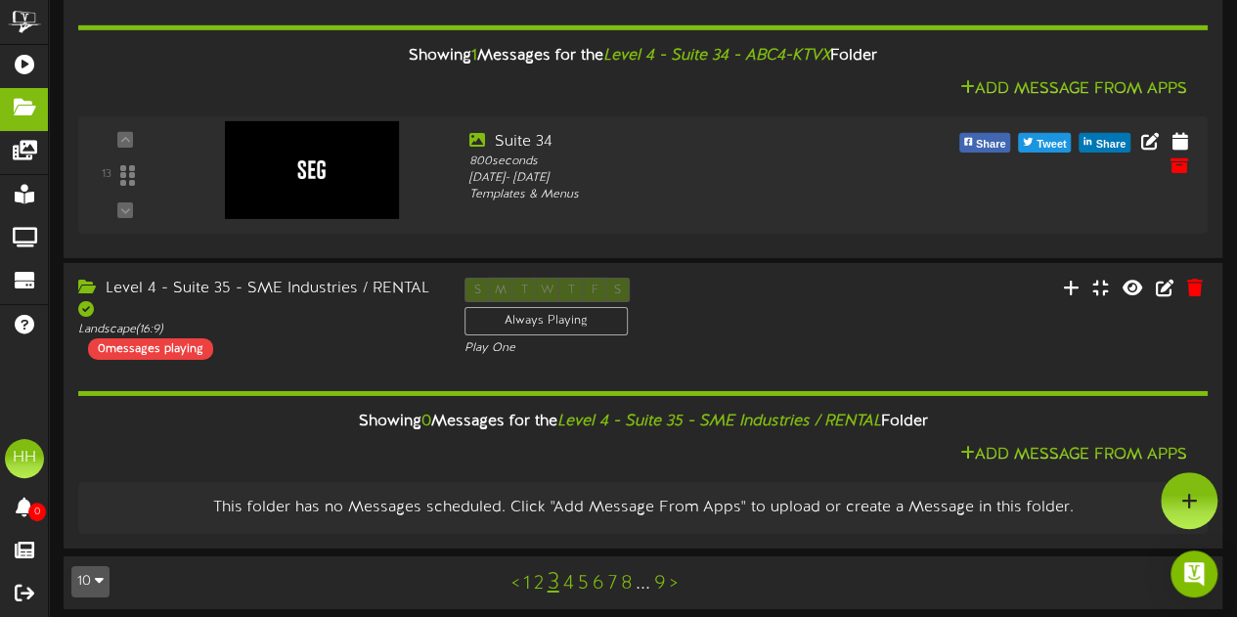
click at [571, 578] on link "4" at bounding box center [568, 584] width 11 height 22
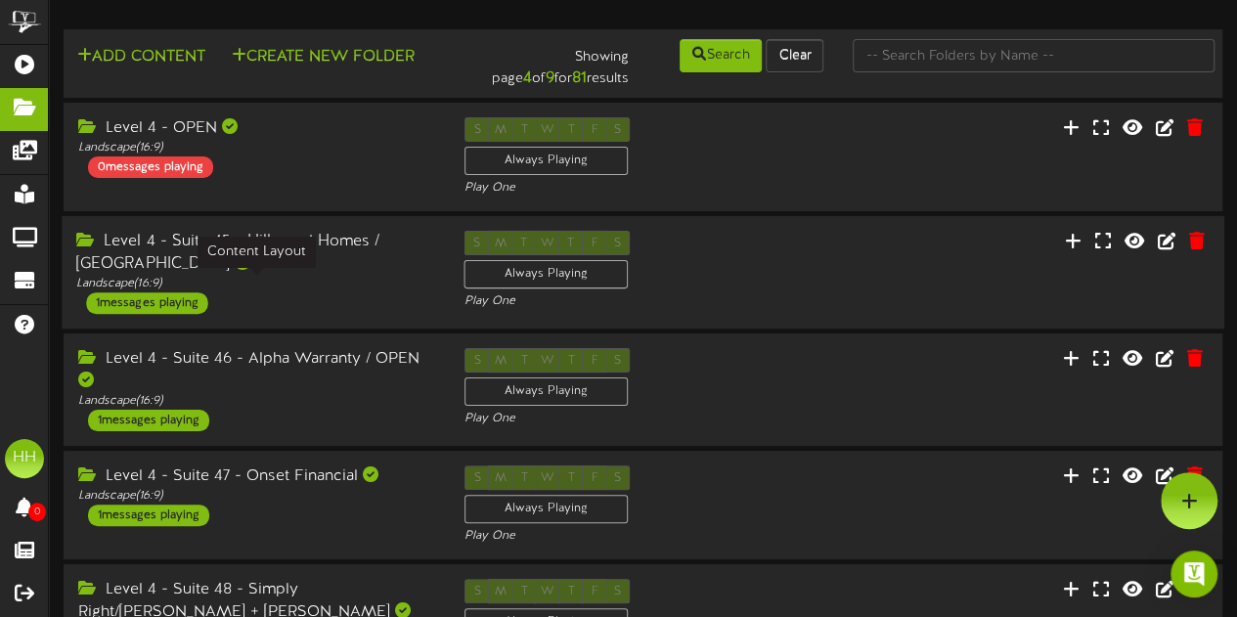
click at [385, 285] on div "Landscape ( 16:9 )" at bounding box center [255, 284] width 358 height 17
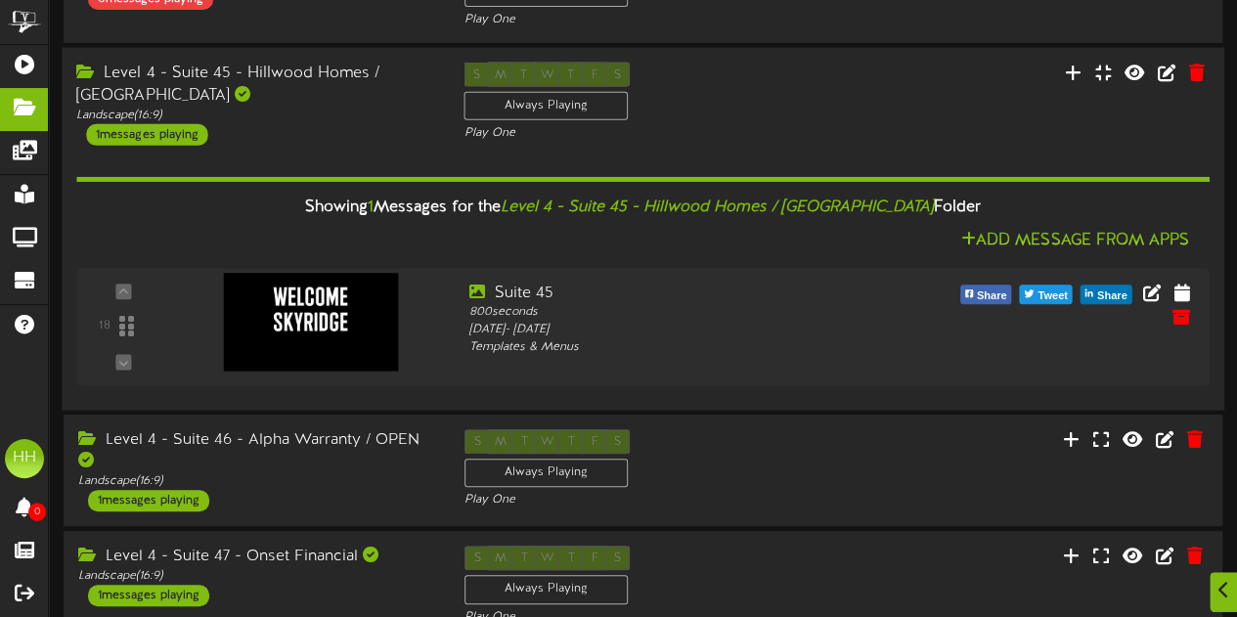
scroll to position [172, 0]
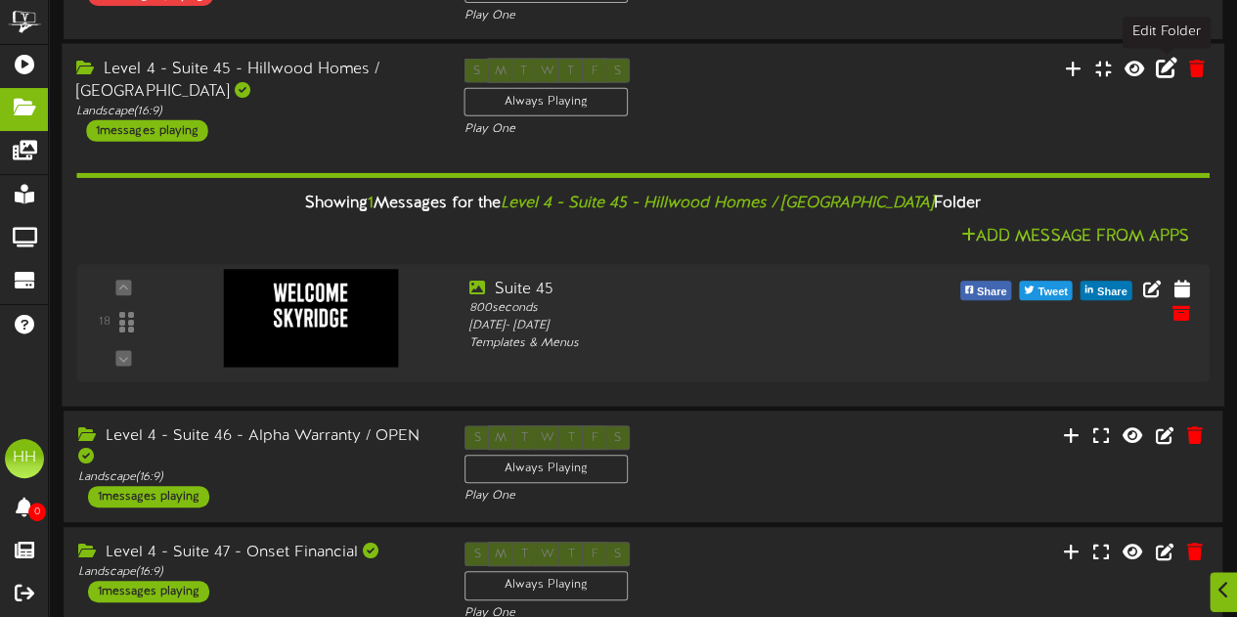
click at [1170, 75] on icon at bounding box center [1167, 68] width 22 height 22
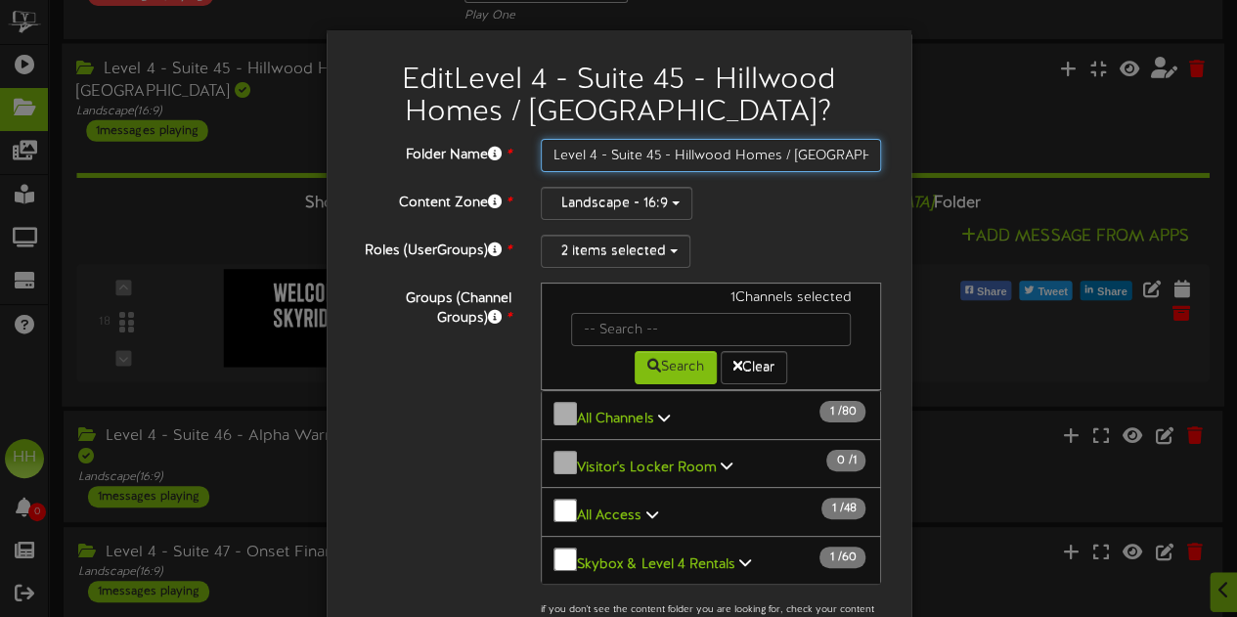
drag, startPoint x: 665, startPoint y: 155, endPoint x: 862, endPoint y: 157, distance: 196.6
click at [862, 157] on input "Level 4 - Suite 45 - Hillwood Homes / [GEOGRAPHIC_DATA]" at bounding box center [711, 155] width 341 height 33
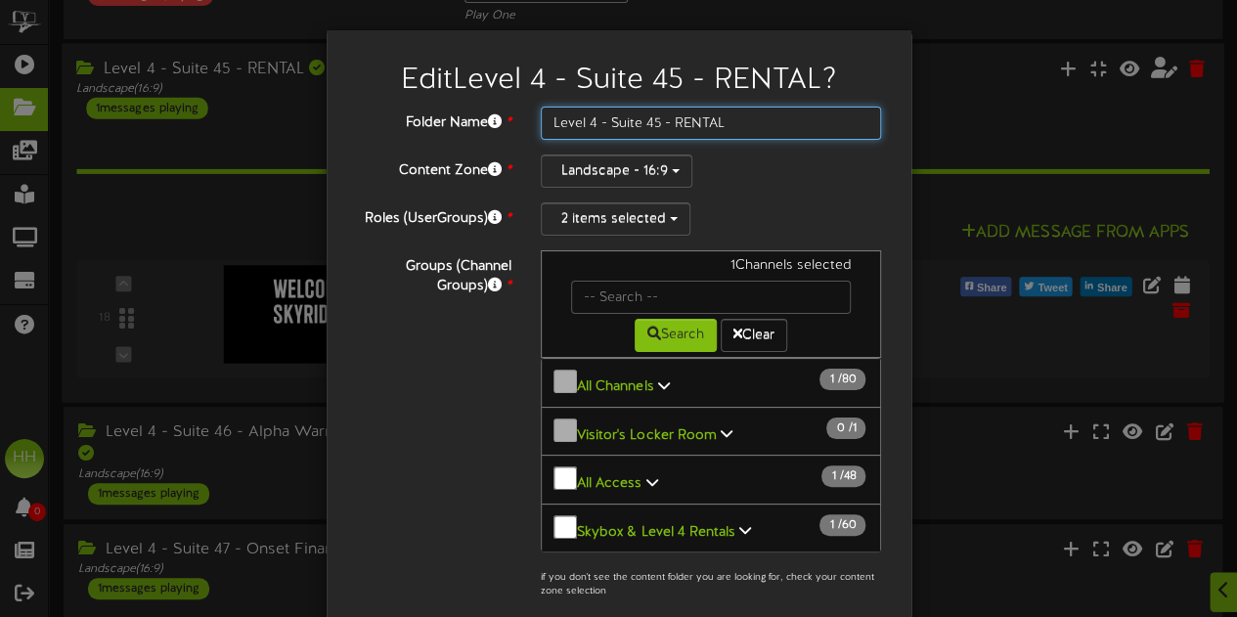
scroll to position [220, 0]
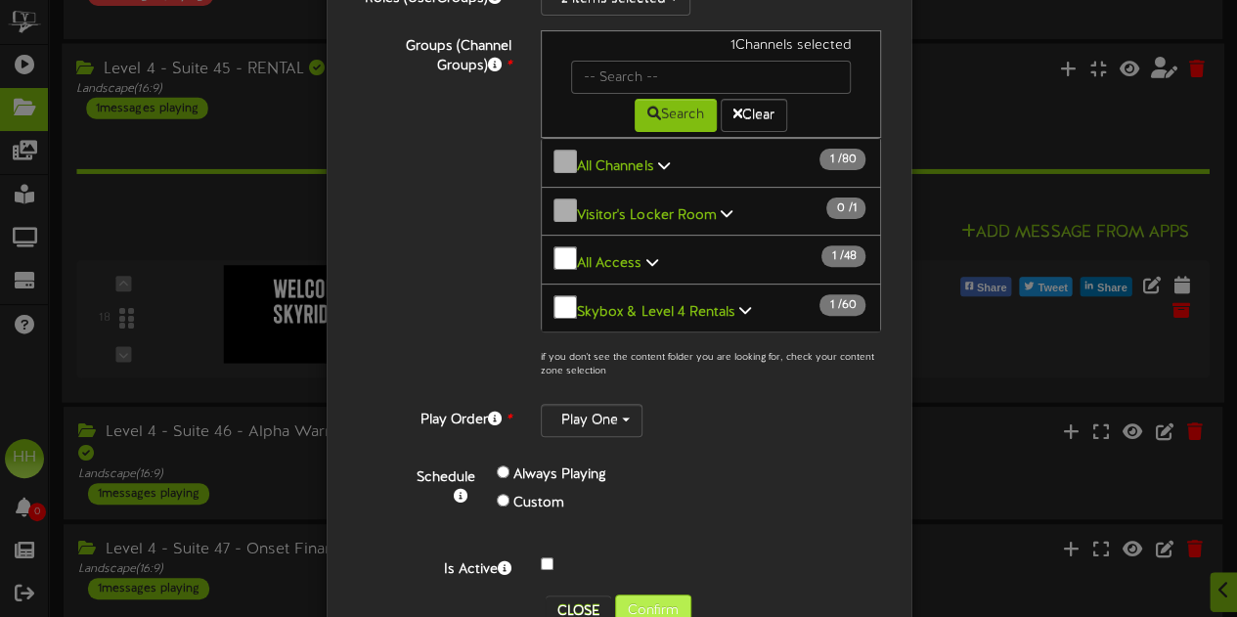
type input "Level 4 - Suite 45 - RENTAL"
click at [665, 595] on button "Confirm" at bounding box center [653, 611] width 76 height 33
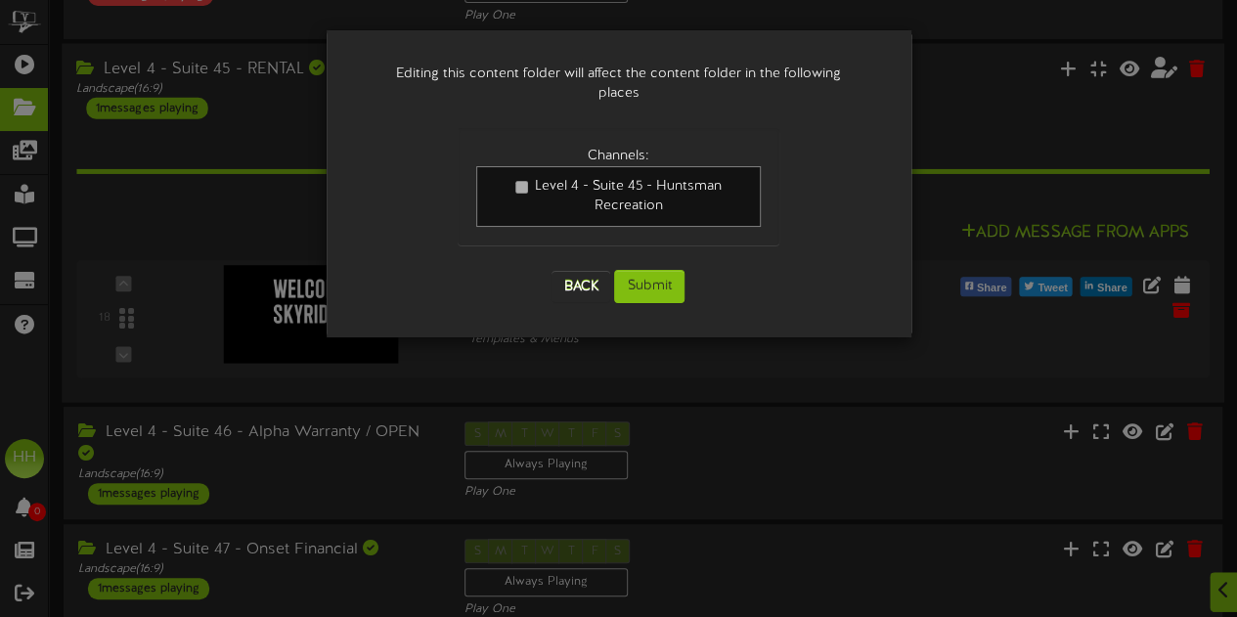
scroll to position [0, 0]
click at [648, 275] on button "Submit" at bounding box center [649, 286] width 70 height 33
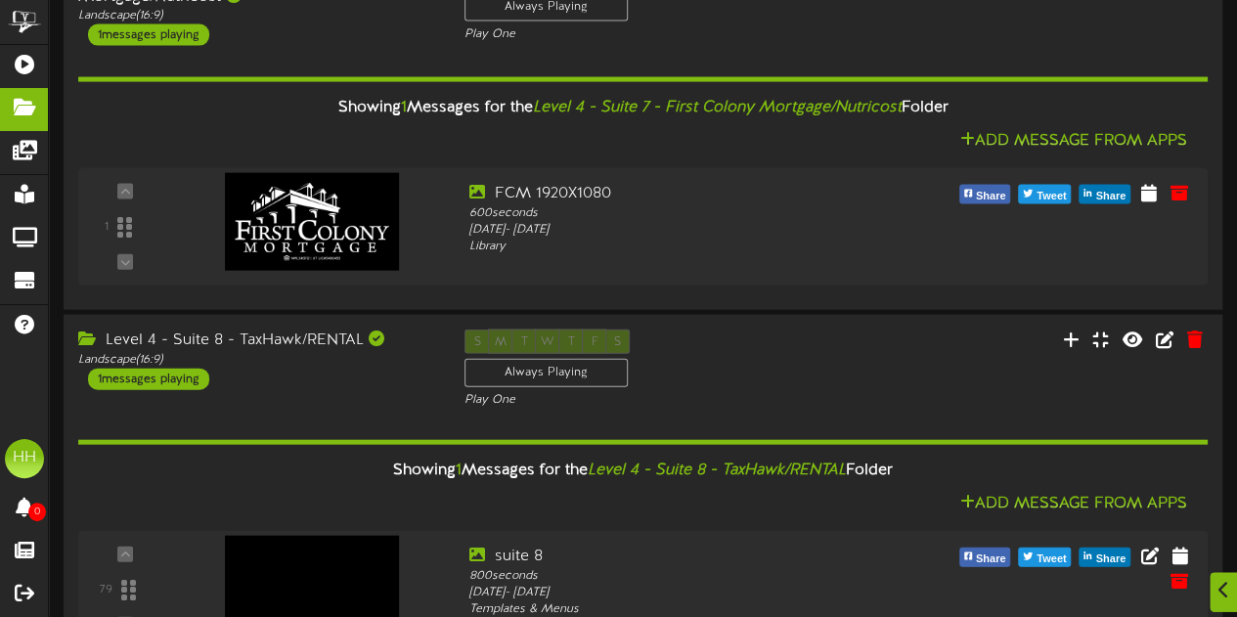
scroll to position [2579, 0]
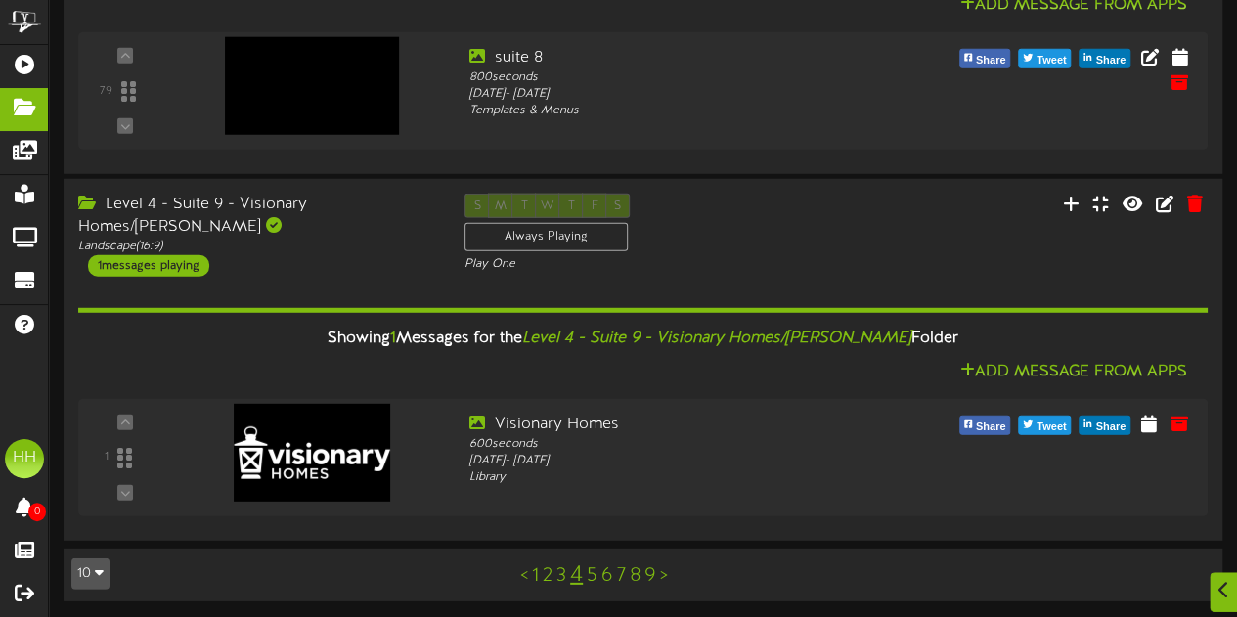
click at [596, 574] on link "5" at bounding box center [592, 576] width 11 height 22
